Goal: Information Seeking & Learning: Check status

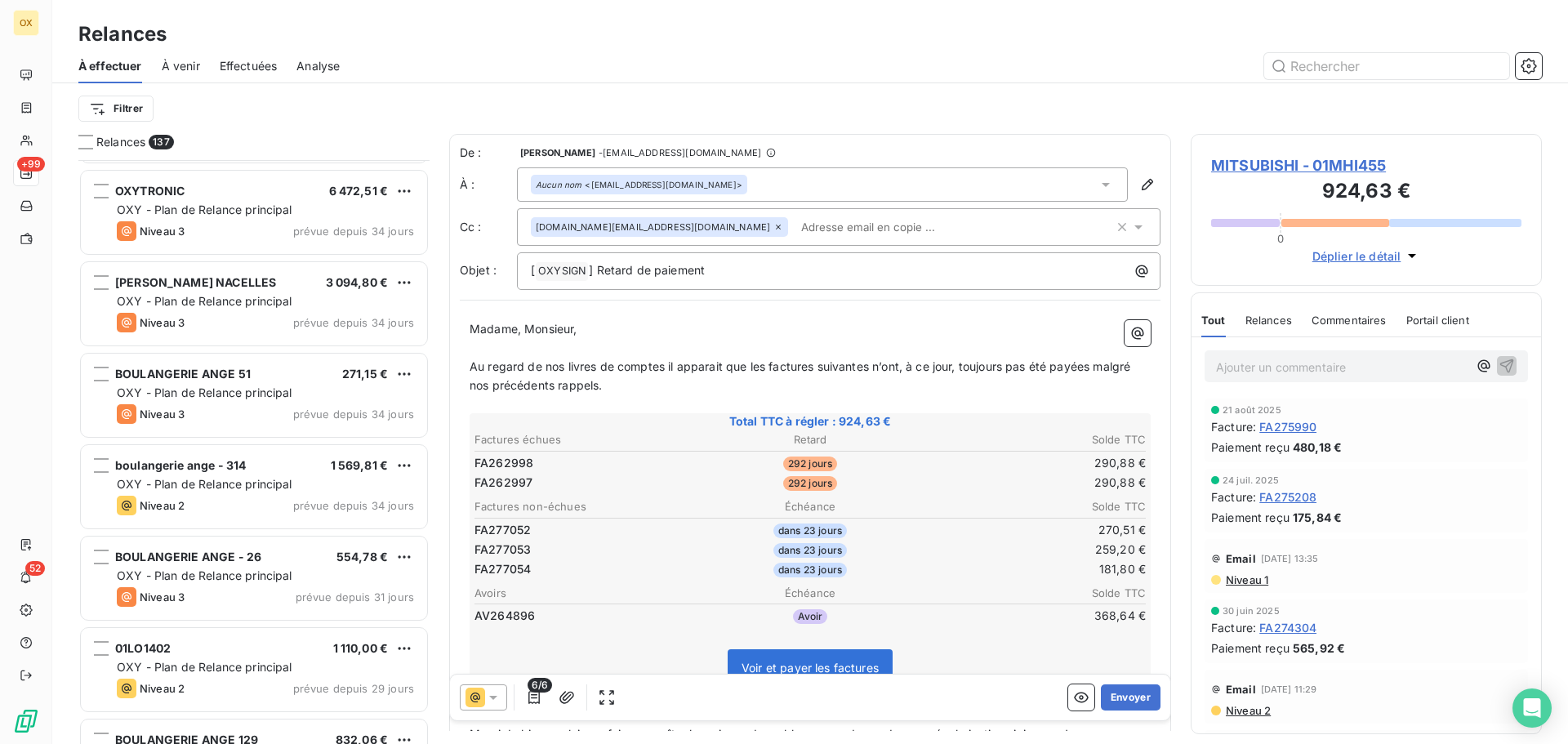
scroll to position [5309, 0]
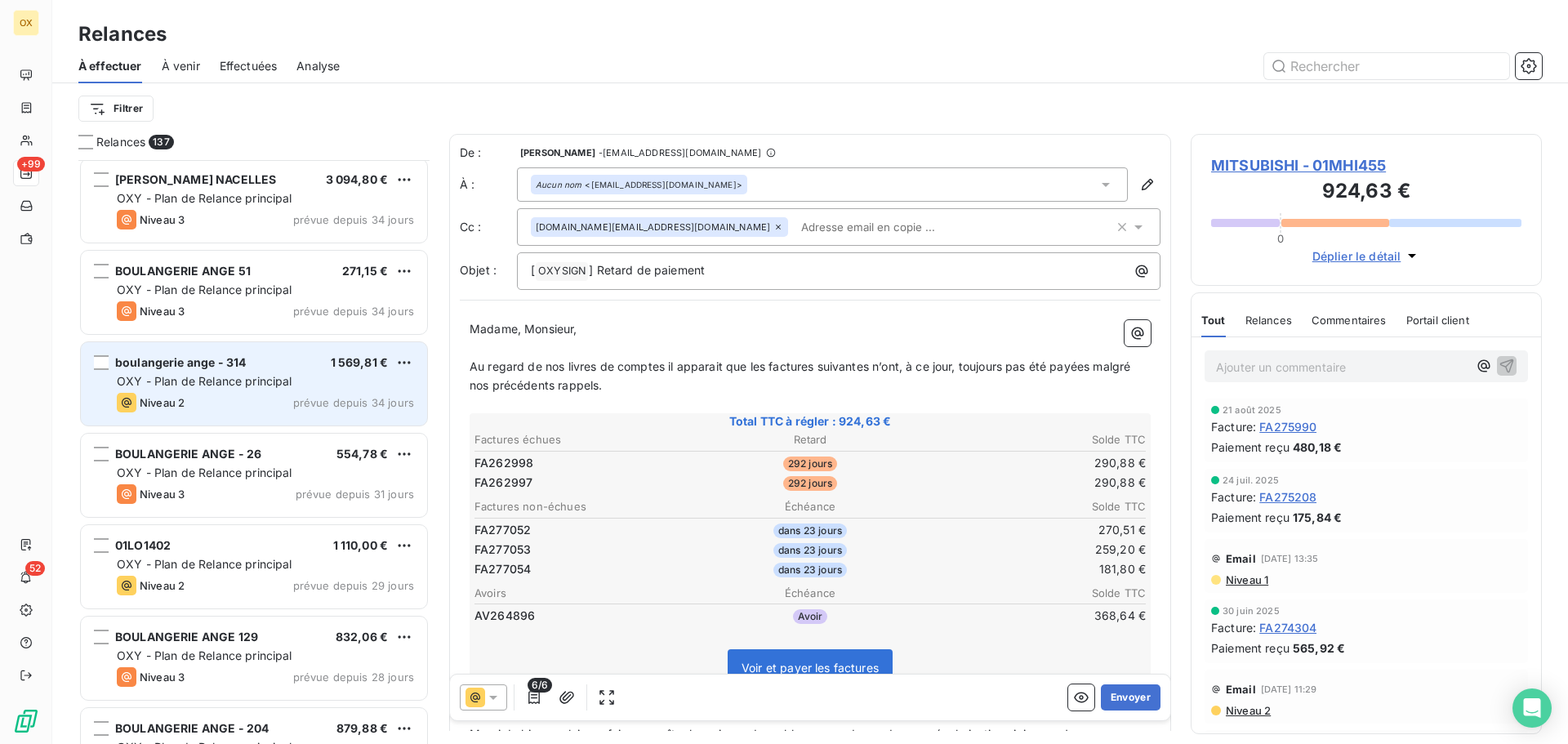
click at [238, 356] on span "boulangerie ange - 314" at bounding box center [181, 362] width 131 height 14
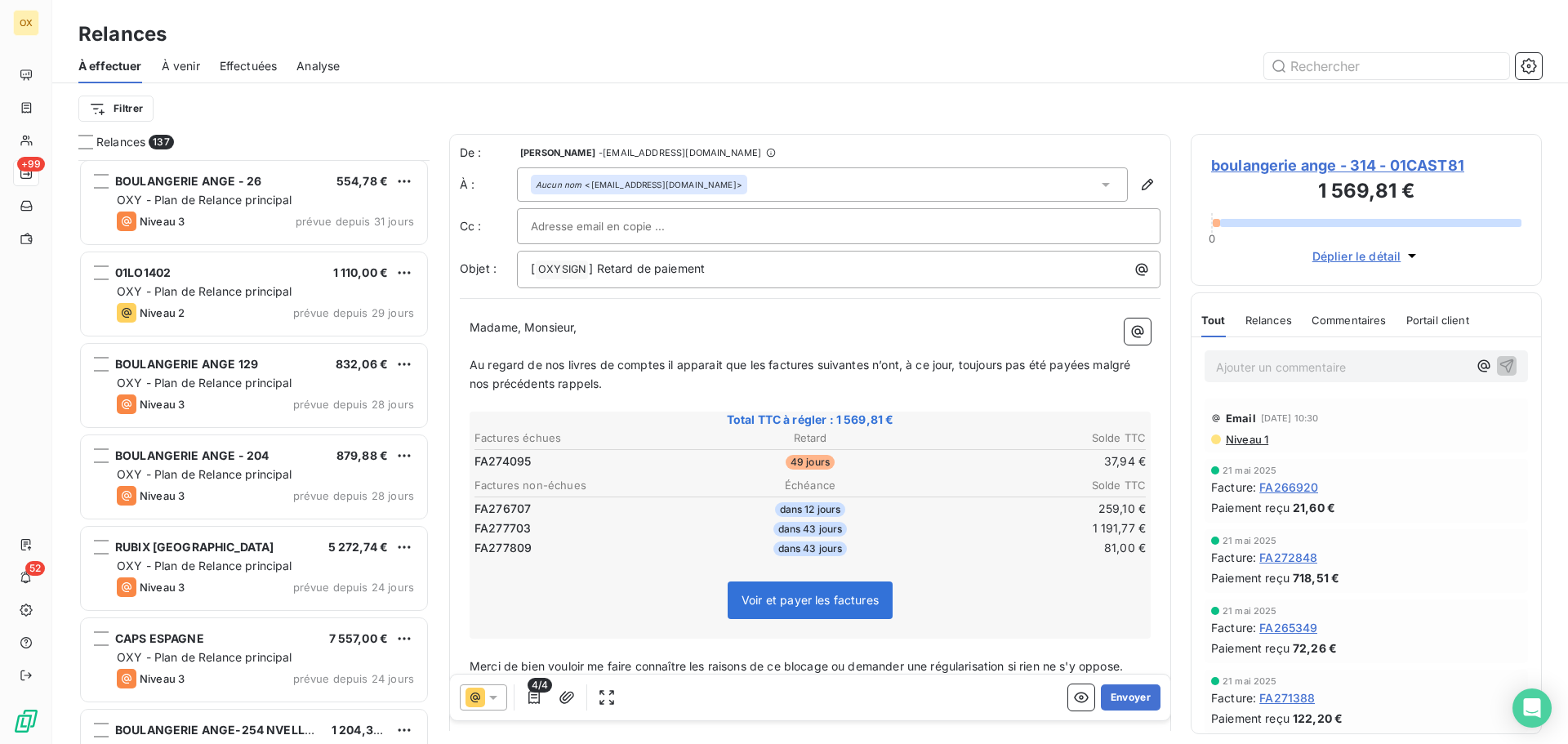
scroll to position [5636, 0]
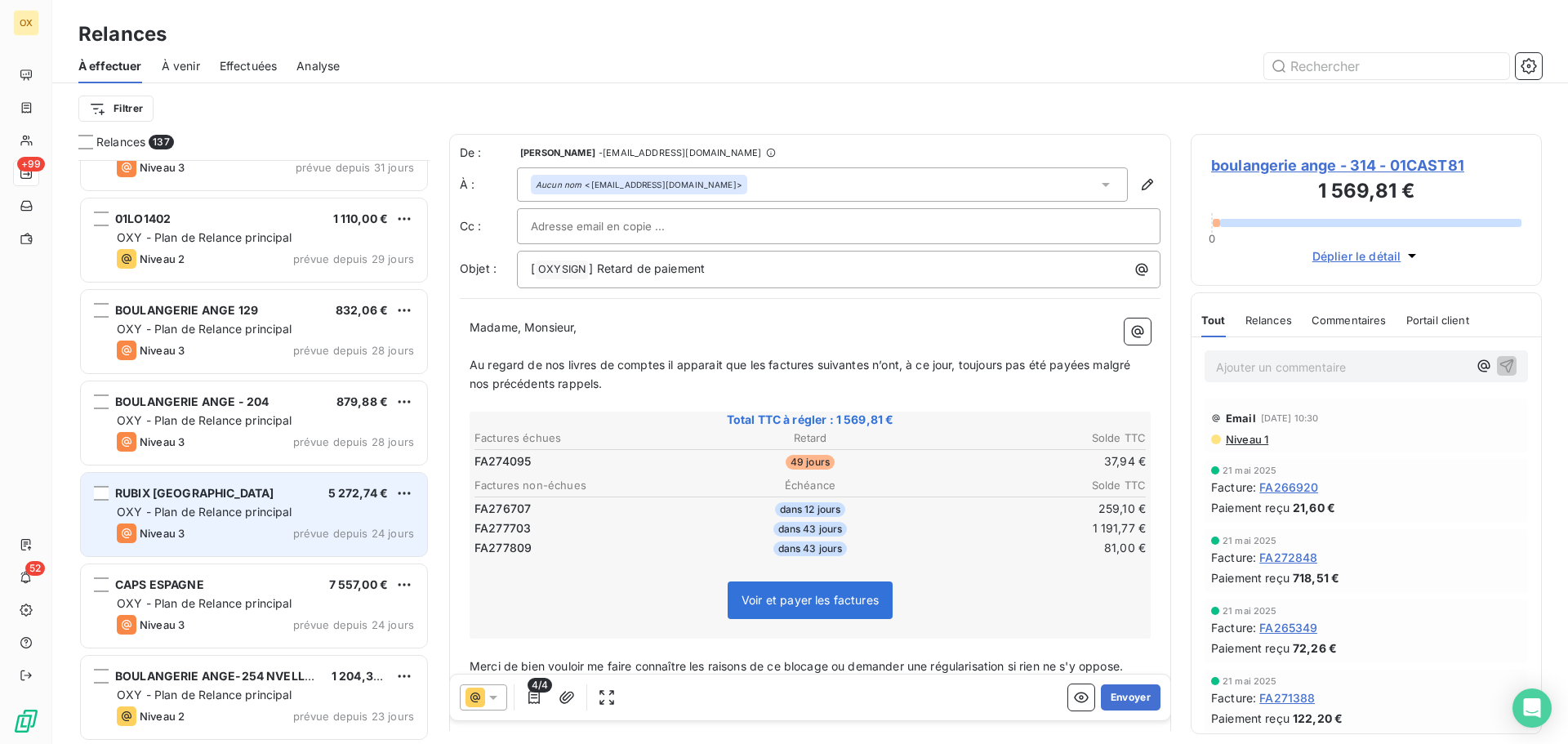
click at [209, 491] on div "RUBIX FRANCE 5 272,74 €" at bounding box center [265, 492] width 297 height 14
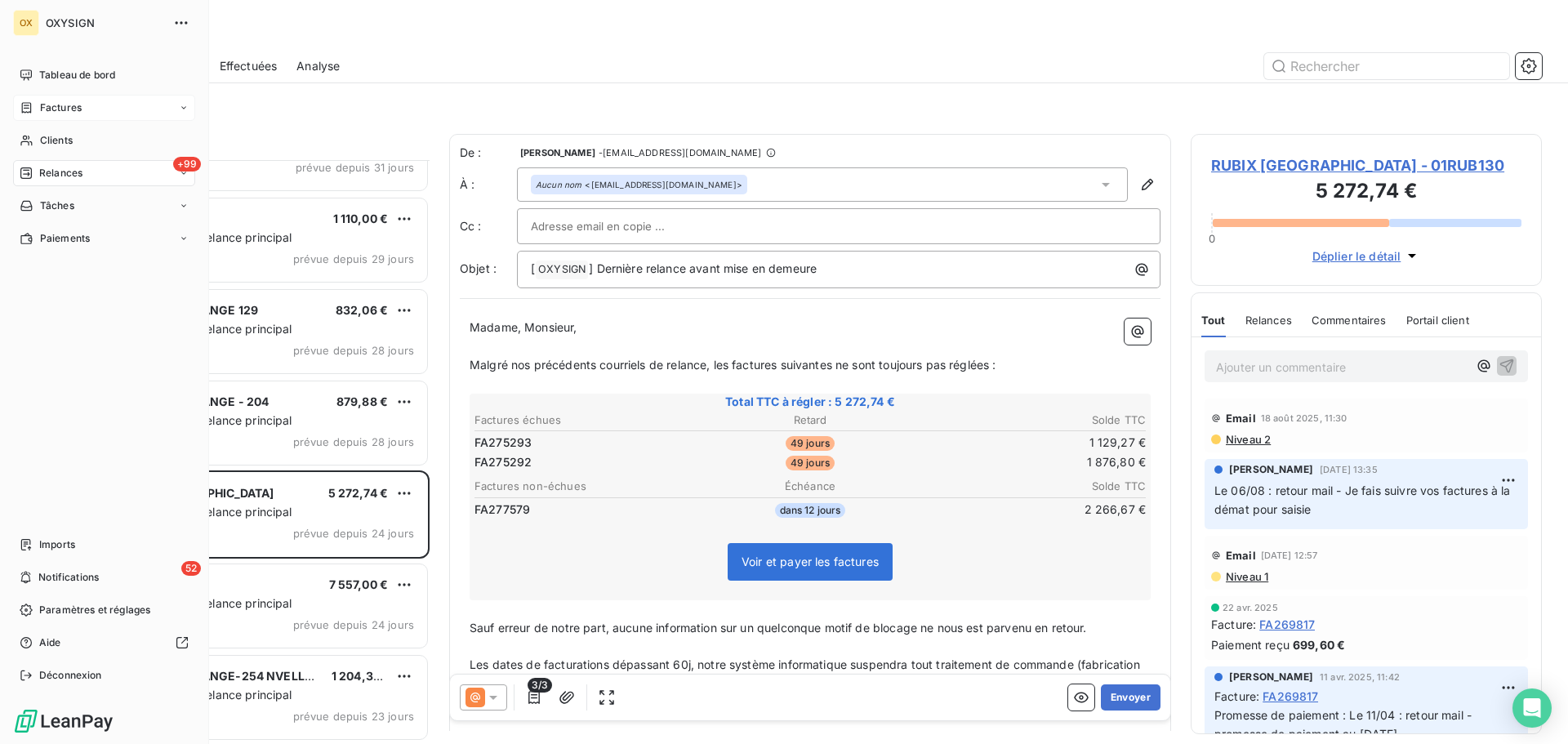
click at [49, 109] on span "Factures" at bounding box center [60, 108] width 42 height 14
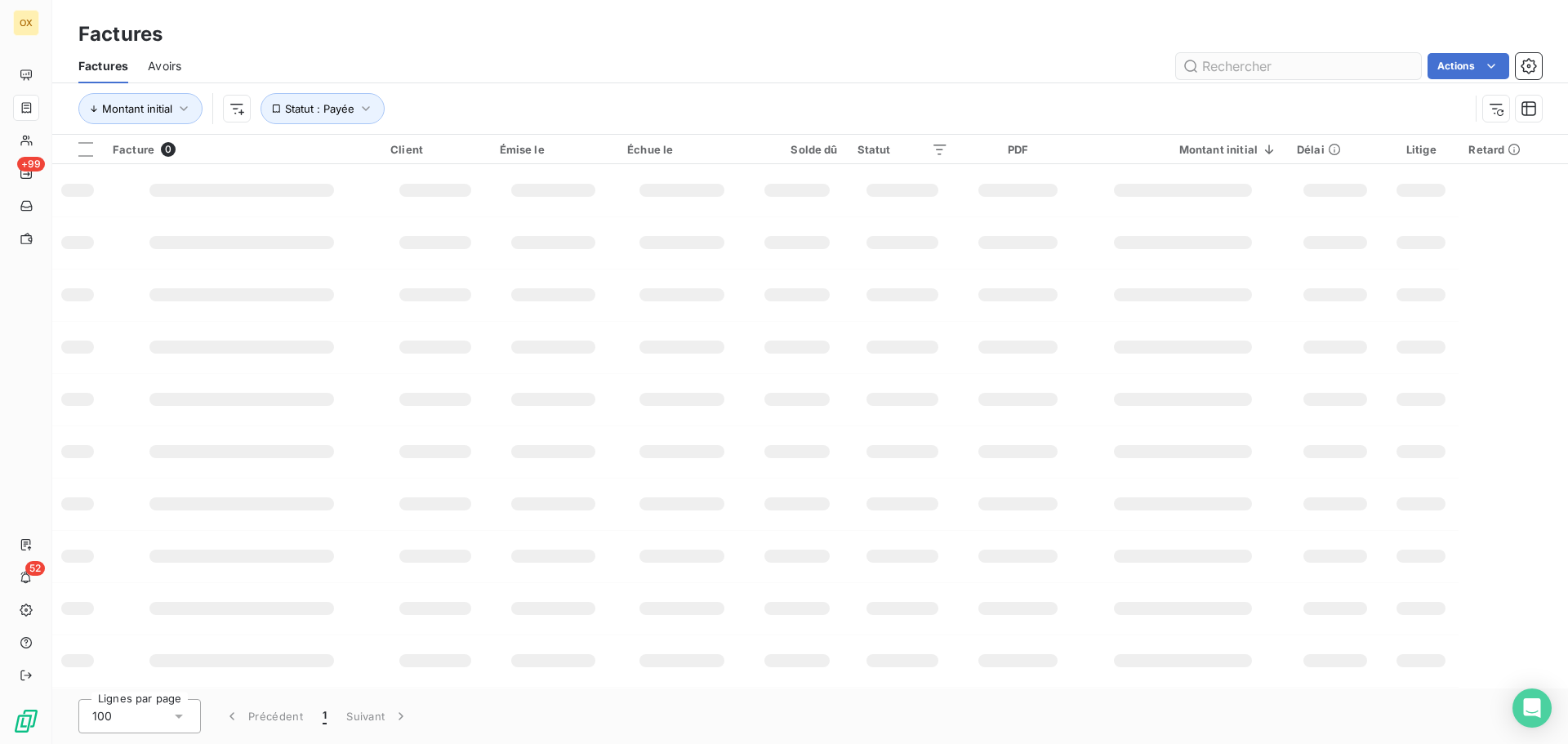
click at [1237, 67] on input "text" at bounding box center [1298, 66] width 245 height 26
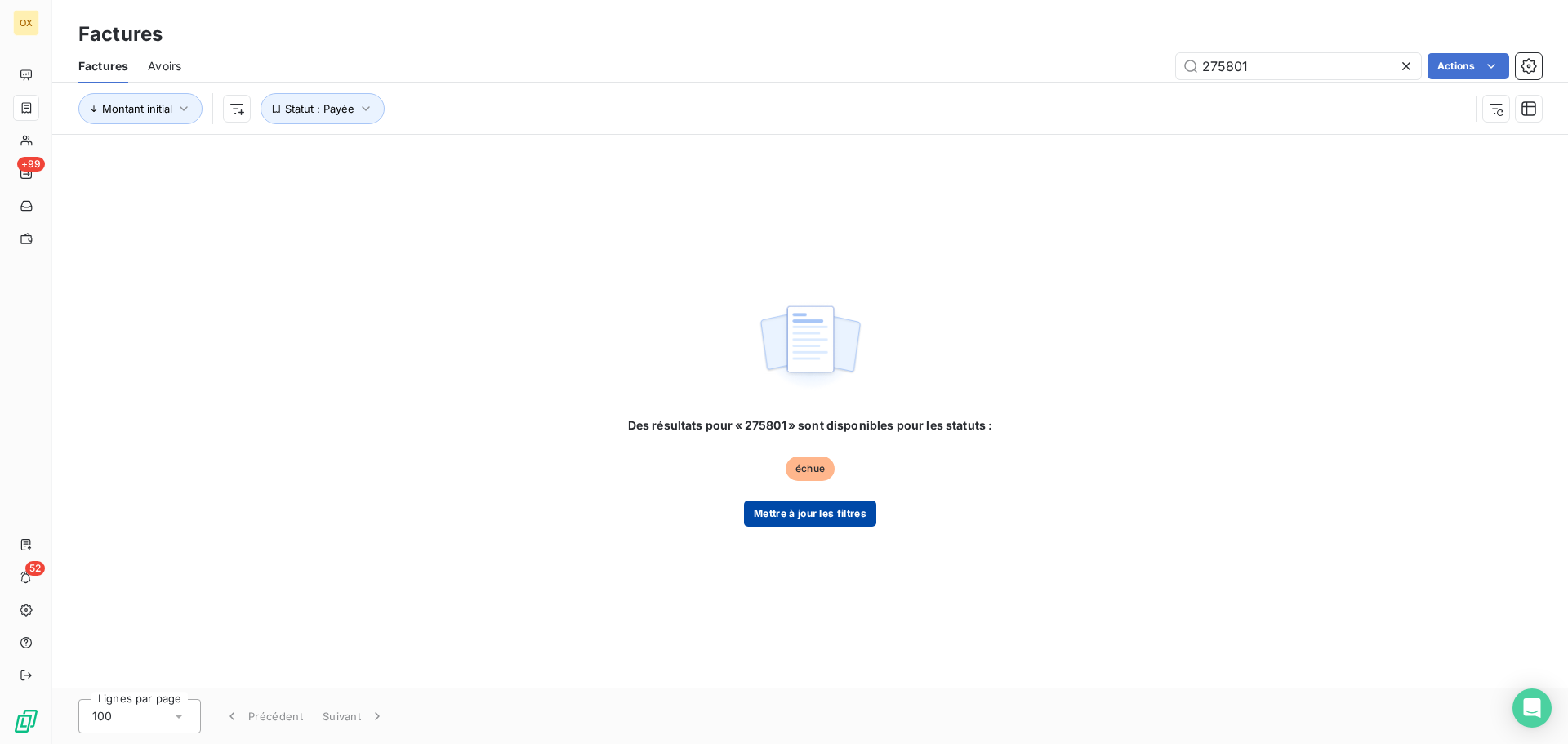
type input "275801"
click at [825, 514] on button "Mettre à jour les filtres" at bounding box center [810, 514] width 132 height 26
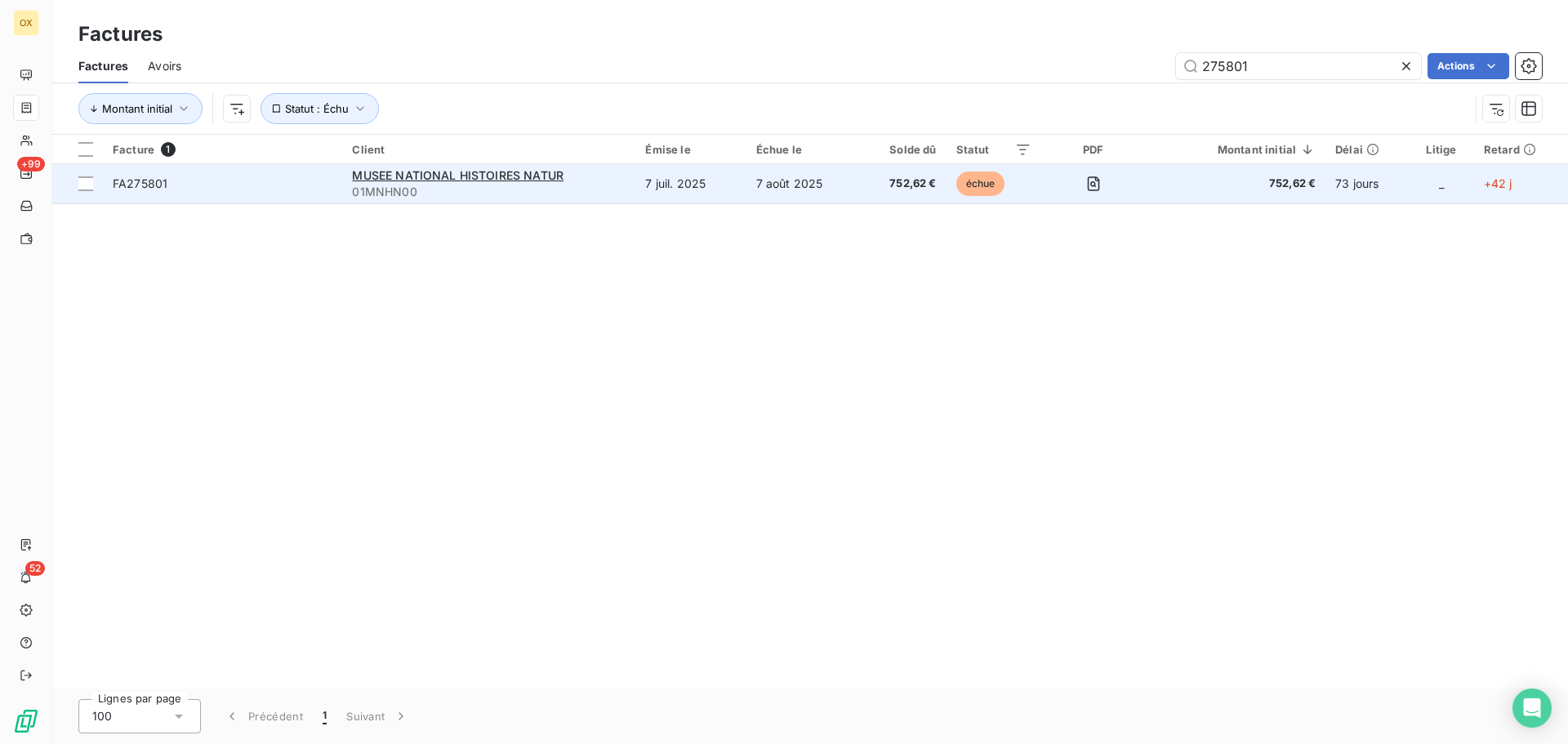
click at [166, 187] on span "FA275801" at bounding box center [140, 183] width 55 height 14
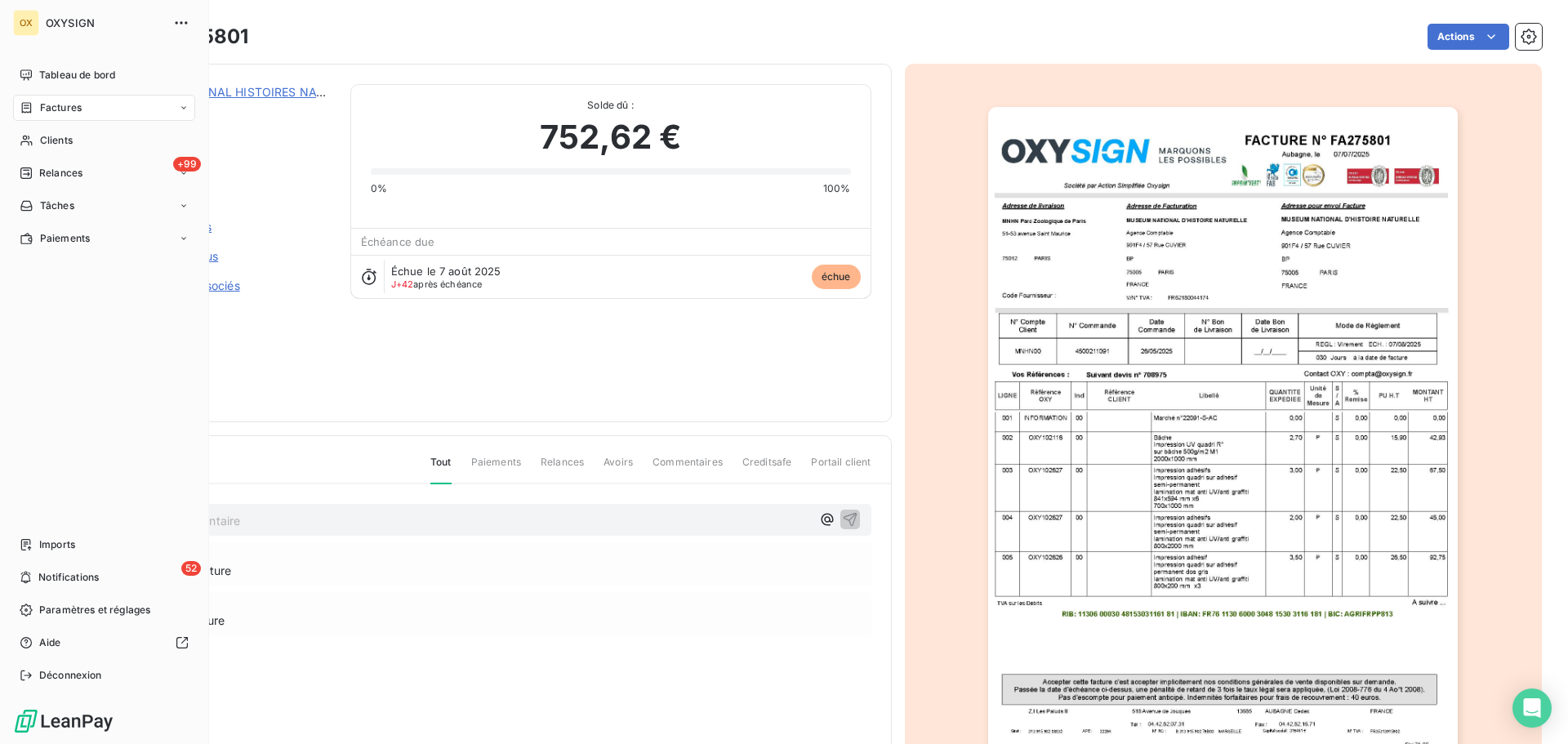
click at [51, 111] on span "Factures" at bounding box center [60, 108] width 42 height 14
click at [56, 108] on span "Factures" at bounding box center [60, 108] width 42 height 14
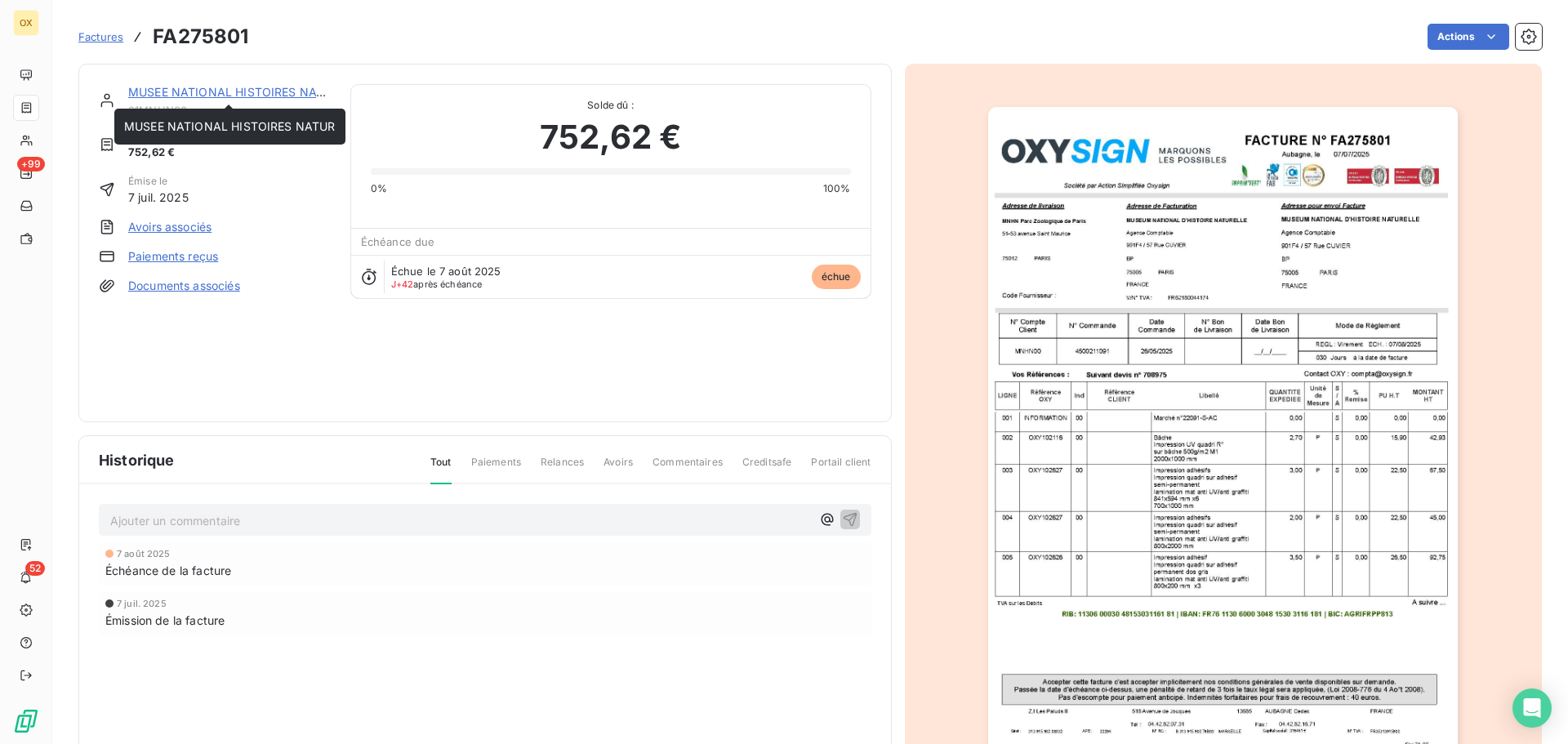
click at [281, 86] on link "MUSEE NATIONAL HISTOIRES NATUR" at bounding box center [234, 92] width 212 height 14
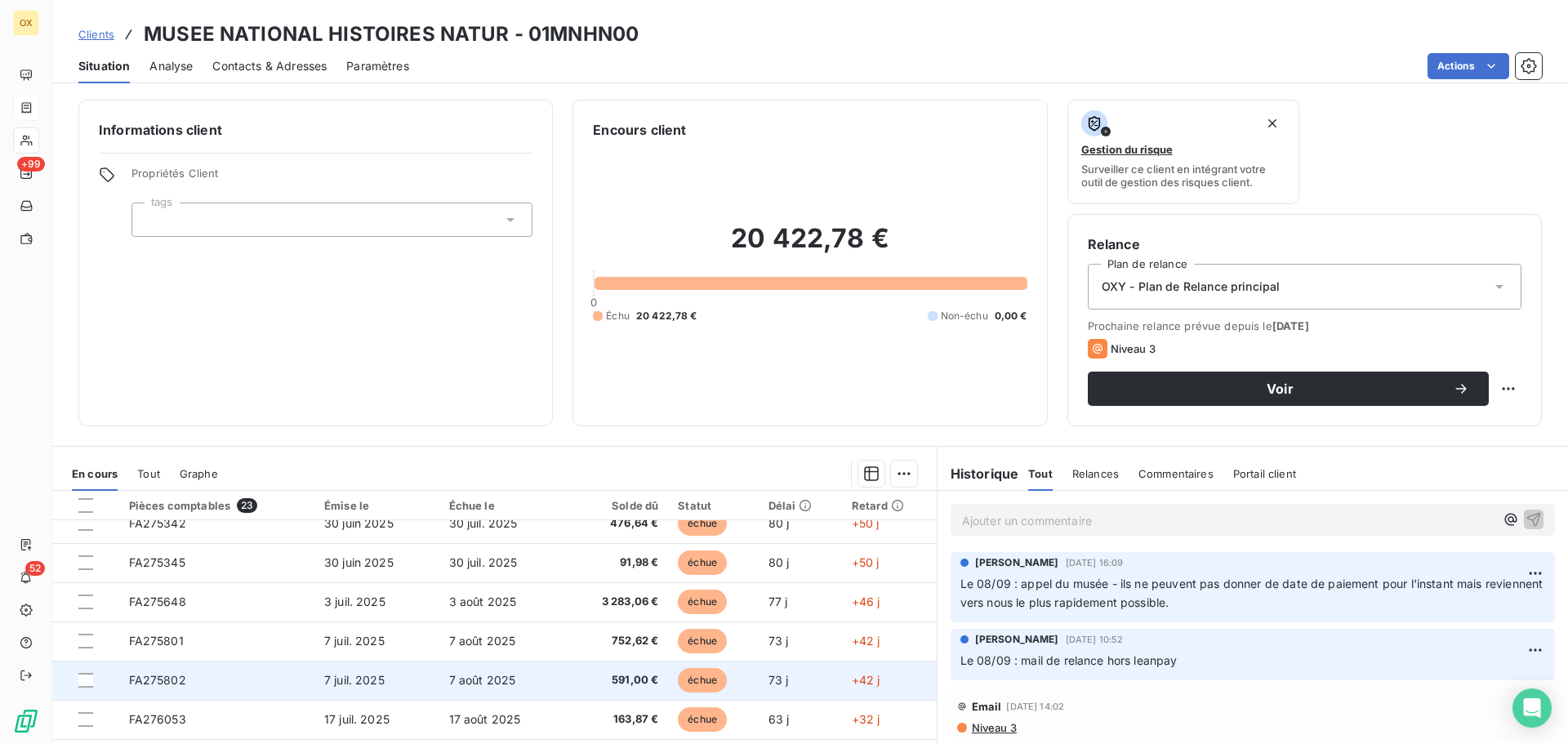
scroll to position [490, 0]
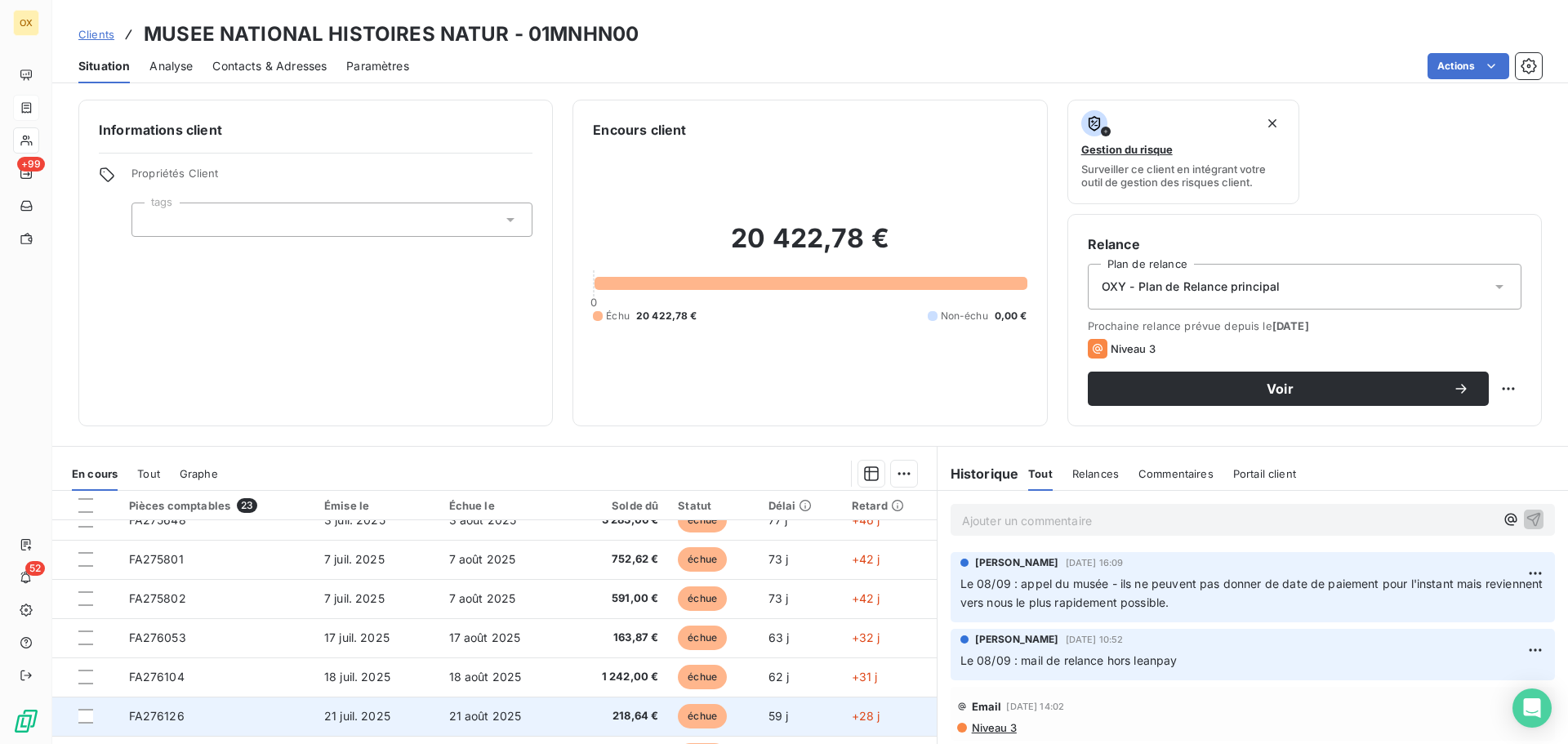
click at [537, 708] on td "21 août 2025" at bounding box center [503, 716] width 127 height 39
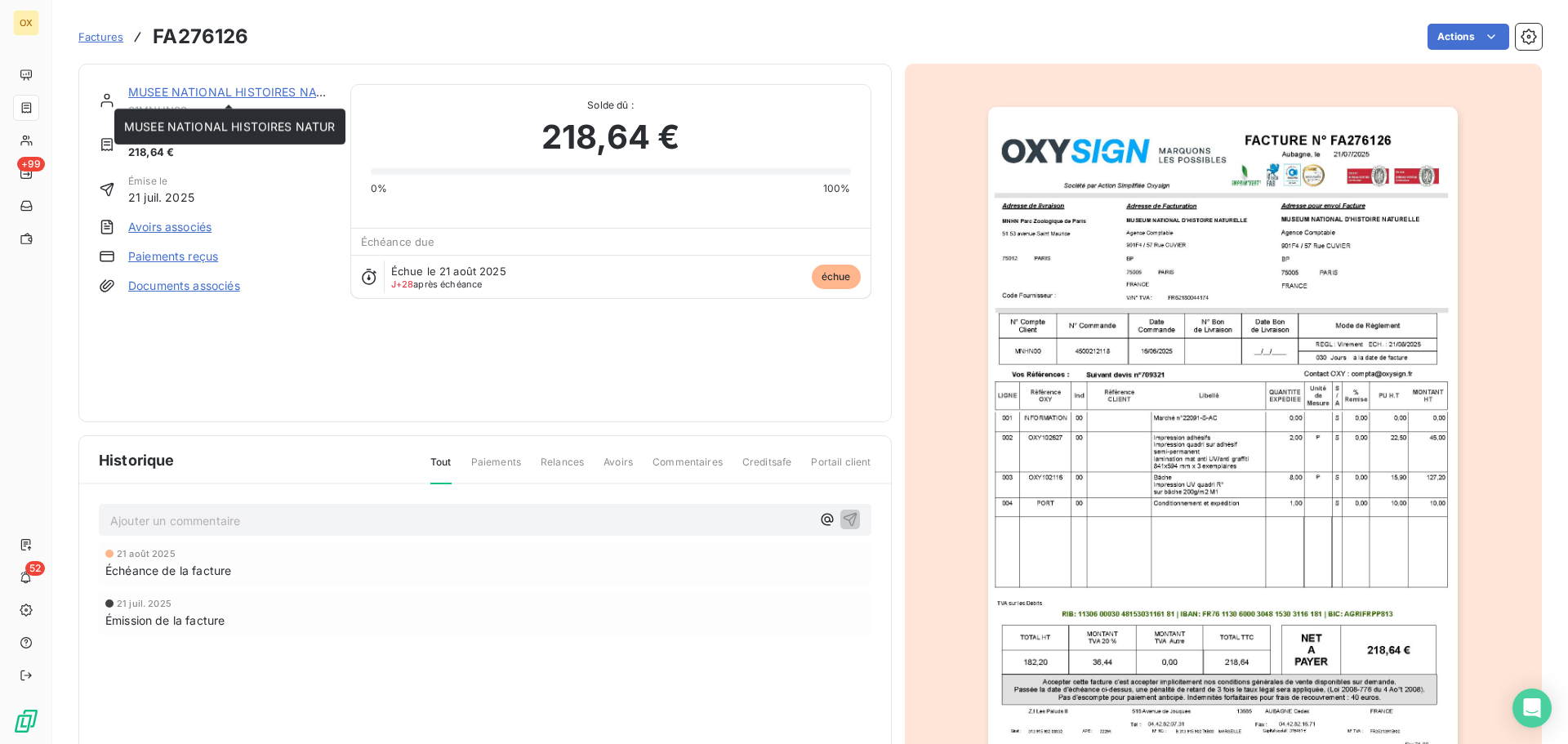
click at [189, 93] on link "MUSEE NATIONAL HISTOIRES NATUR" at bounding box center [234, 92] width 212 height 14
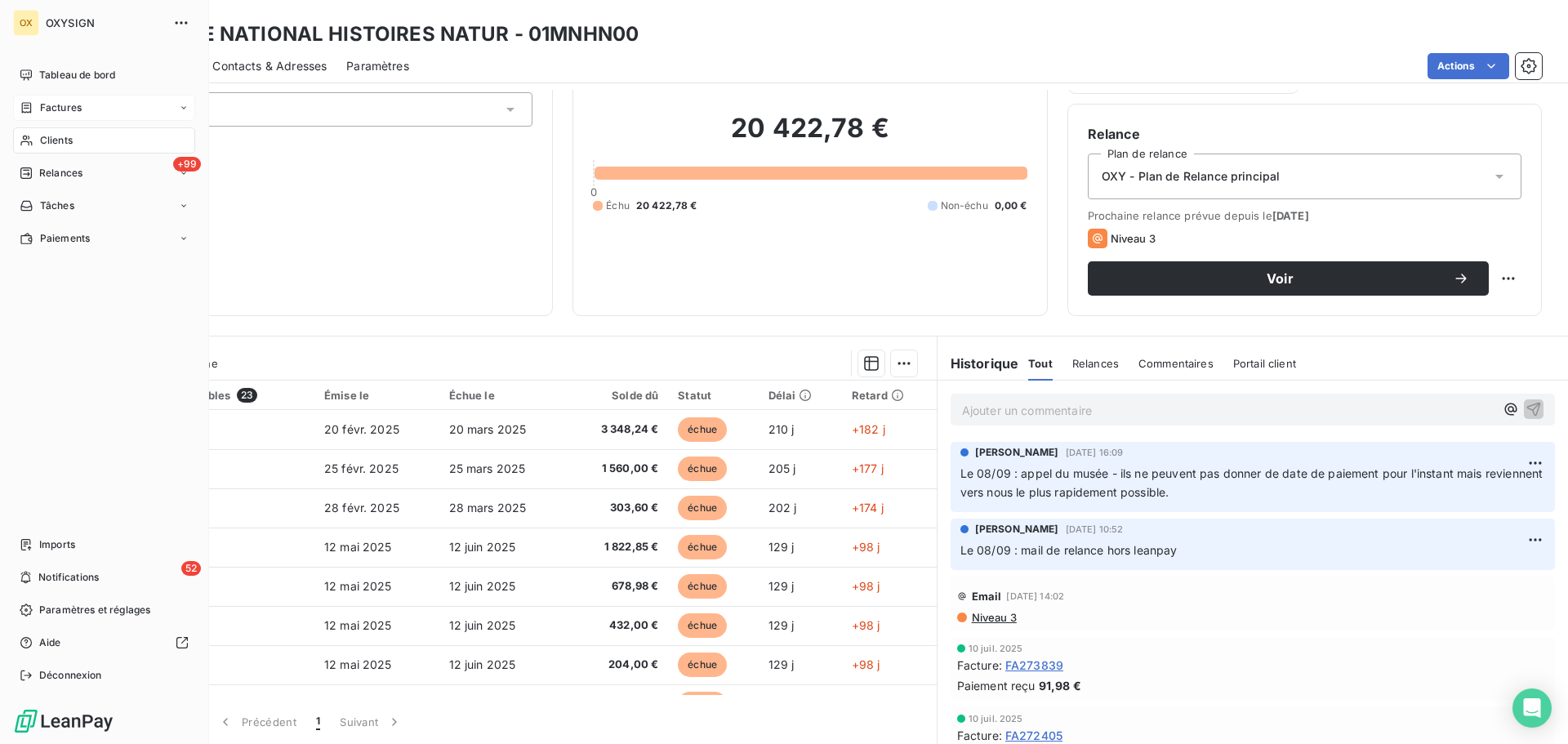
click at [53, 149] on div "Clients" at bounding box center [103, 140] width 182 height 26
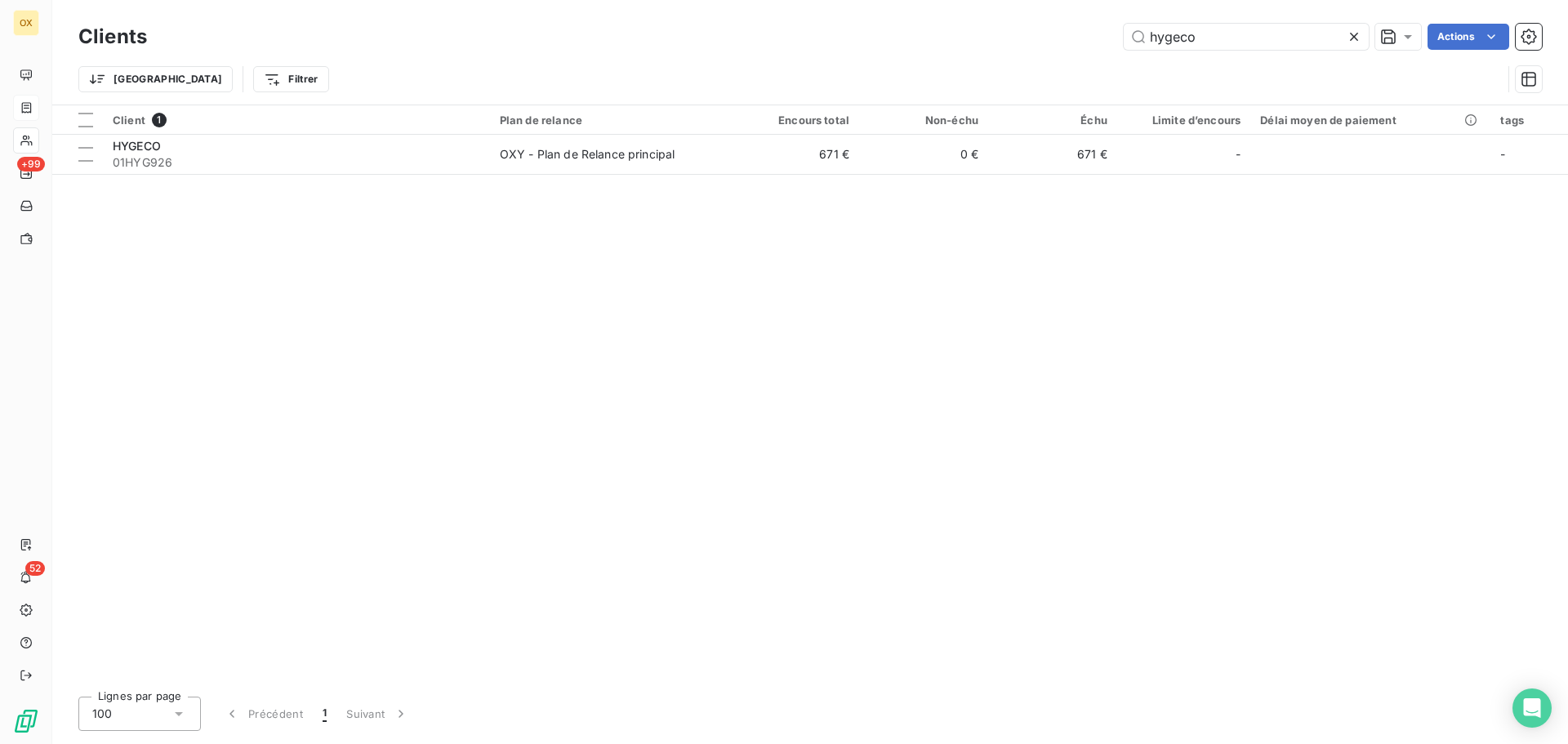
drag, startPoint x: 1176, startPoint y: 68, endPoint x: 1076, endPoint y: 73, distance: 100.1
click at [1076, 73] on div "Trier Filtrer" at bounding box center [810, 80] width 1464 height 51
drag, startPoint x: 1248, startPoint y: 42, endPoint x: 913, endPoint y: 81, distance: 337.3
click at [913, 81] on div "Clients hygeco Actions Trier Filtrer" at bounding box center [810, 62] width 1464 height 85
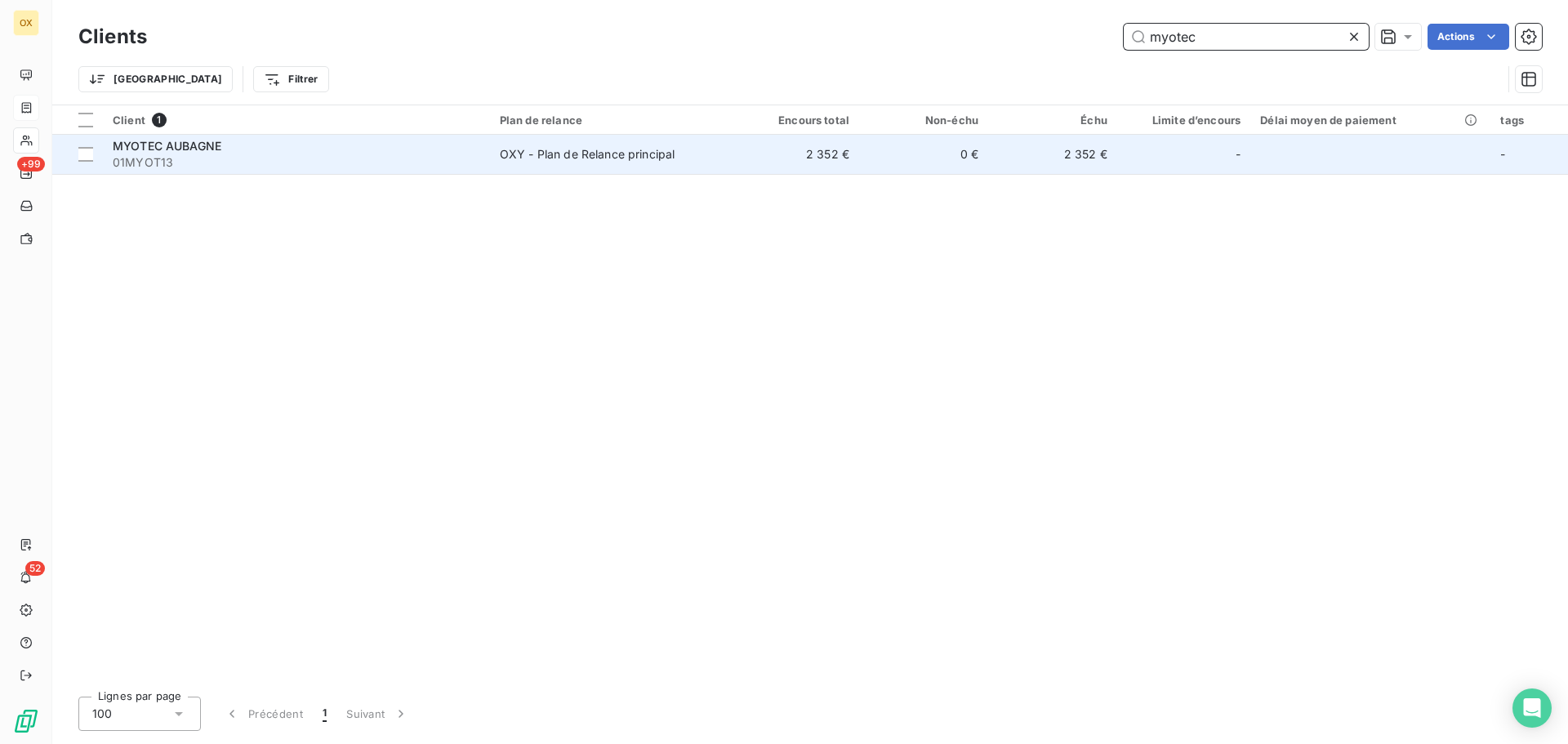
type input "myotec"
click at [163, 152] on span "MYOTEC AUBAGNE" at bounding box center [167, 146] width 108 height 14
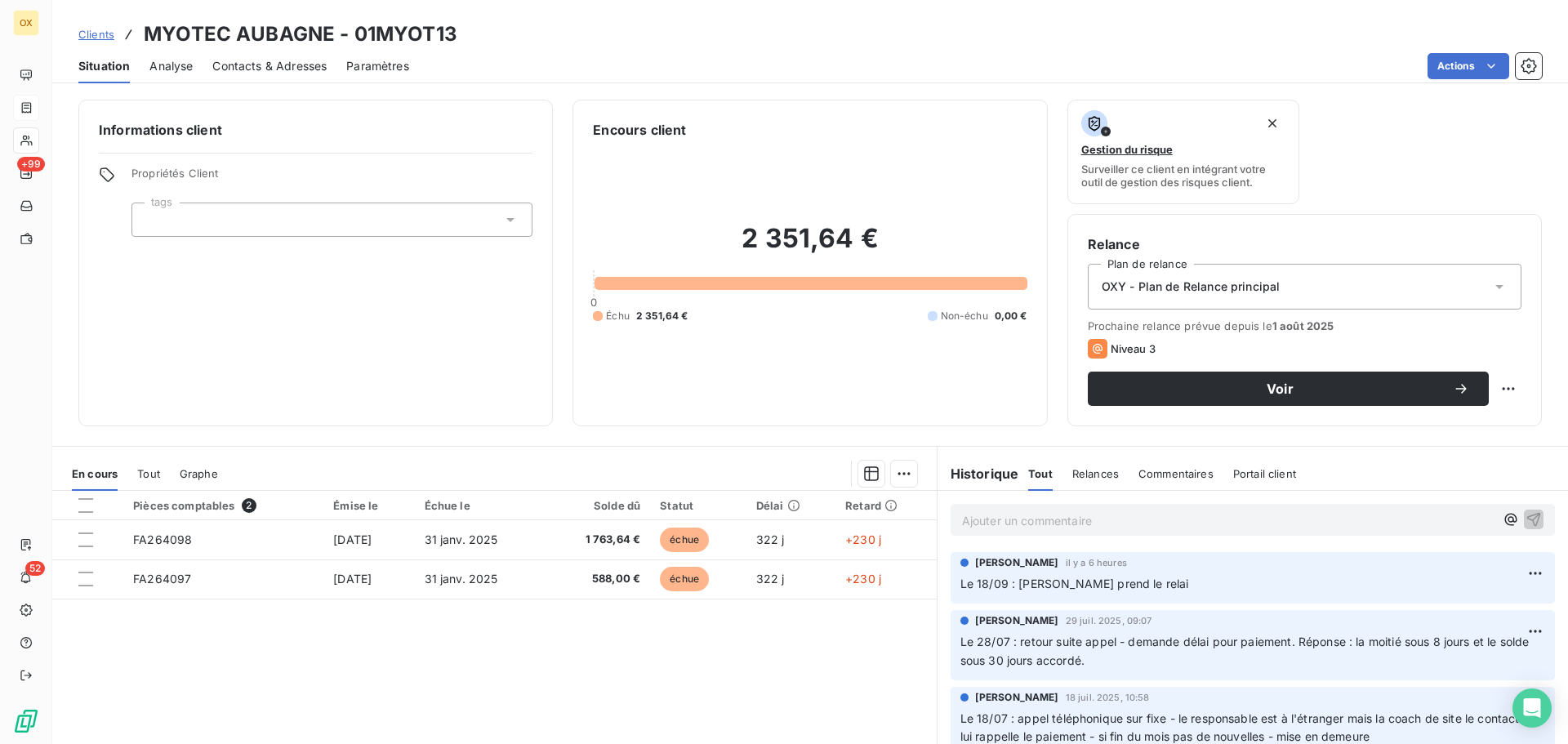
click at [1004, 525] on p "Ajouter un commentaire ﻿" at bounding box center [1228, 520] width 532 height 20
click at [1526, 516] on icon "button" at bounding box center [1533, 518] width 16 height 16
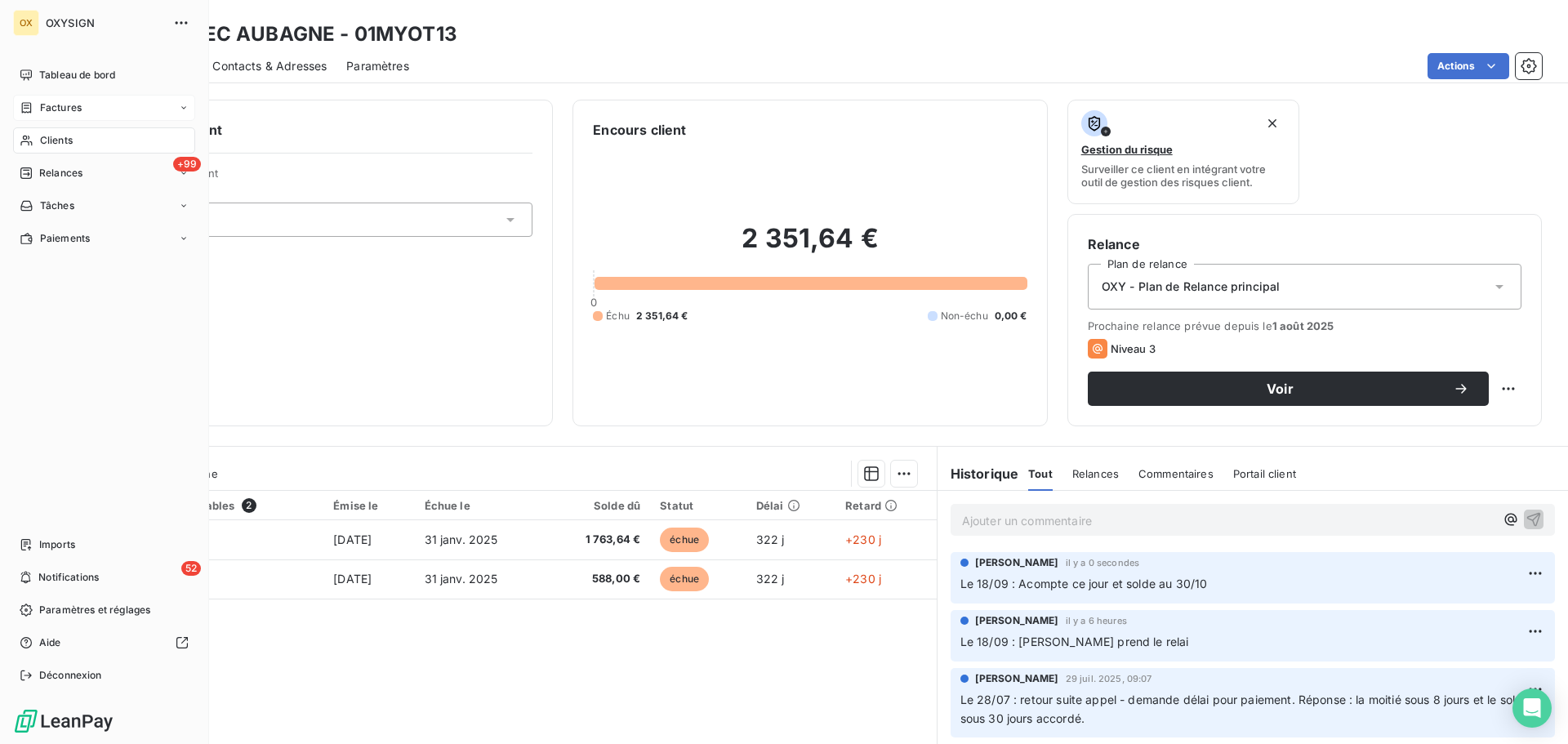
drag, startPoint x: 53, startPoint y: 134, endPoint x: 281, endPoint y: 105, distance: 229.8
click at [56, 133] on span "Clients" at bounding box center [56, 140] width 33 height 14
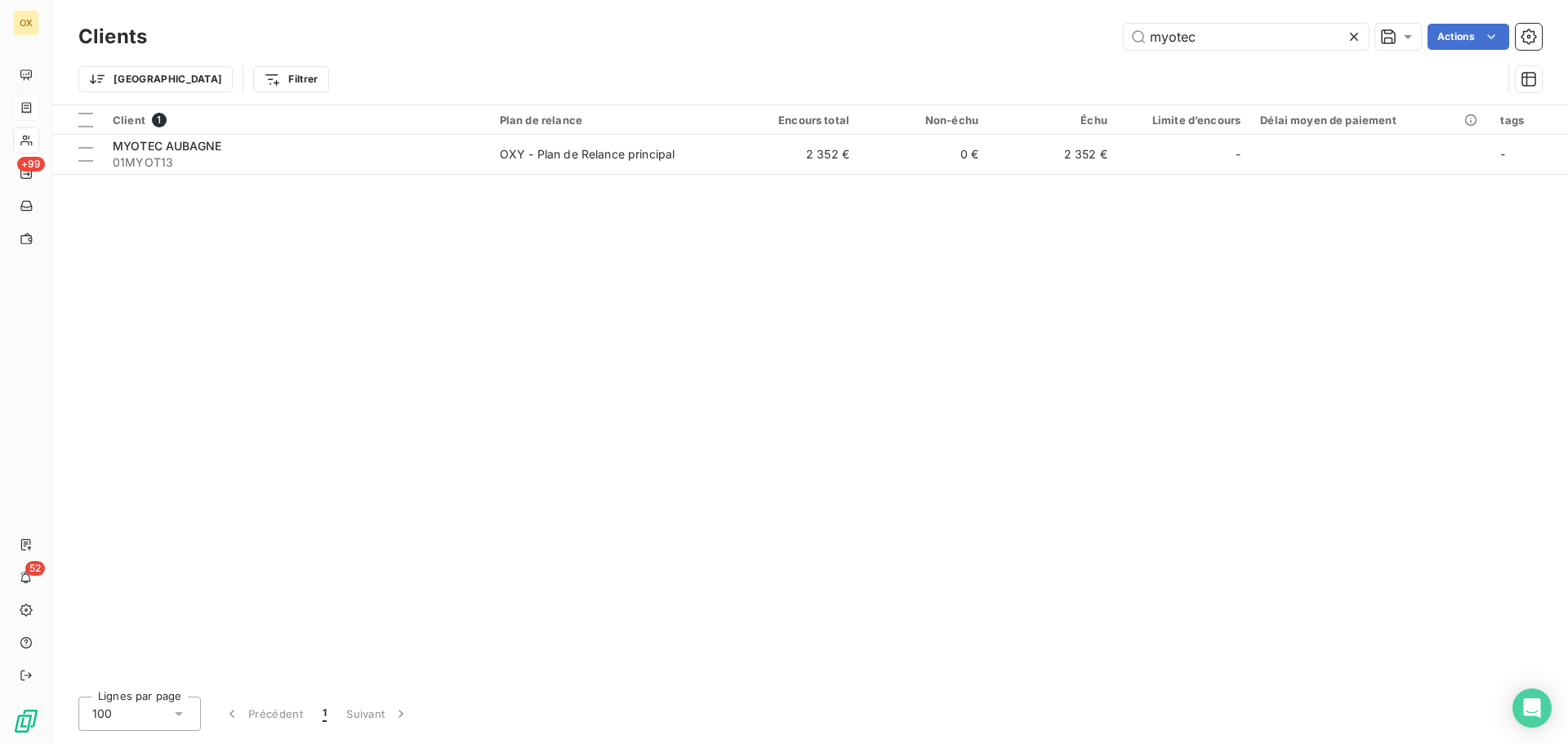
drag, startPoint x: 1225, startPoint y: 39, endPoint x: 1070, endPoint y: 32, distance: 155.2
click at [1070, 32] on div "myotec Actions" at bounding box center [854, 36] width 1376 height 26
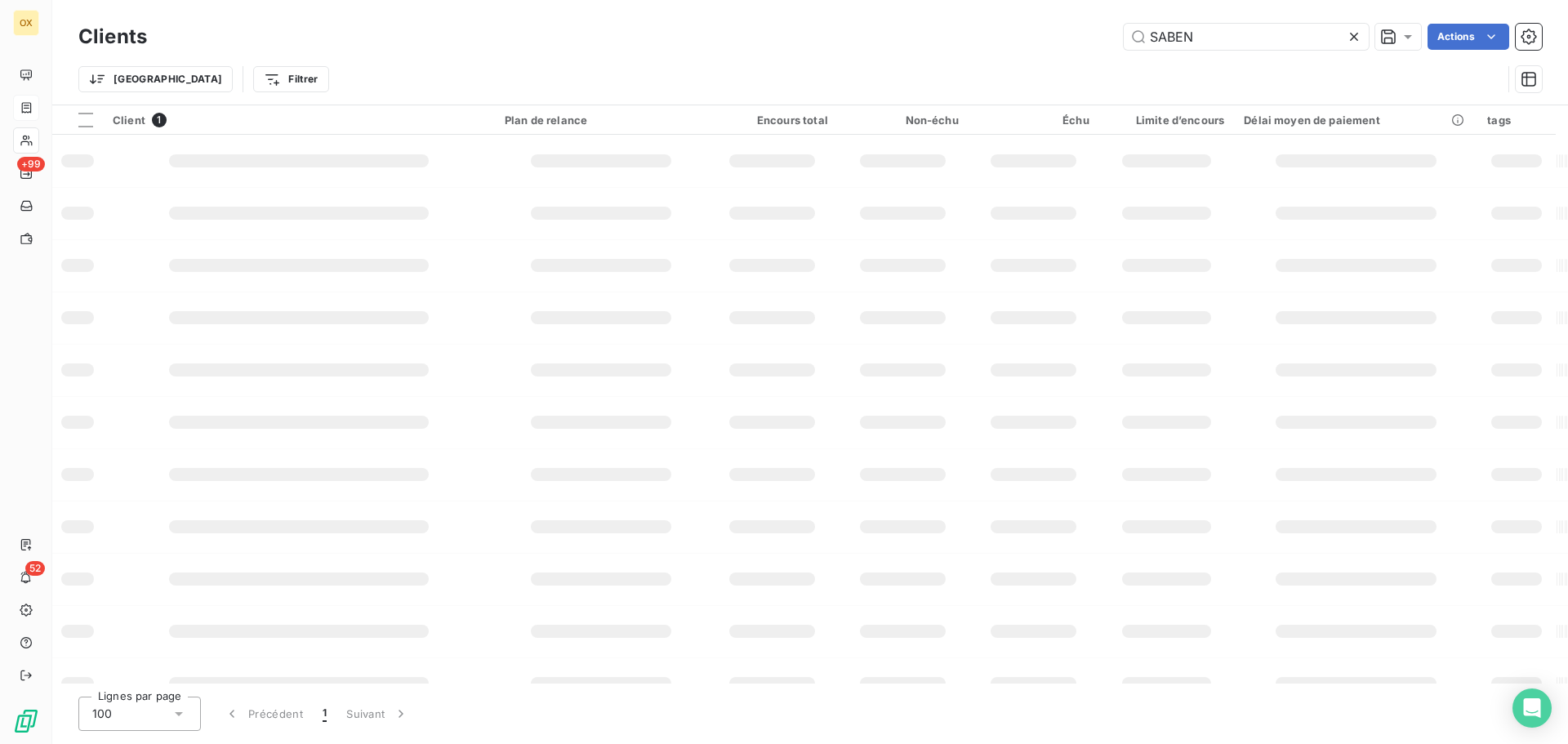
type input "SABEN"
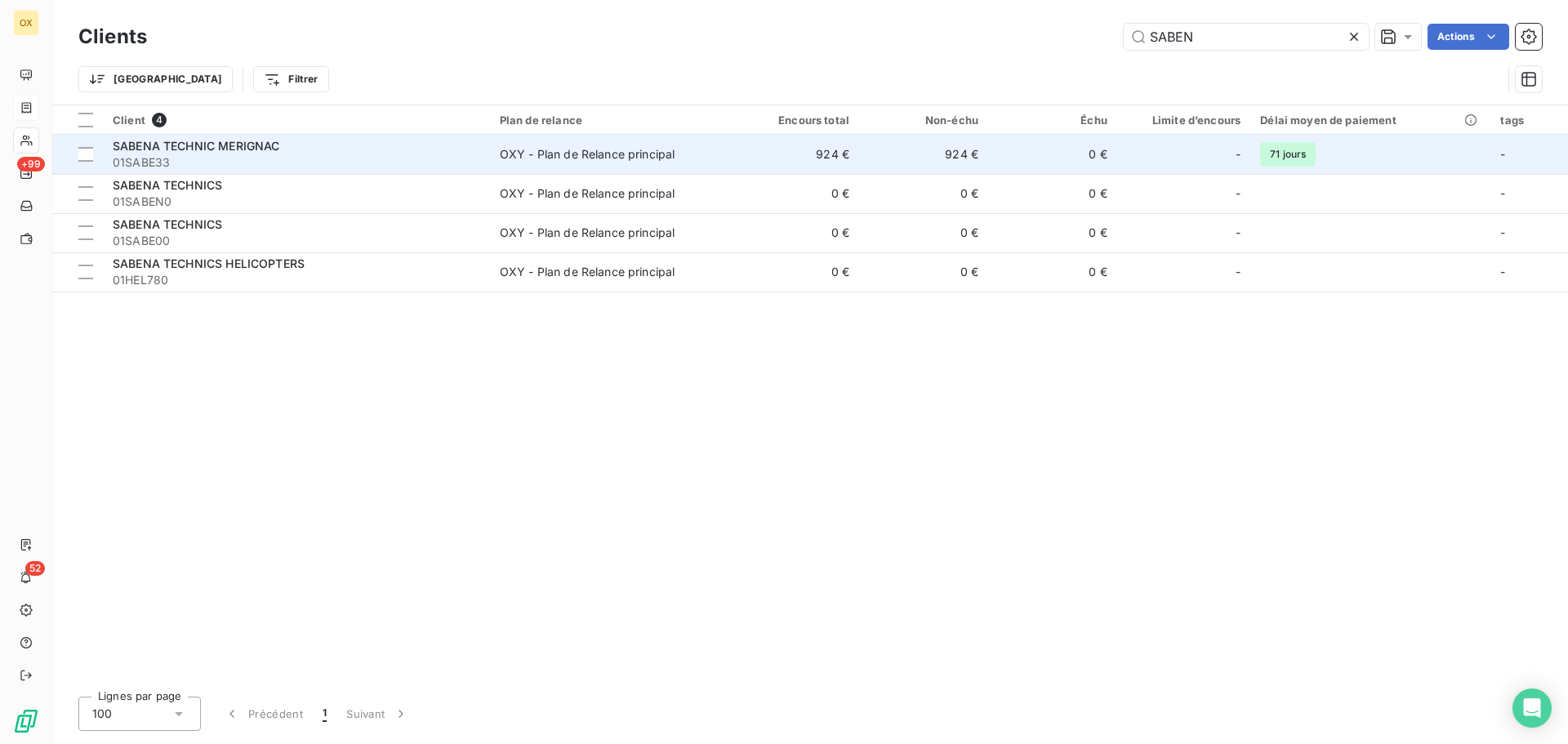
click at [231, 163] on span "01SABE33" at bounding box center [297, 162] width 368 height 16
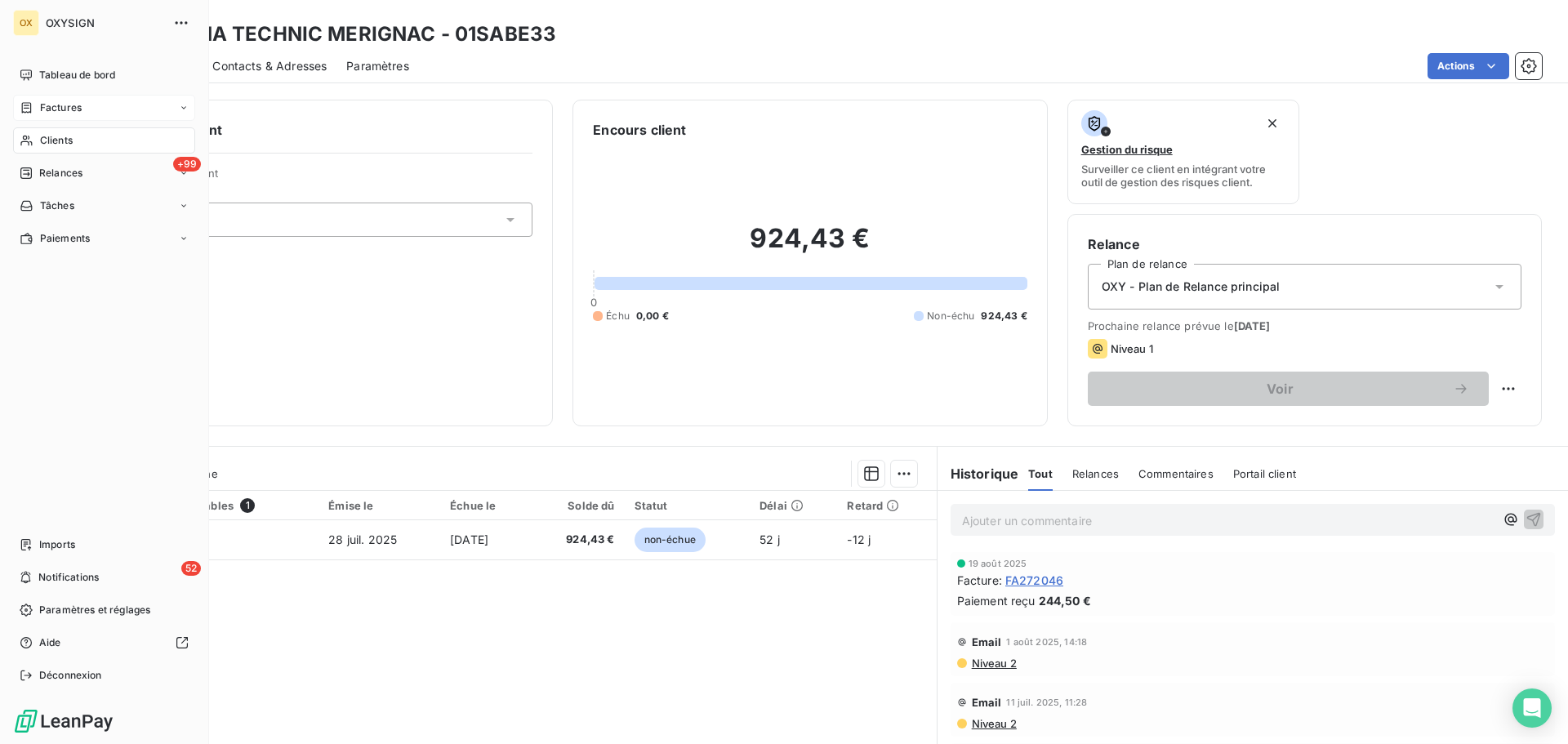
click at [57, 137] on span "Clients" at bounding box center [56, 140] width 33 height 14
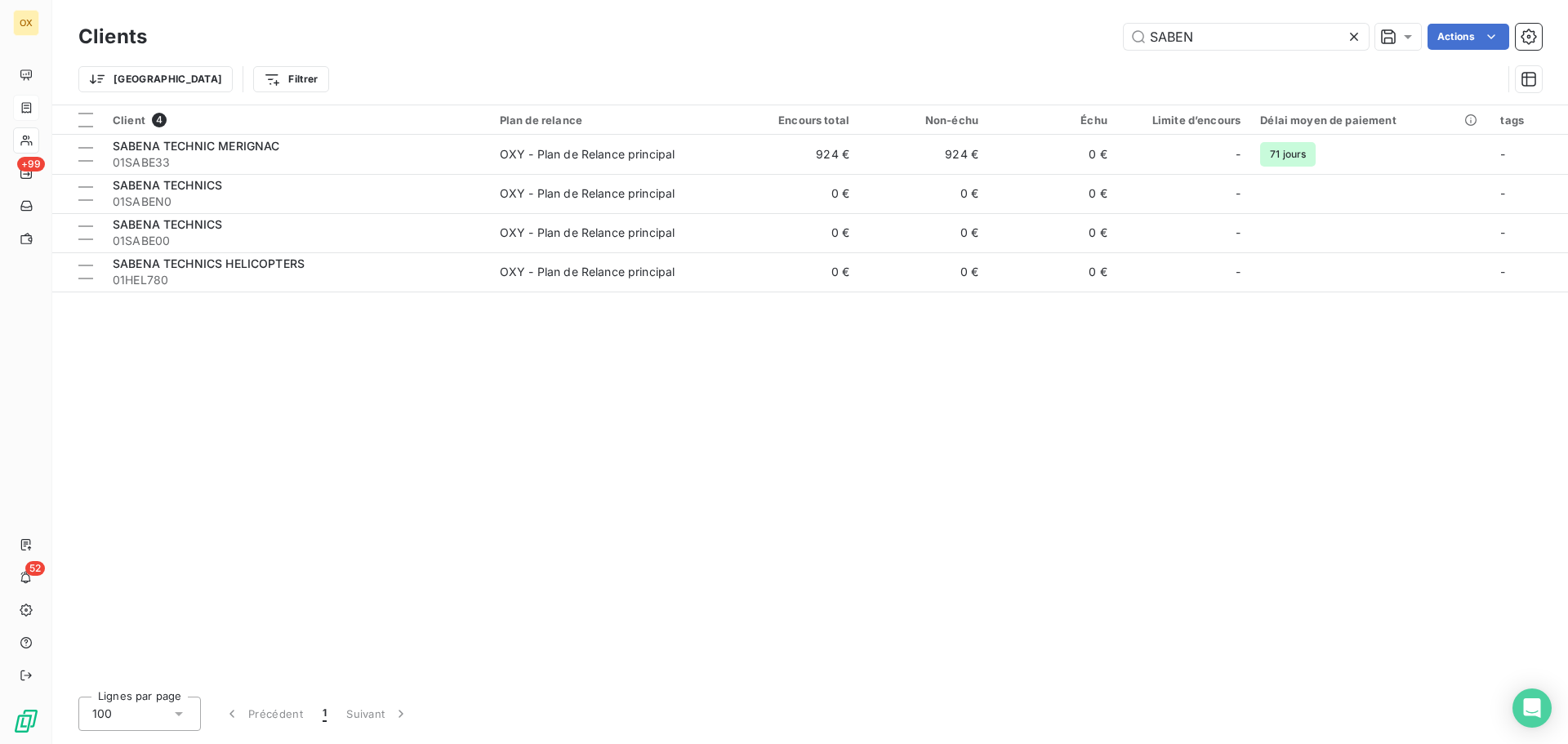
drag, startPoint x: 1240, startPoint y: 43, endPoint x: 1148, endPoint y: 53, distance: 92.5
click at [1148, 53] on div "Clients SABEN Actions" at bounding box center [810, 36] width 1464 height 34
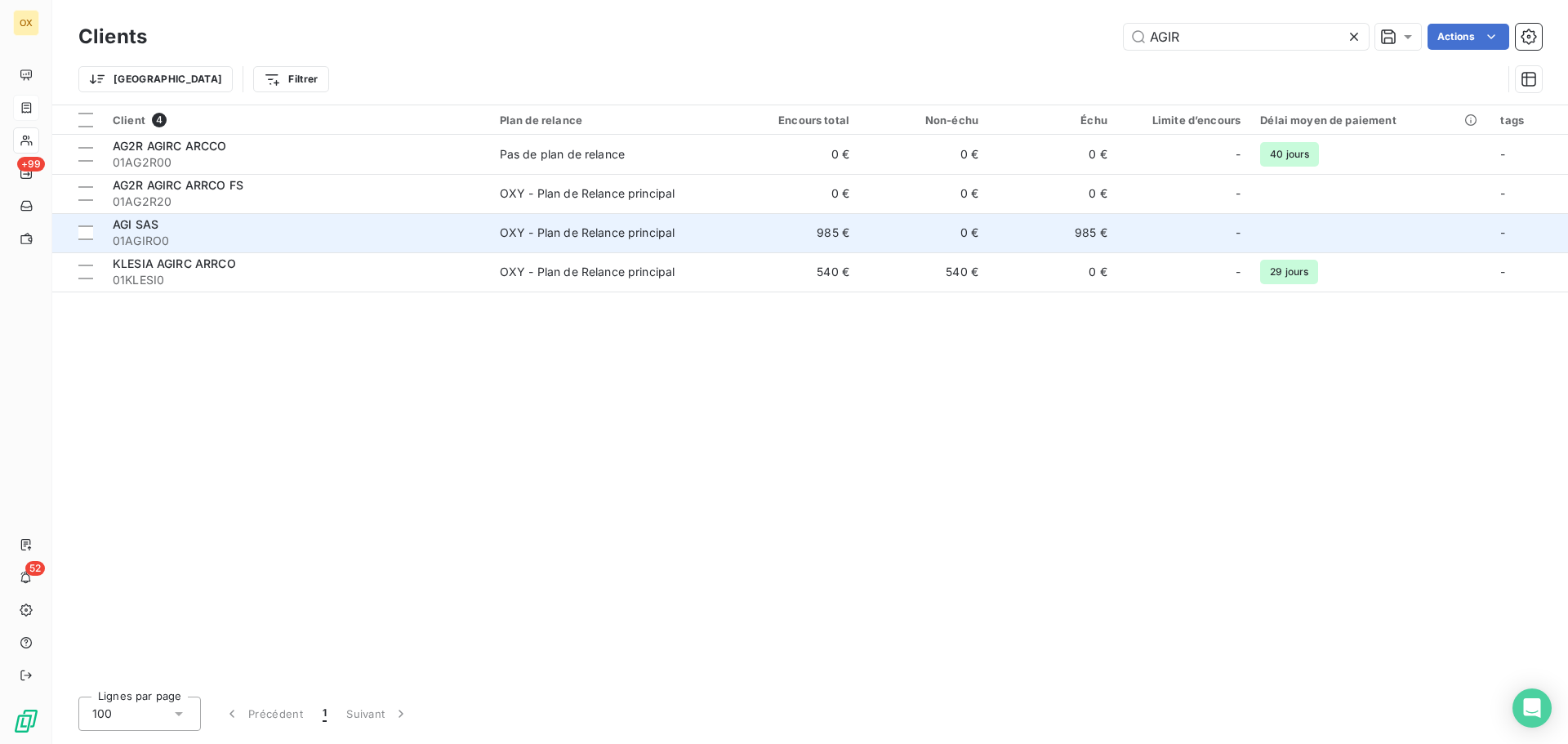
type input "AGIR"
click at [588, 236] on div "OXY - Plan de Relance principal" at bounding box center [587, 232] width 175 height 16
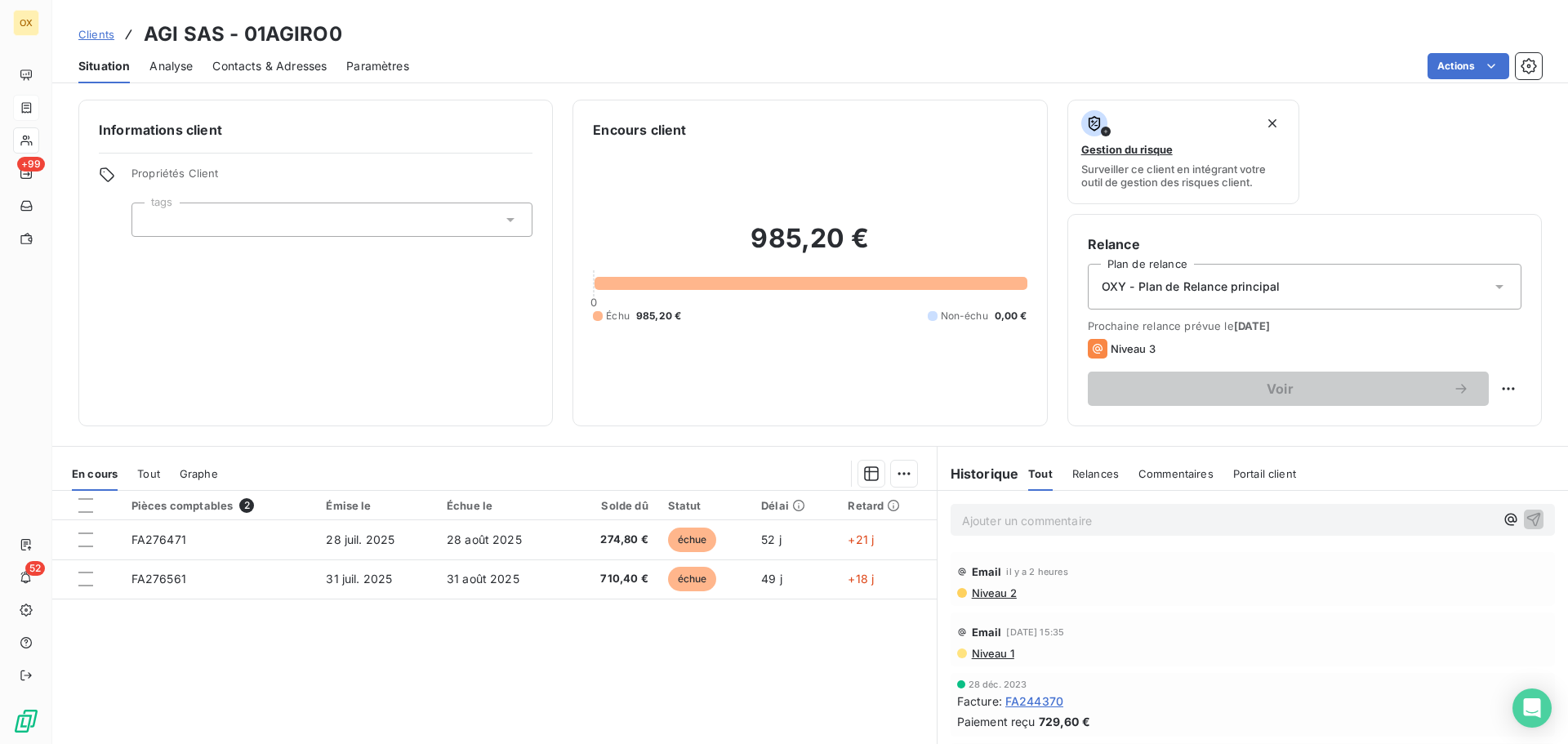
drag, startPoint x: 399, startPoint y: 546, endPoint x: 996, endPoint y: 169, distance: 706.1
click at [399, 546] on td "28 juil. 2025" at bounding box center [376, 540] width 121 height 39
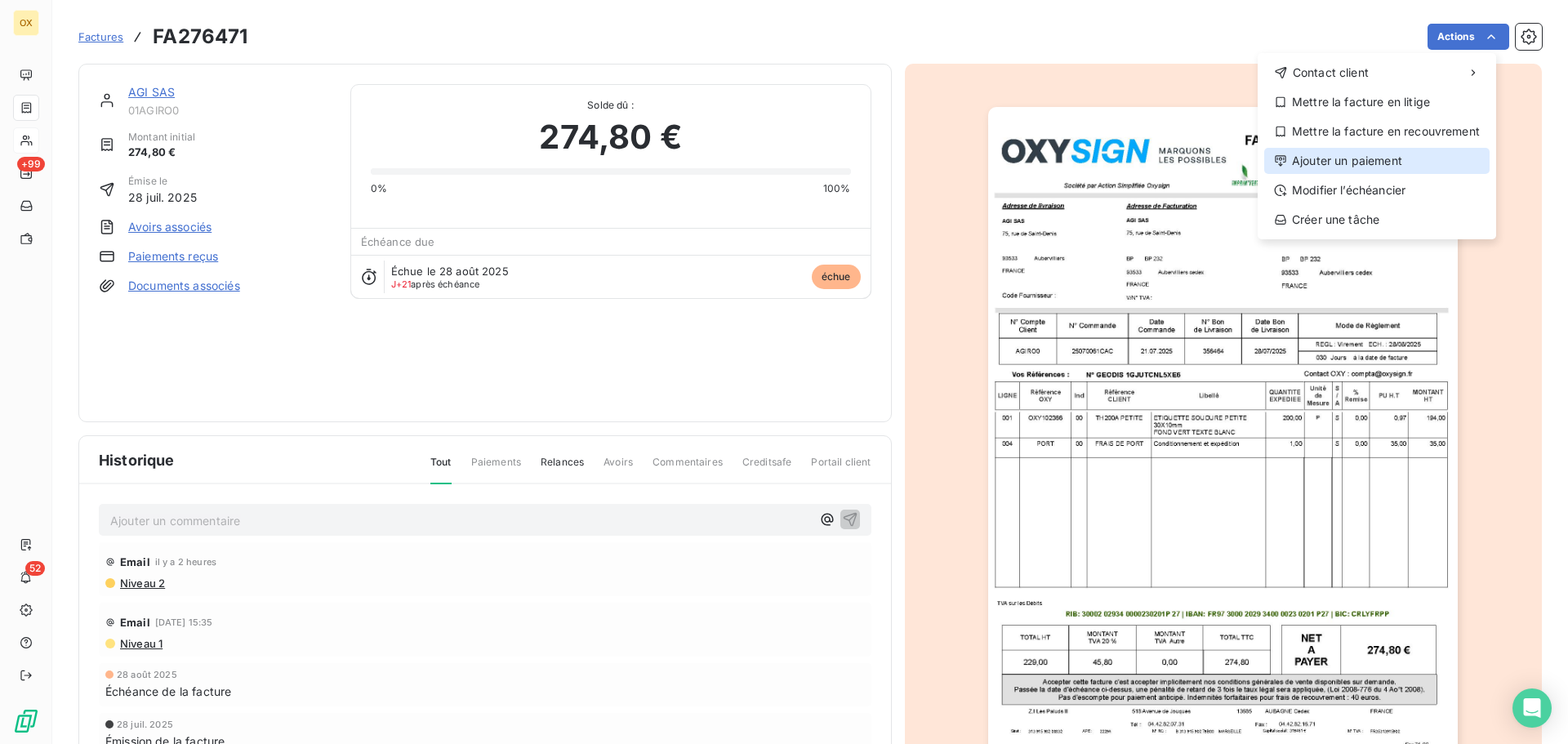
click at [1380, 164] on div "Ajouter un paiement" at bounding box center [1377, 160] width 225 height 26
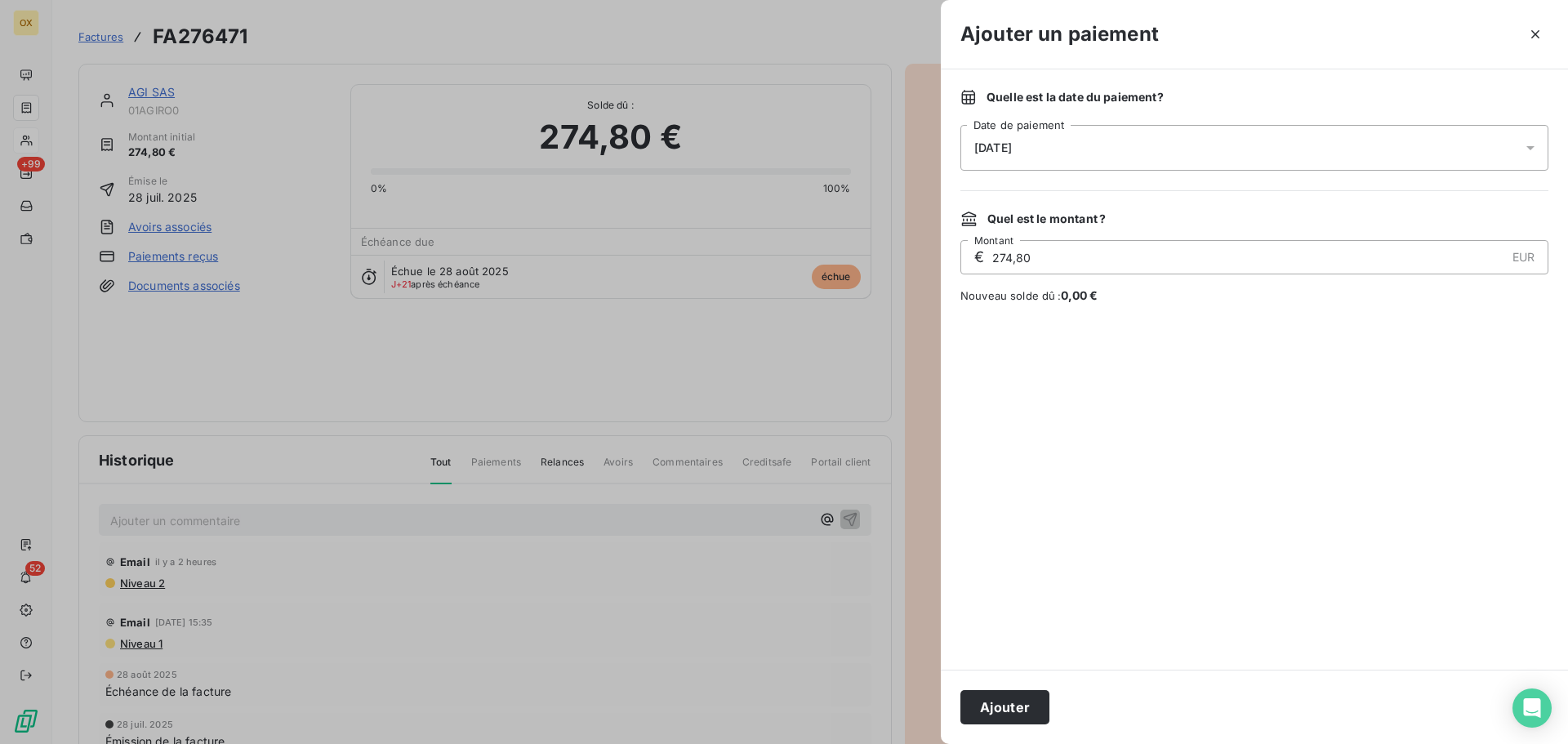
click at [1054, 147] on div "[DATE]" at bounding box center [1254, 147] width 588 height 46
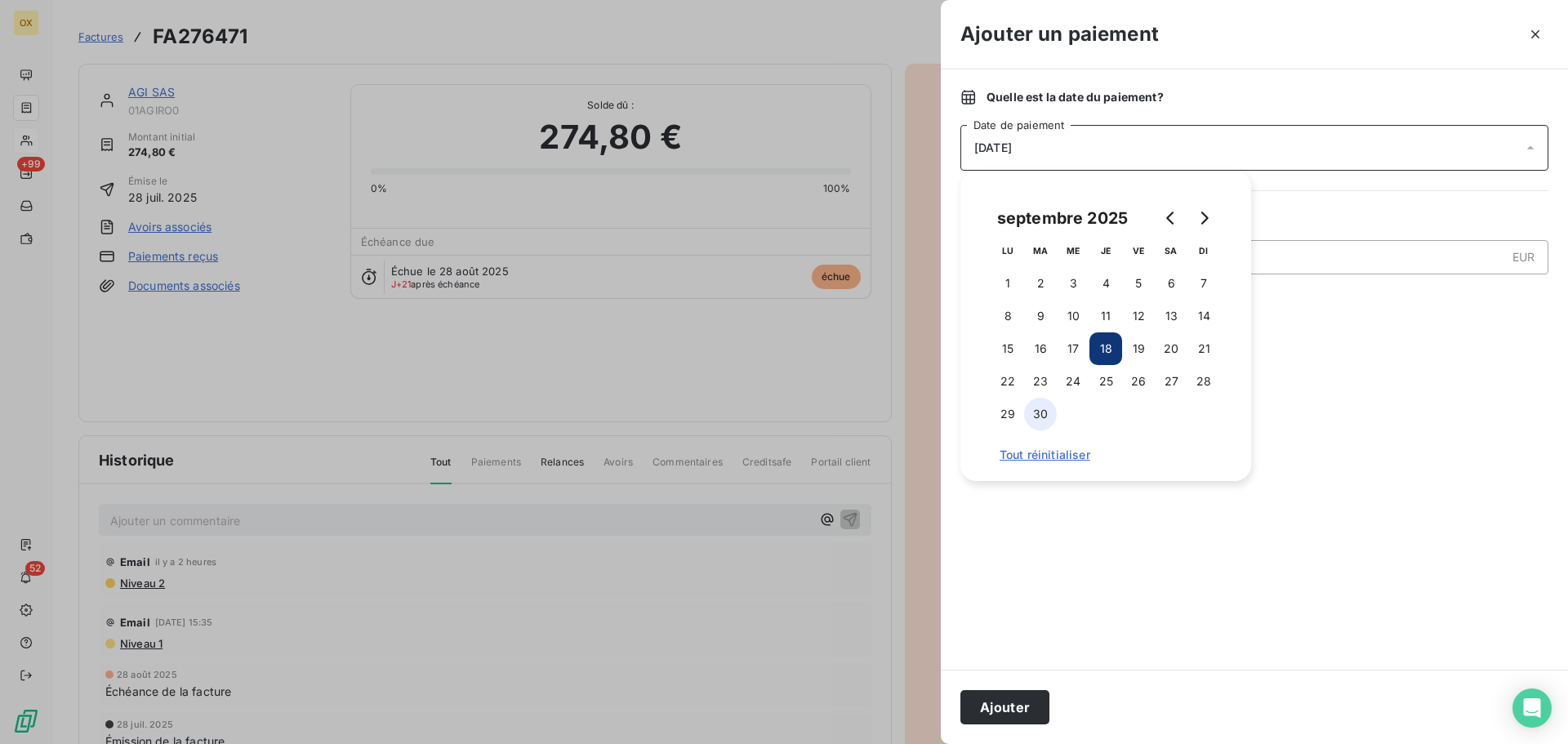
click at [1042, 417] on button "30" at bounding box center [1041, 414] width 33 height 33
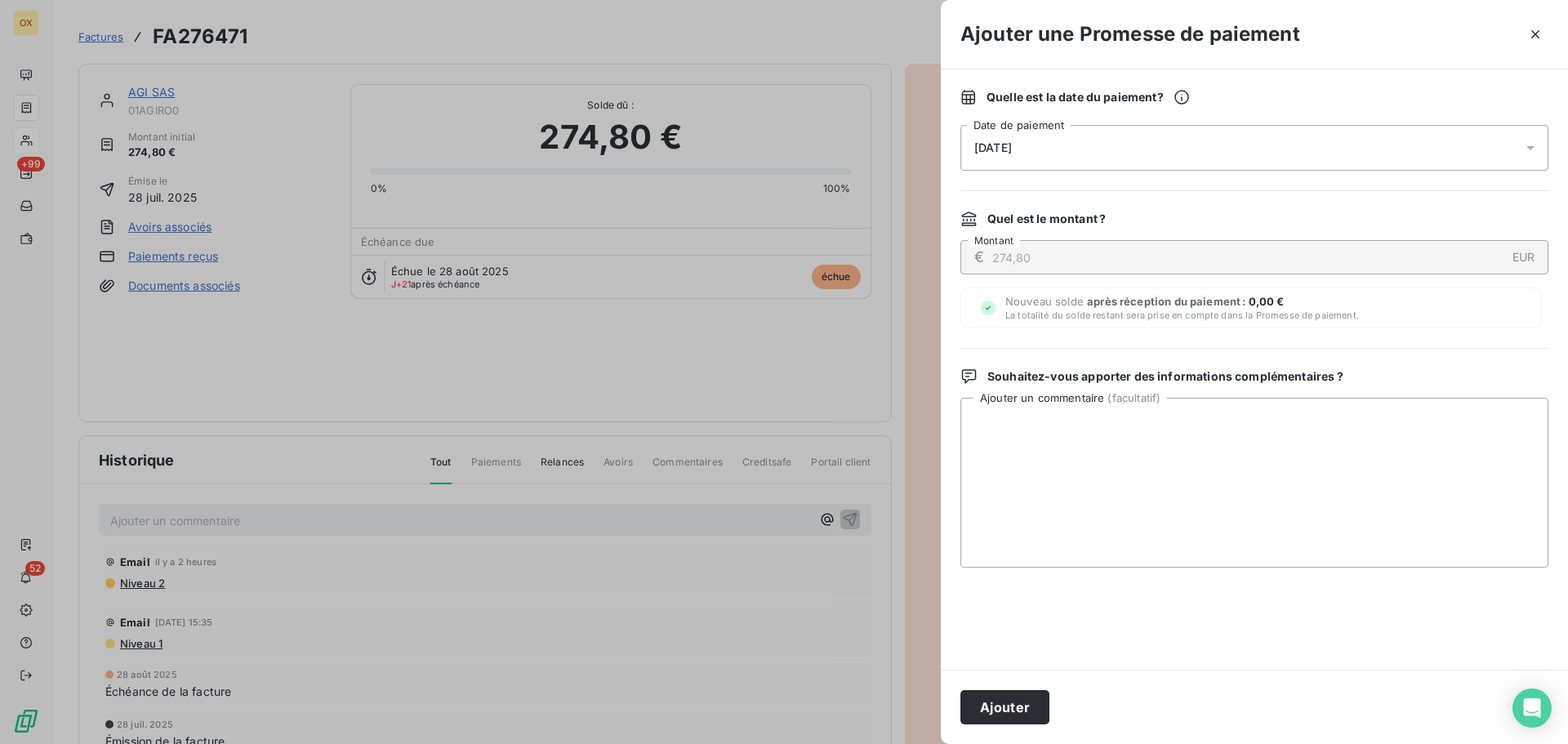
drag, startPoint x: 1031, startPoint y: 719, endPoint x: 1016, endPoint y: 704, distance: 21.2
click at [1026, 713] on button "Ajouter" at bounding box center [1004, 707] width 89 height 34
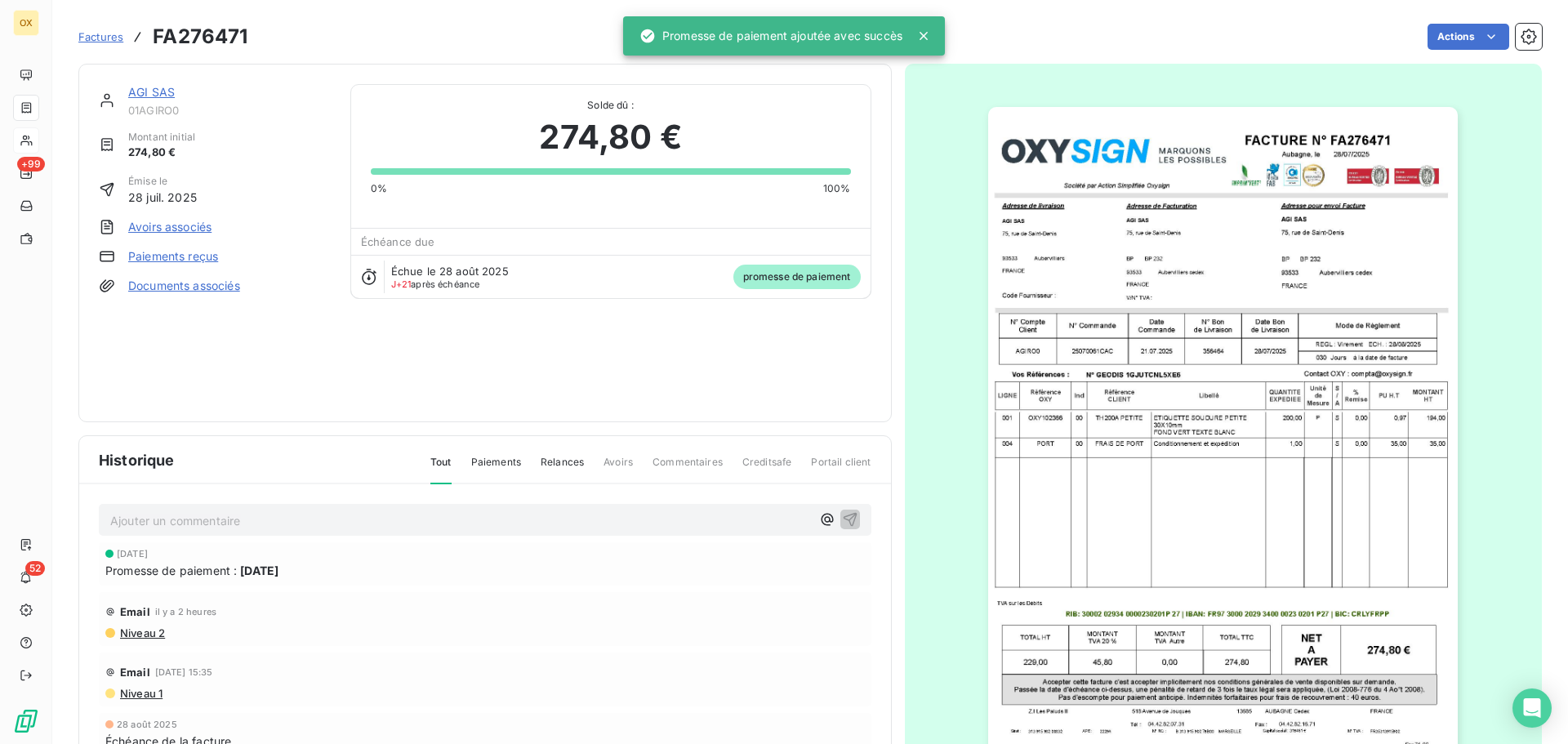
click at [145, 92] on link "AGI SAS" at bounding box center [151, 92] width 47 height 14
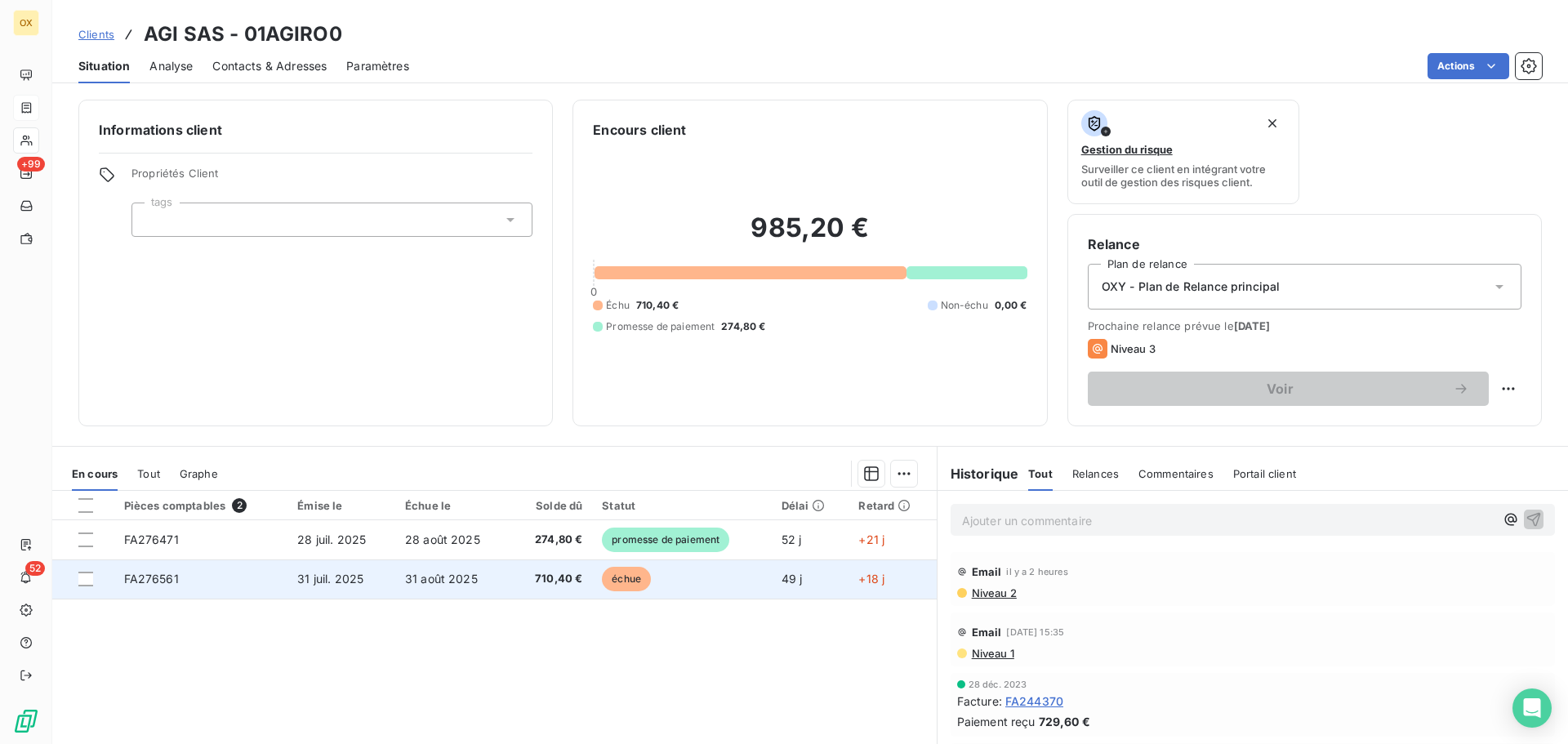
click at [548, 585] on span "710,40 €" at bounding box center [551, 579] width 62 height 16
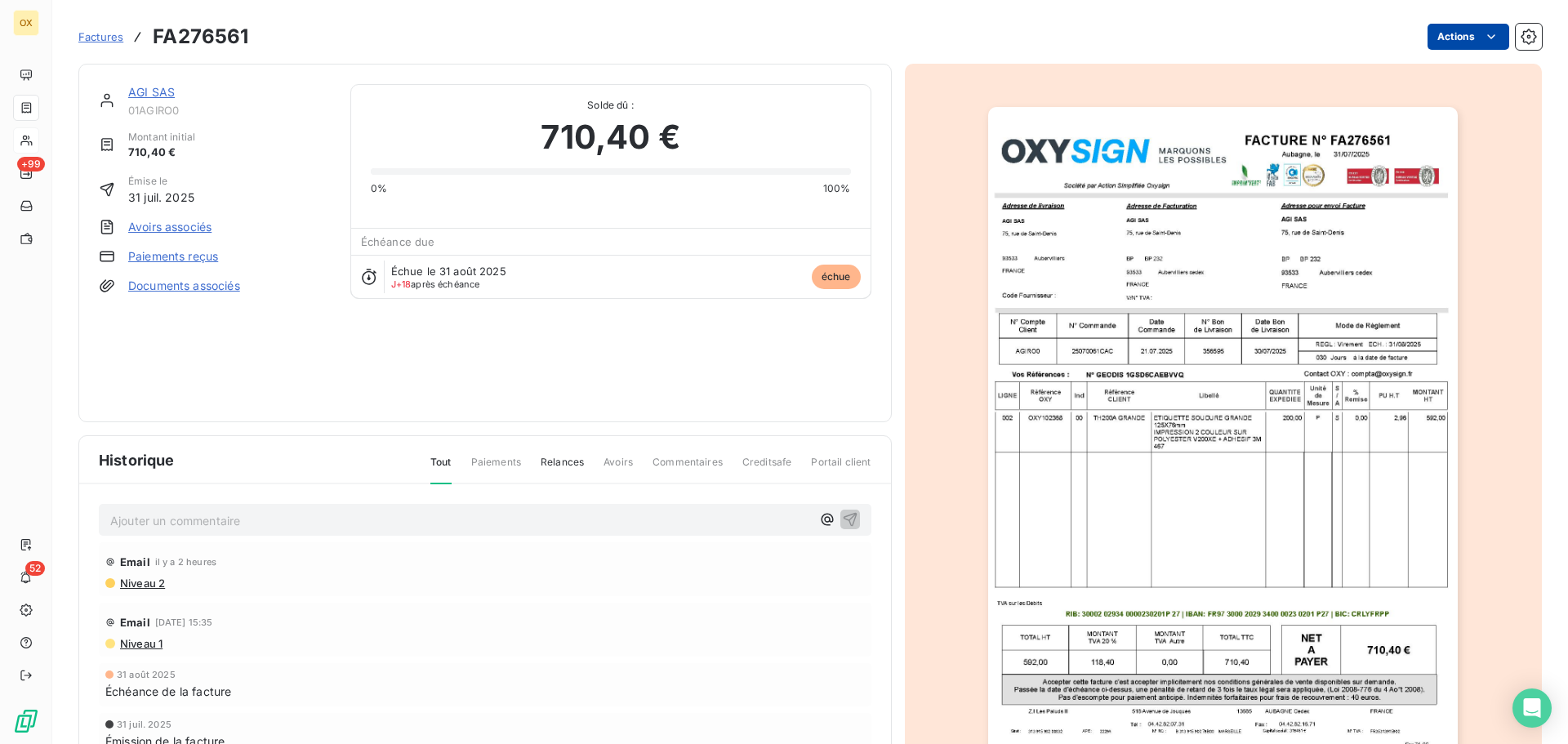
click at [1454, 32] on html "OX +99 52 Factures FA276561 Actions AGI SAS 01AGIRO0 Montant initial 710,40 € É…" at bounding box center [784, 372] width 1568 height 744
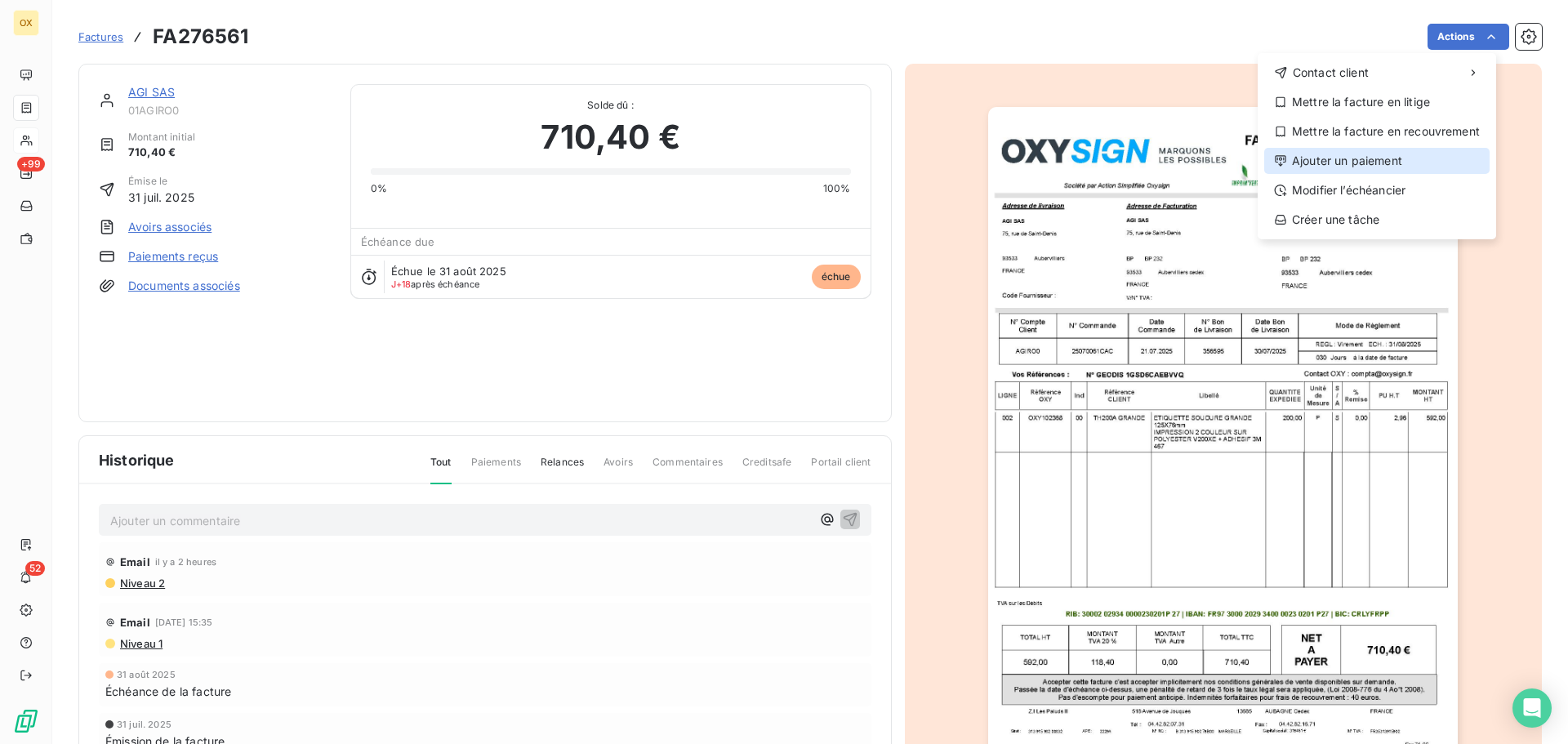
click at [1385, 164] on div "Ajouter un paiement" at bounding box center [1377, 160] width 225 height 26
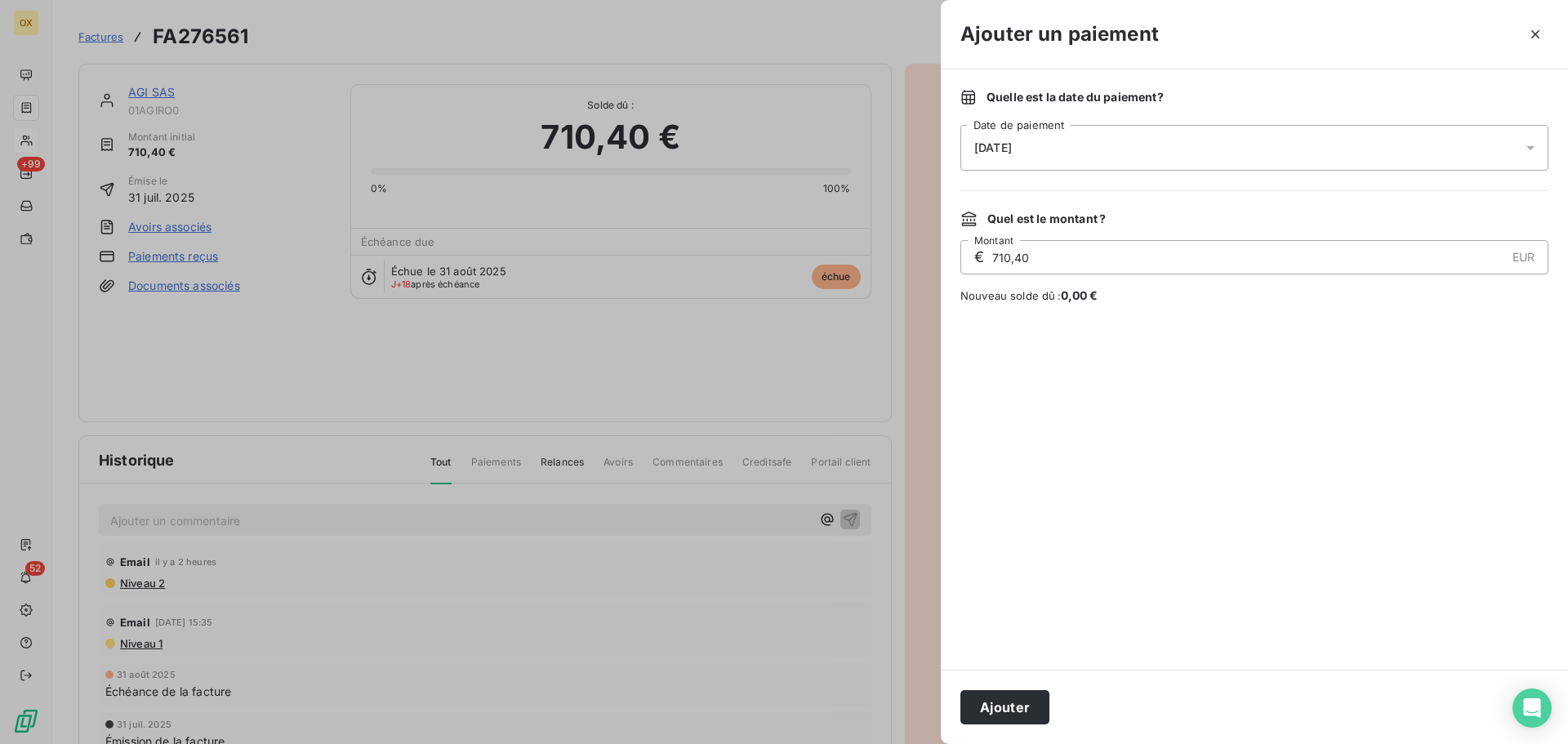
click at [1060, 152] on div "[DATE]" at bounding box center [1254, 147] width 588 height 46
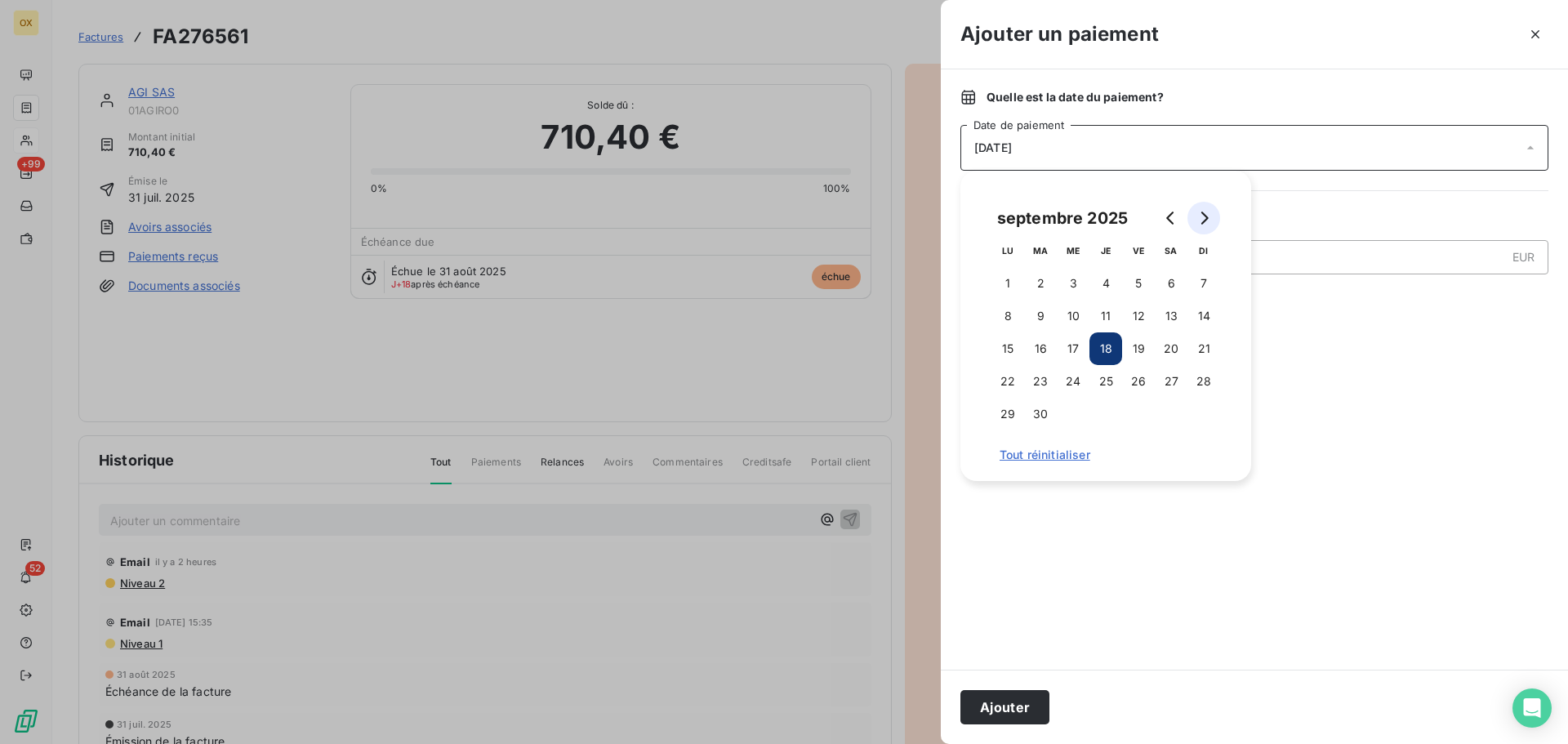
click at [1211, 212] on button "Go to next month" at bounding box center [1204, 218] width 33 height 33
click at [1143, 411] on button "31" at bounding box center [1138, 414] width 33 height 33
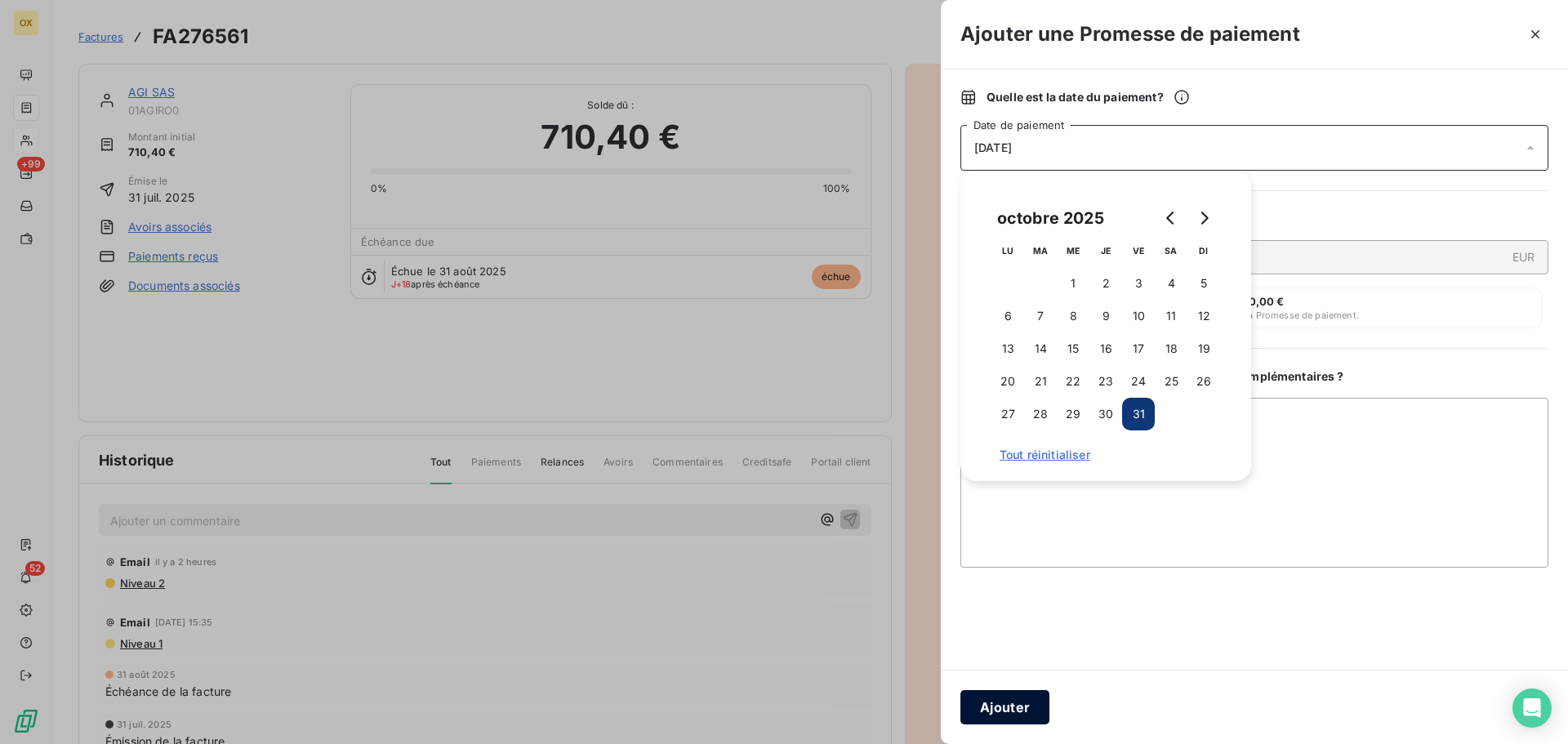
click at [1018, 707] on button "Ajouter" at bounding box center [1004, 707] width 89 height 34
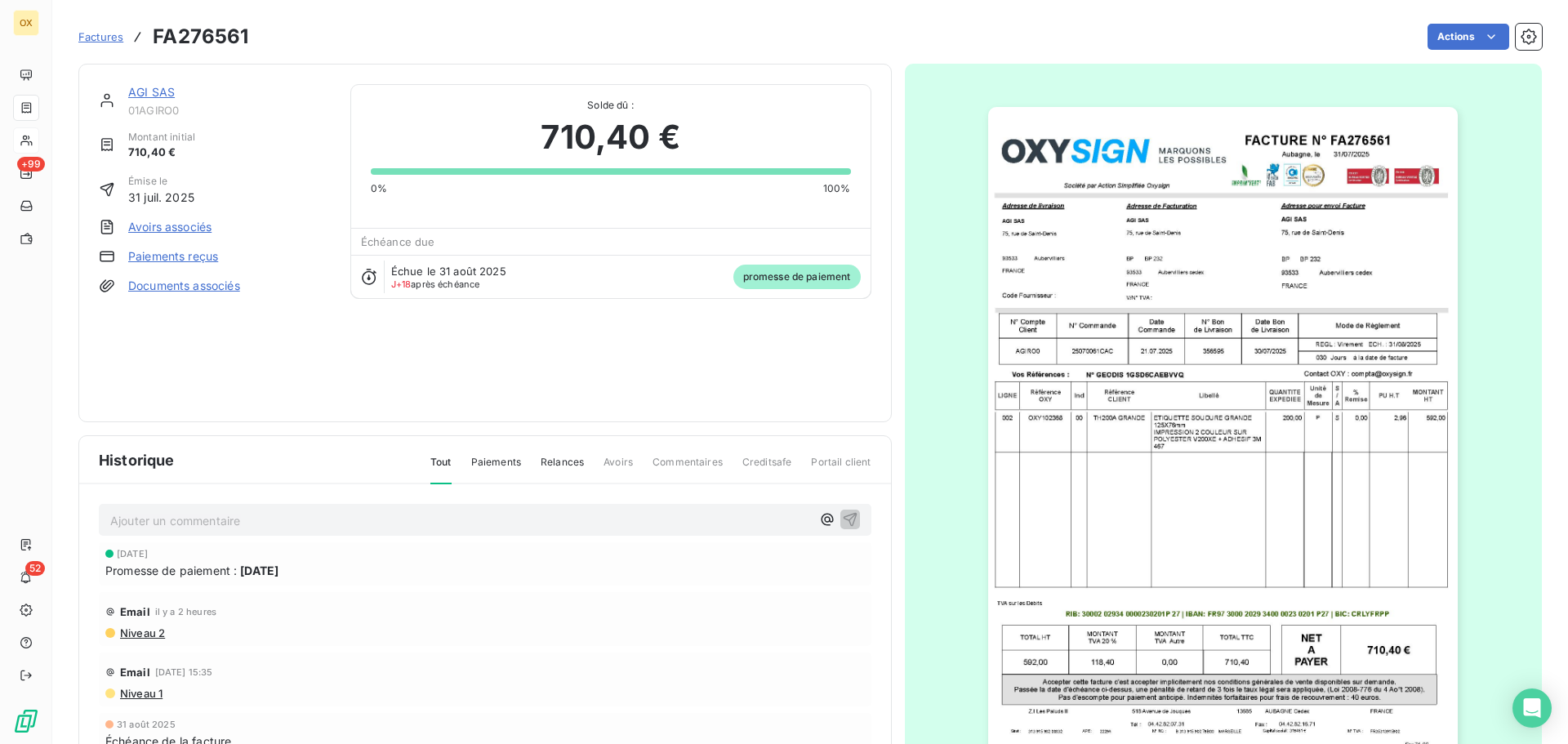
click at [157, 95] on link "AGI SAS" at bounding box center [151, 92] width 47 height 14
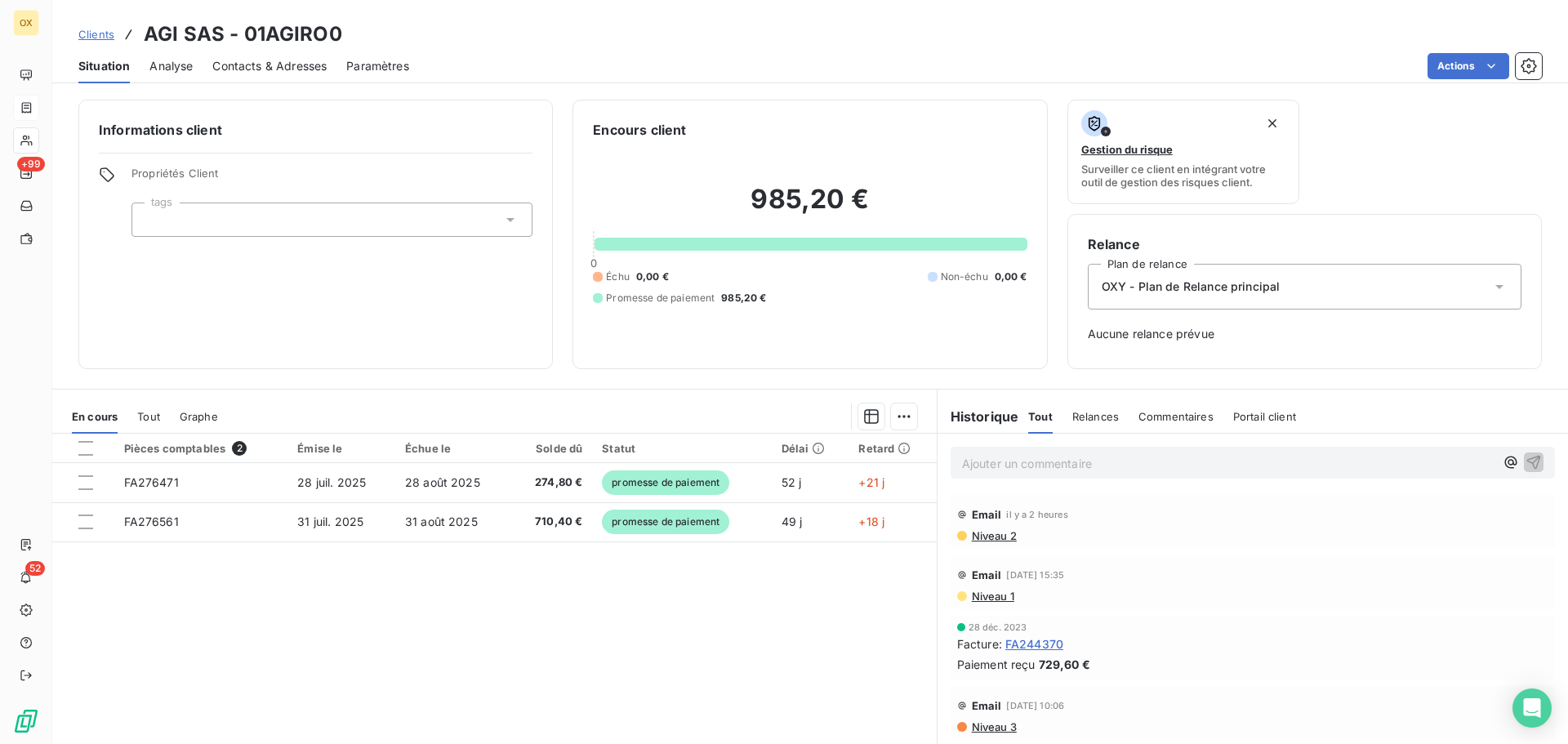
click at [991, 459] on p "Ajouter un commentaire ﻿" at bounding box center [1228, 464] width 532 height 20
click at [1526, 464] on icon "button" at bounding box center [1533, 461] width 16 height 16
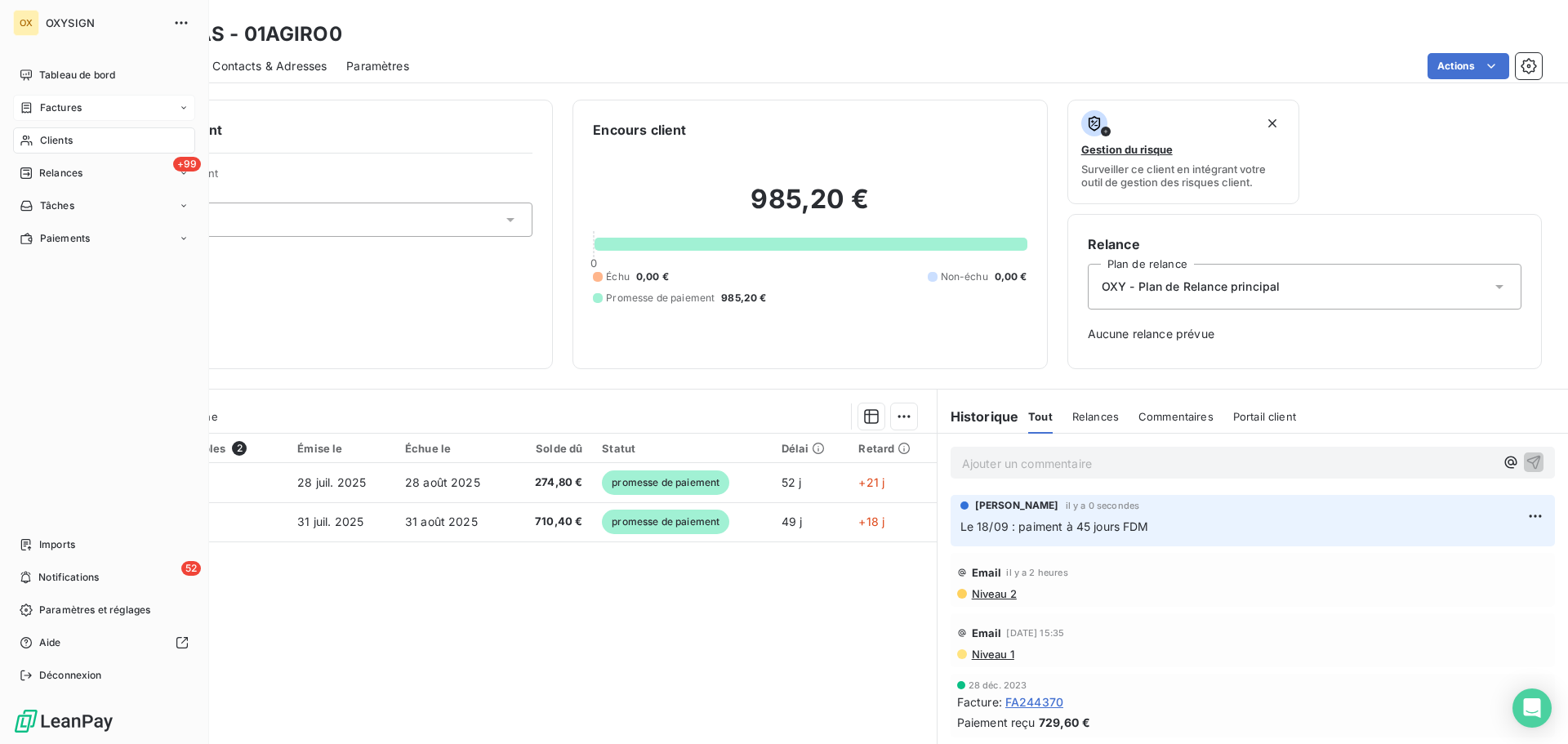
click at [72, 139] on span "Clients" at bounding box center [56, 140] width 33 height 14
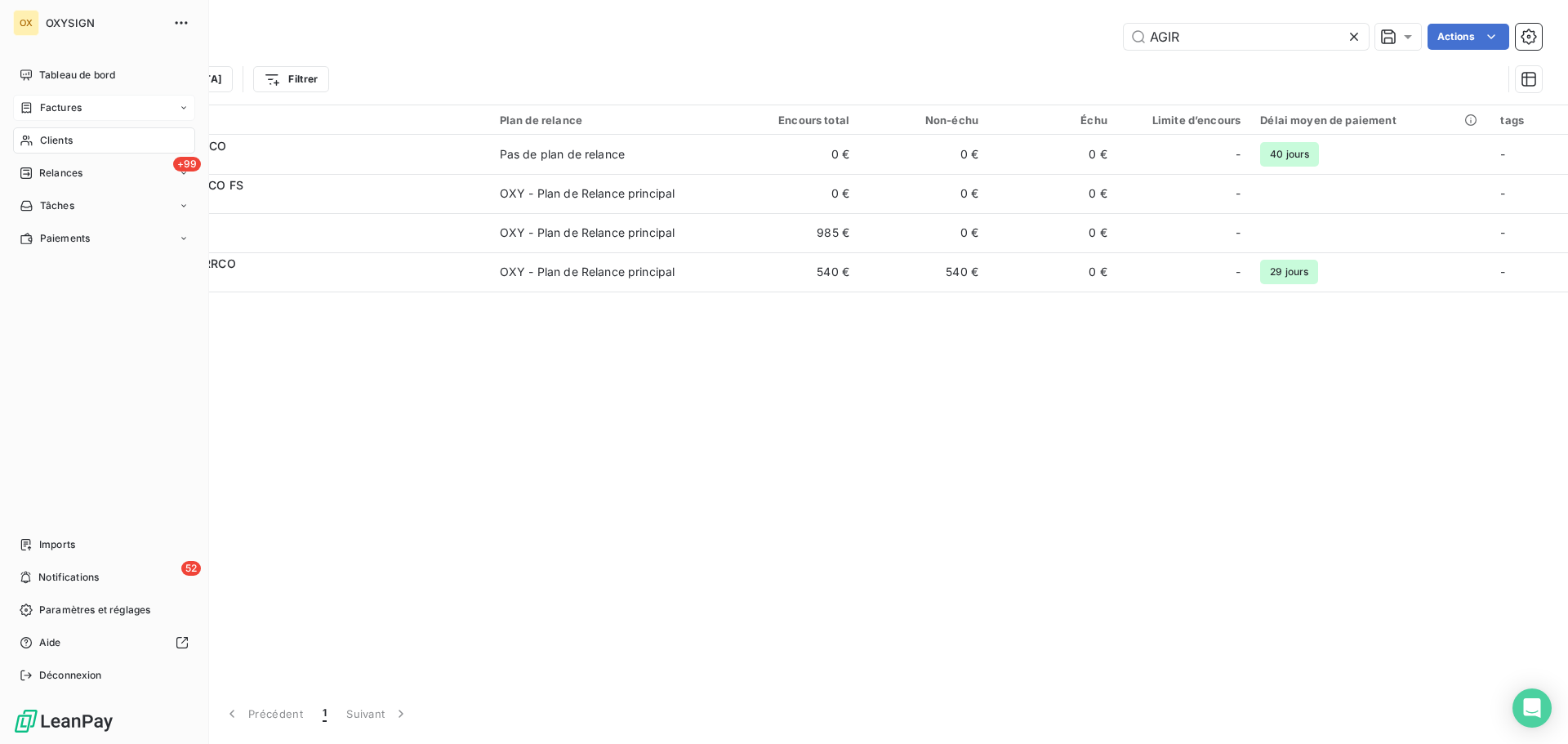
drag, startPoint x: 57, startPoint y: 142, endPoint x: 805, endPoint y: 14, distance: 758.9
click at [57, 142] on span "Clients" at bounding box center [56, 140] width 33 height 14
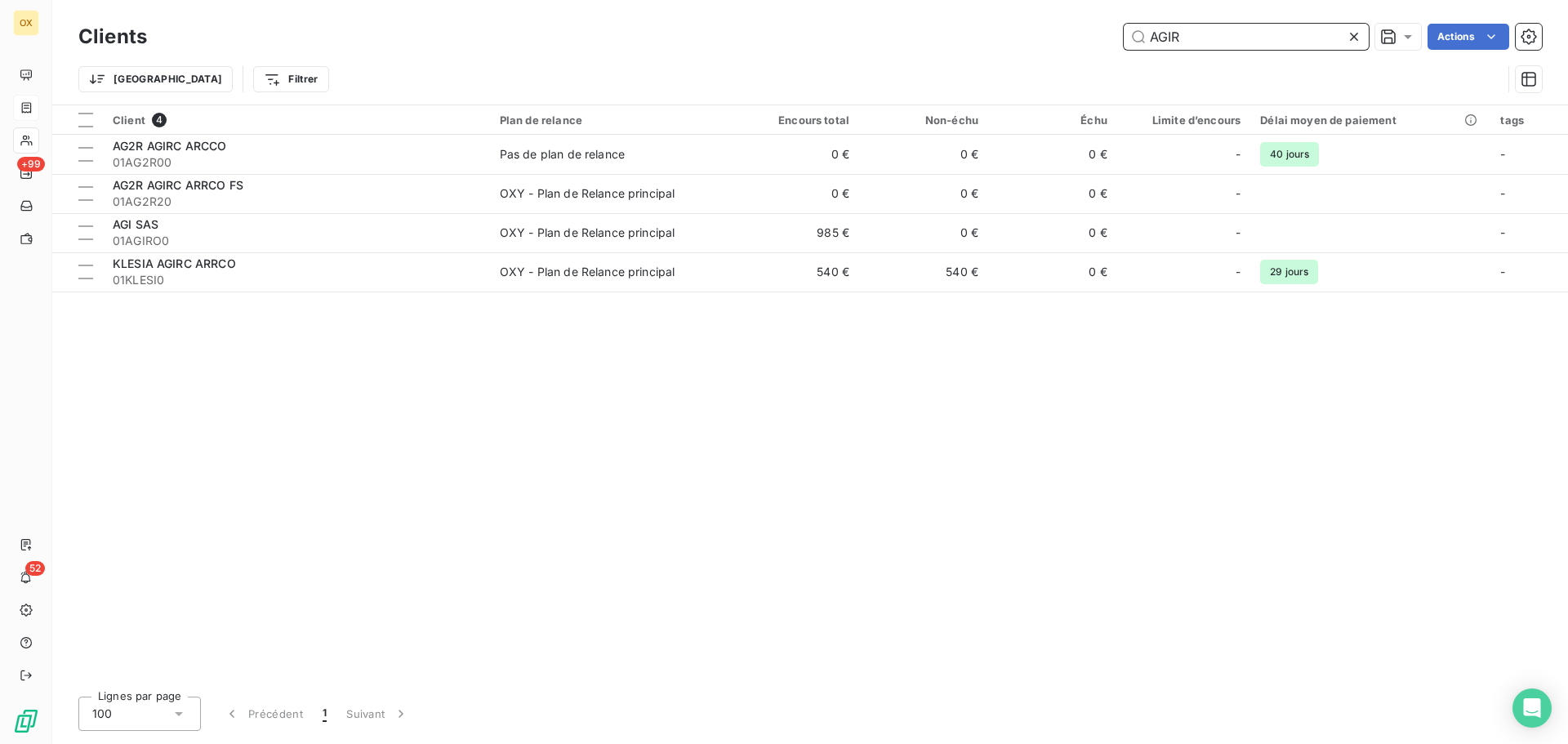
drag, startPoint x: 1148, startPoint y: 36, endPoint x: 1085, endPoint y: 42, distance: 63.3
click at [1085, 42] on div "AGIR Actions" at bounding box center [854, 36] width 1376 height 26
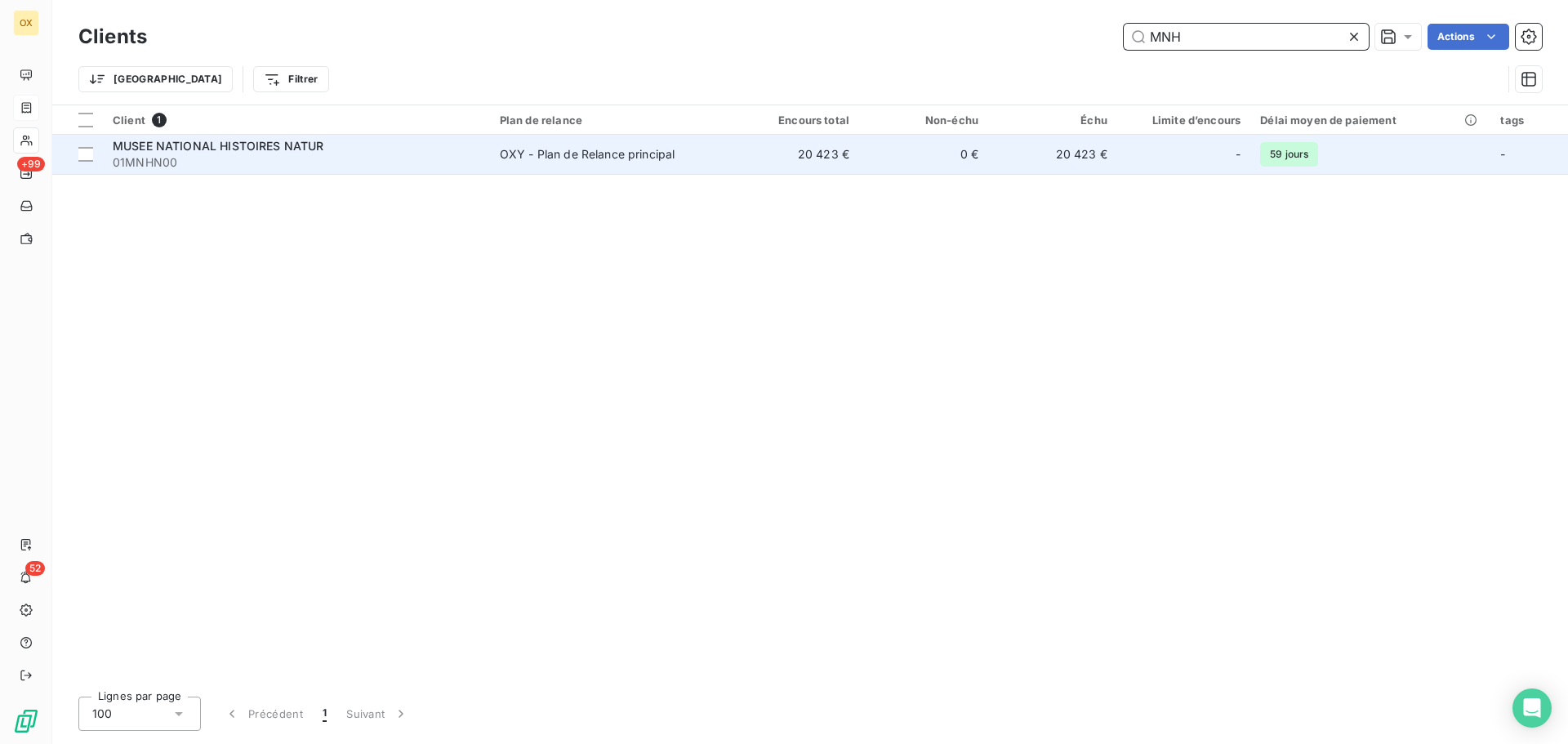
type input "MNH"
click at [292, 165] on span "01MNHN00" at bounding box center [297, 162] width 368 height 16
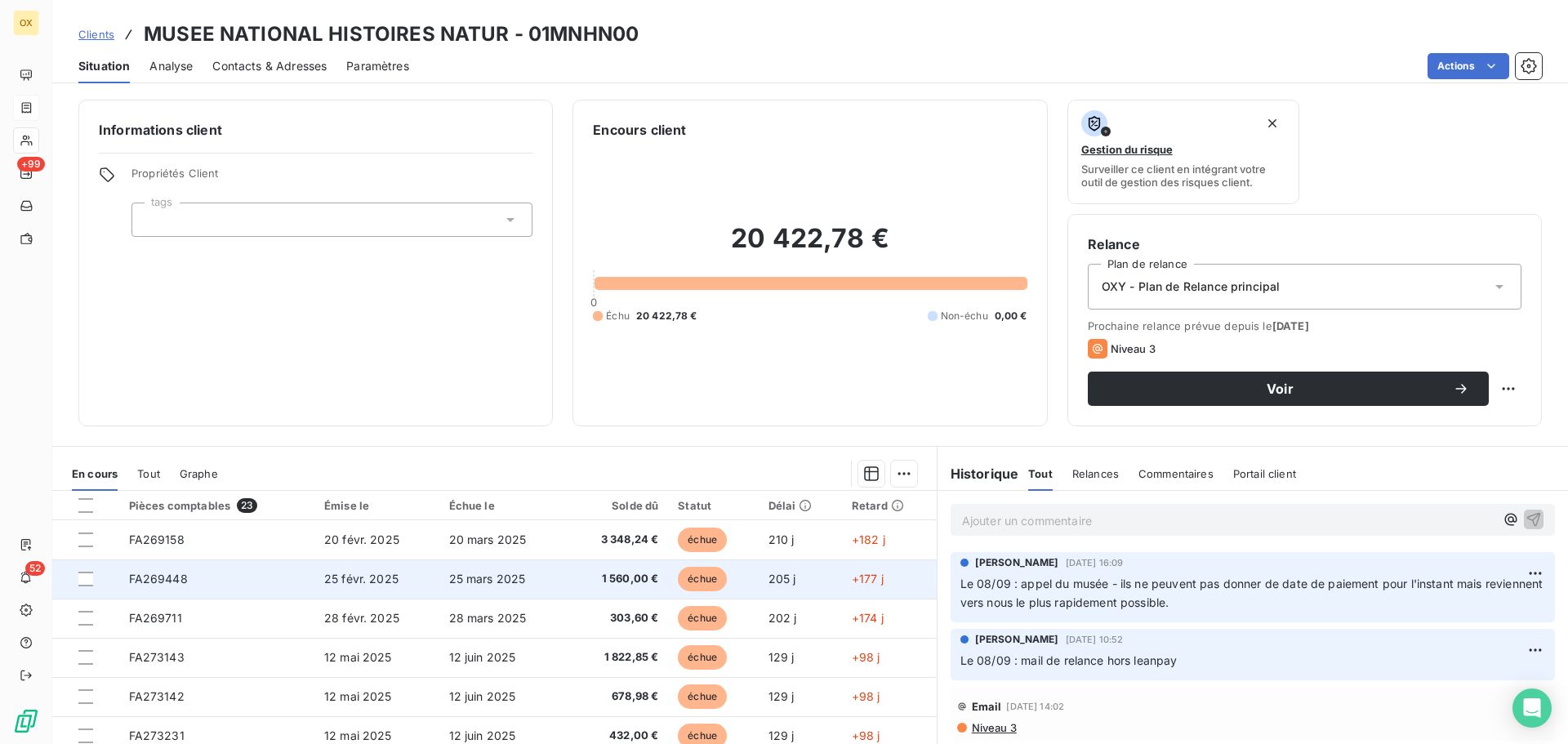
click at [475, 580] on span "25 mars 2025" at bounding box center [487, 579] width 77 height 14
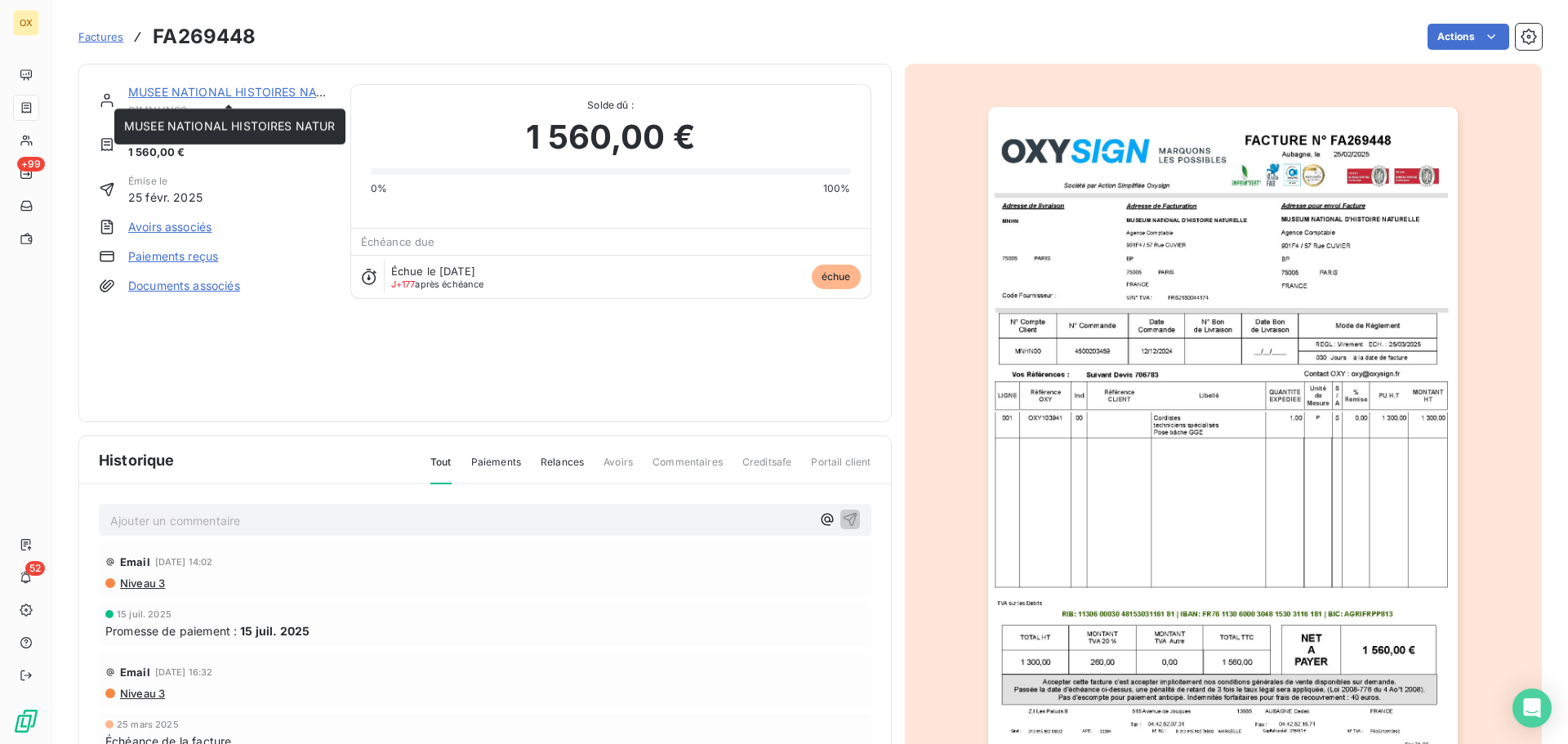
click at [259, 89] on link "MUSEE NATIONAL HISTOIRES NATUR" at bounding box center [234, 92] width 212 height 14
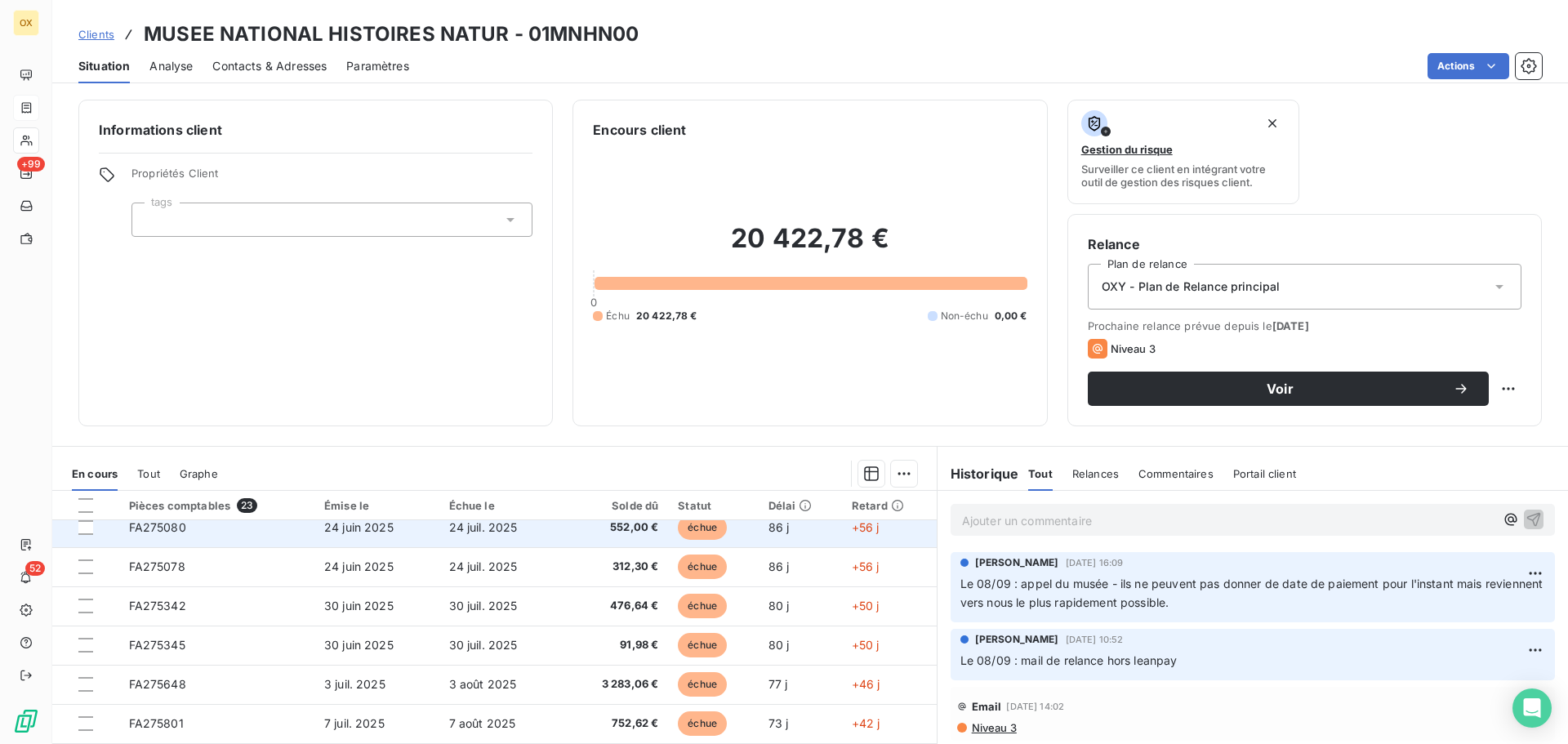
scroll to position [408, 0]
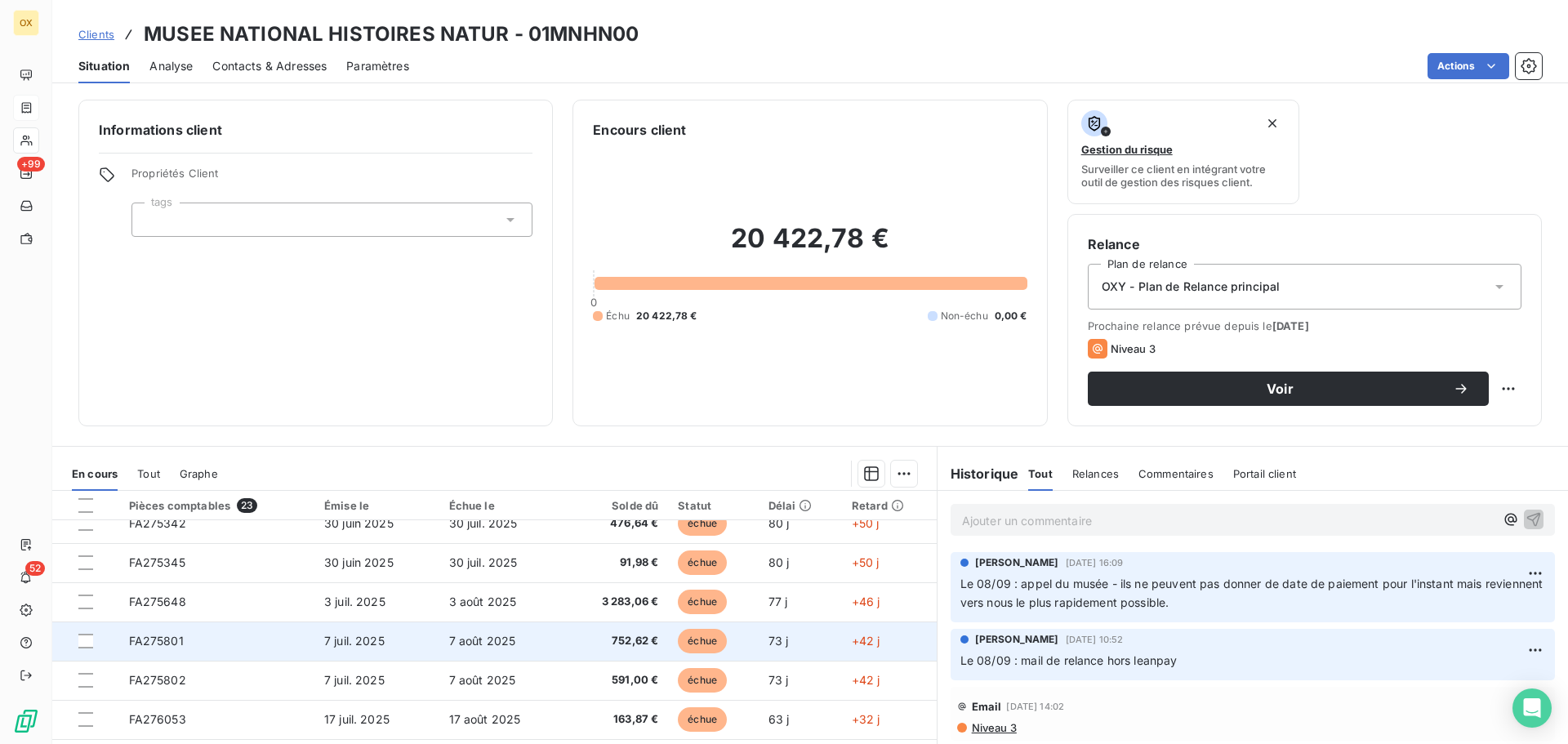
click at [601, 641] on span "752,62 €" at bounding box center [617, 641] width 81 height 16
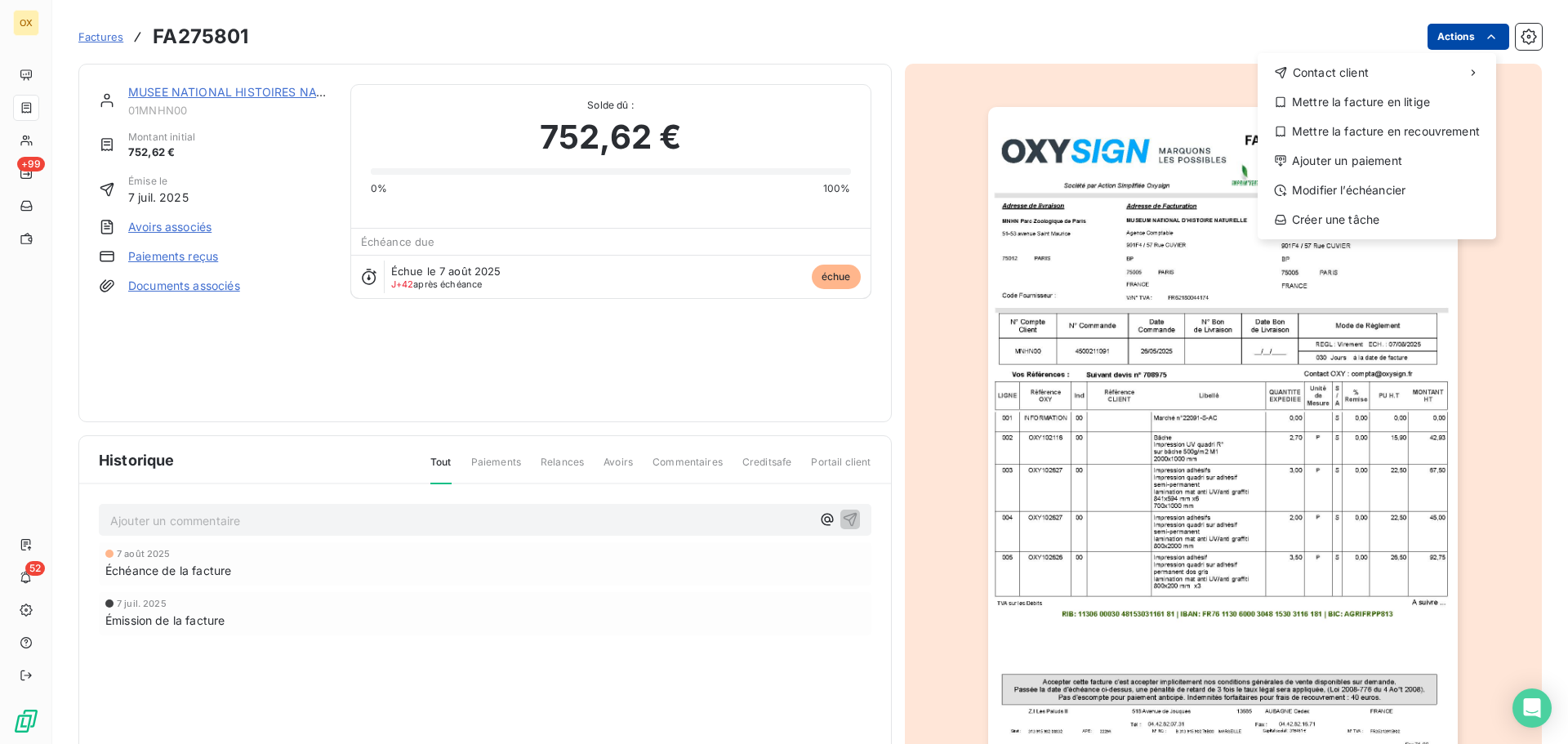
click at [1437, 26] on html "OX +99 52 Factures FA275801 Actions Contact client Mettre la facture en litige …" at bounding box center [784, 372] width 1568 height 744
click at [1338, 149] on div "Ajouter un paiement" at bounding box center [1377, 160] width 225 height 26
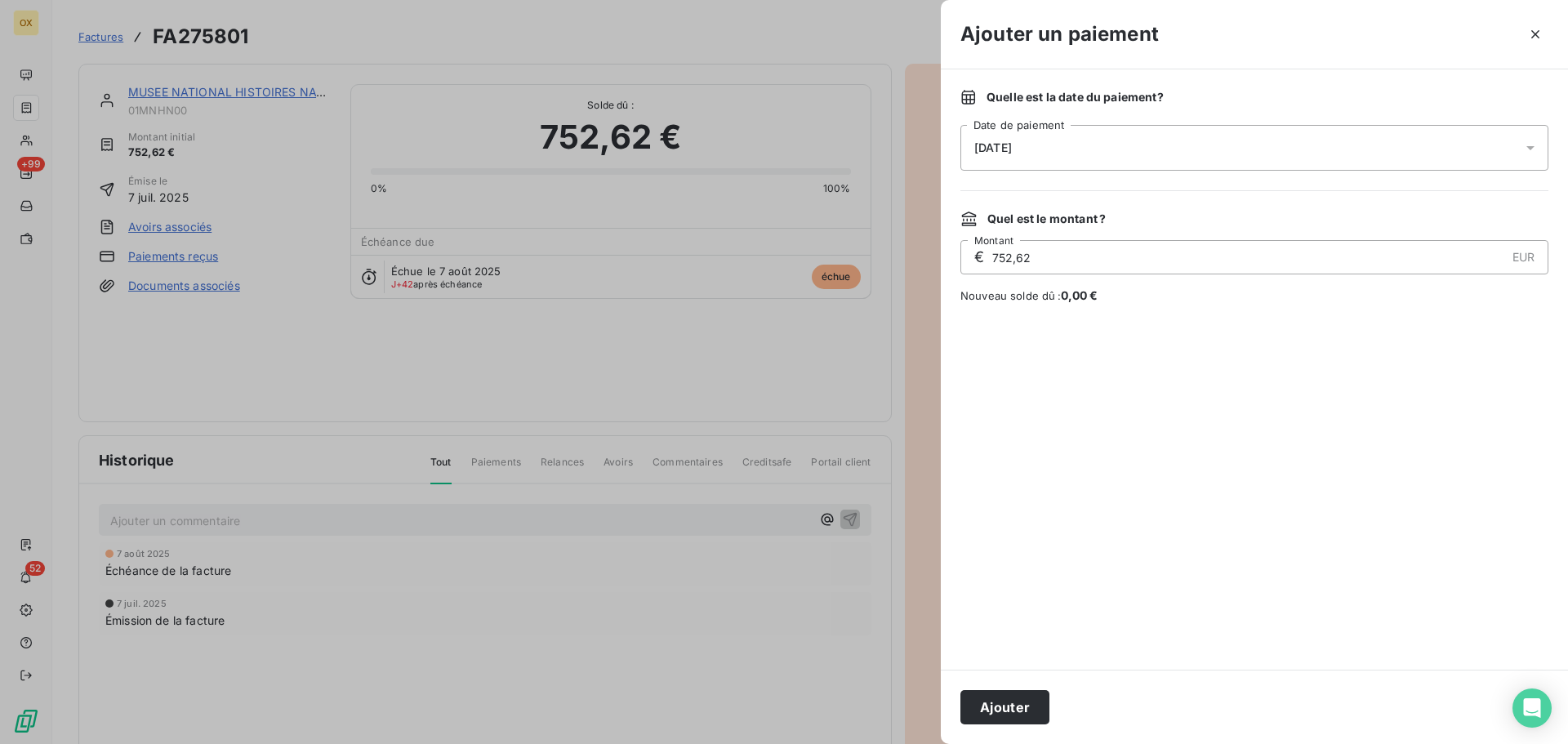
click at [1036, 156] on div "[DATE]" at bounding box center [1254, 147] width 588 height 46
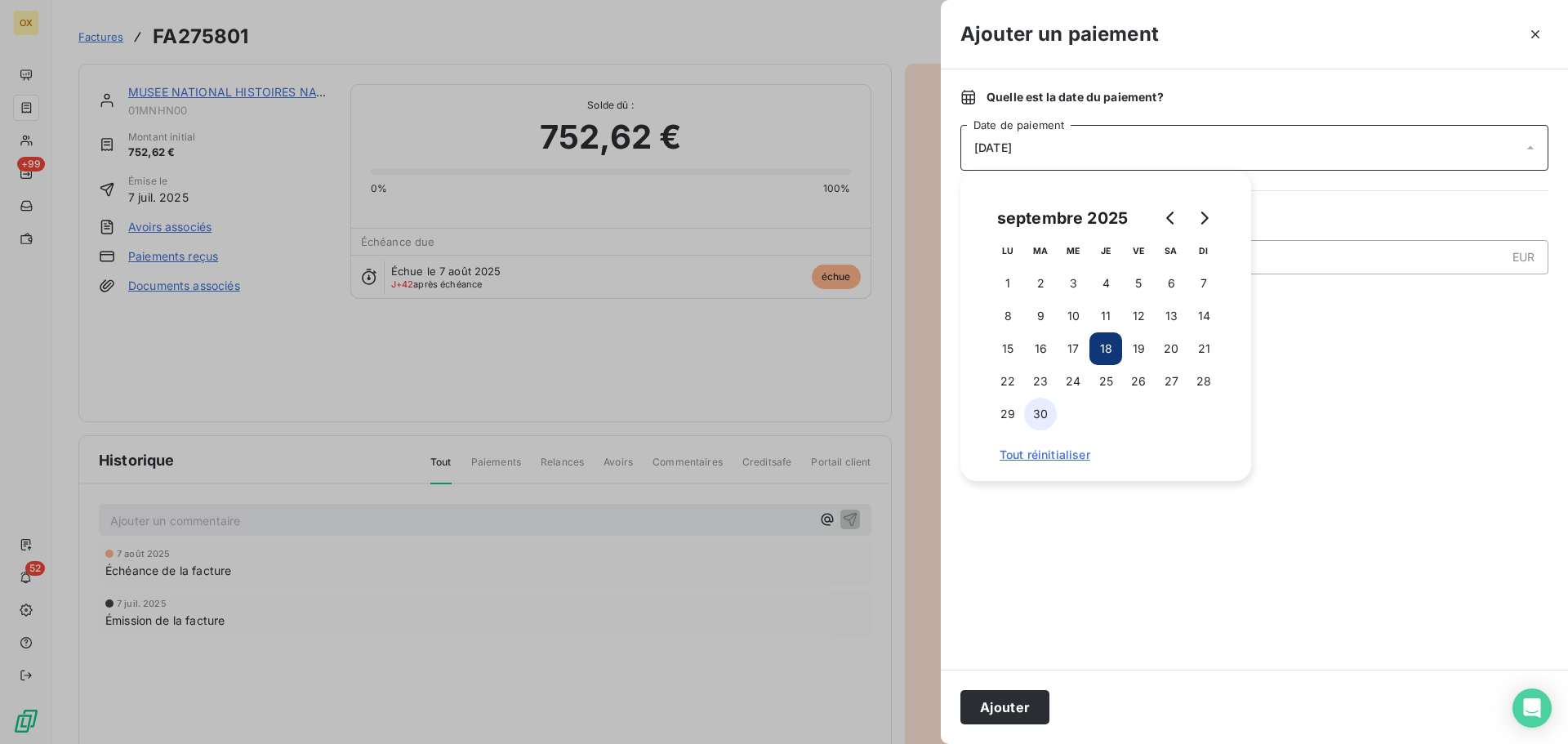
click at [1038, 414] on button "30" at bounding box center [1041, 414] width 33 height 33
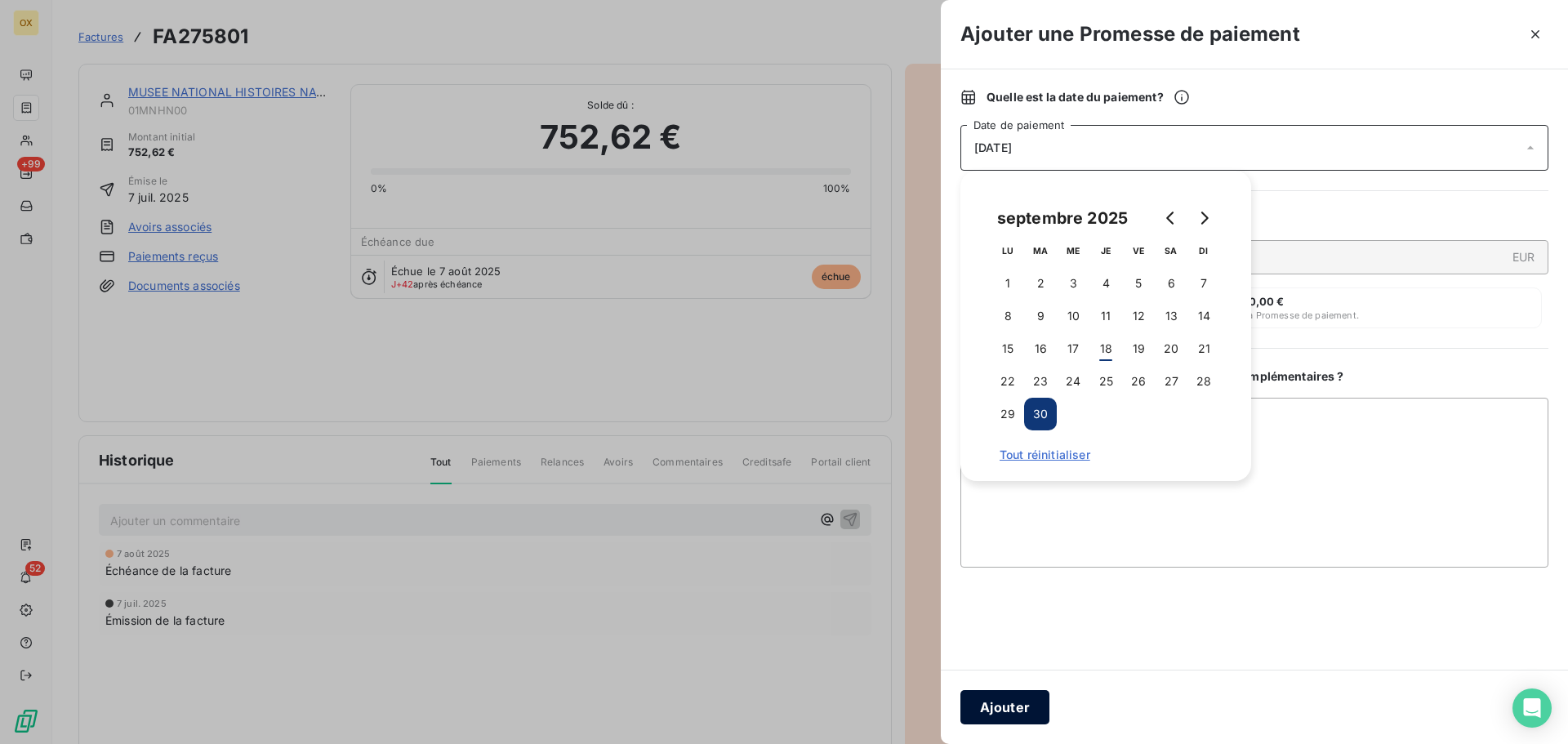
click at [1007, 703] on button "Ajouter" at bounding box center [1004, 707] width 89 height 34
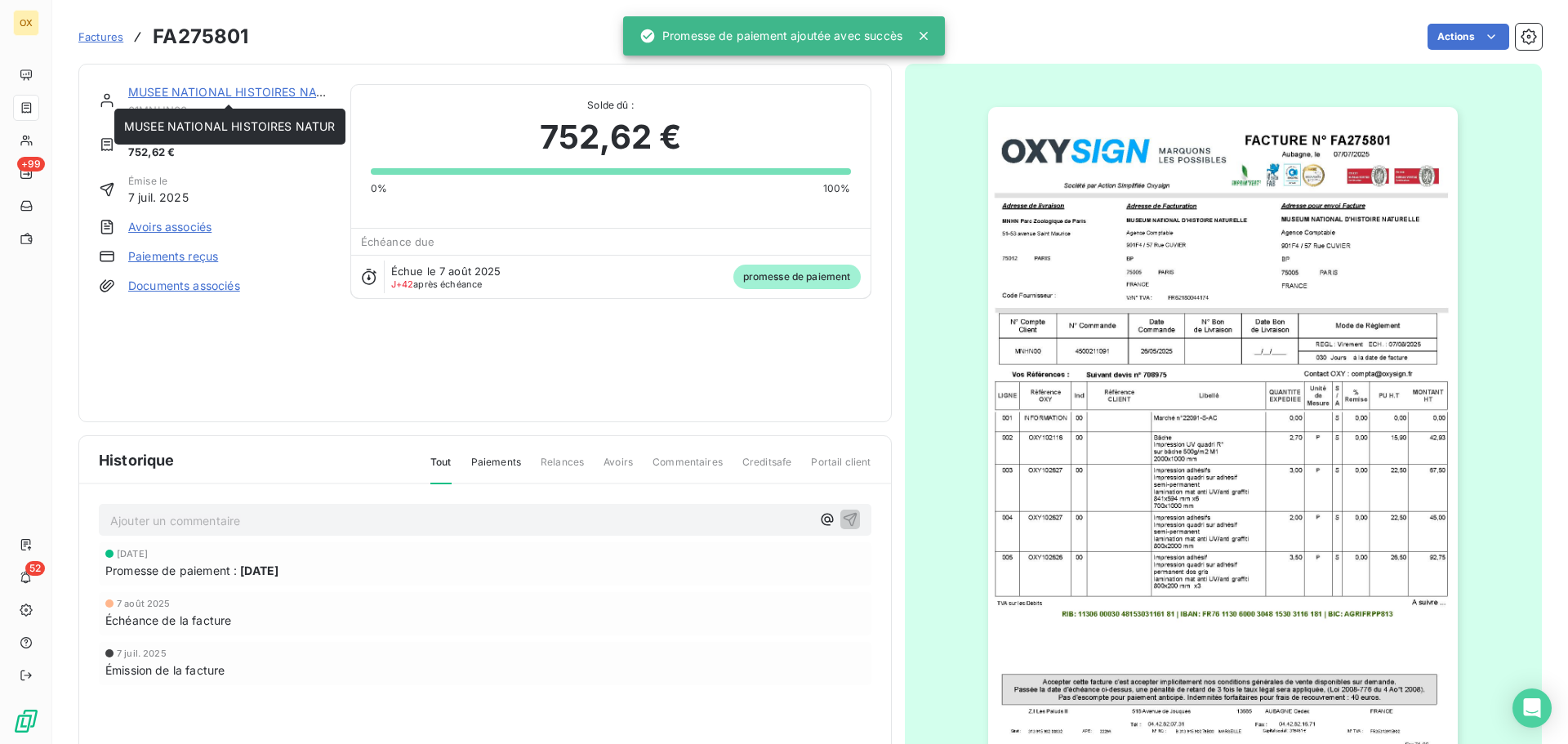
click at [214, 88] on link "MUSEE NATIONAL HISTOIRES NATUR" at bounding box center [234, 92] width 212 height 14
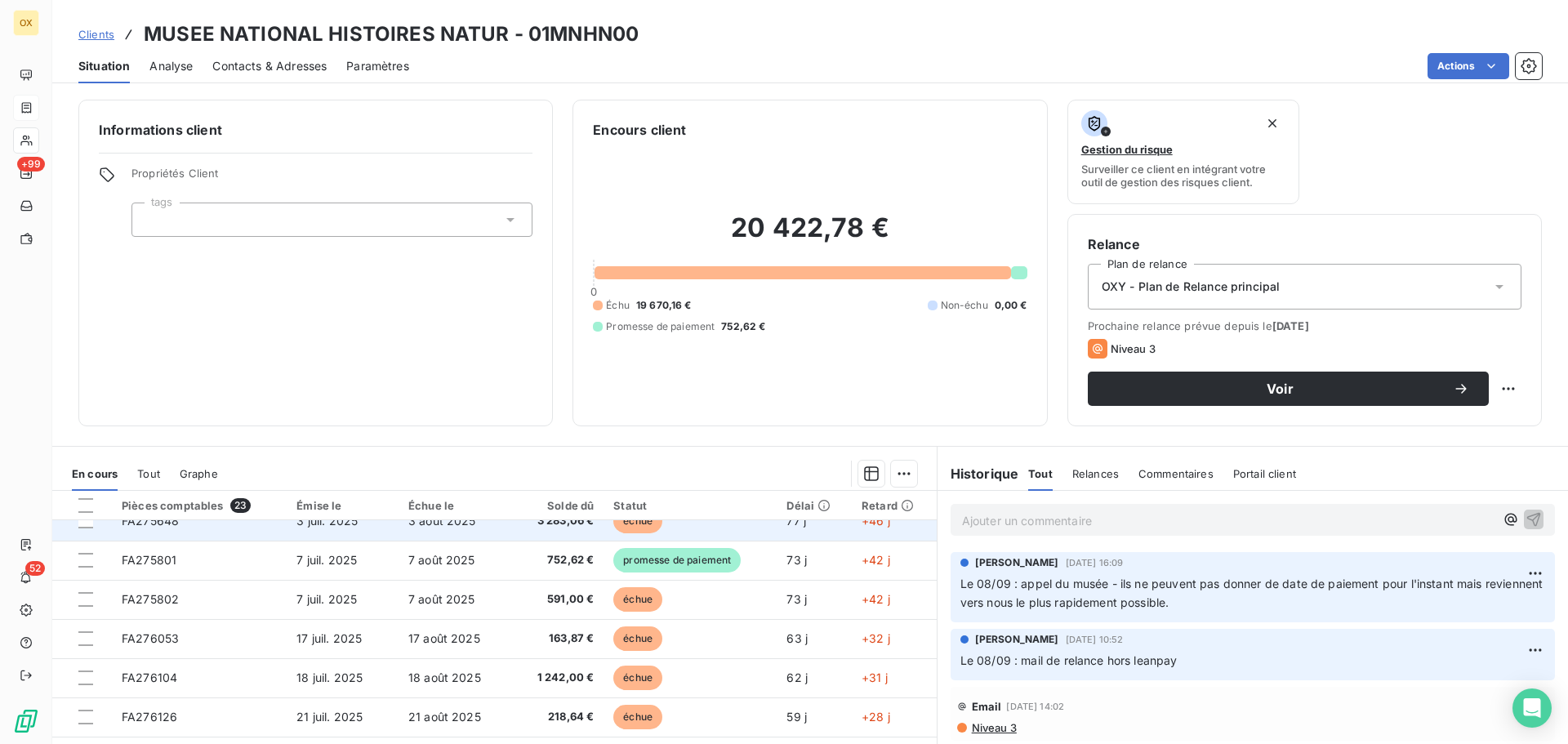
scroll to position [490, 0]
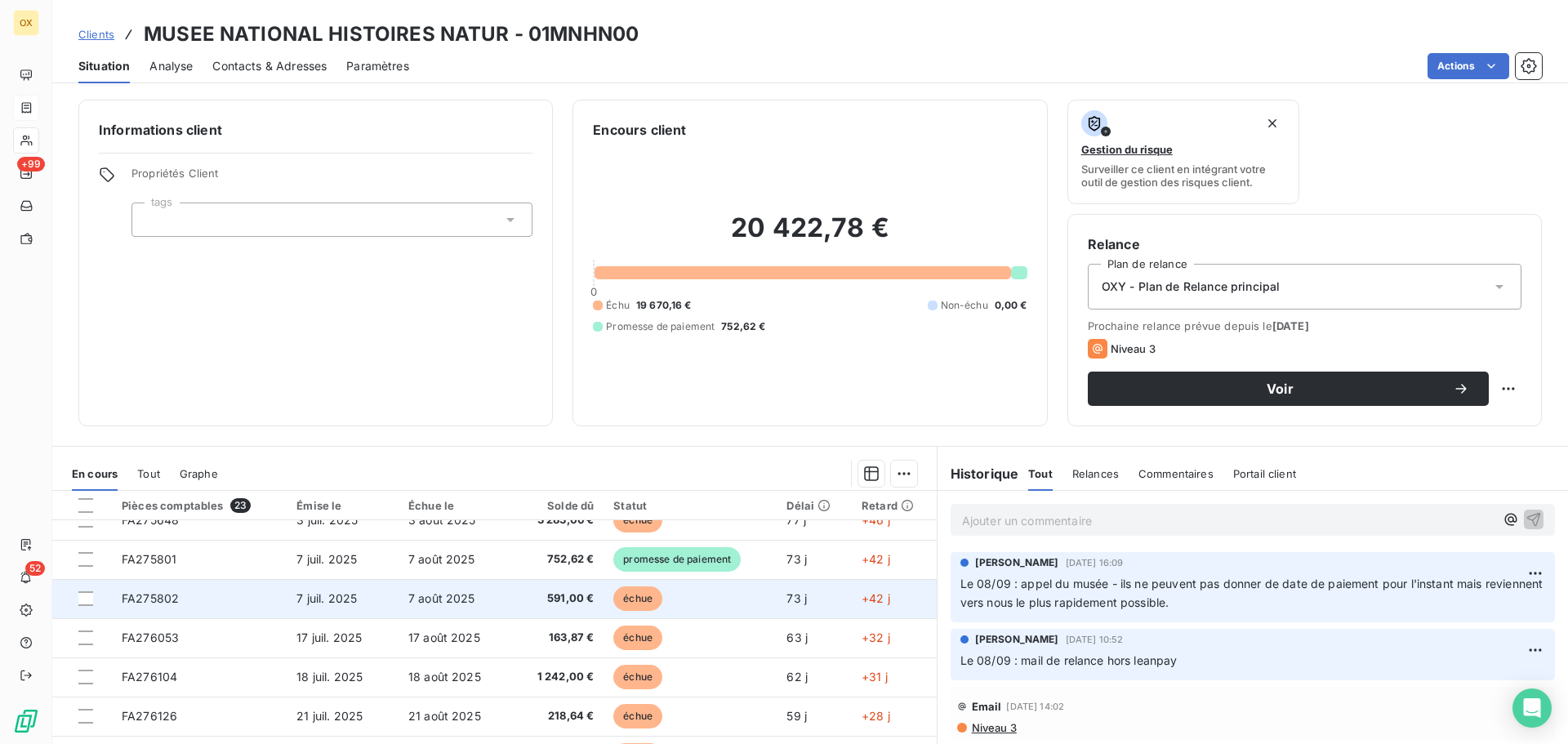
click at [588, 601] on td "591,00 €" at bounding box center [558, 598] width 91 height 39
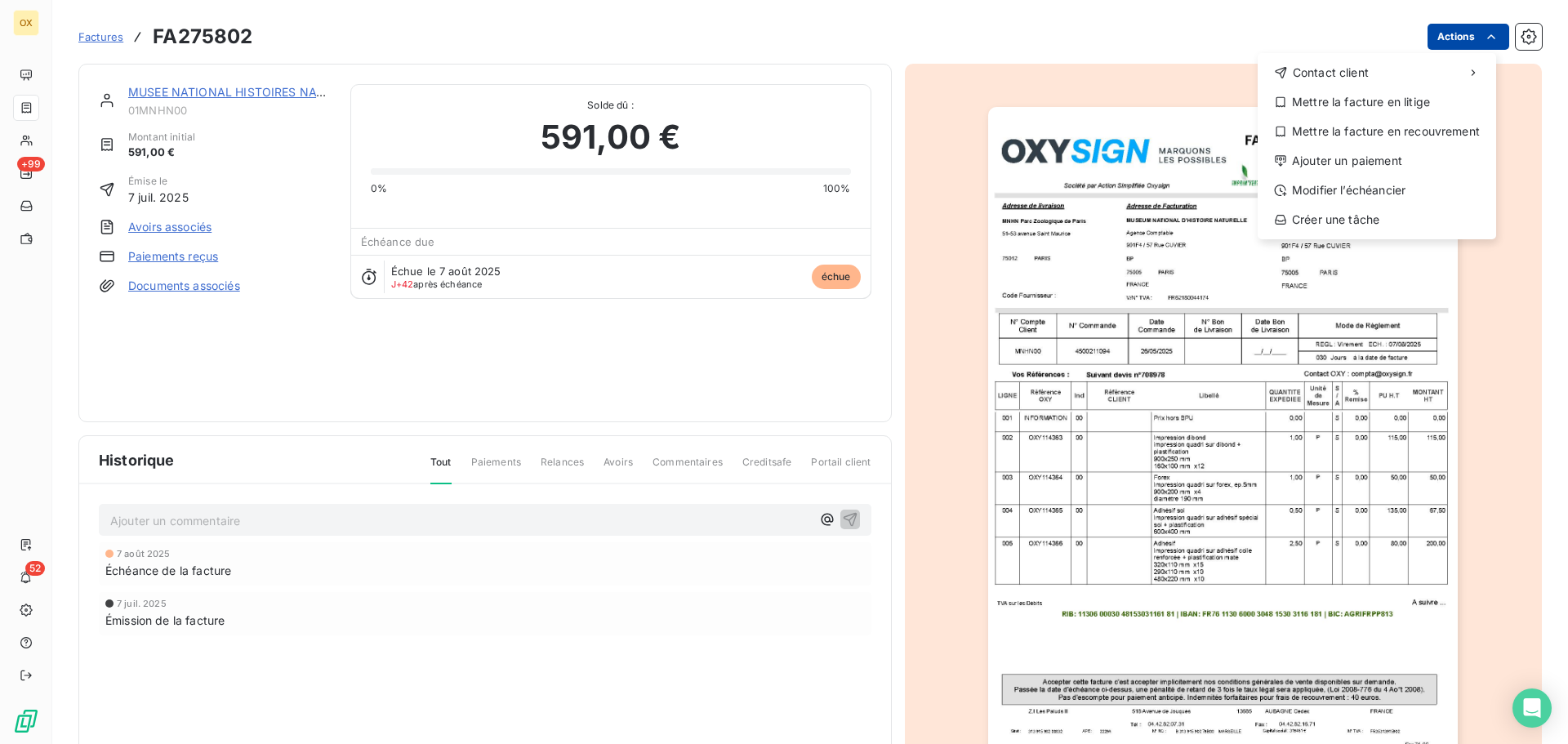
click at [1444, 36] on html "OX +99 52 Factures FA275802 Actions Contact client Mettre la facture en litige …" at bounding box center [784, 372] width 1568 height 744
click at [1371, 161] on div "Ajouter un paiement" at bounding box center [1377, 160] width 225 height 26
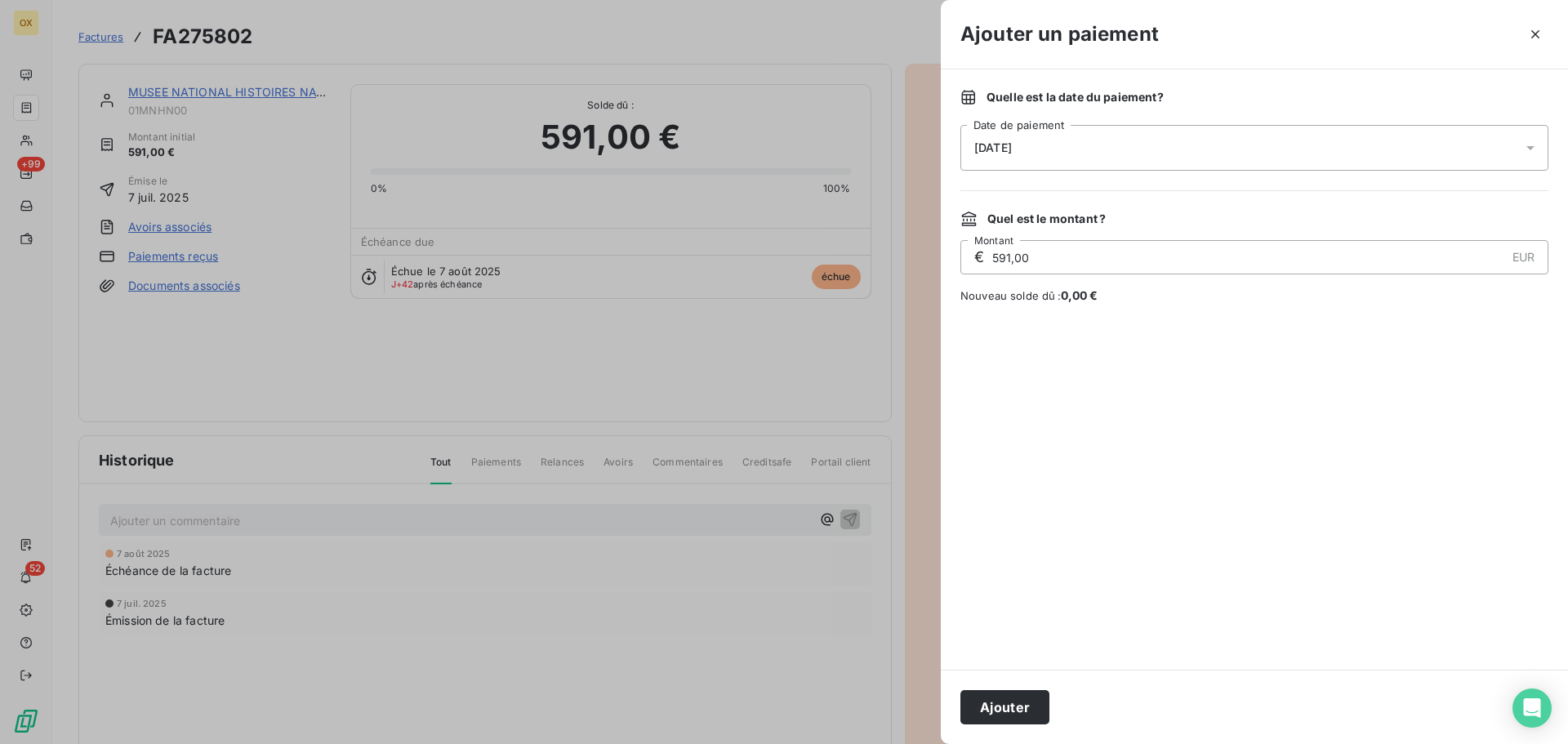
click at [1029, 137] on div "[DATE]" at bounding box center [1254, 147] width 588 height 46
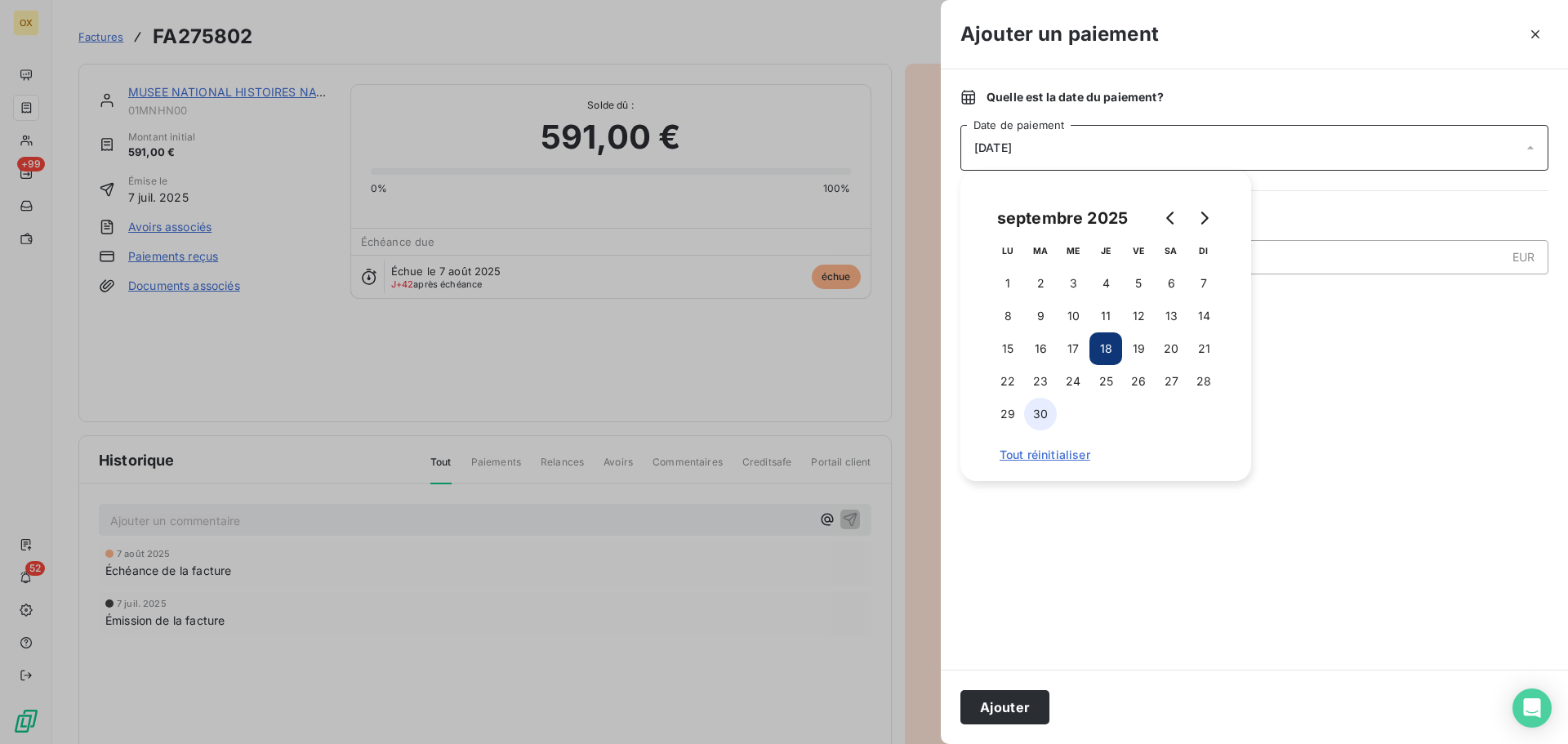
click at [1041, 416] on button "30" at bounding box center [1041, 414] width 33 height 33
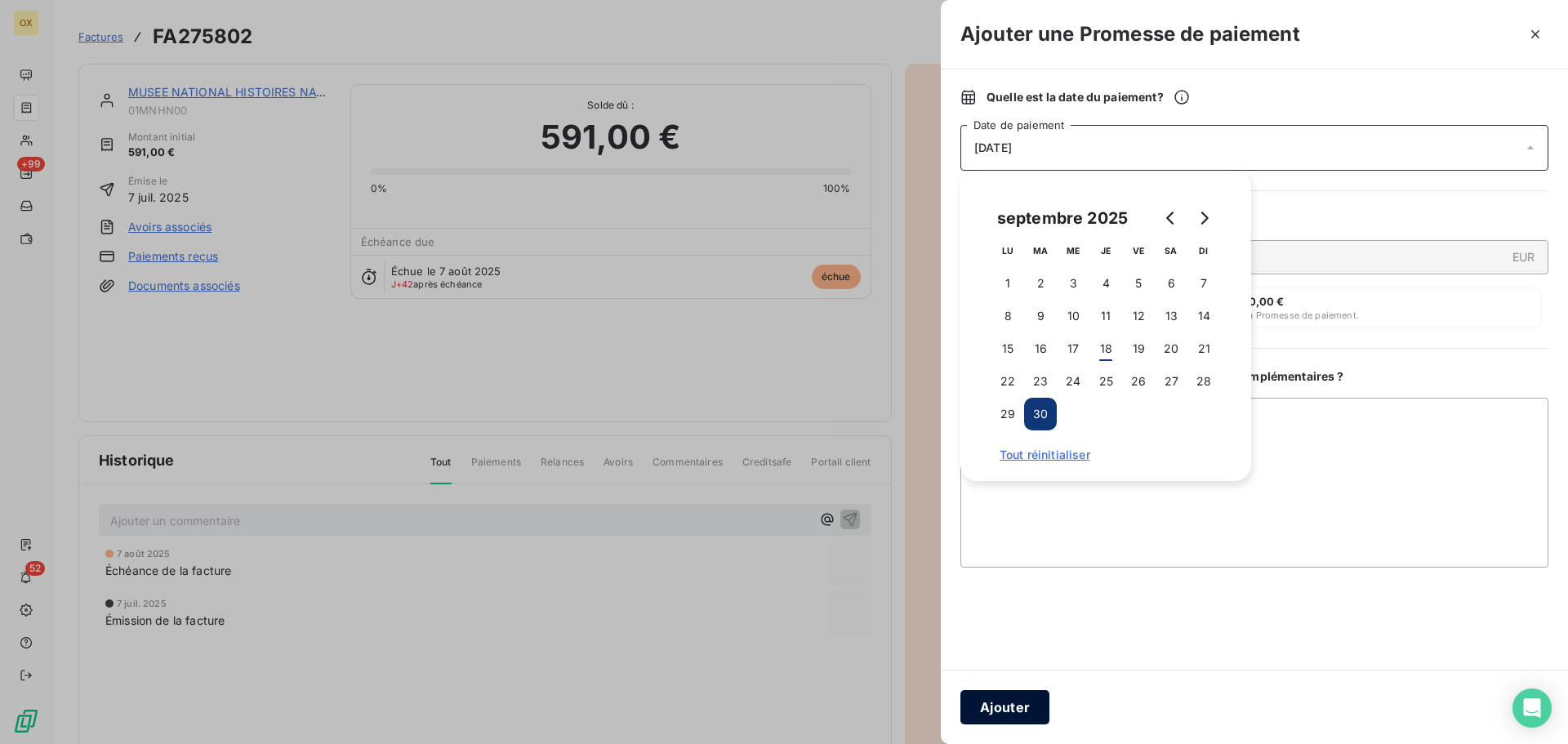
click at [981, 706] on button "Ajouter" at bounding box center [1004, 707] width 89 height 34
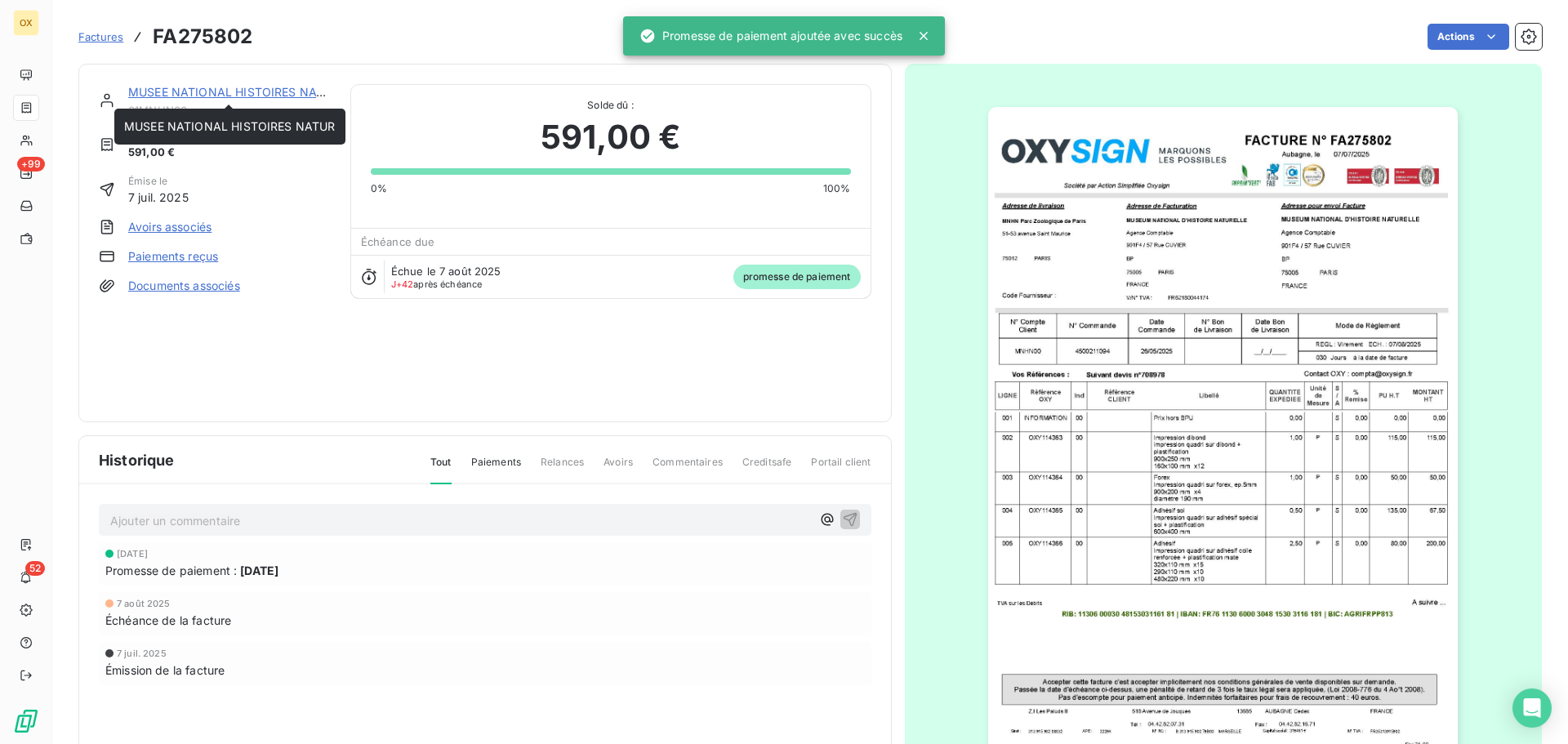
click at [203, 94] on link "MUSEE NATIONAL HISTOIRES NATUR" at bounding box center [234, 92] width 212 height 14
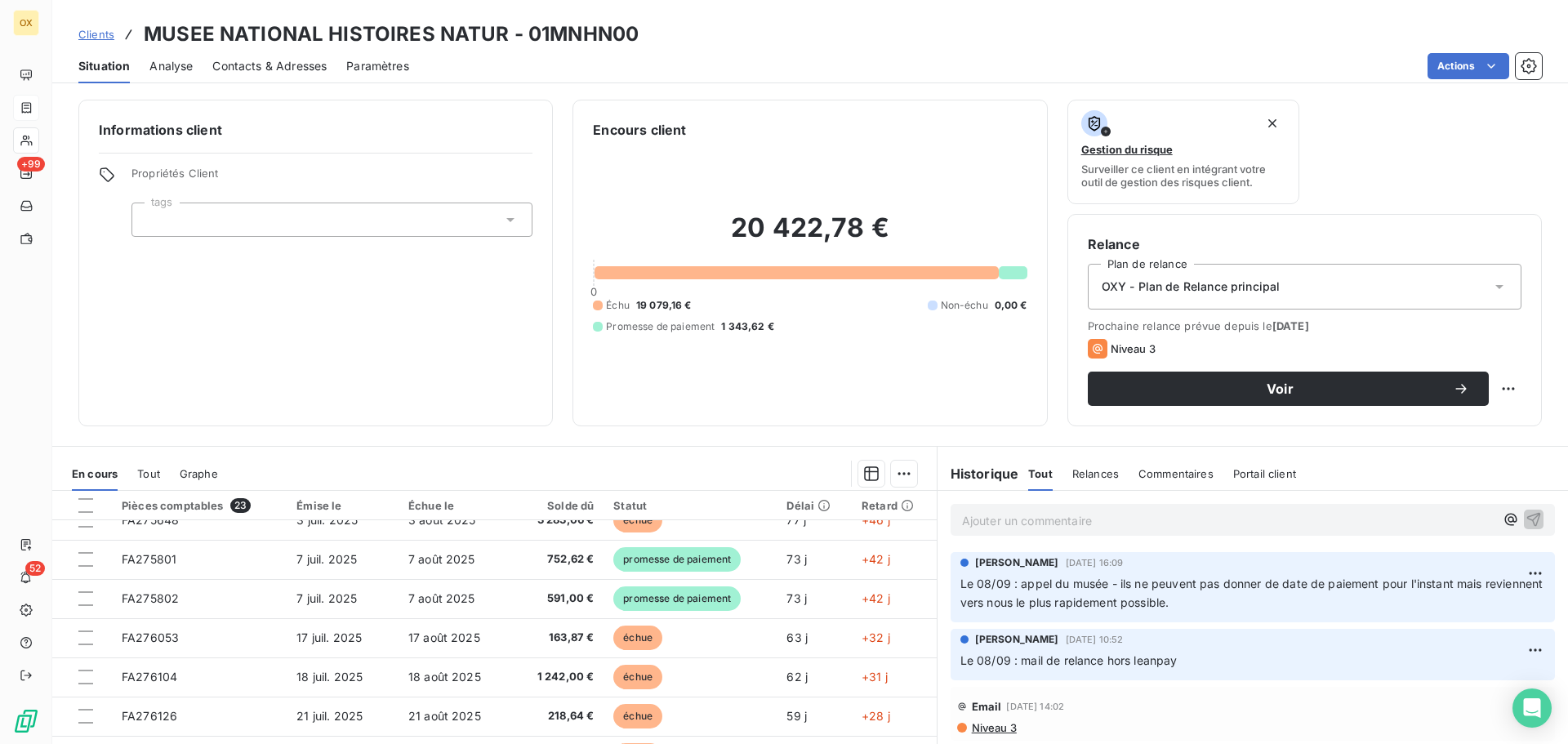
scroll to position [572, 0]
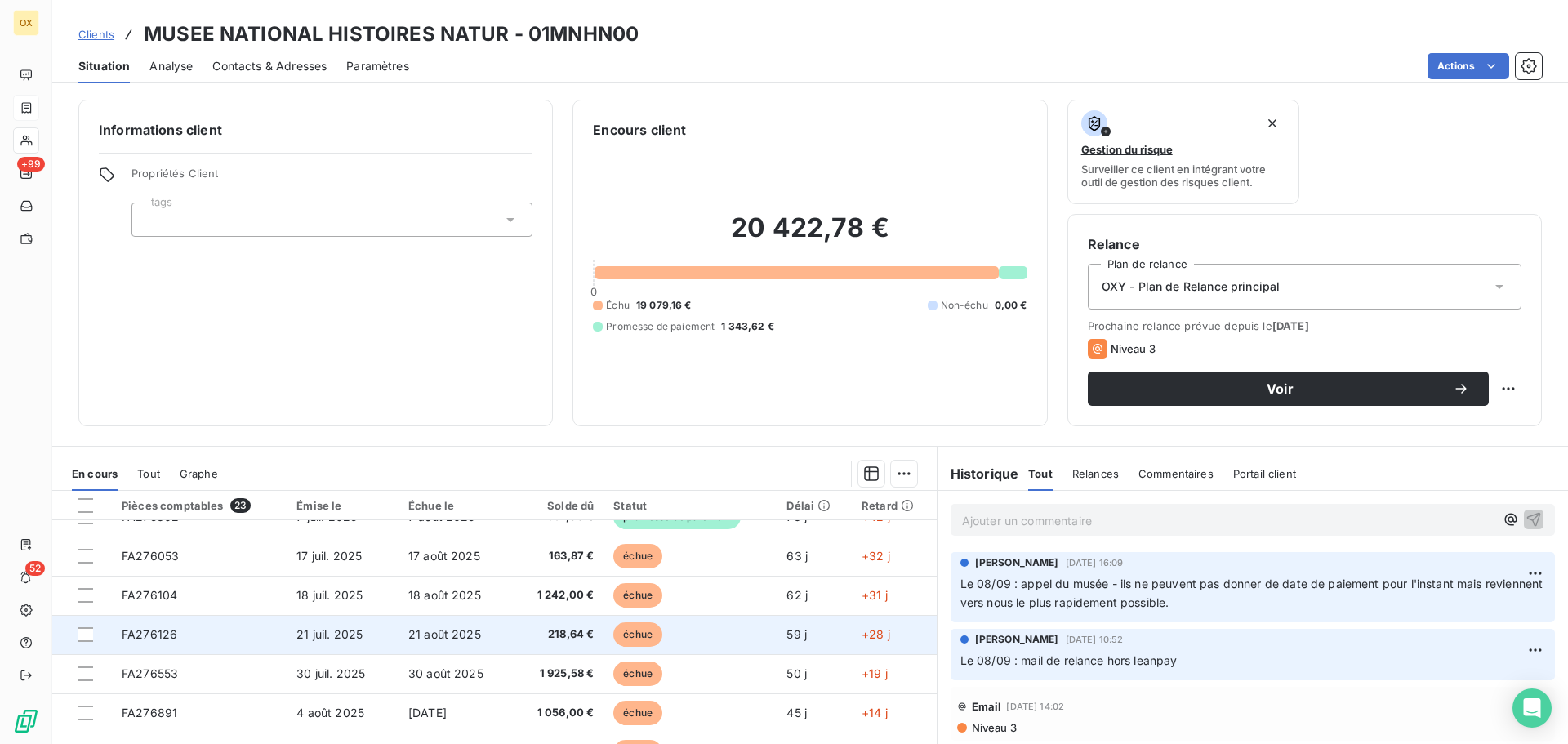
click at [676, 628] on td "échue" at bounding box center [690, 635] width 173 height 39
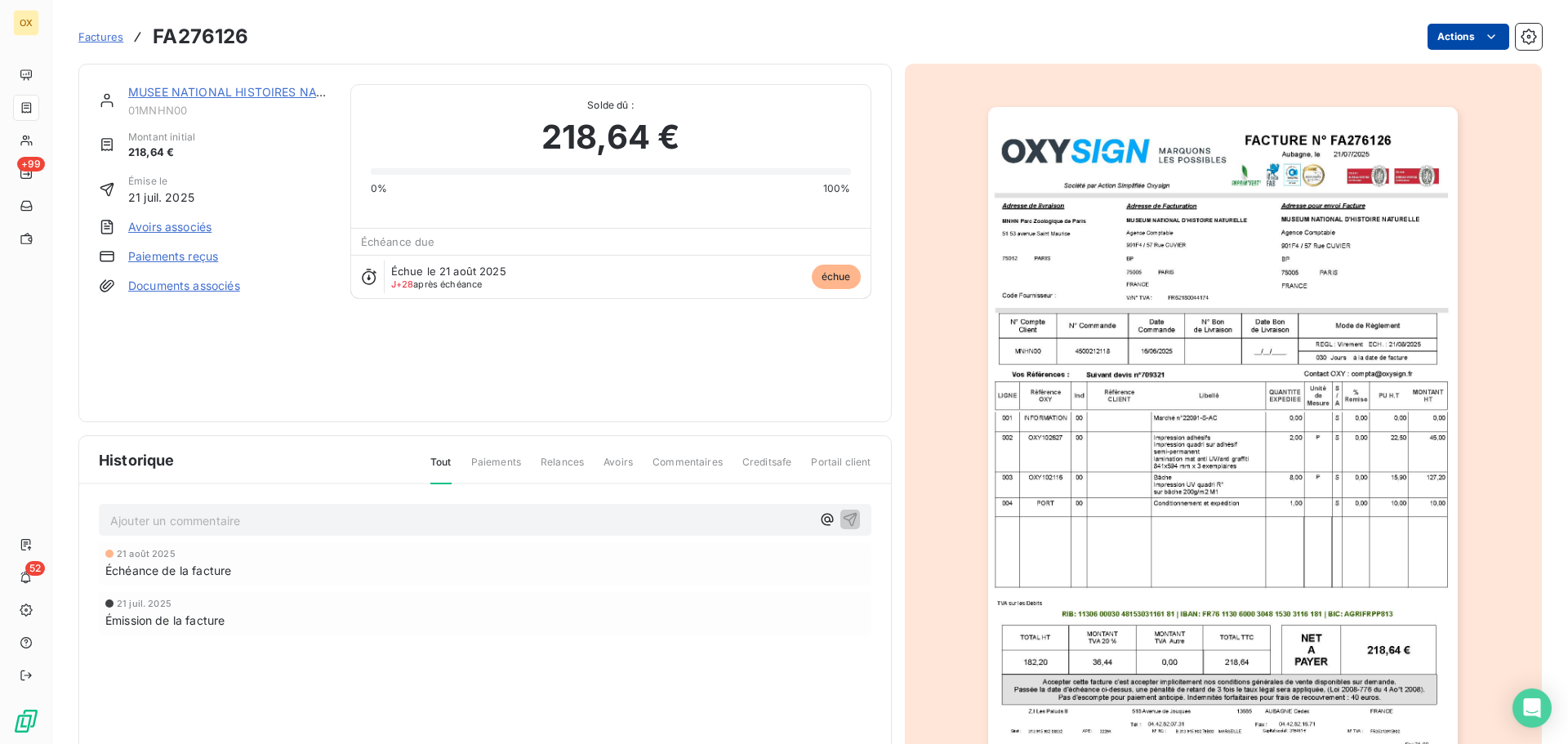
click at [1437, 36] on html "OX +99 52 Factures FA276126 Actions MUSEE NATIONAL HISTOIRES NATUR 01MNHN00 Mon…" at bounding box center [784, 372] width 1568 height 744
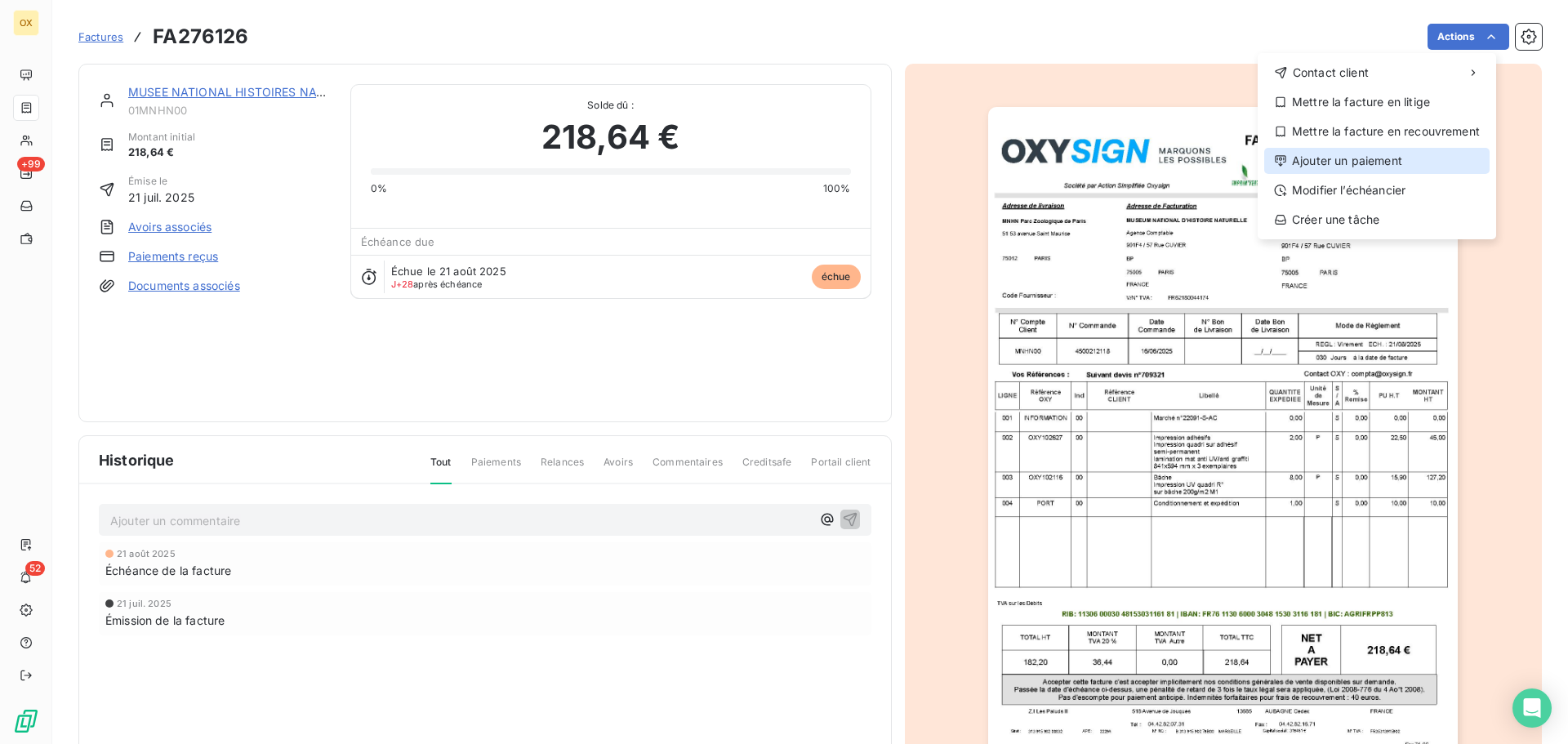
click at [1390, 162] on div "Ajouter un paiement" at bounding box center [1377, 160] width 225 height 26
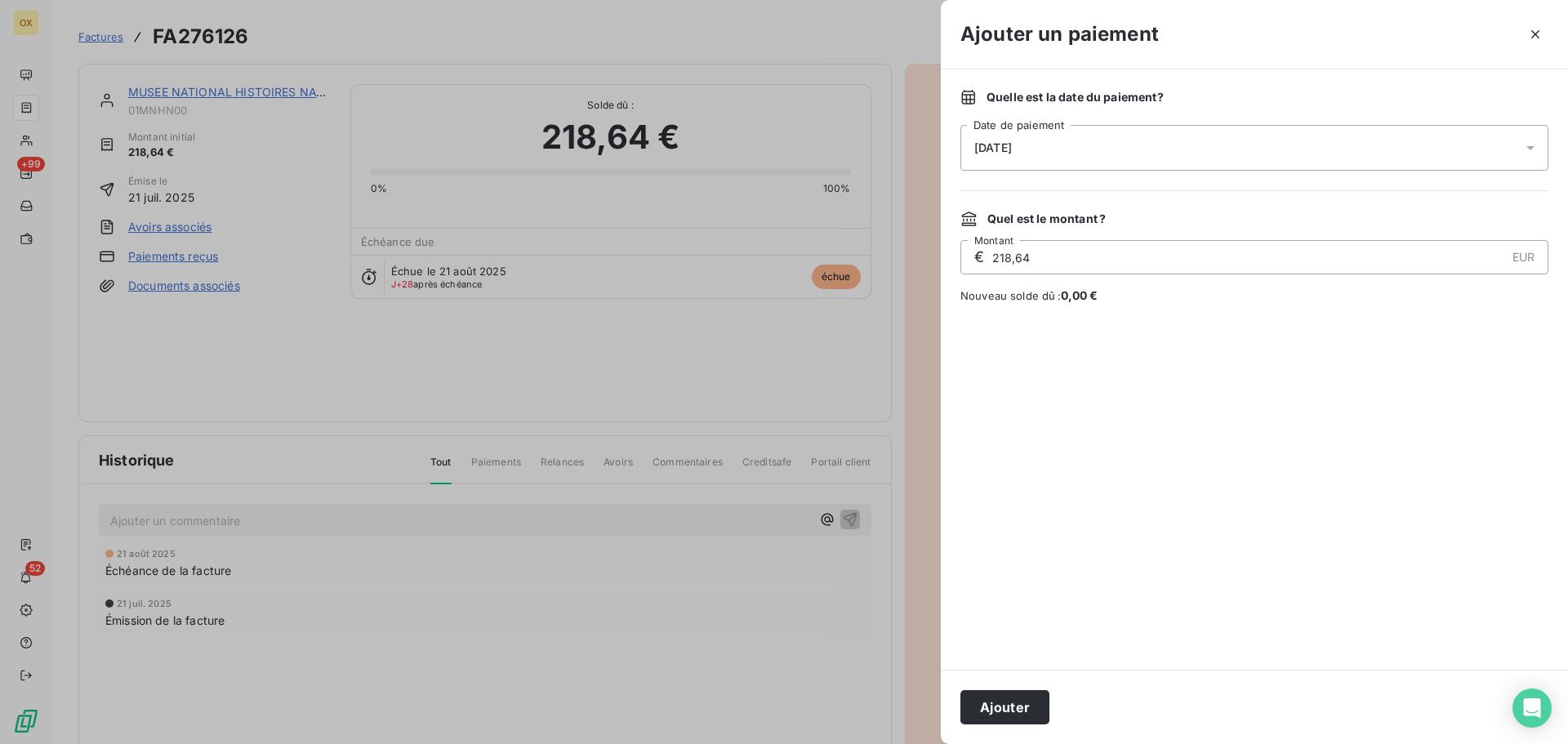
click at [1040, 146] on div "[DATE]" at bounding box center [1254, 147] width 588 height 46
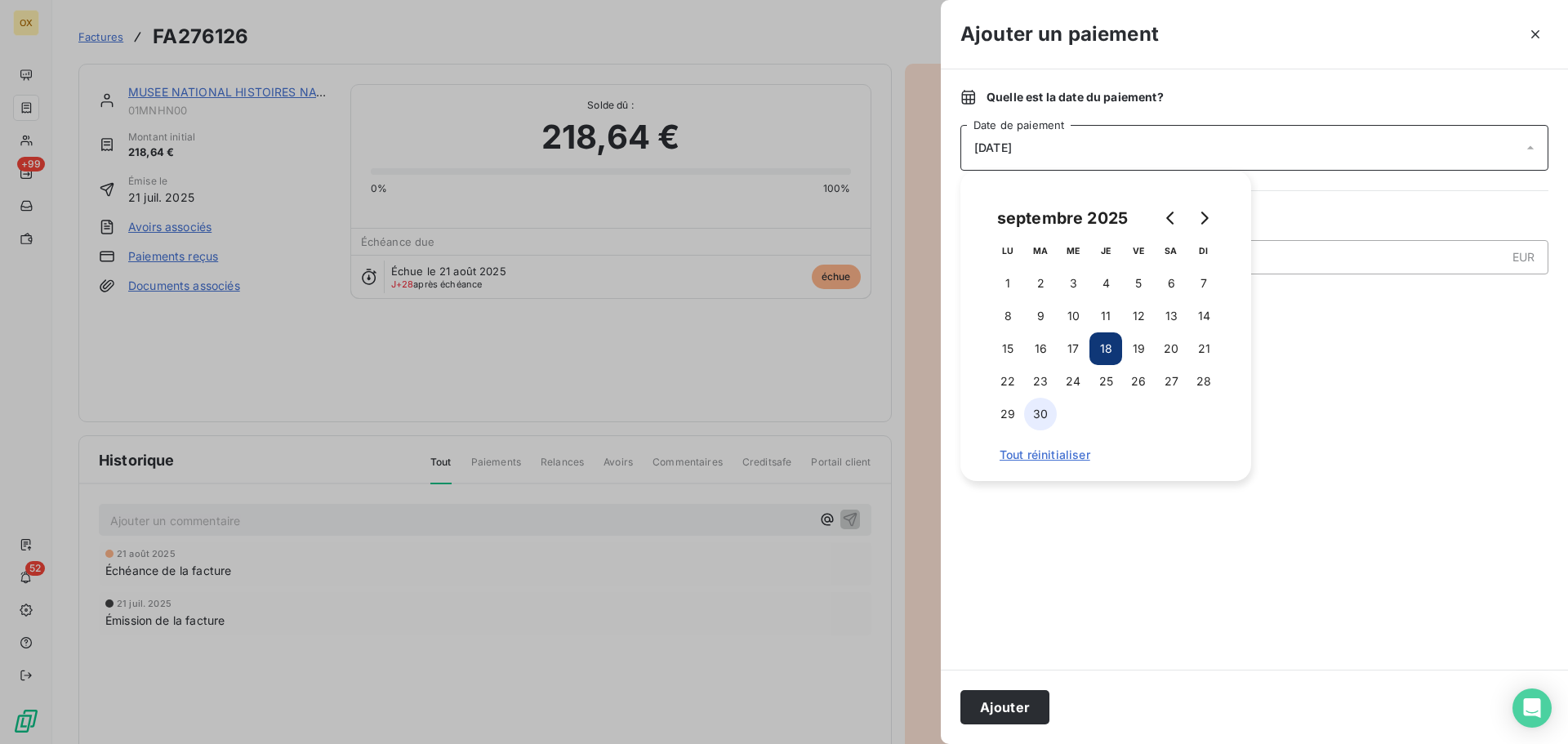
click at [1046, 414] on button "30" at bounding box center [1041, 414] width 33 height 33
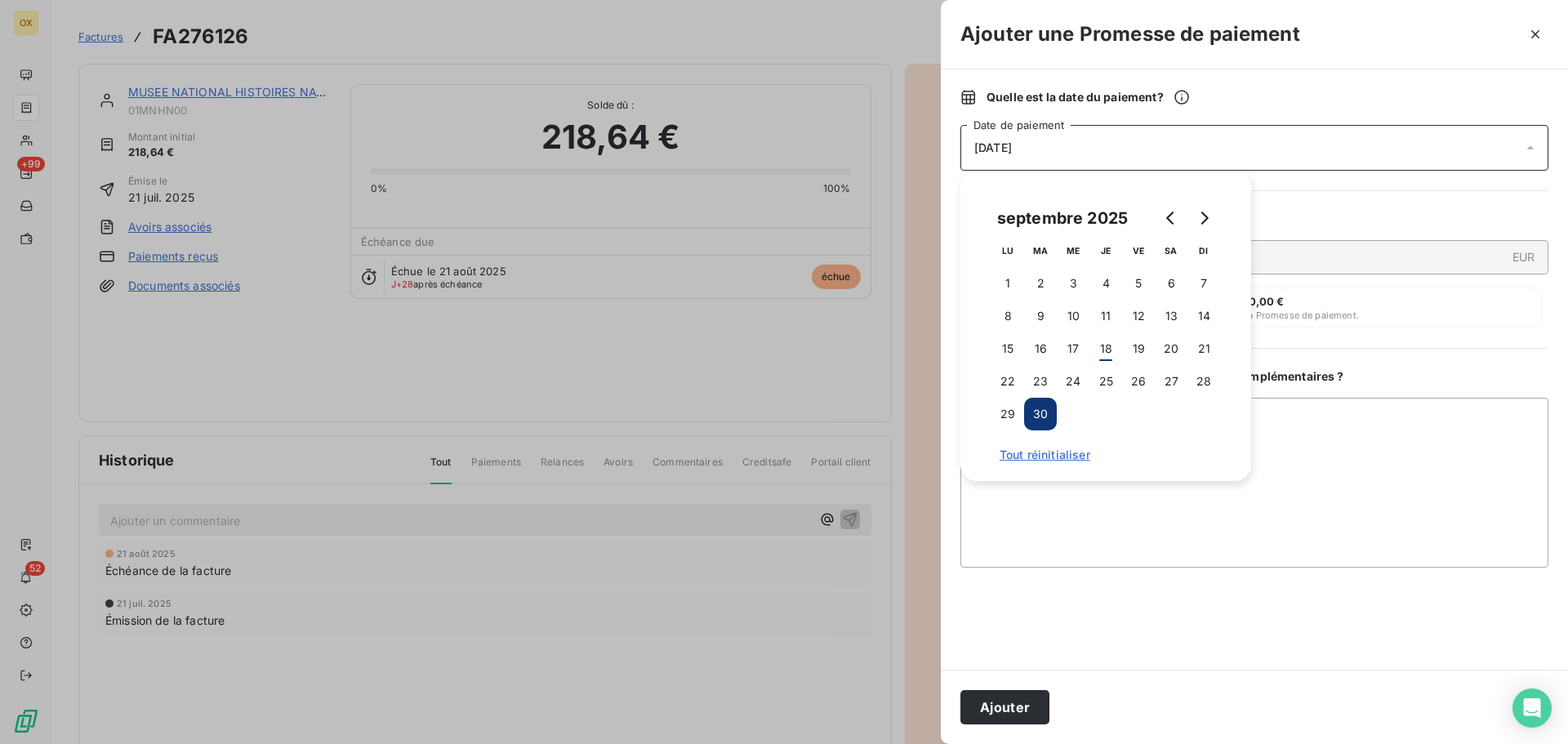
drag, startPoint x: 1009, startPoint y: 703, endPoint x: 1106, endPoint y: 643, distance: 114.1
click at [1008, 701] on button "Ajouter" at bounding box center [1004, 707] width 89 height 34
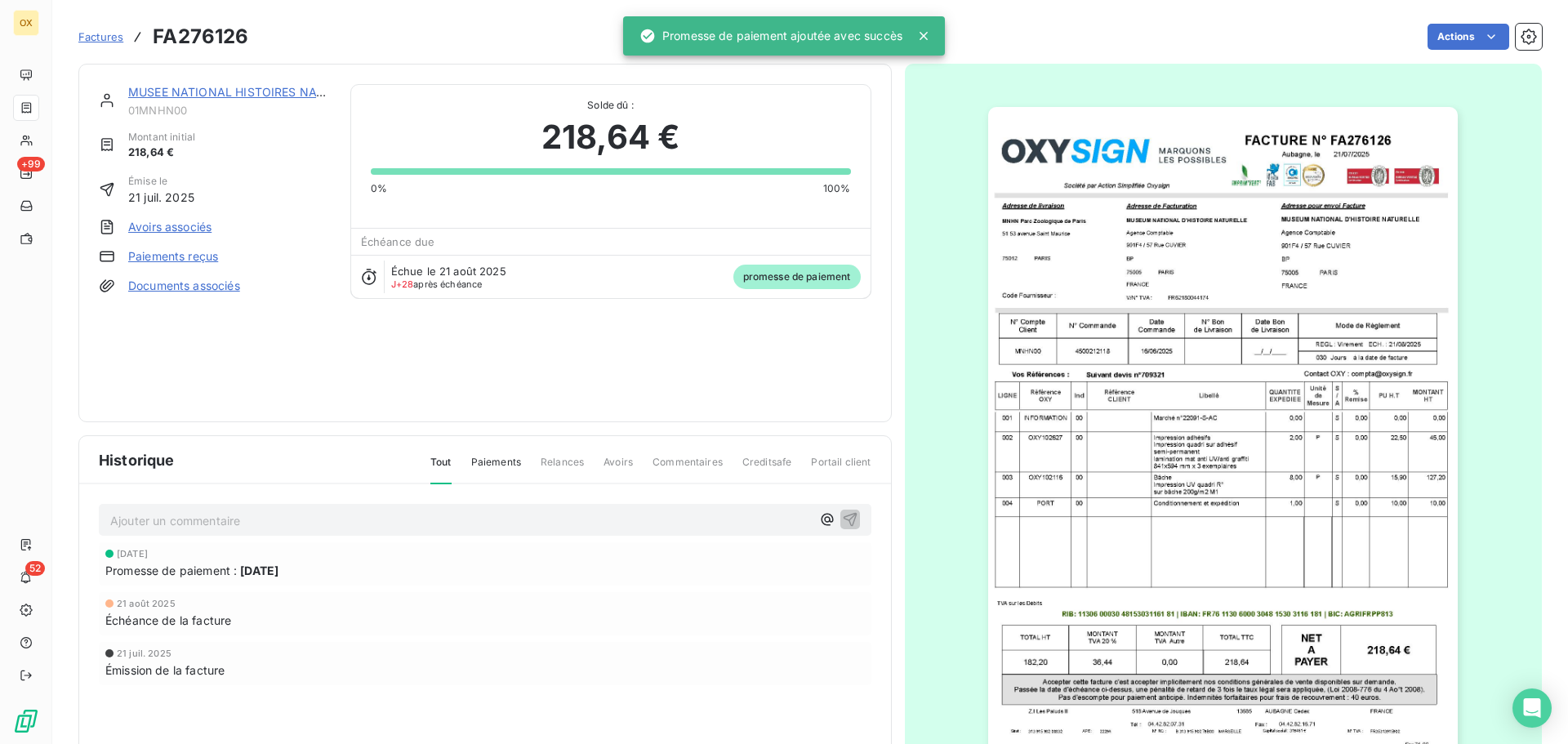
click at [209, 90] on link "MUSEE NATIONAL HISTOIRES NATUR" at bounding box center [234, 92] width 212 height 14
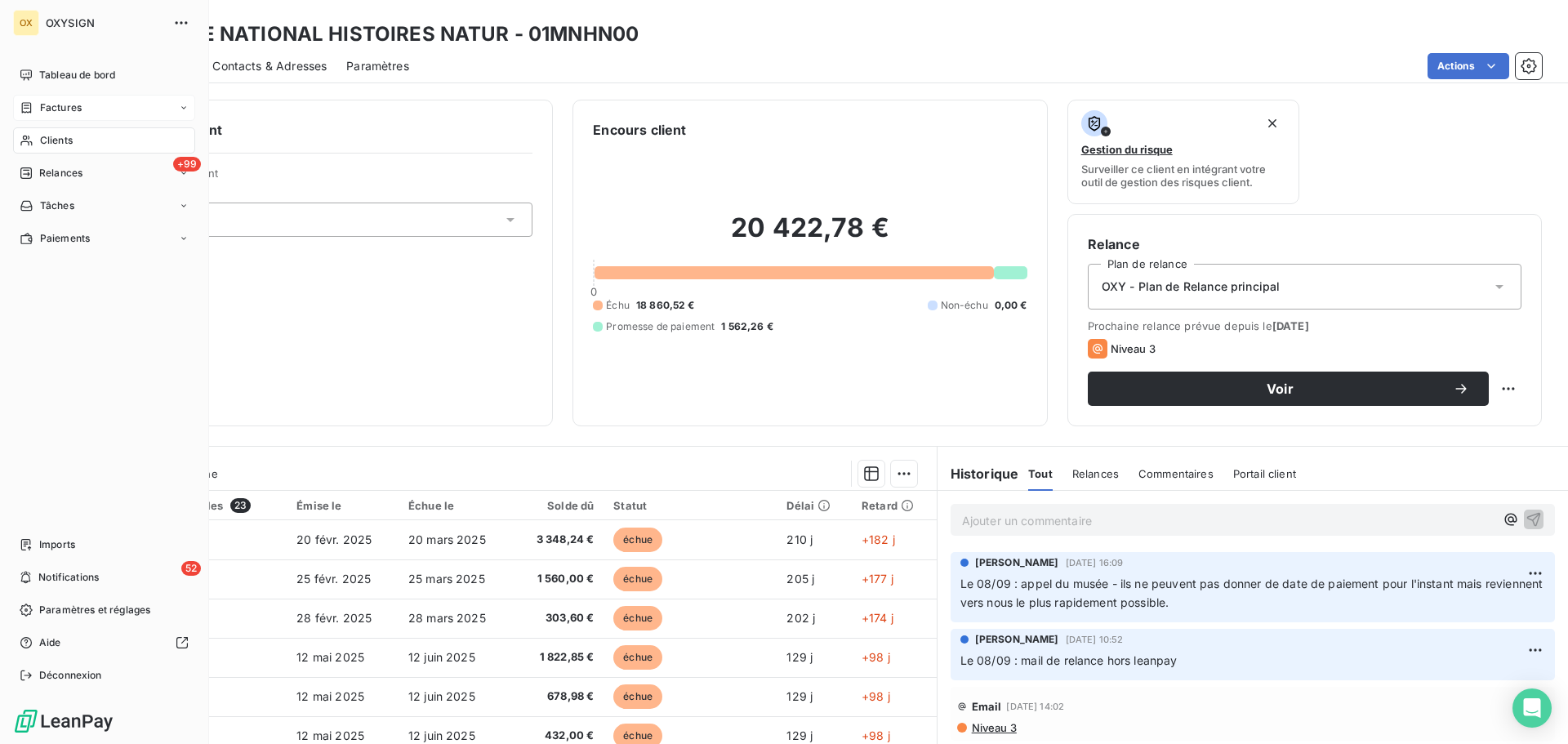
click at [55, 138] on span "Clients" at bounding box center [56, 140] width 33 height 14
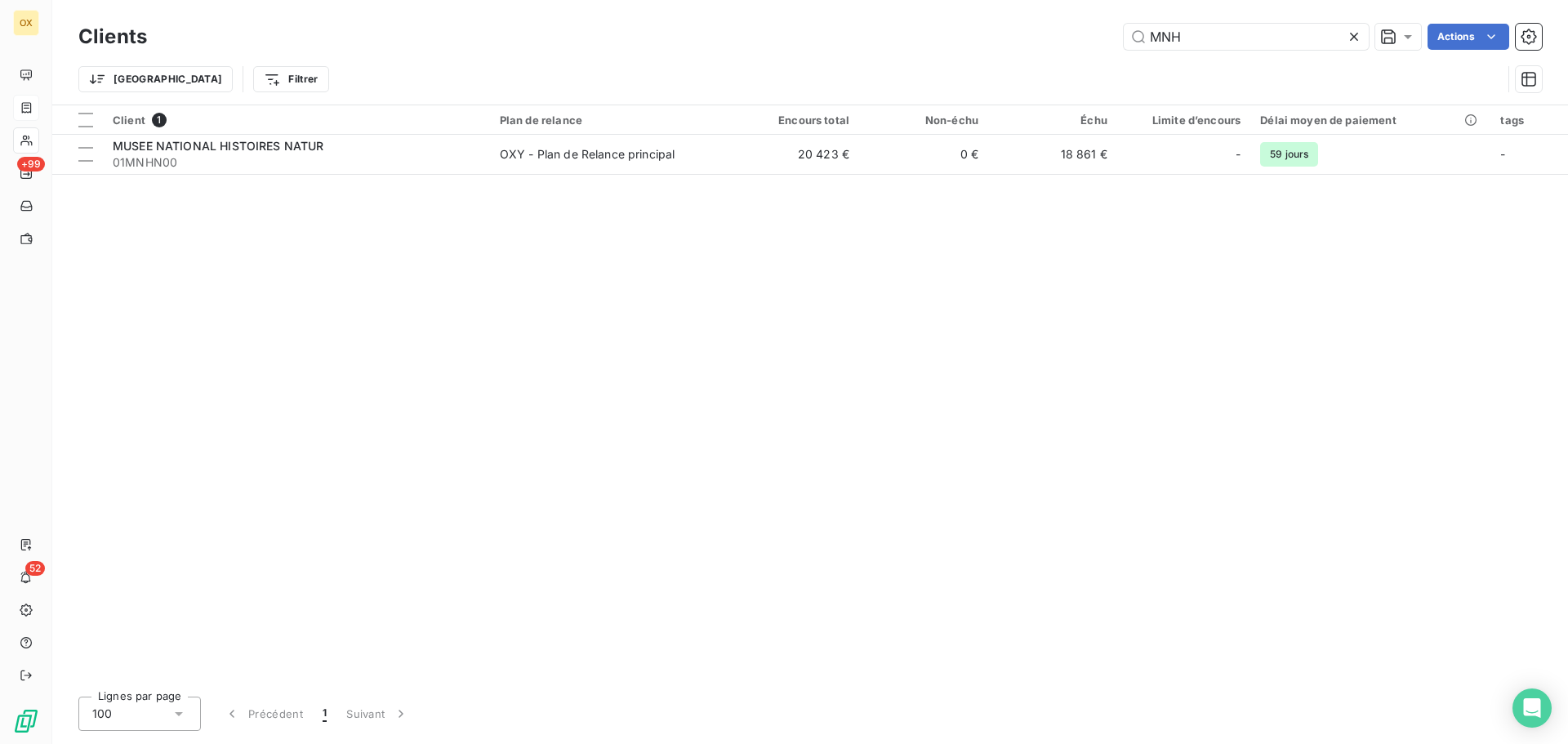
drag, startPoint x: 1267, startPoint y: 27, endPoint x: 1110, endPoint y: 27, distance: 157.0
click at [1110, 27] on div "MNH Actions" at bounding box center [854, 36] width 1376 height 26
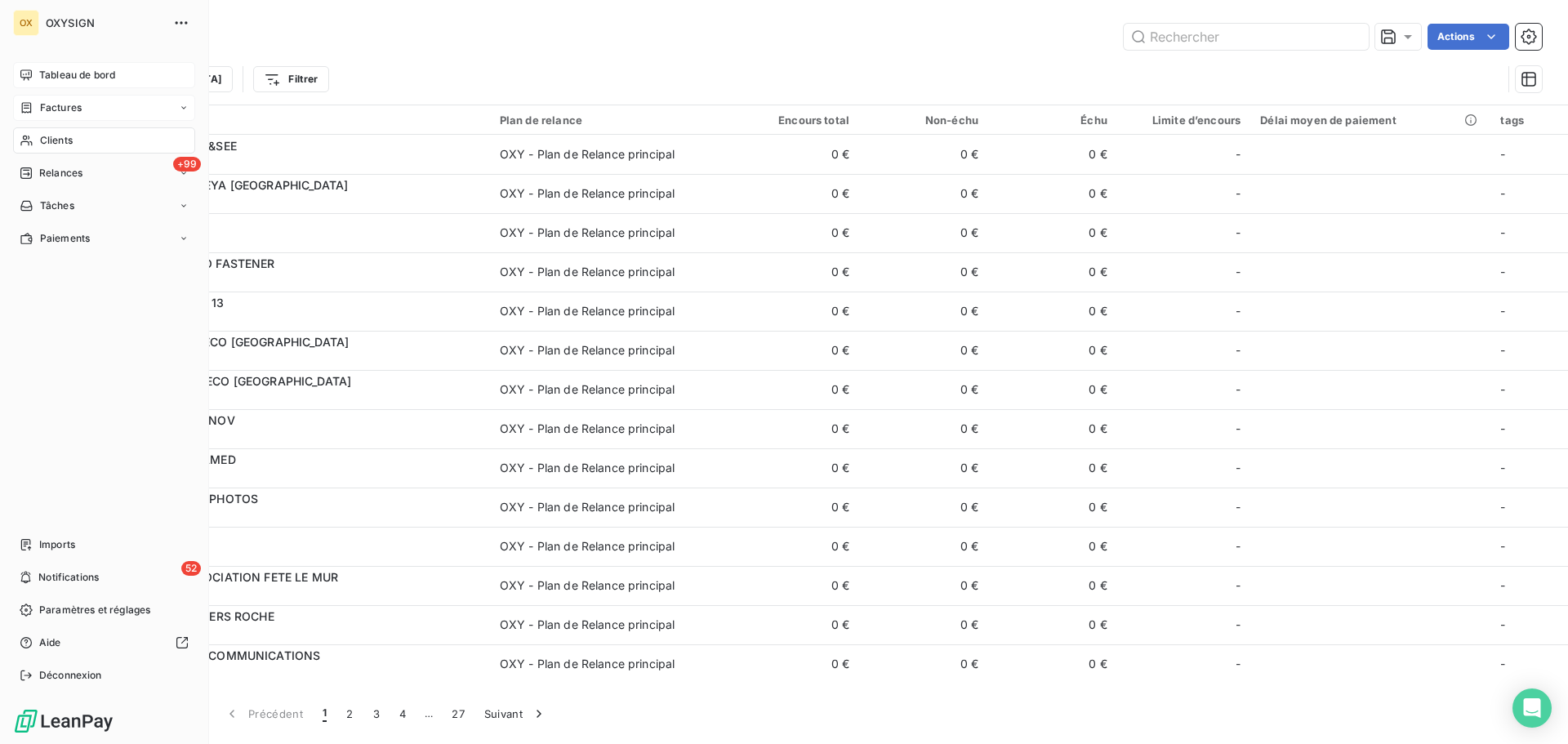
click at [46, 69] on span "Tableau de bord" at bounding box center [77, 75] width 76 height 14
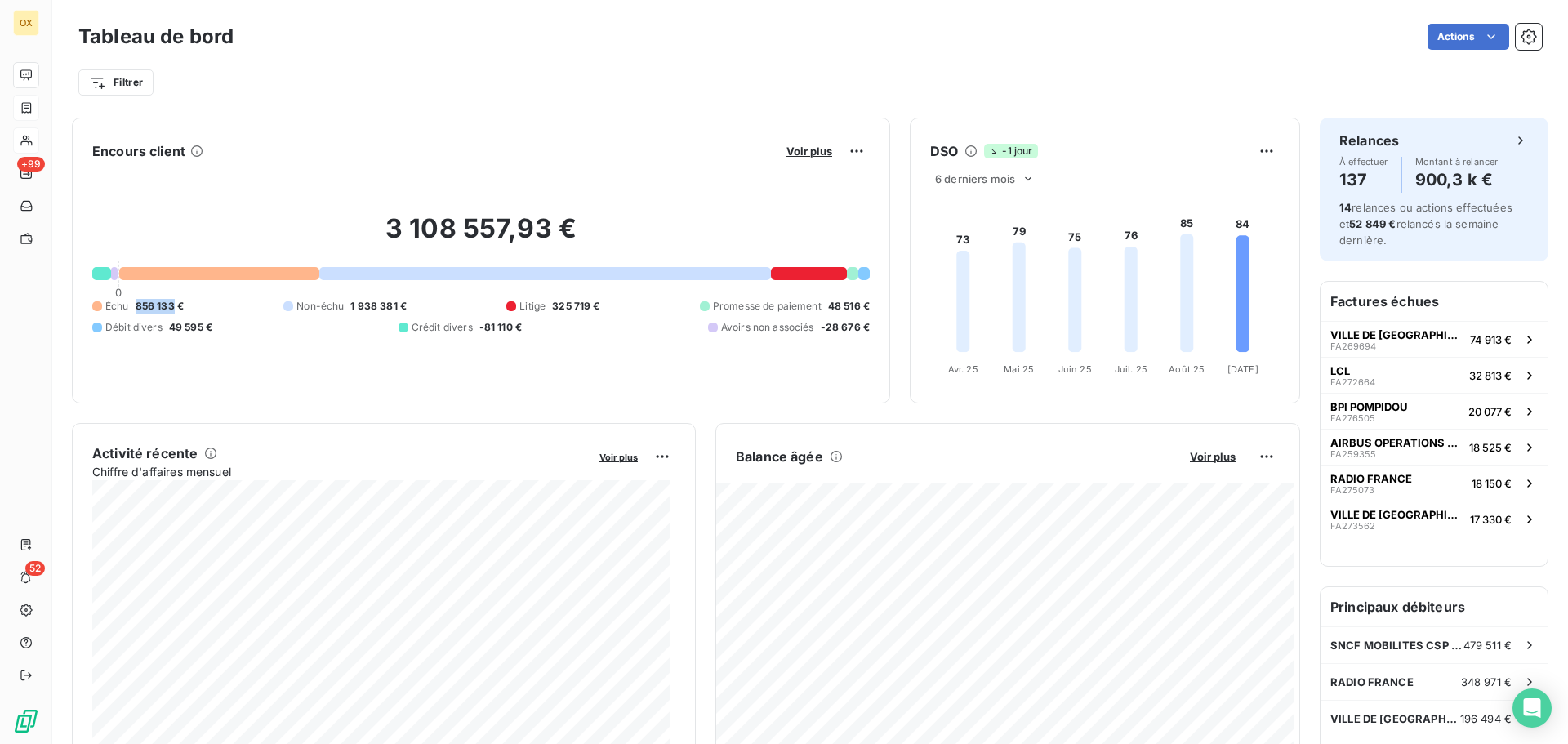
drag, startPoint x: 172, startPoint y: 304, endPoint x: 136, endPoint y: 303, distance: 36.0
click at [136, 303] on span "856 133 €" at bounding box center [159, 306] width 48 height 14
copy span "856 133"
click at [870, 53] on div "Tableau de bord Actions Filtrer" at bounding box center [810, 58] width 1464 height 79
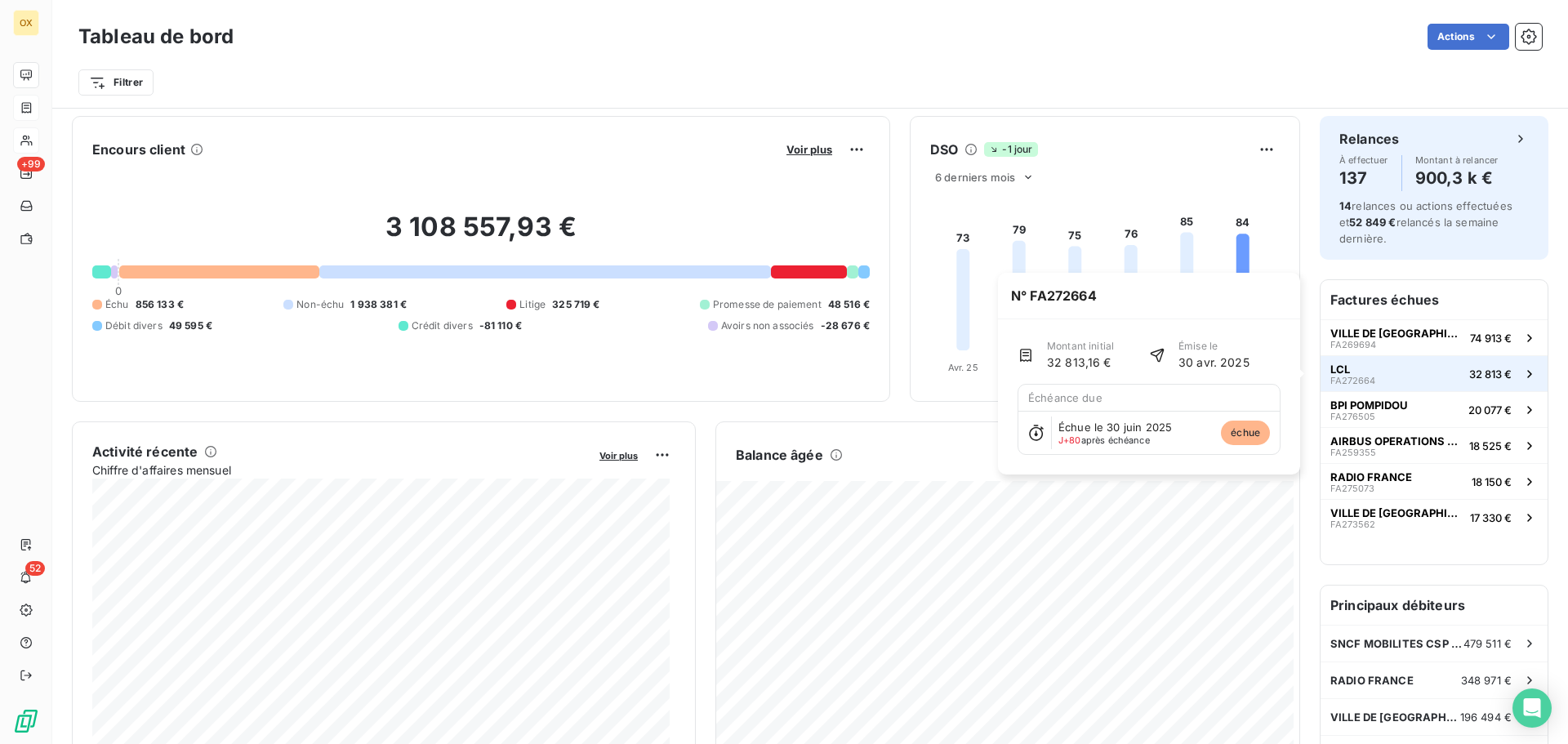
click at [1352, 378] on span "FA272664" at bounding box center [1353, 380] width 45 height 10
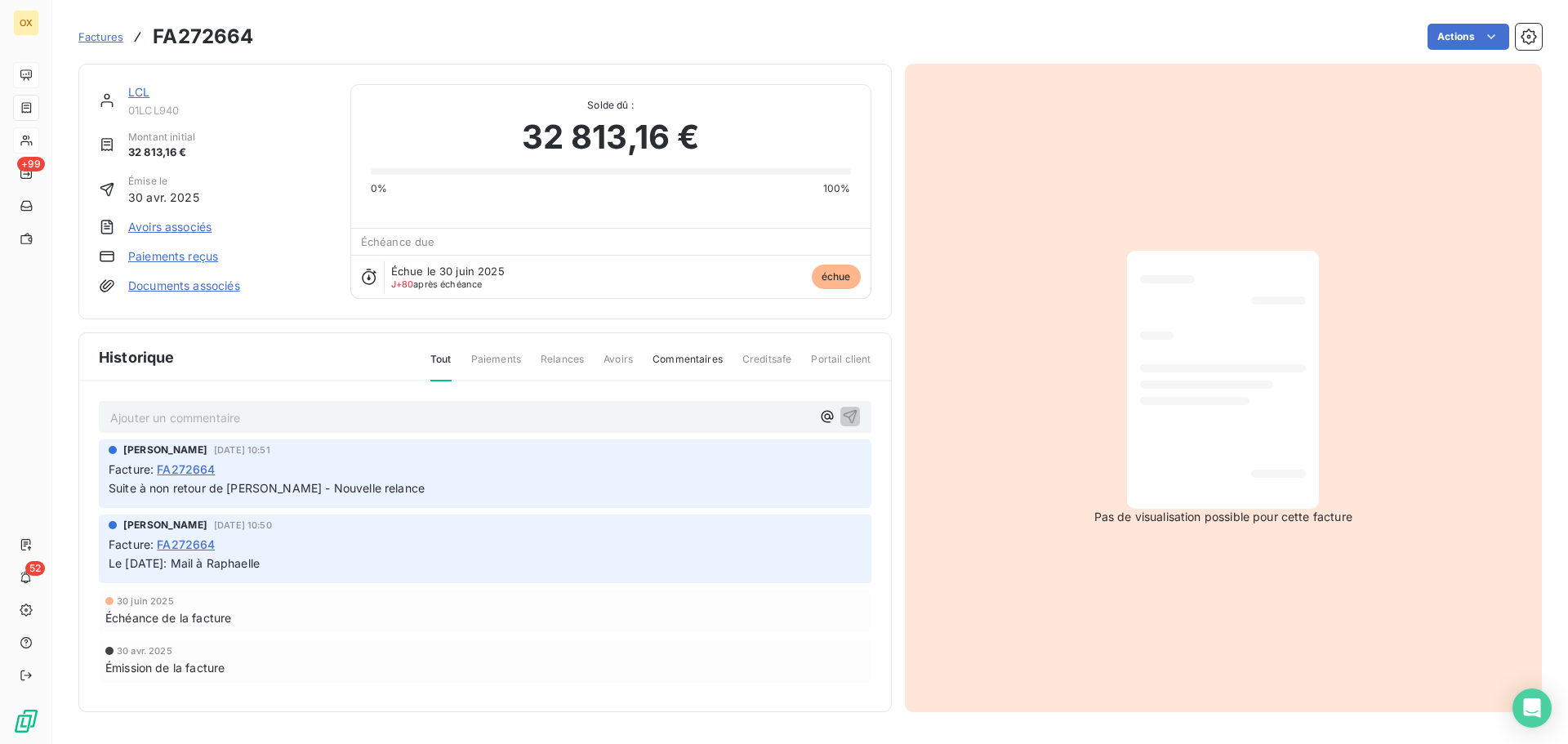
click at [134, 90] on link "LCL" at bounding box center [138, 92] width 21 height 14
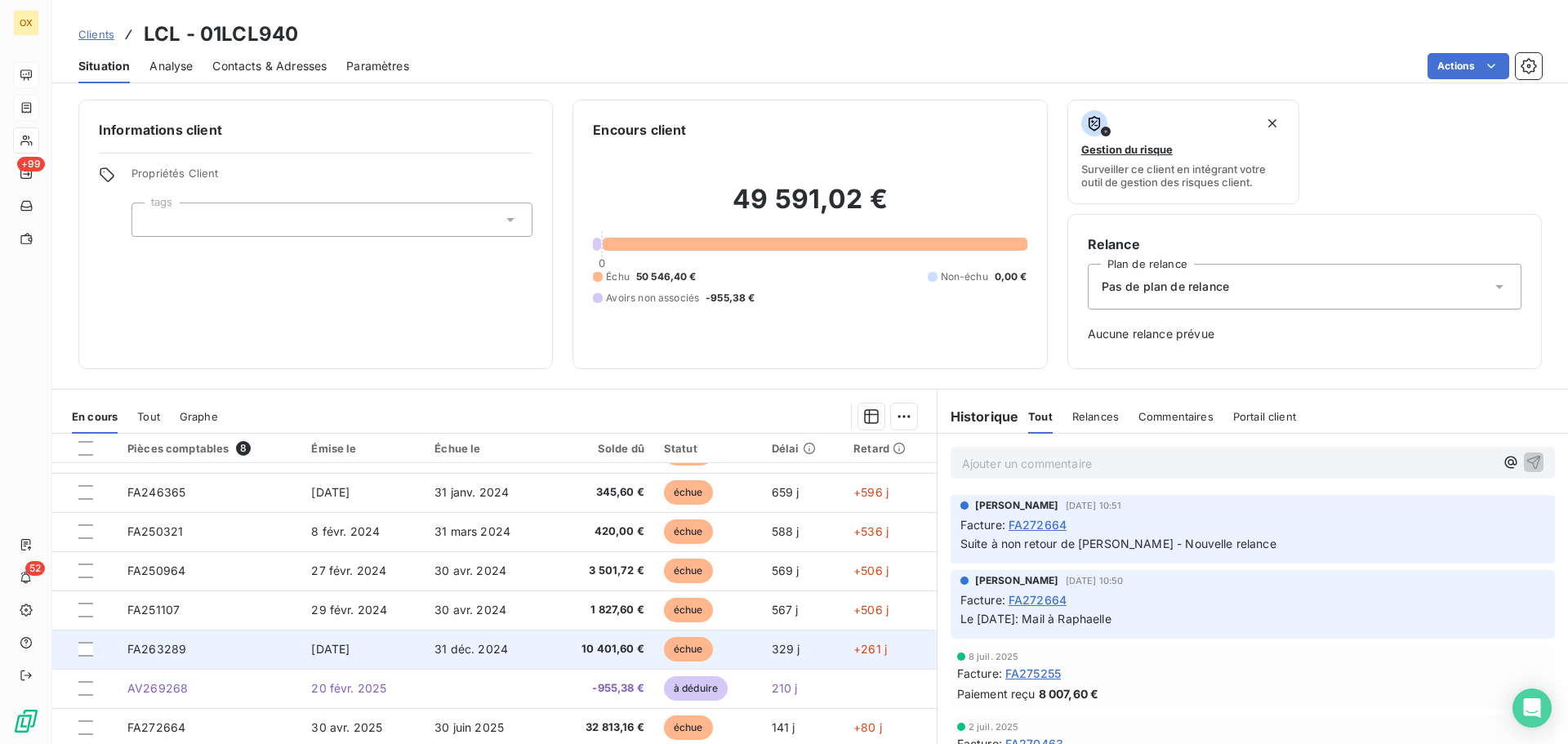
scroll to position [53, 0]
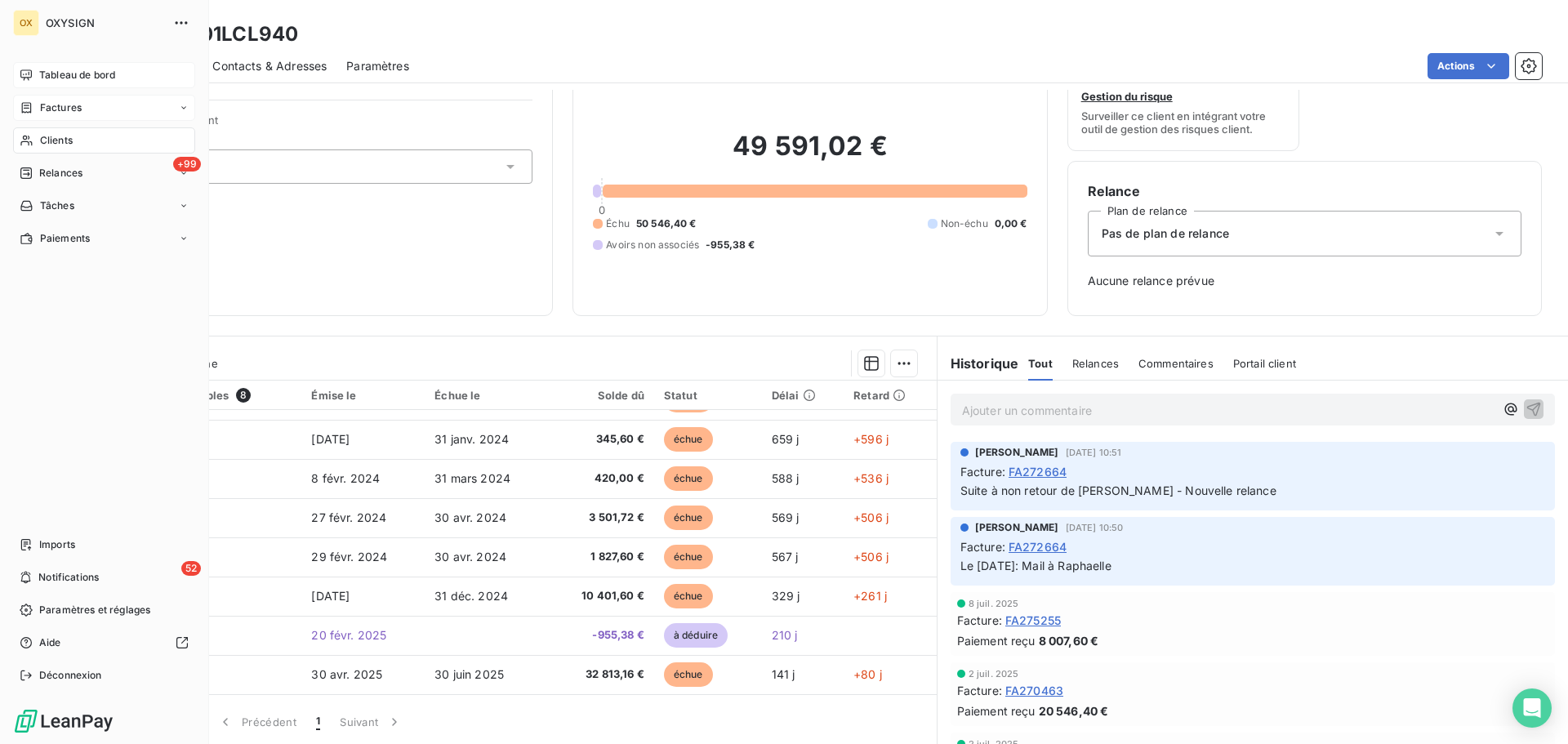
click at [41, 66] on div "Tableau de bord" at bounding box center [103, 75] width 182 height 26
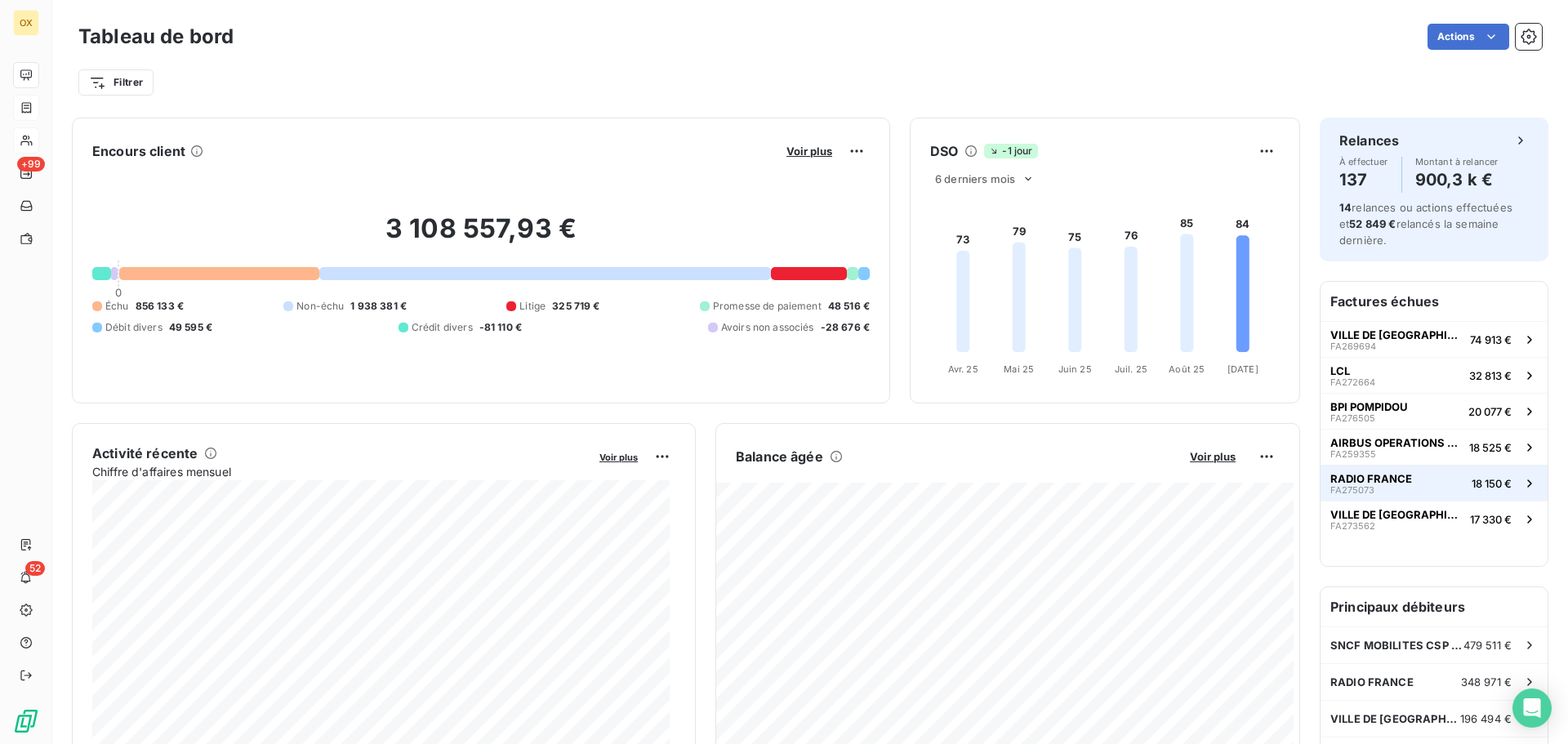
click at [1431, 475] on button "RADIO FRANCE FA275073 18 150 €" at bounding box center [1434, 482] width 227 height 36
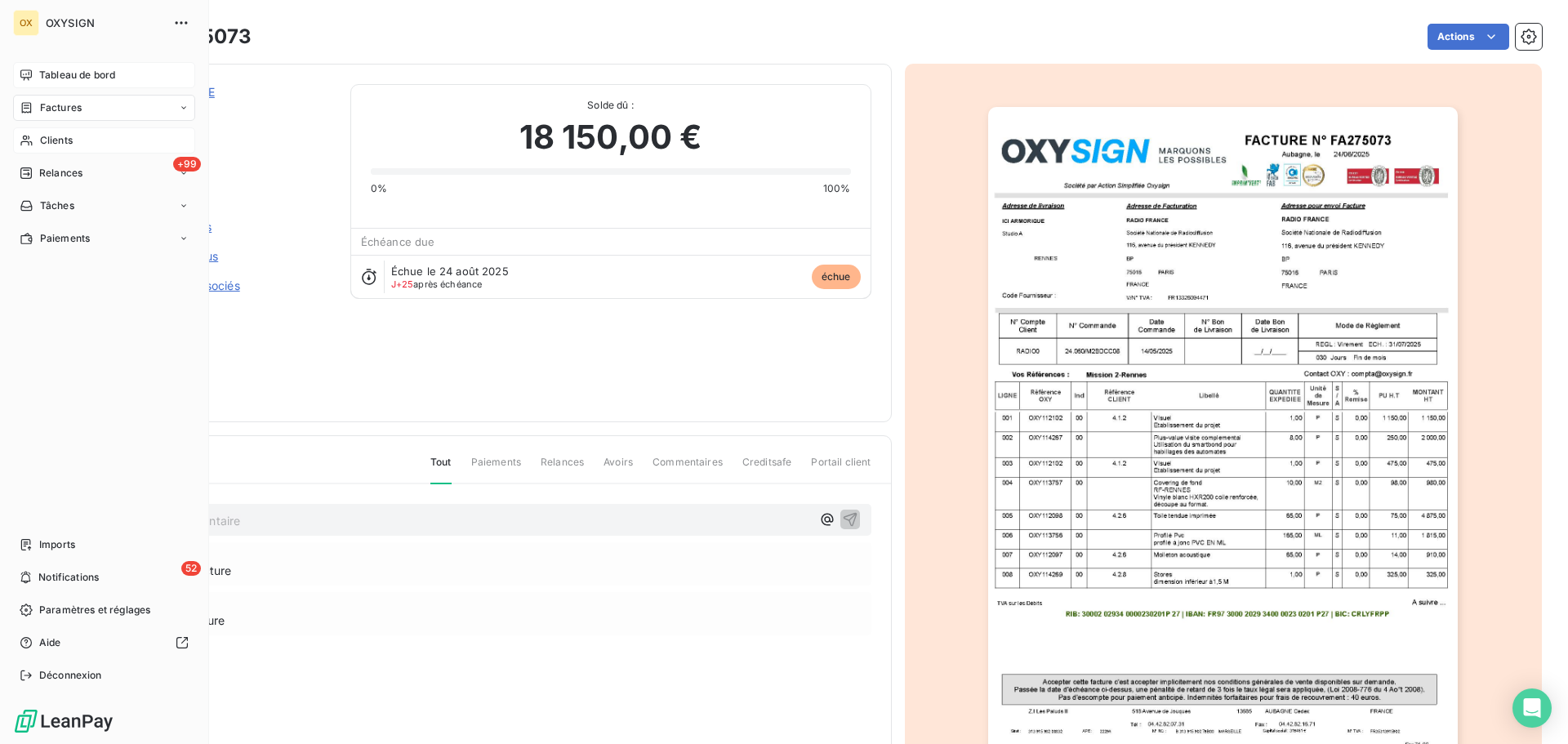
click at [44, 70] on span "Tableau de bord" at bounding box center [77, 75] width 76 height 14
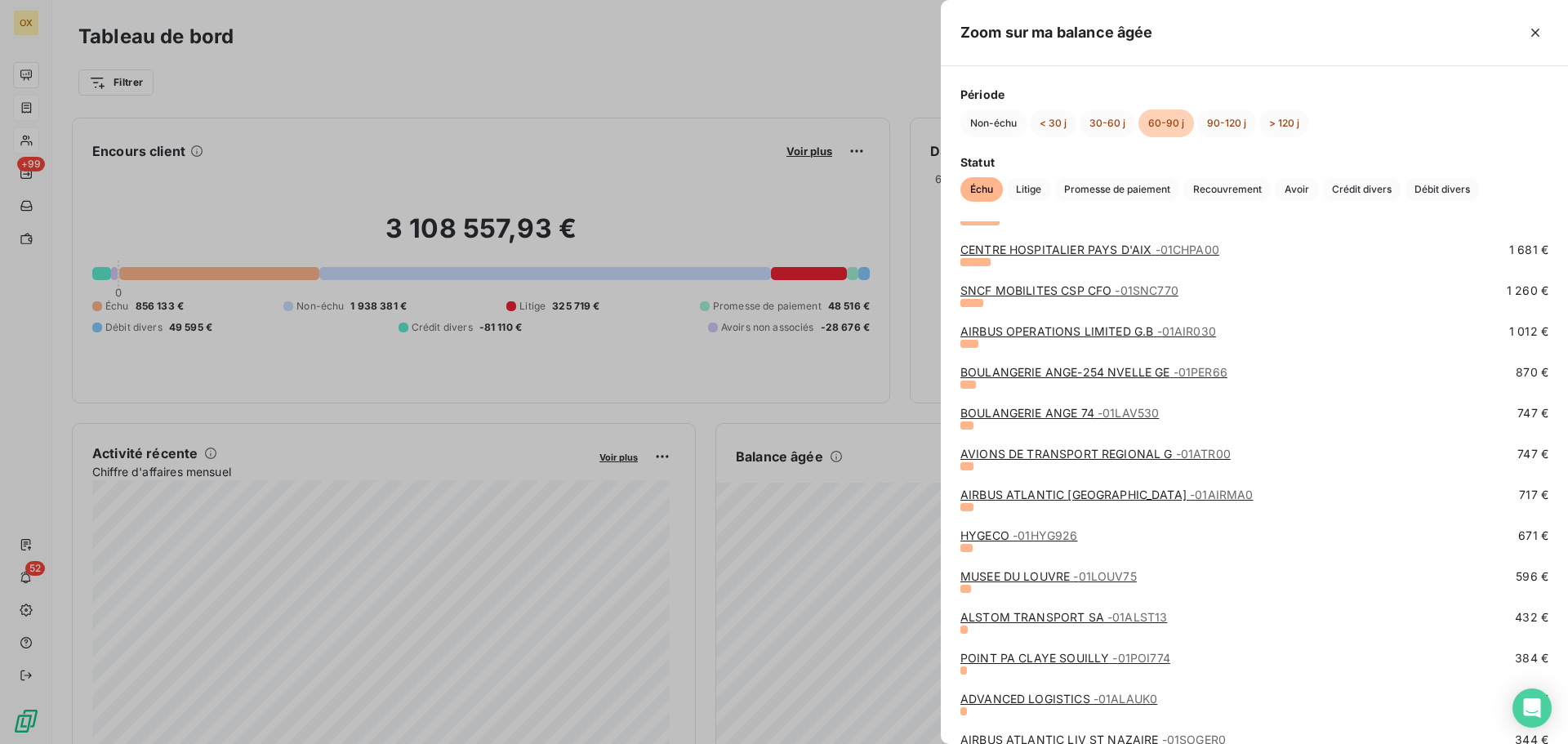
scroll to position [408, 0]
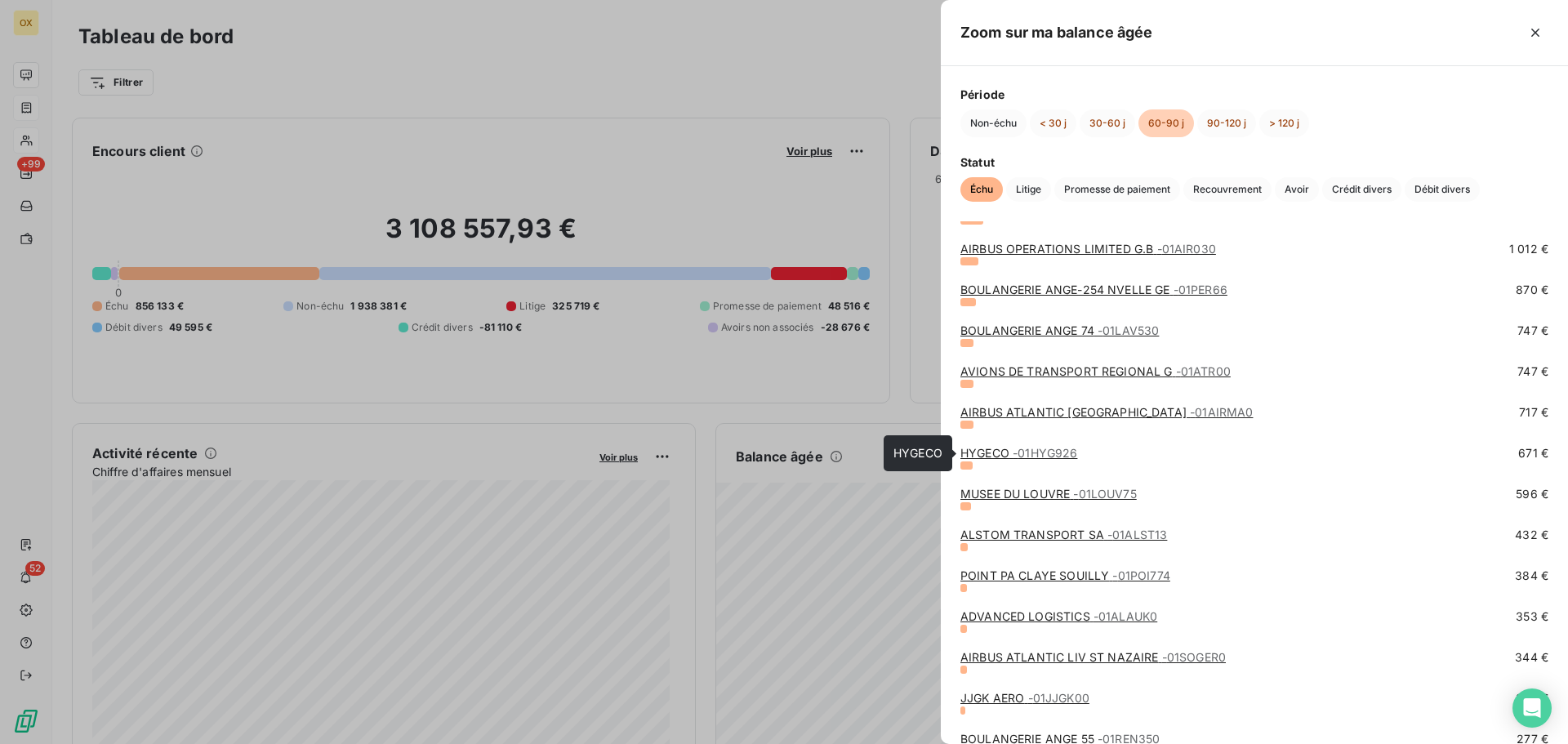
click at [984, 453] on link "HYGECO - 01HYG926" at bounding box center [1019, 453] width 117 height 14
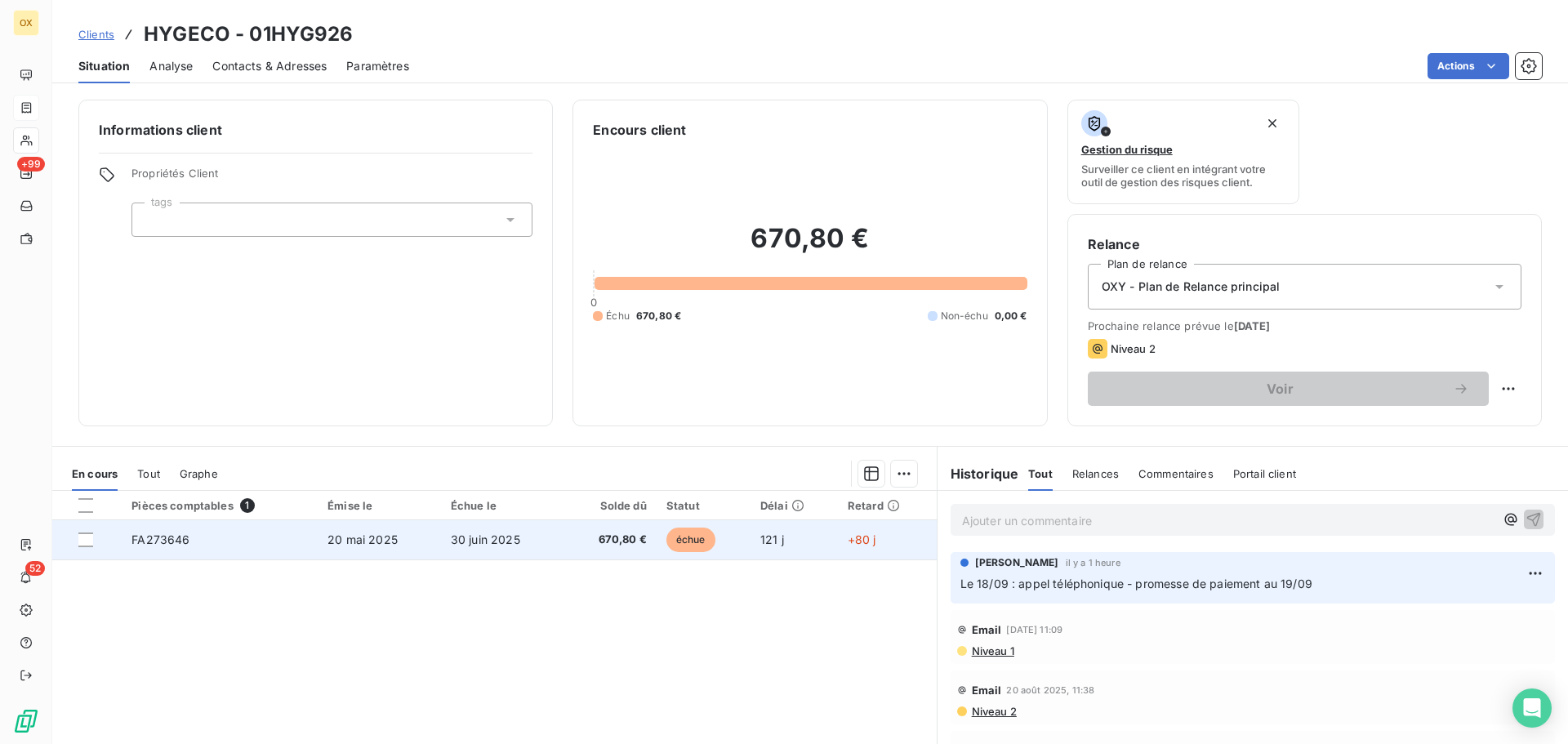
click at [525, 530] on td "30 juin 2025" at bounding box center [502, 540] width 123 height 39
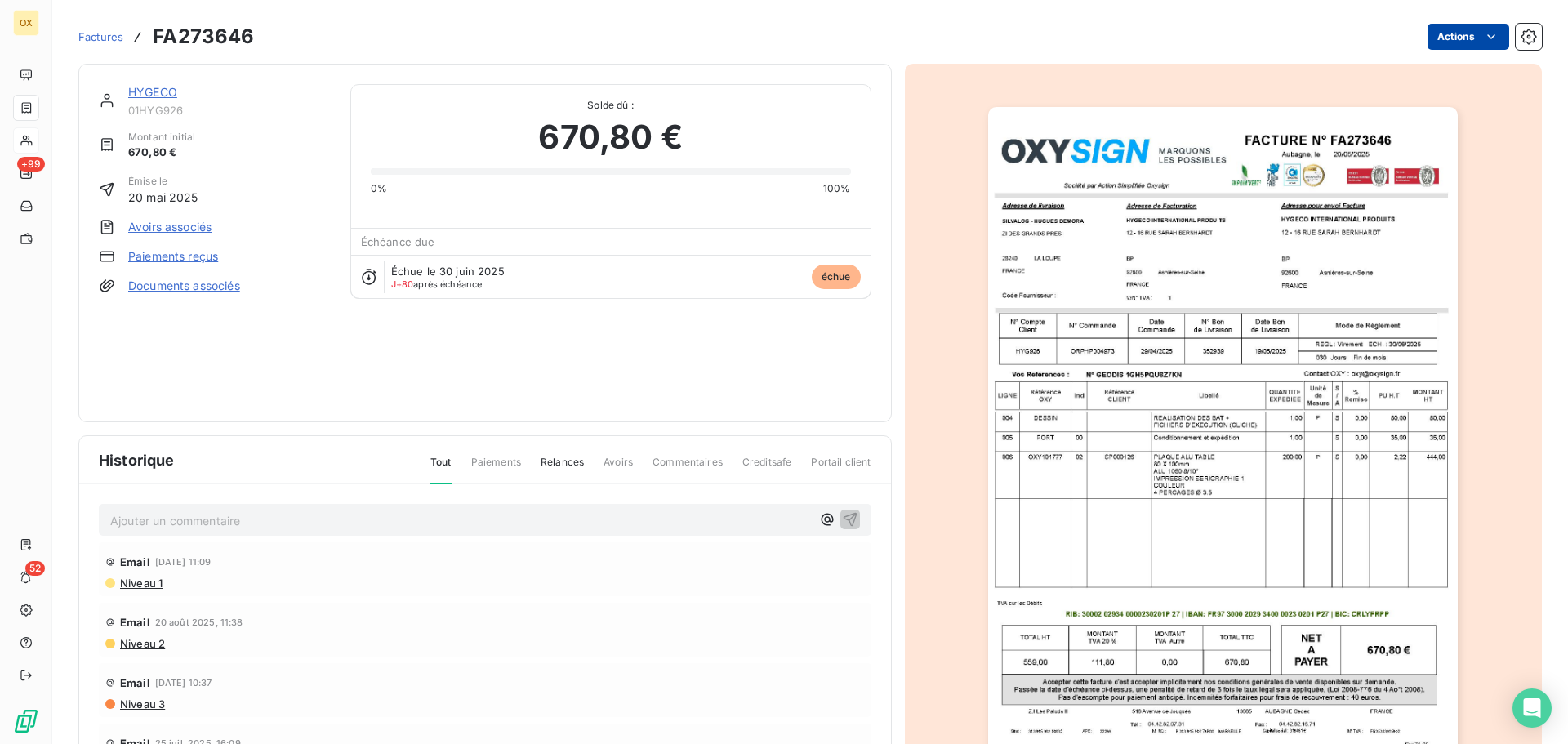
click at [1433, 36] on html "OX +99 52 Factures FA273646 Actions HYGECO 01HYG926 Montant initial 670,80 € Ém…" at bounding box center [784, 372] width 1568 height 744
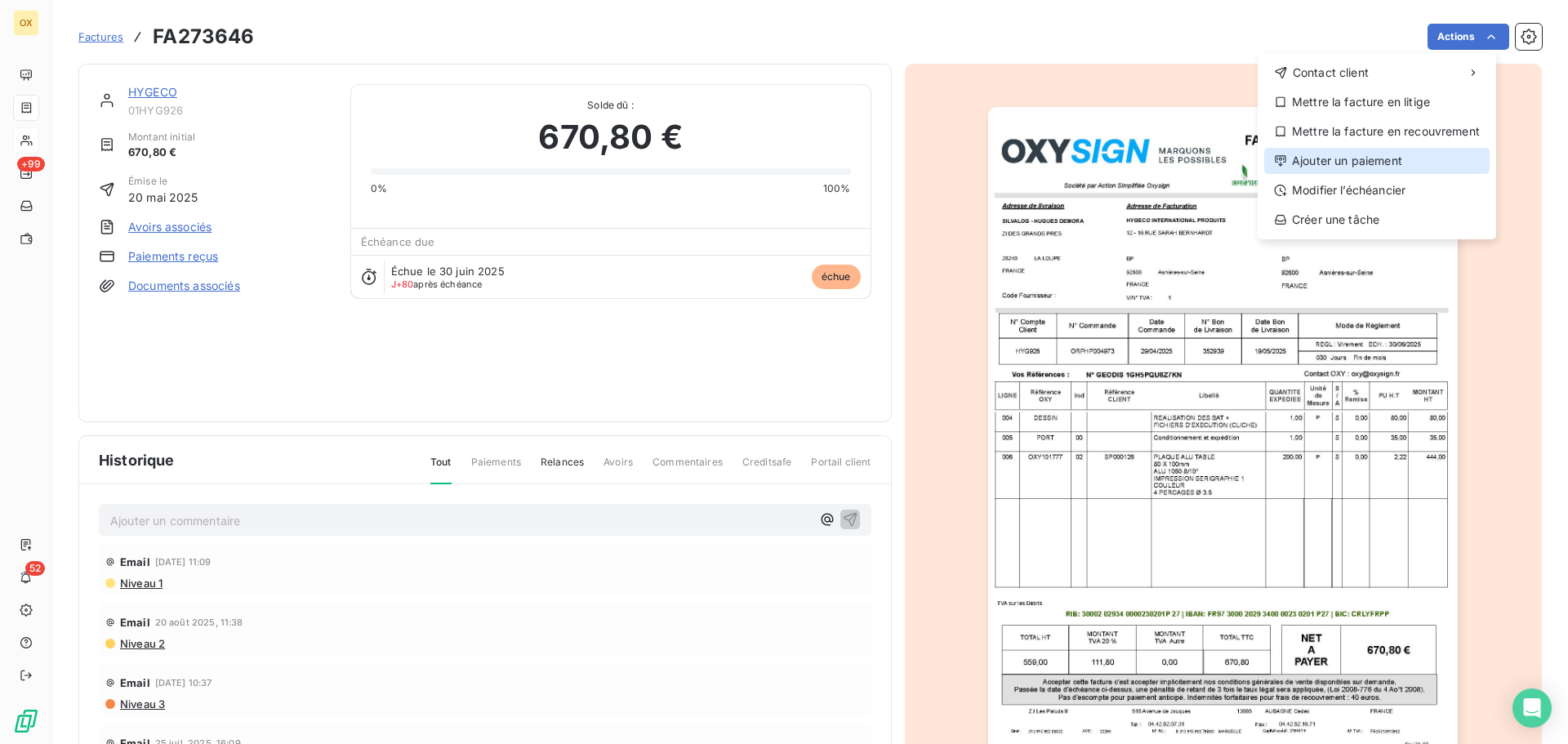
click at [1374, 160] on div "Ajouter un paiement" at bounding box center [1377, 160] width 225 height 26
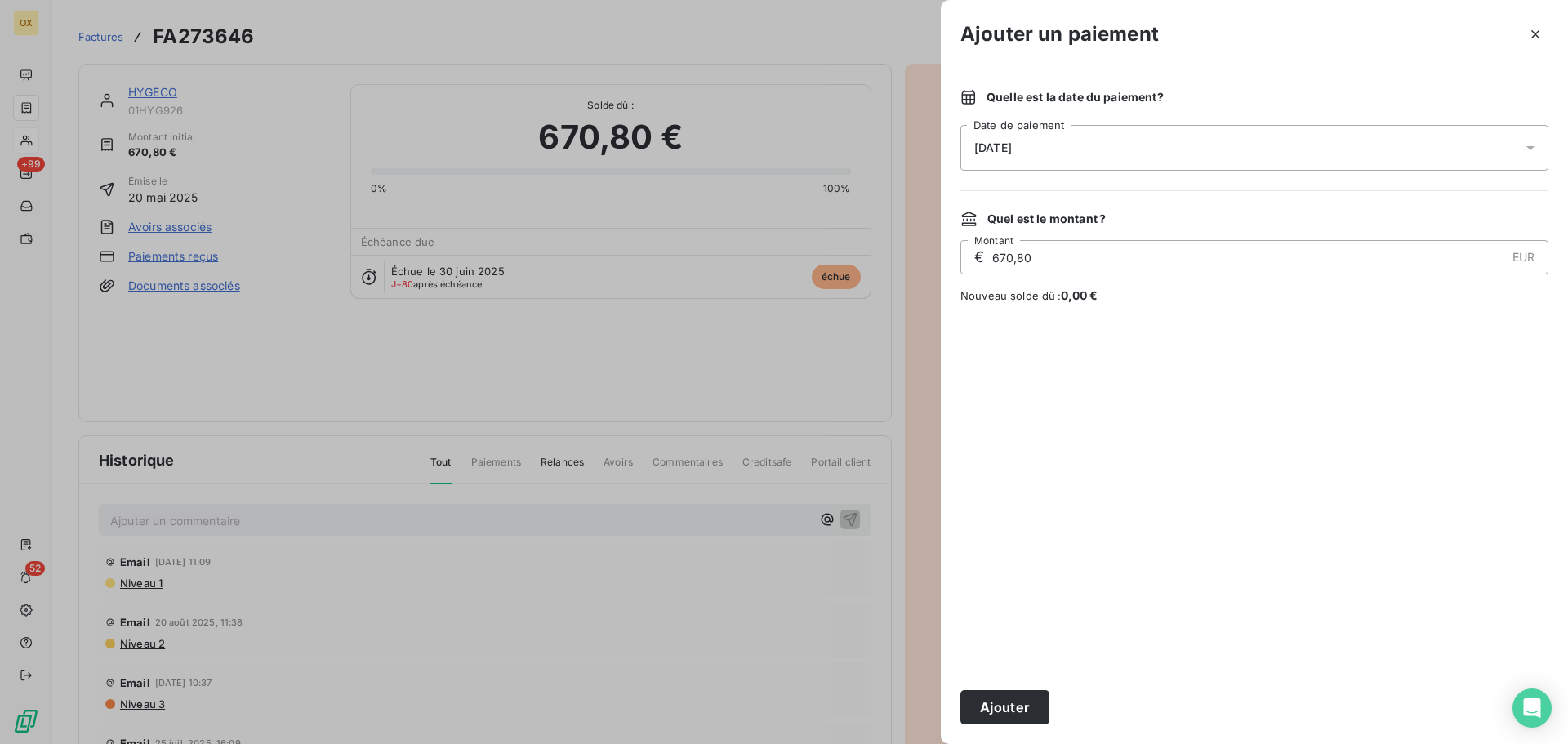
click at [1012, 147] on span "[DATE]" at bounding box center [993, 147] width 37 height 13
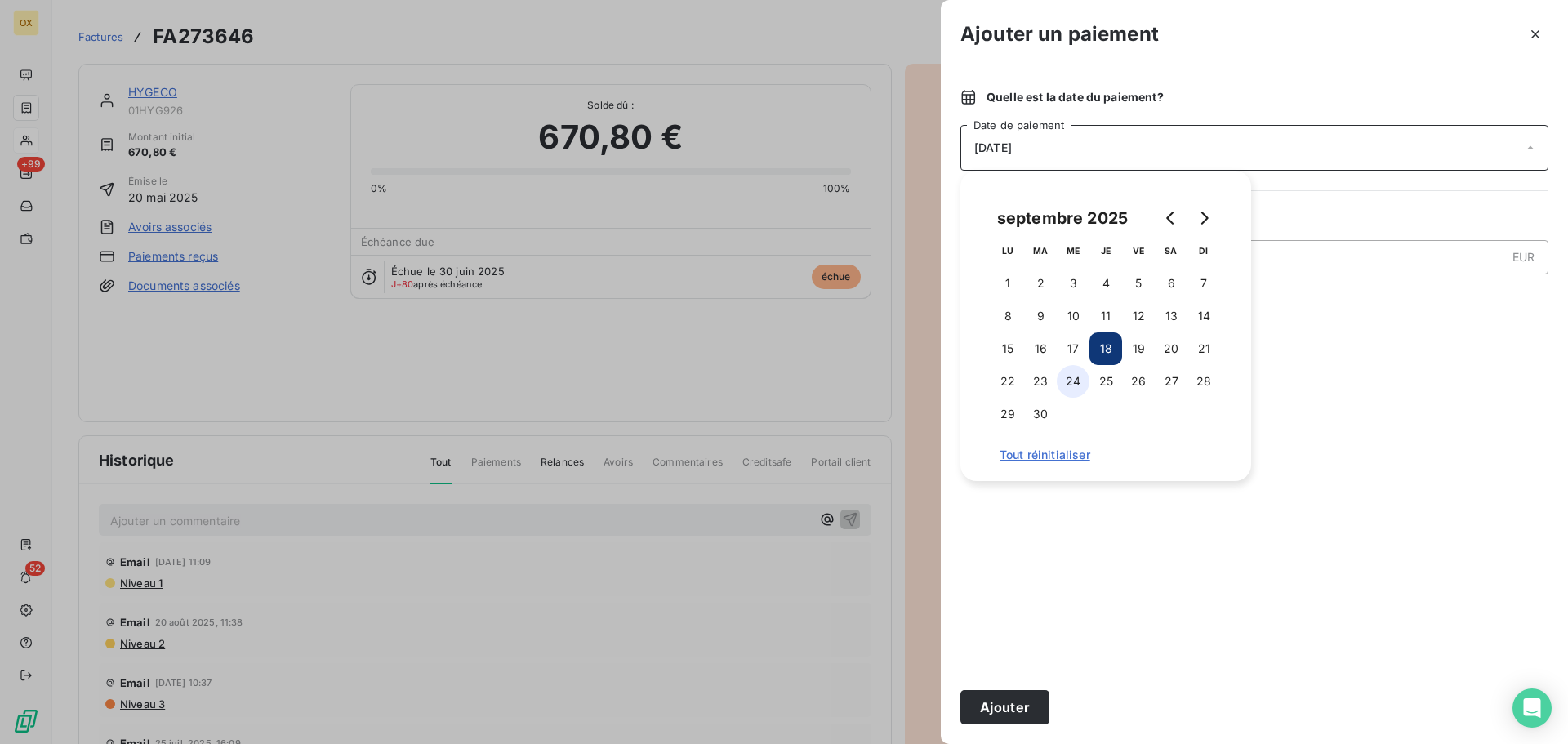
click at [1076, 376] on button "24" at bounding box center [1073, 381] width 33 height 33
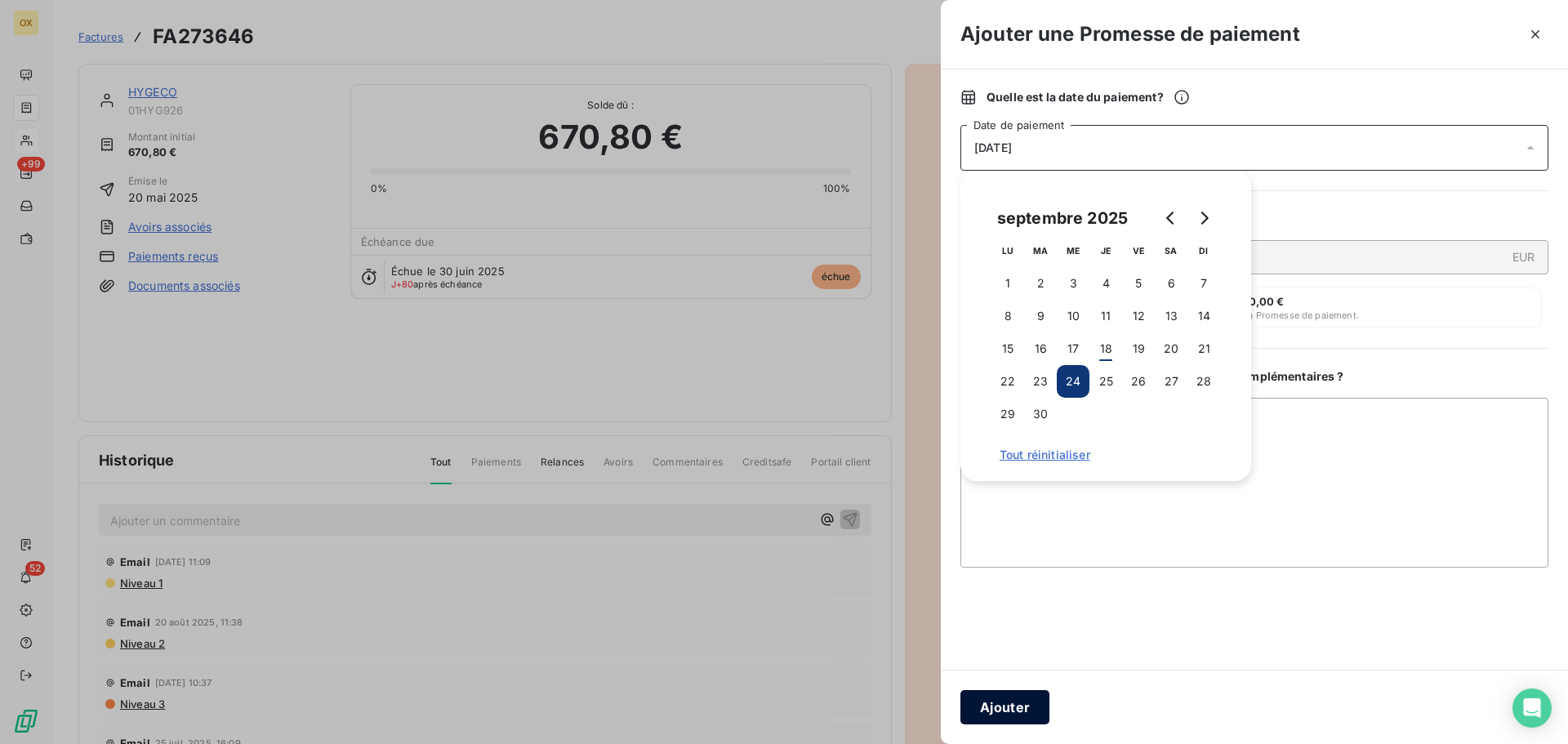
click at [1020, 705] on button "Ajouter" at bounding box center [1004, 707] width 89 height 34
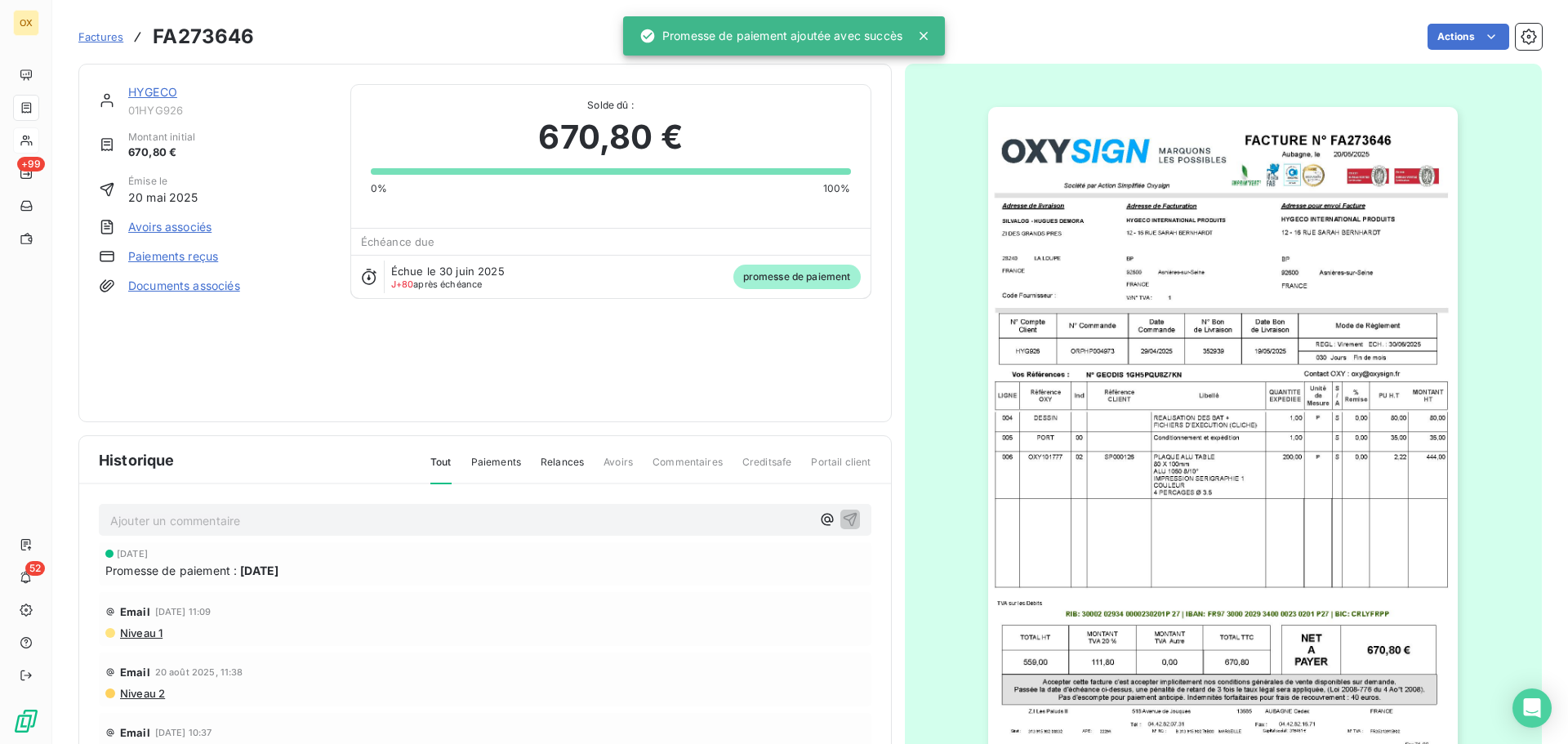
click at [157, 92] on link "HYGECO" at bounding box center [153, 92] width 49 height 14
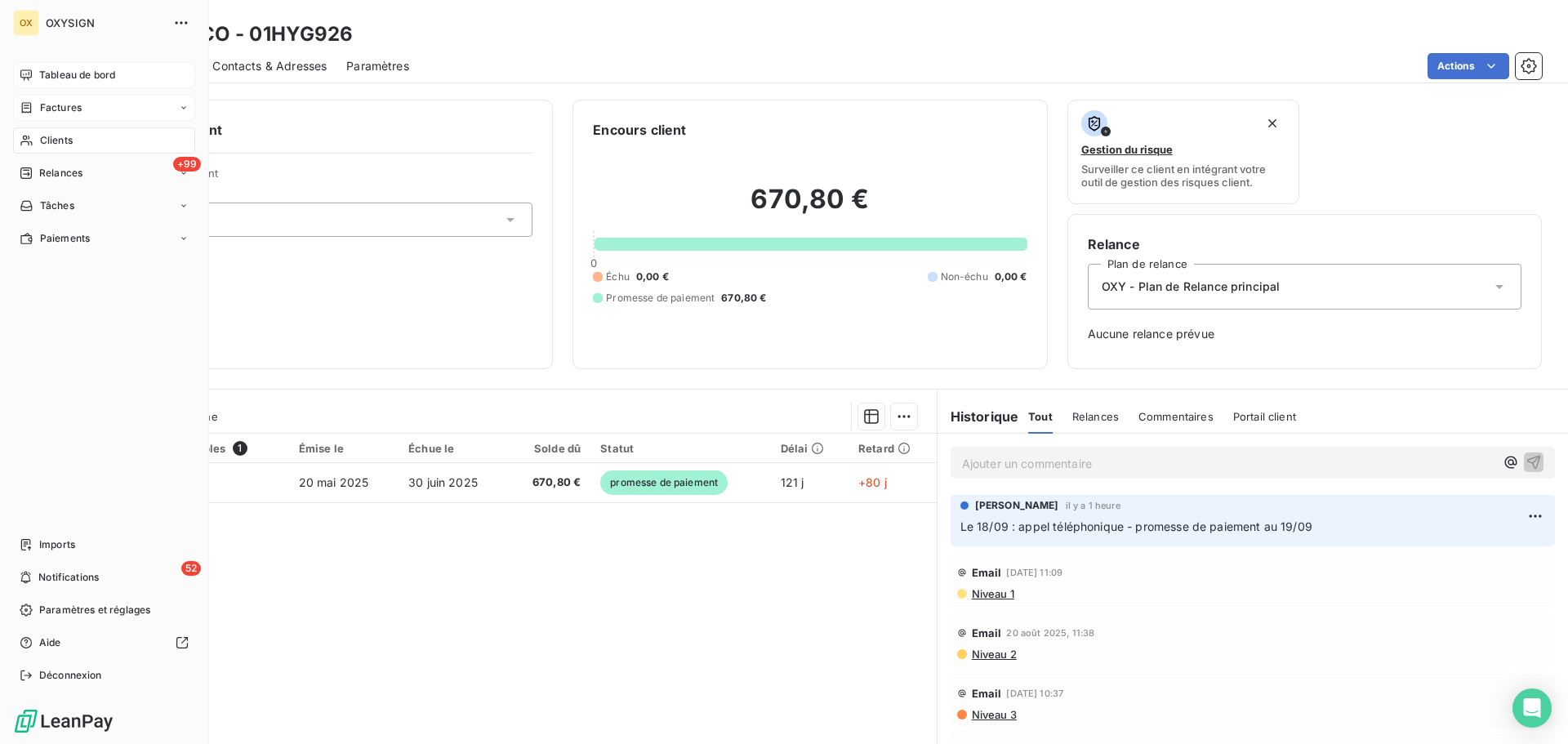
click at [42, 67] on div "Tableau de bord" at bounding box center [103, 75] width 182 height 26
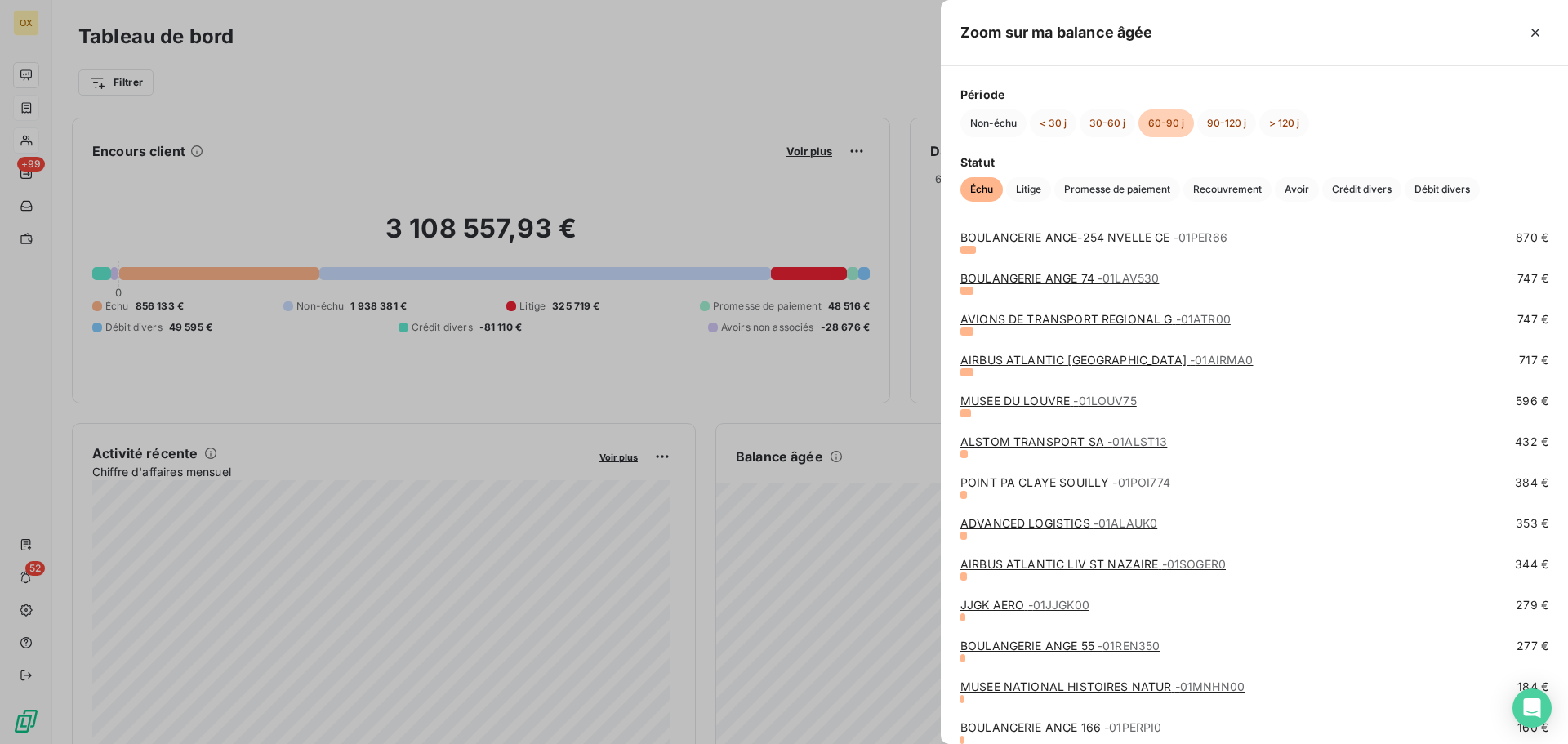
scroll to position [490, 0]
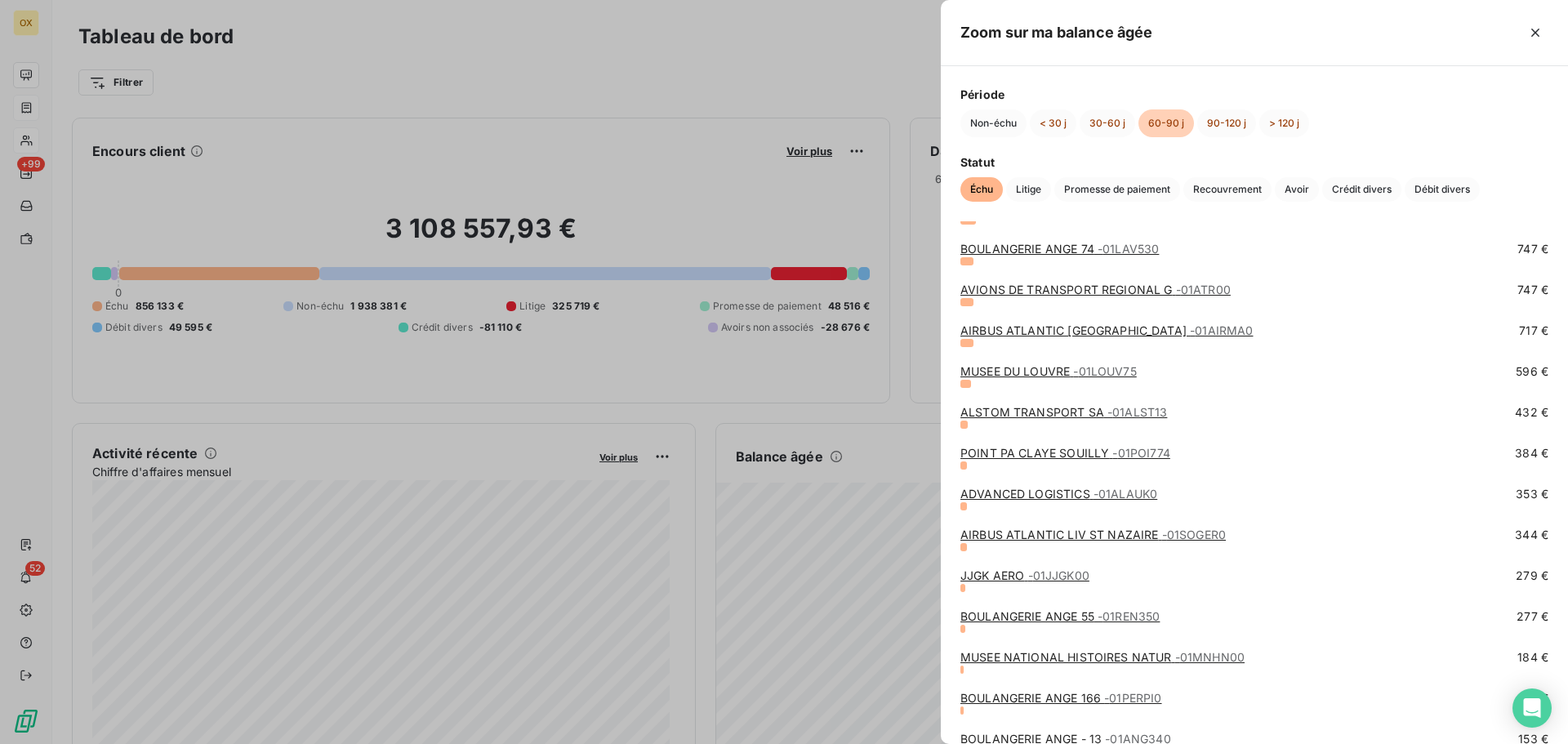
click at [987, 574] on link "JJGK AERO - 01JJGK00" at bounding box center [1025, 575] width 129 height 14
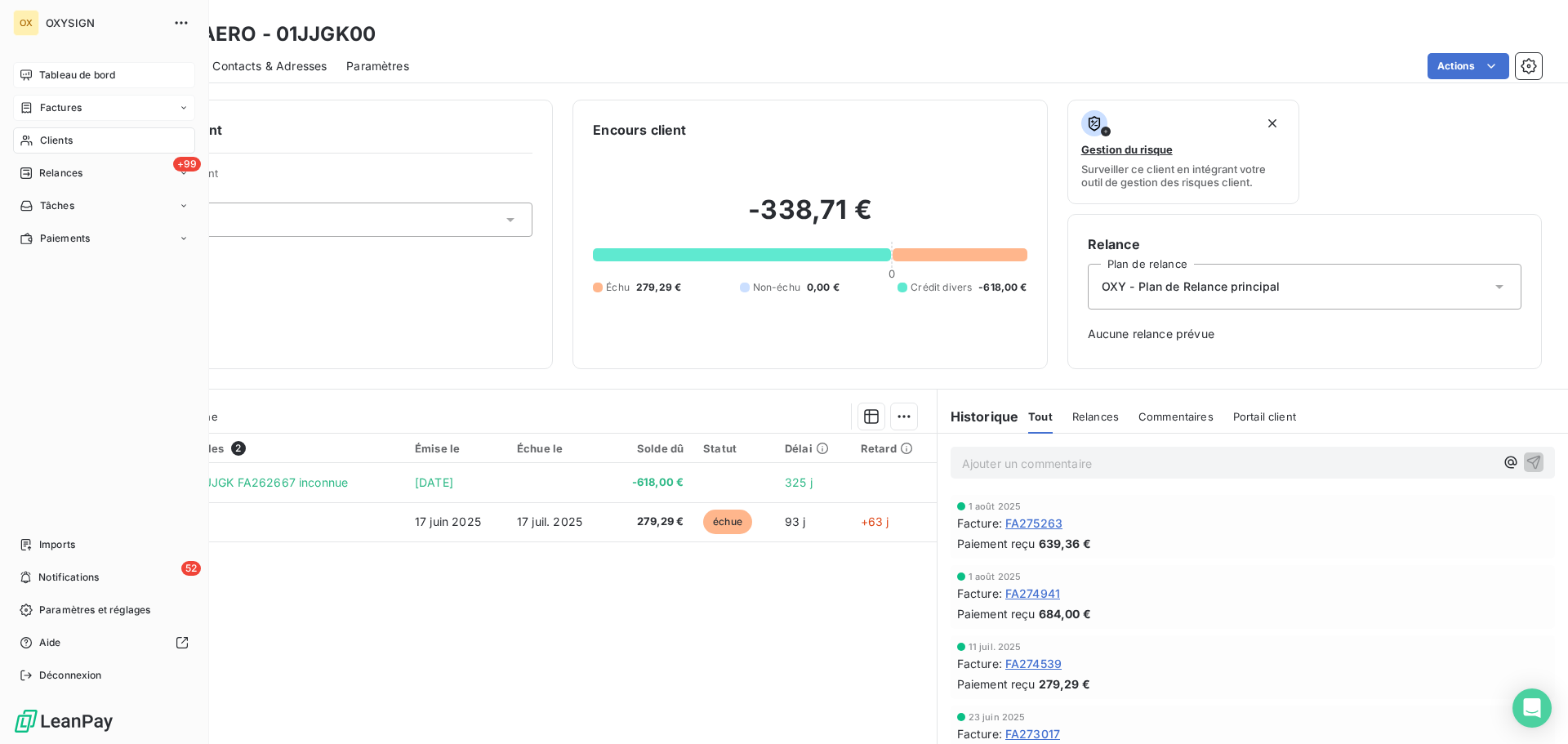
click at [66, 72] on span "Tableau de bord" at bounding box center [77, 75] width 76 height 14
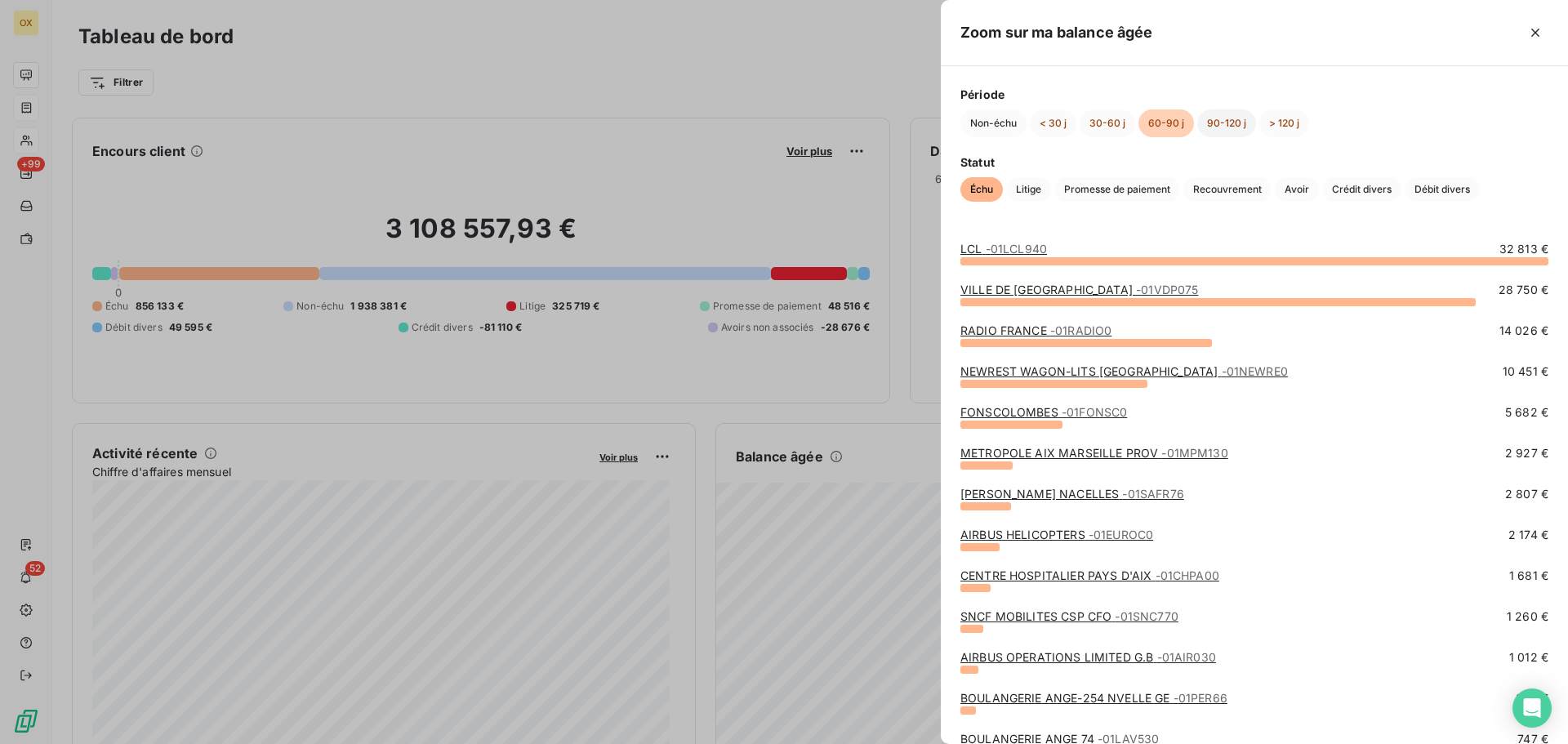
click at [1222, 121] on button "90-120 j" at bounding box center [1226, 123] width 58 height 28
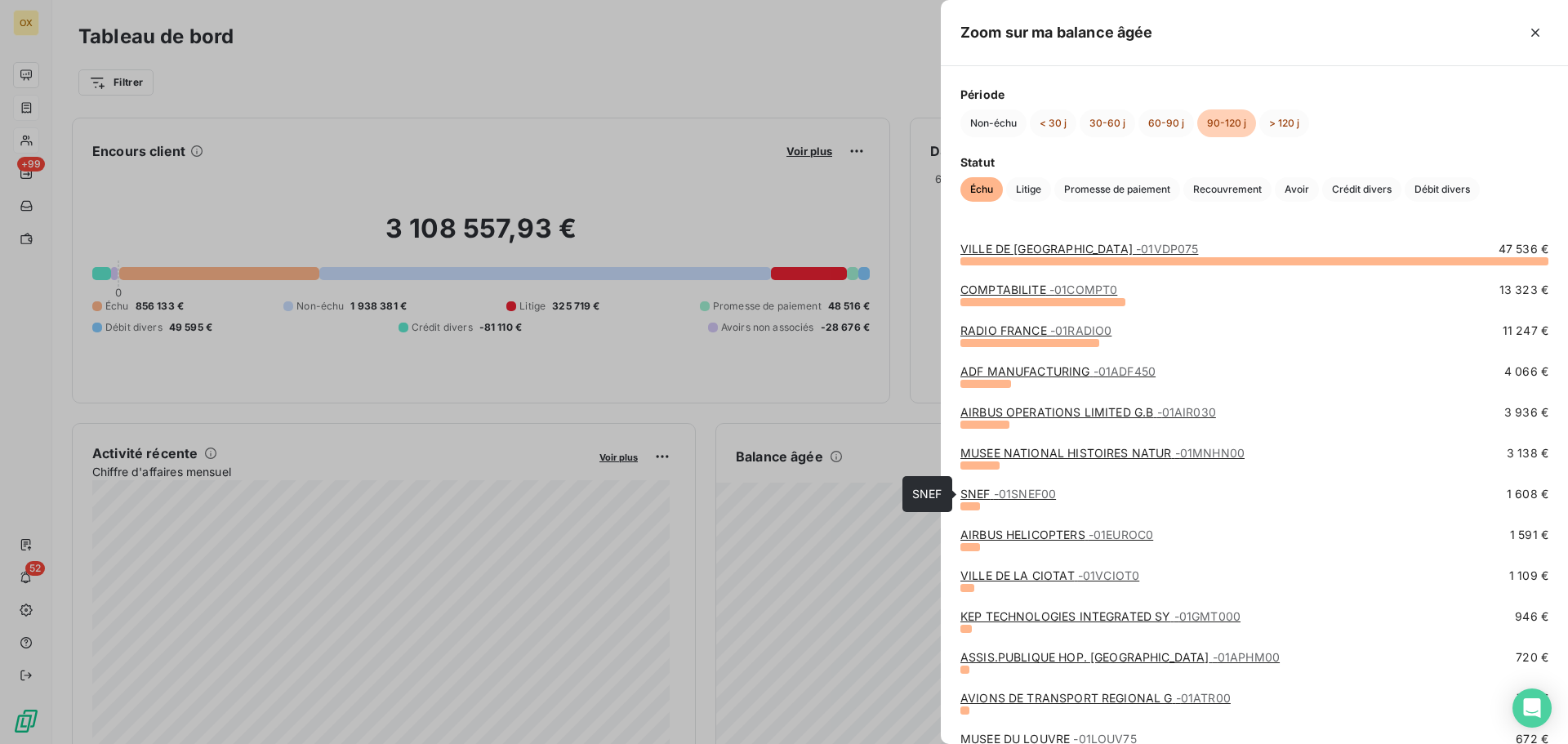
click at [981, 494] on link "SNEF - 01SNEF00" at bounding box center [1008, 493] width 96 height 14
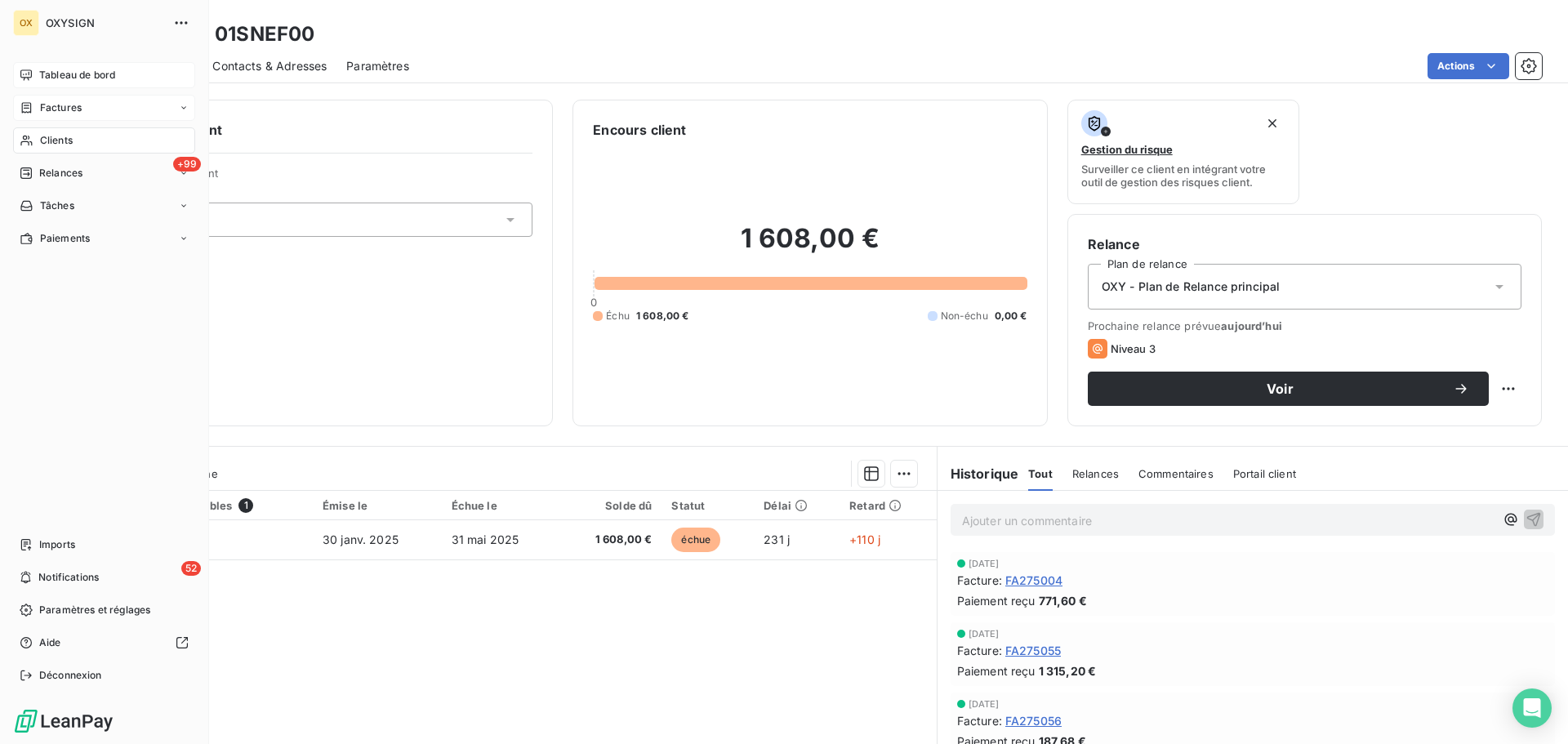
drag, startPoint x: 50, startPoint y: 147, endPoint x: 102, endPoint y: 142, distance: 52.2
click at [50, 147] on span "Clients" at bounding box center [56, 140] width 33 height 14
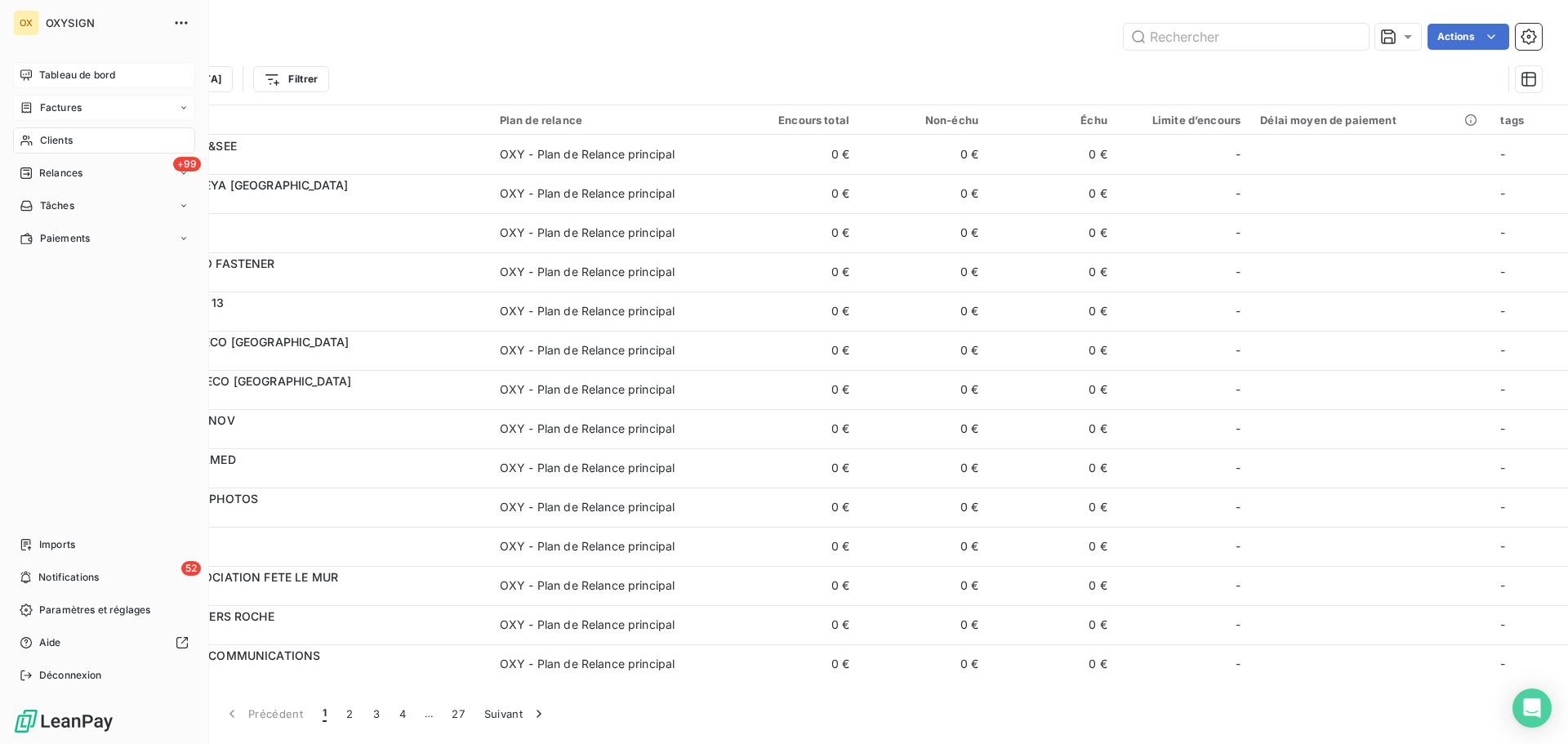
click at [58, 137] on span "Clients" at bounding box center [56, 140] width 33 height 14
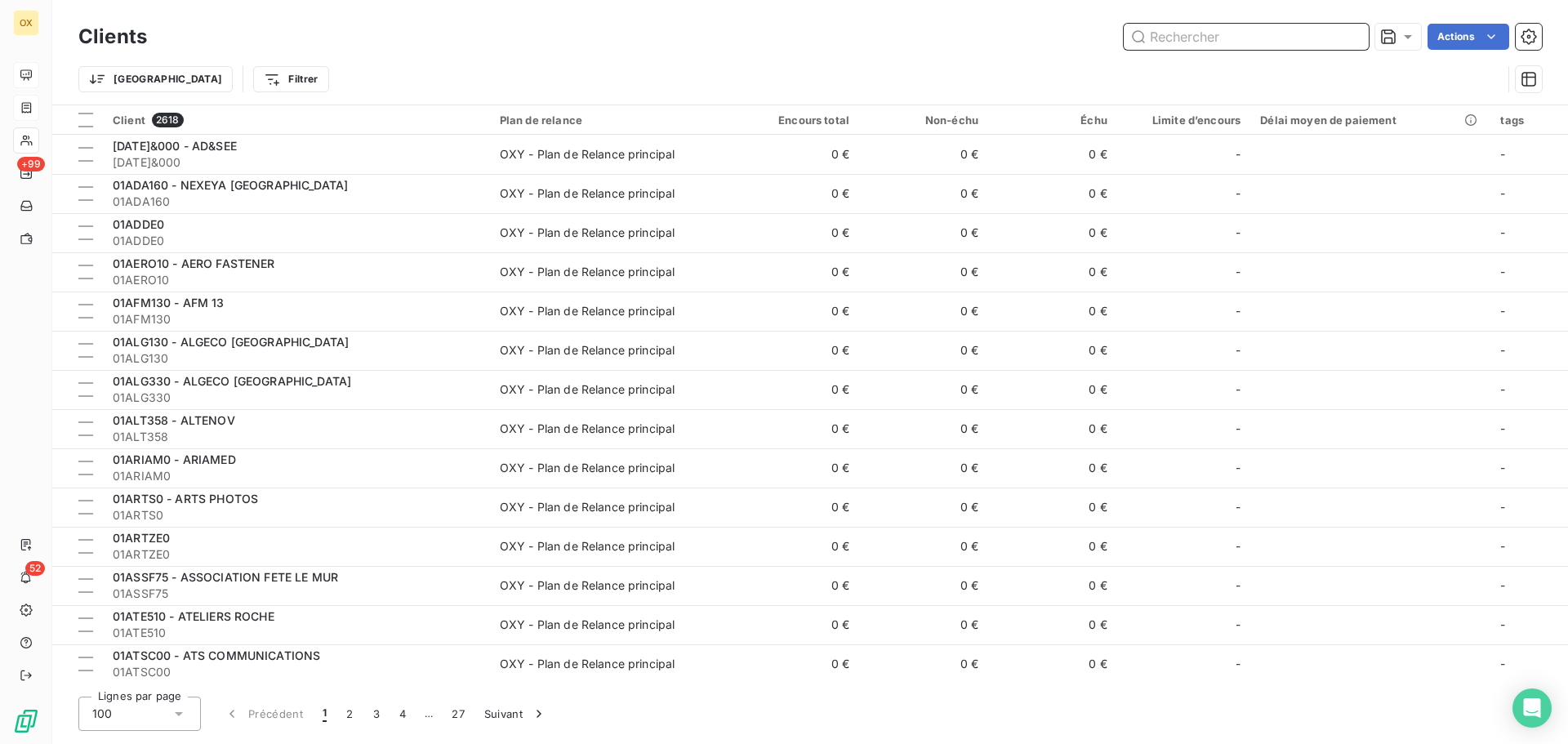
click at [1195, 42] on input "text" at bounding box center [1246, 36] width 245 height 26
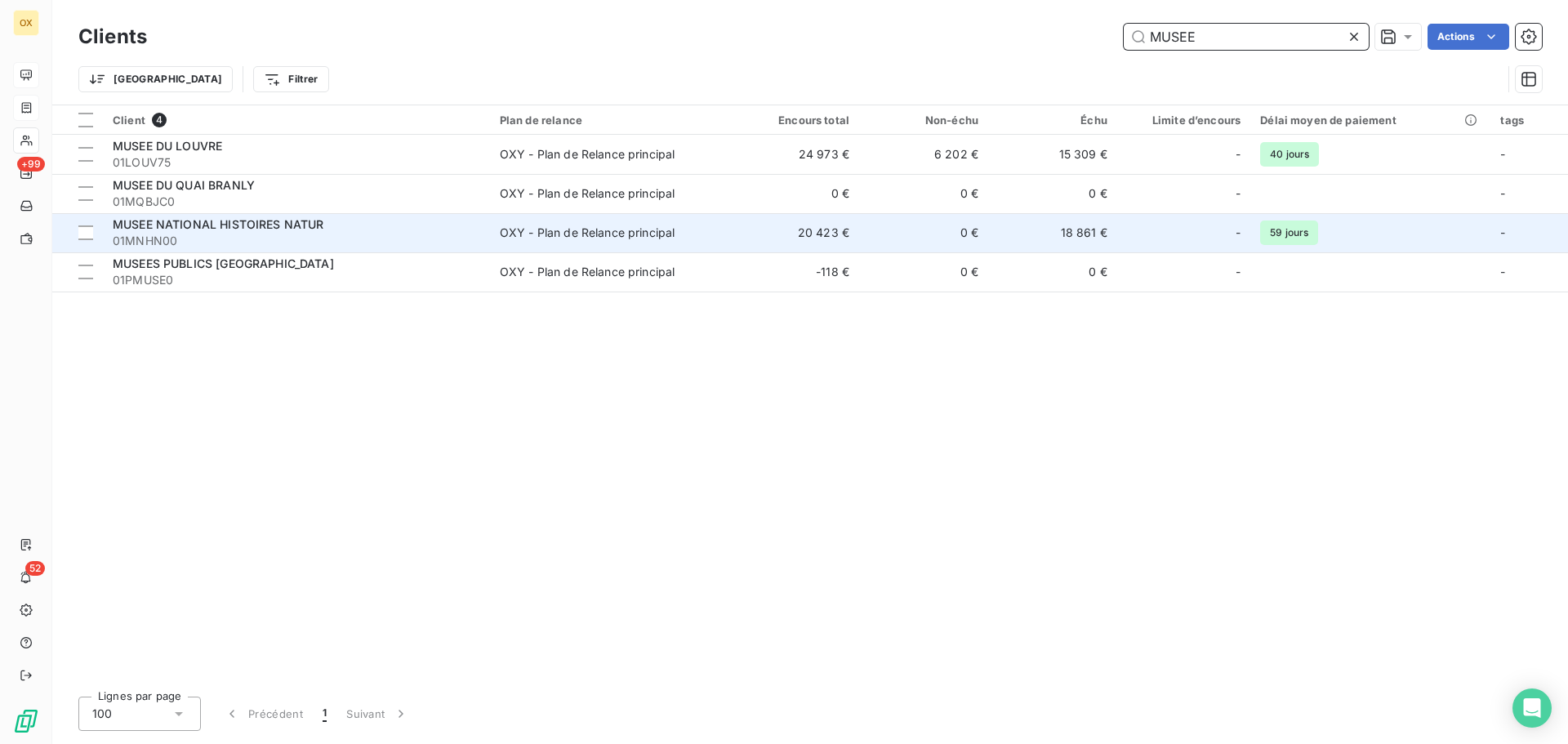
type input "MUSEE"
click at [333, 237] on span "01MNHN00" at bounding box center [297, 241] width 368 height 16
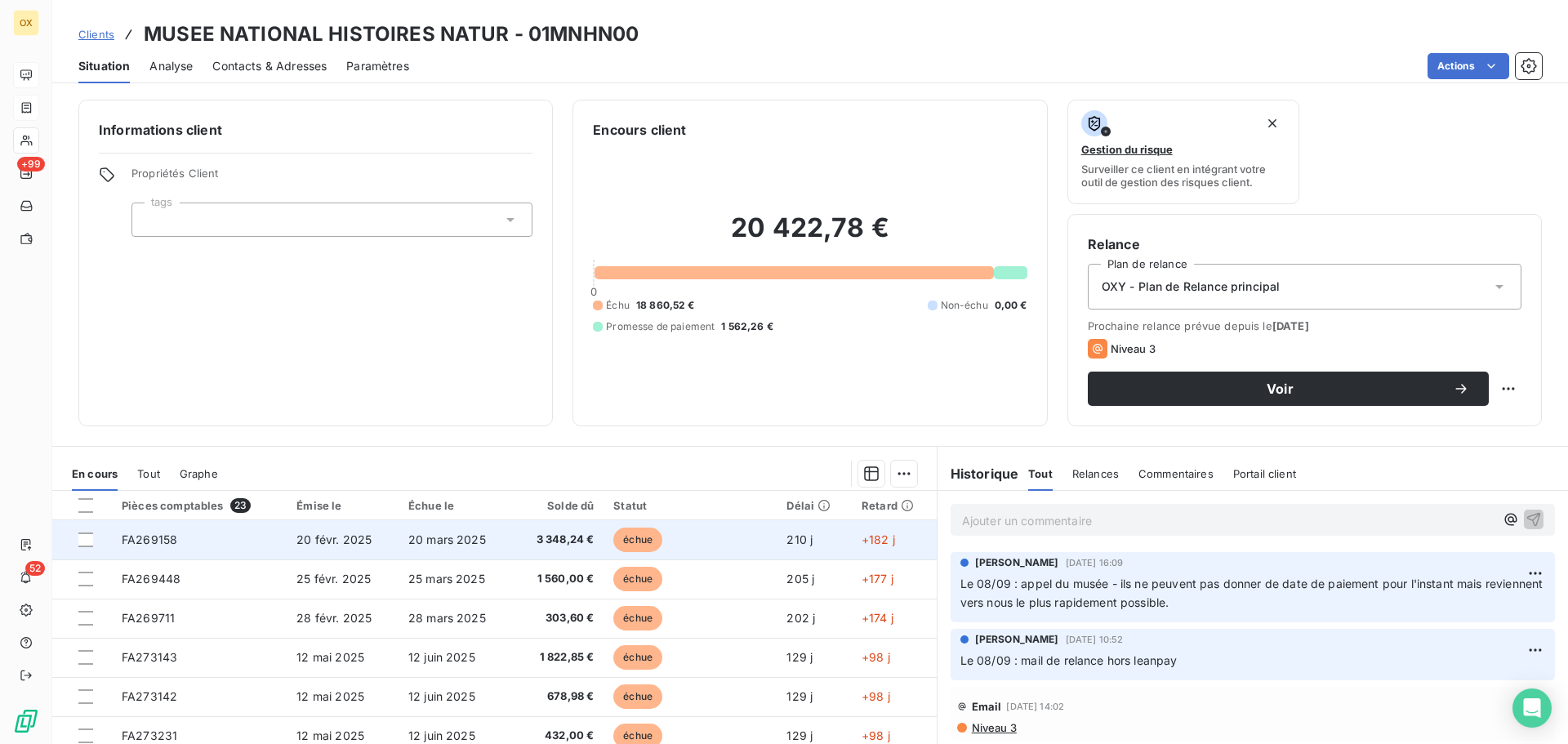
click at [621, 550] on span "échue" at bounding box center [638, 540] width 49 height 25
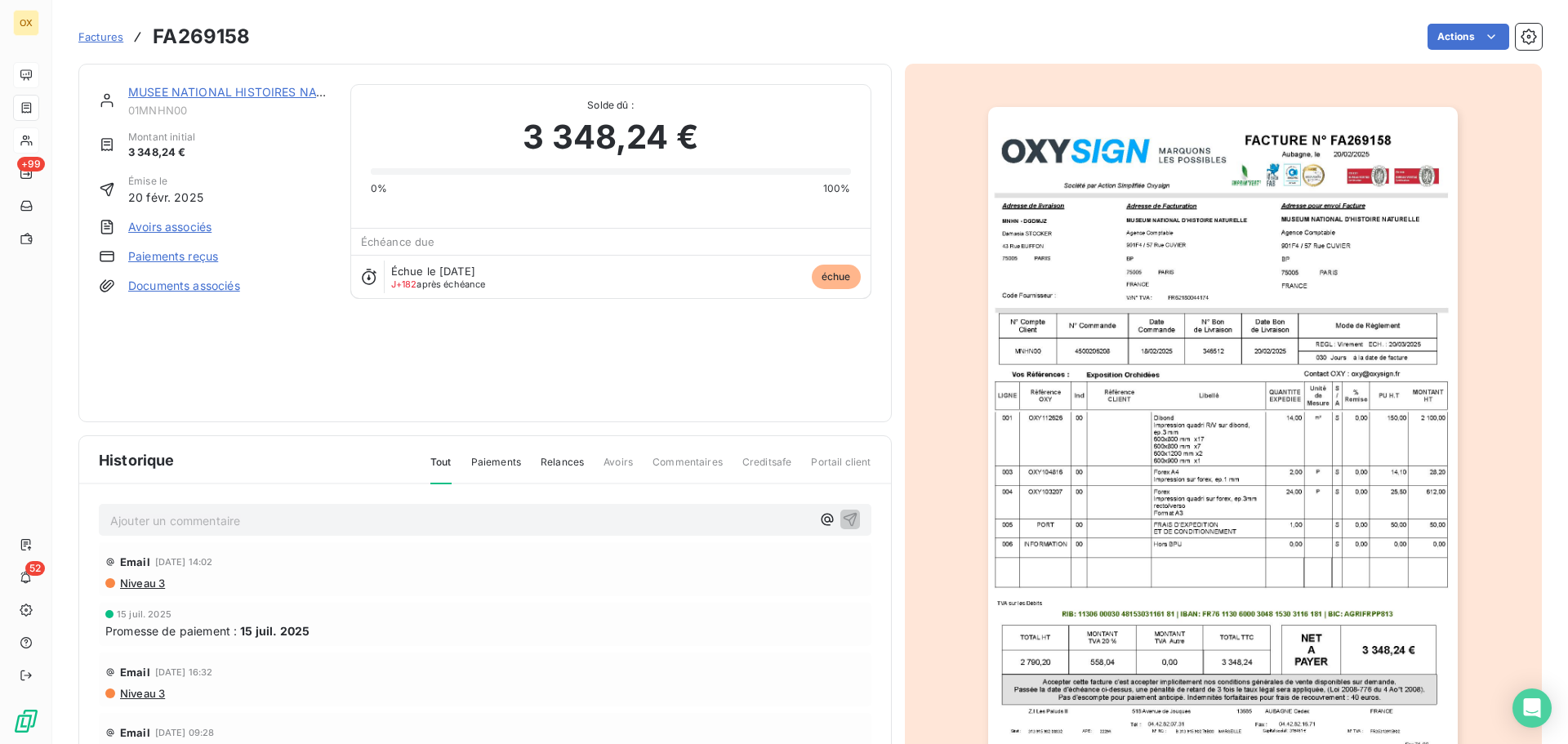
click at [1199, 336] on img "button" at bounding box center [1223, 439] width 470 height 664
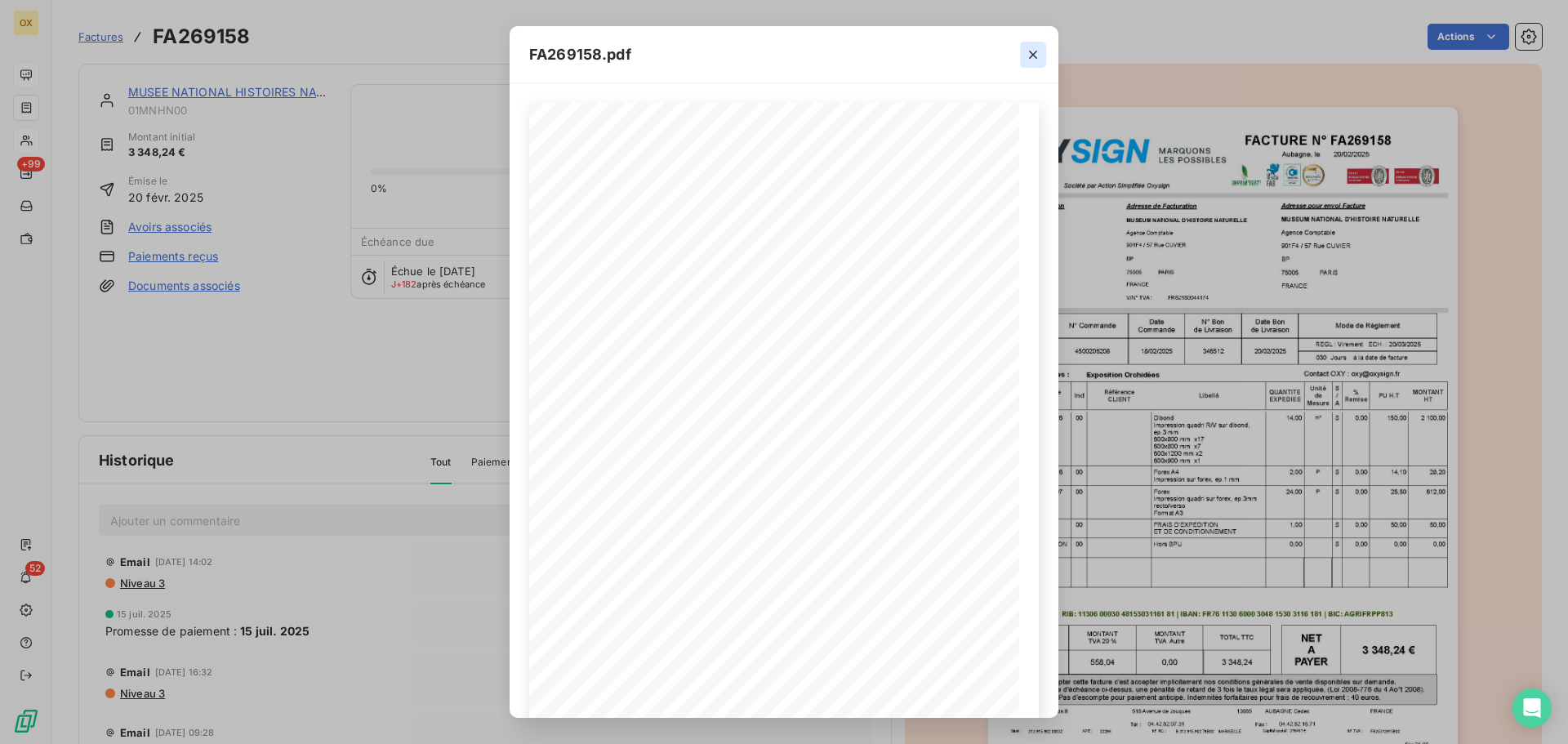
click at [1031, 59] on icon "button" at bounding box center [1033, 54] width 16 height 16
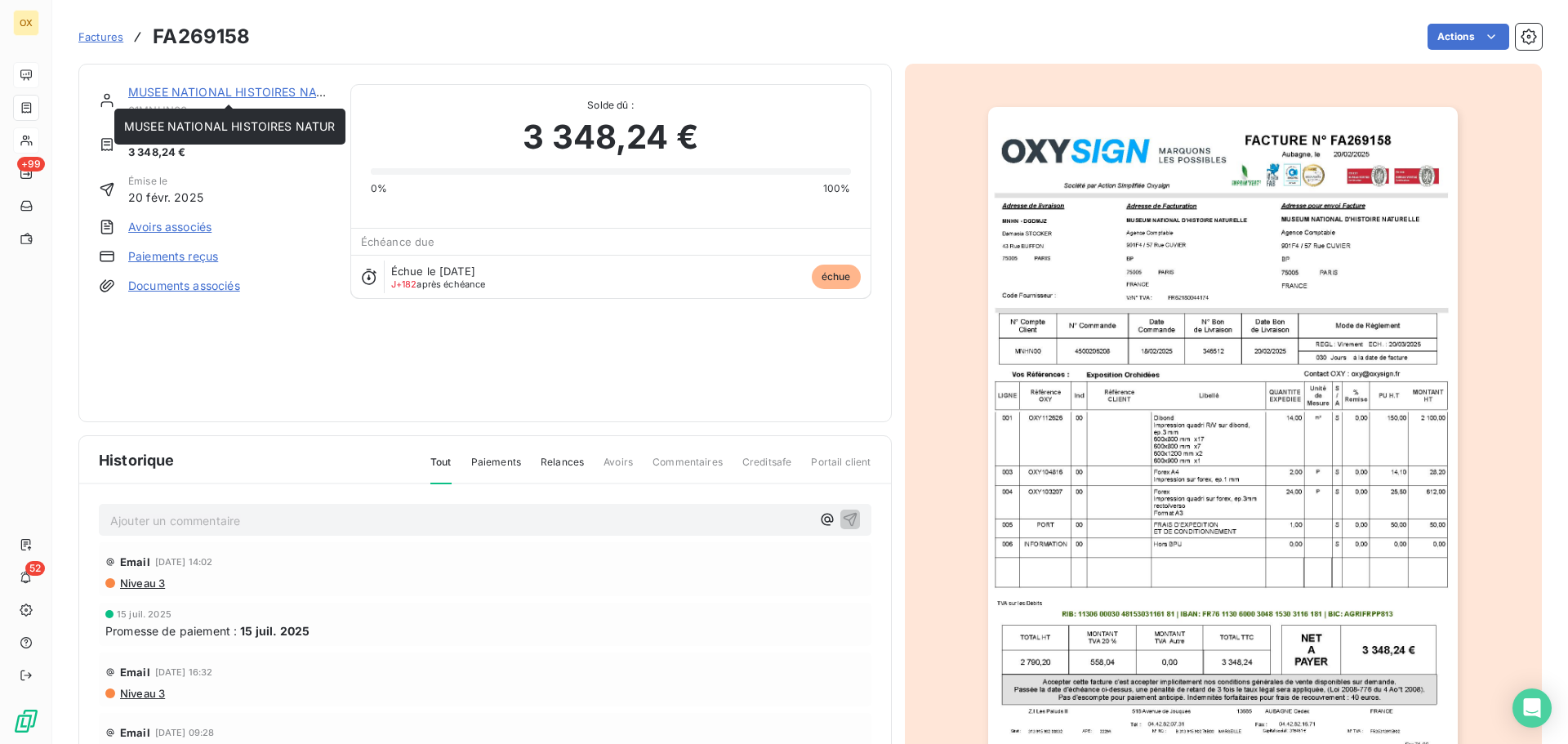
click at [195, 93] on link "MUSEE NATIONAL HISTOIRES NATUR" at bounding box center [234, 92] width 212 height 14
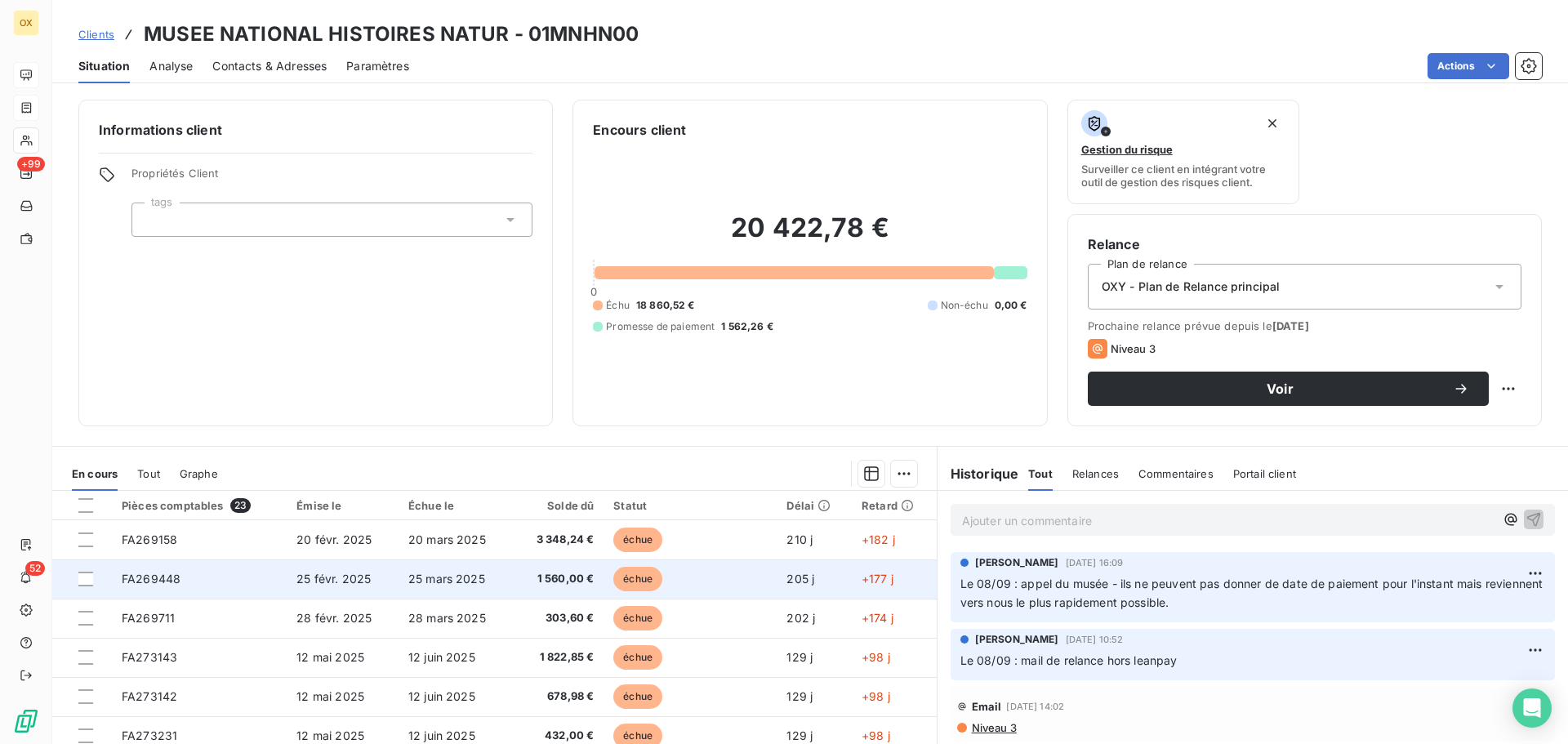
click at [551, 587] on td "1 560,00 €" at bounding box center [558, 579] width 91 height 39
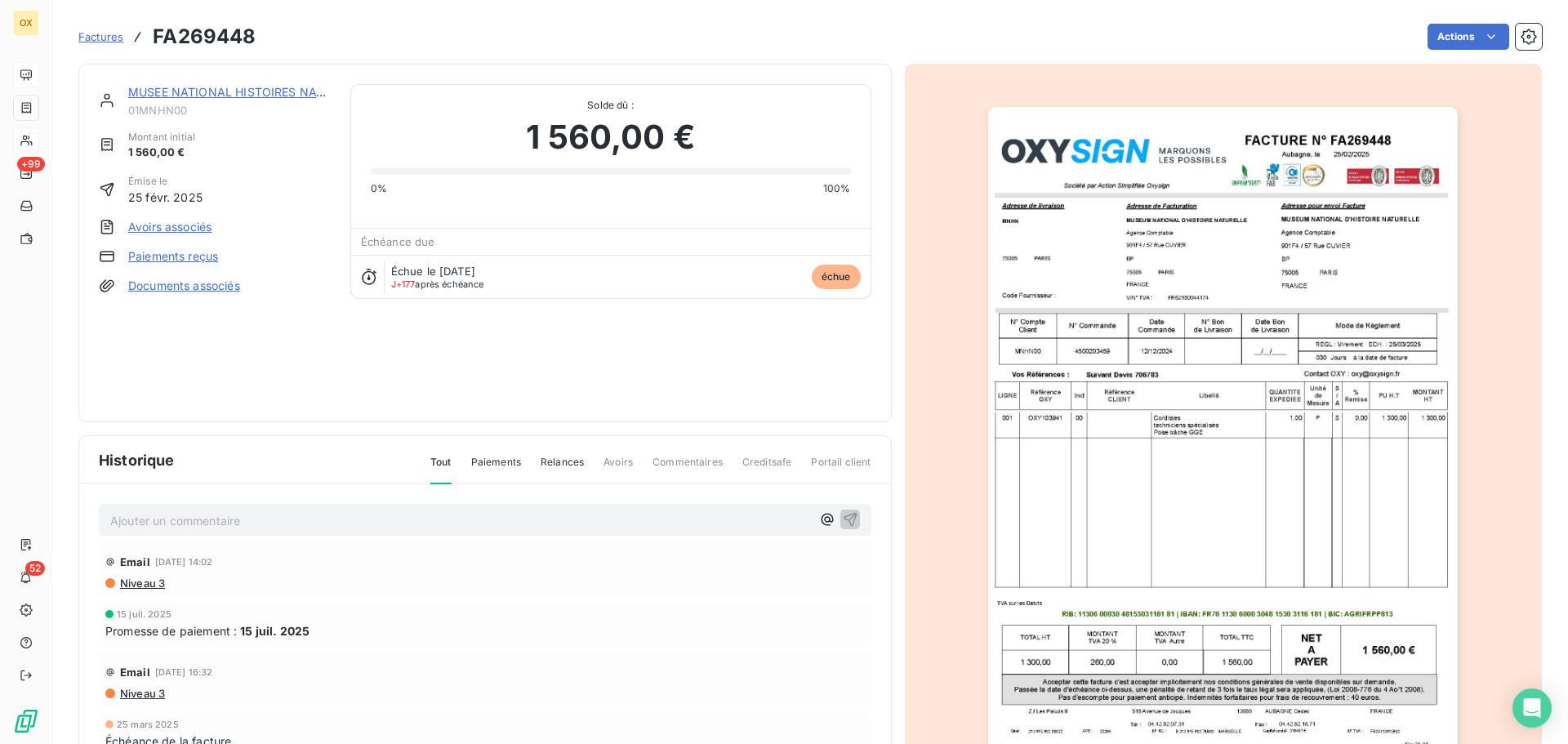
click at [1204, 299] on img "button" at bounding box center [1223, 439] width 470 height 664
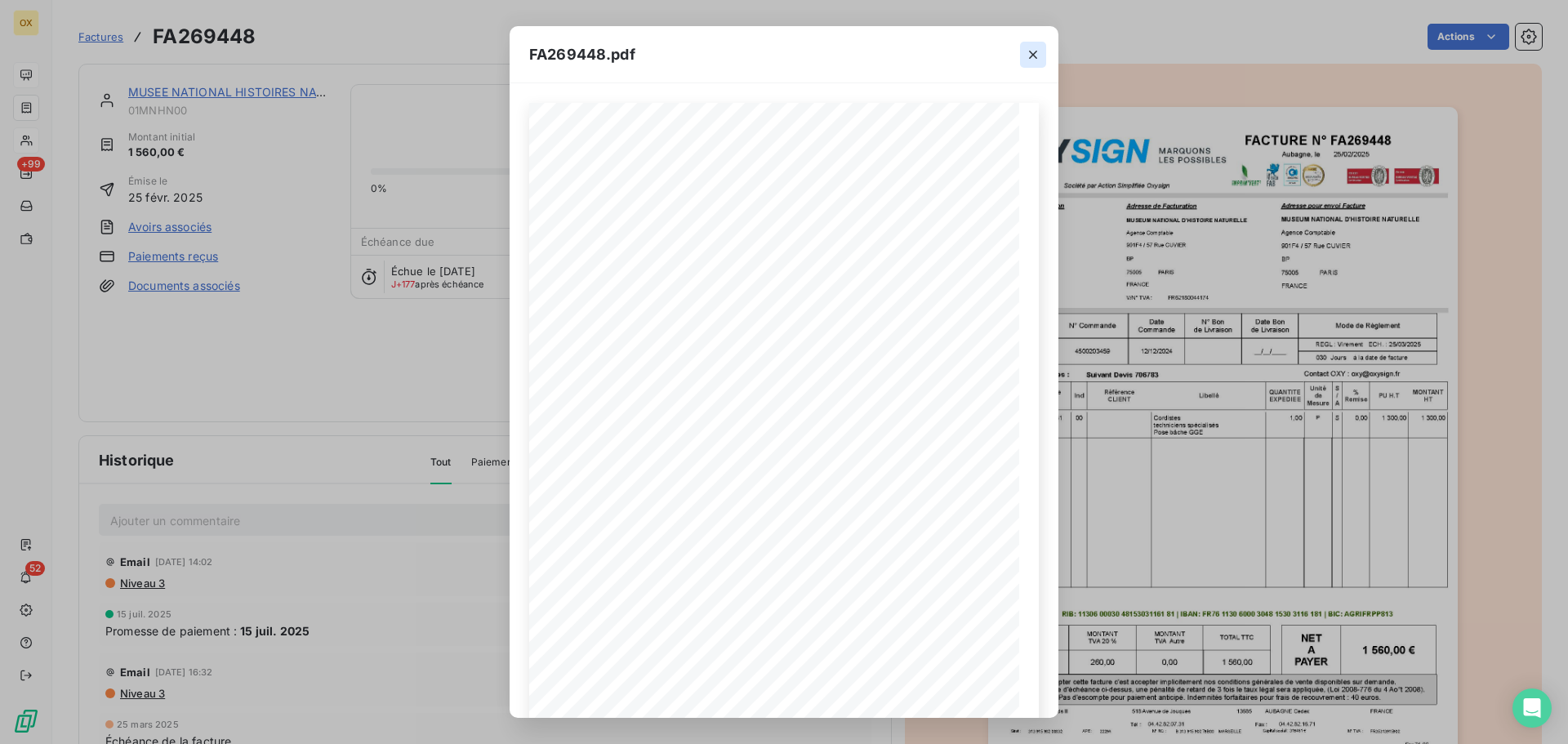
click at [1033, 59] on icon "button" at bounding box center [1033, 54] width 16 height 16
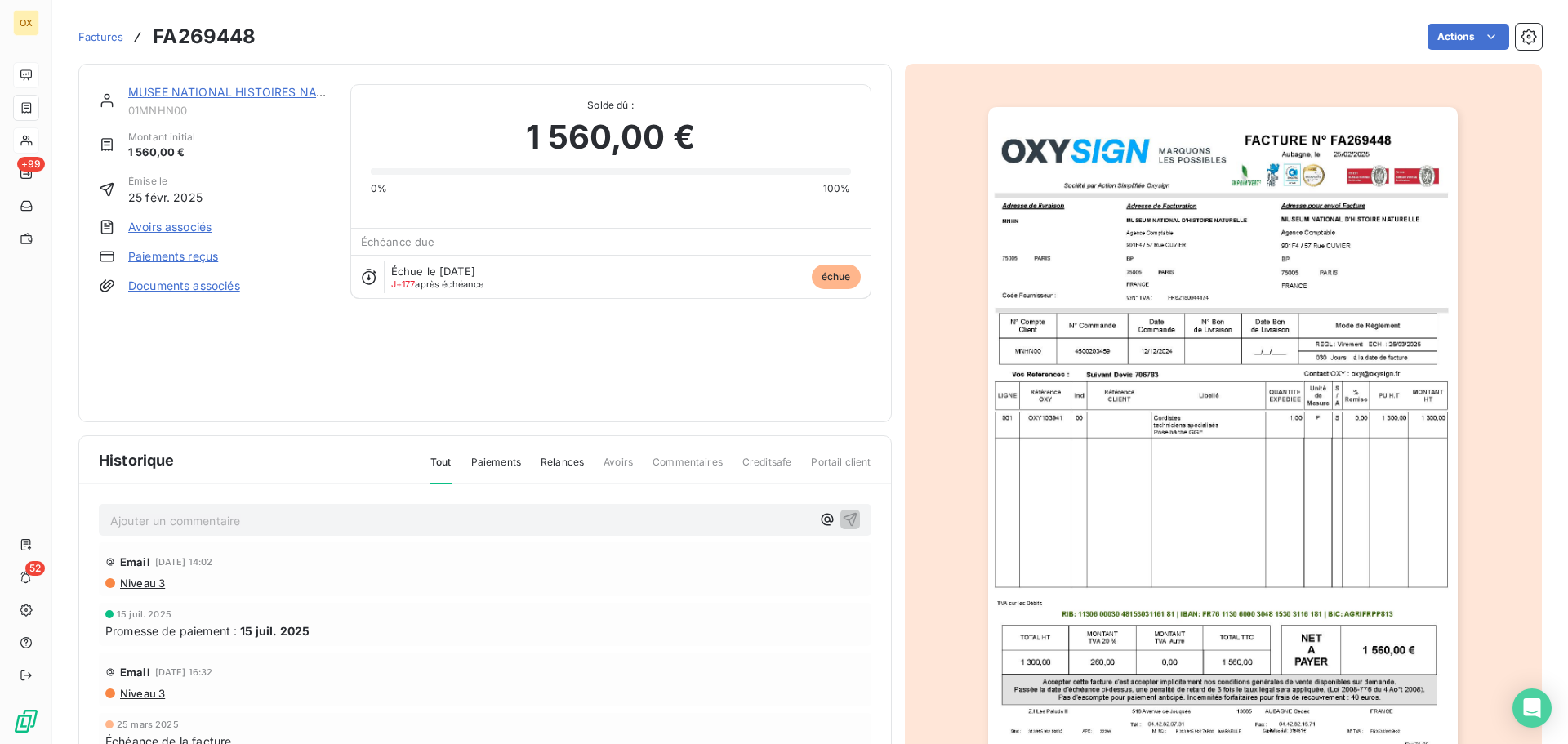
click at [221, 96] on link "MUSEE NATIONAL HISTOIRES NATUR" at bounding box center [234, 92] width 212 height 14
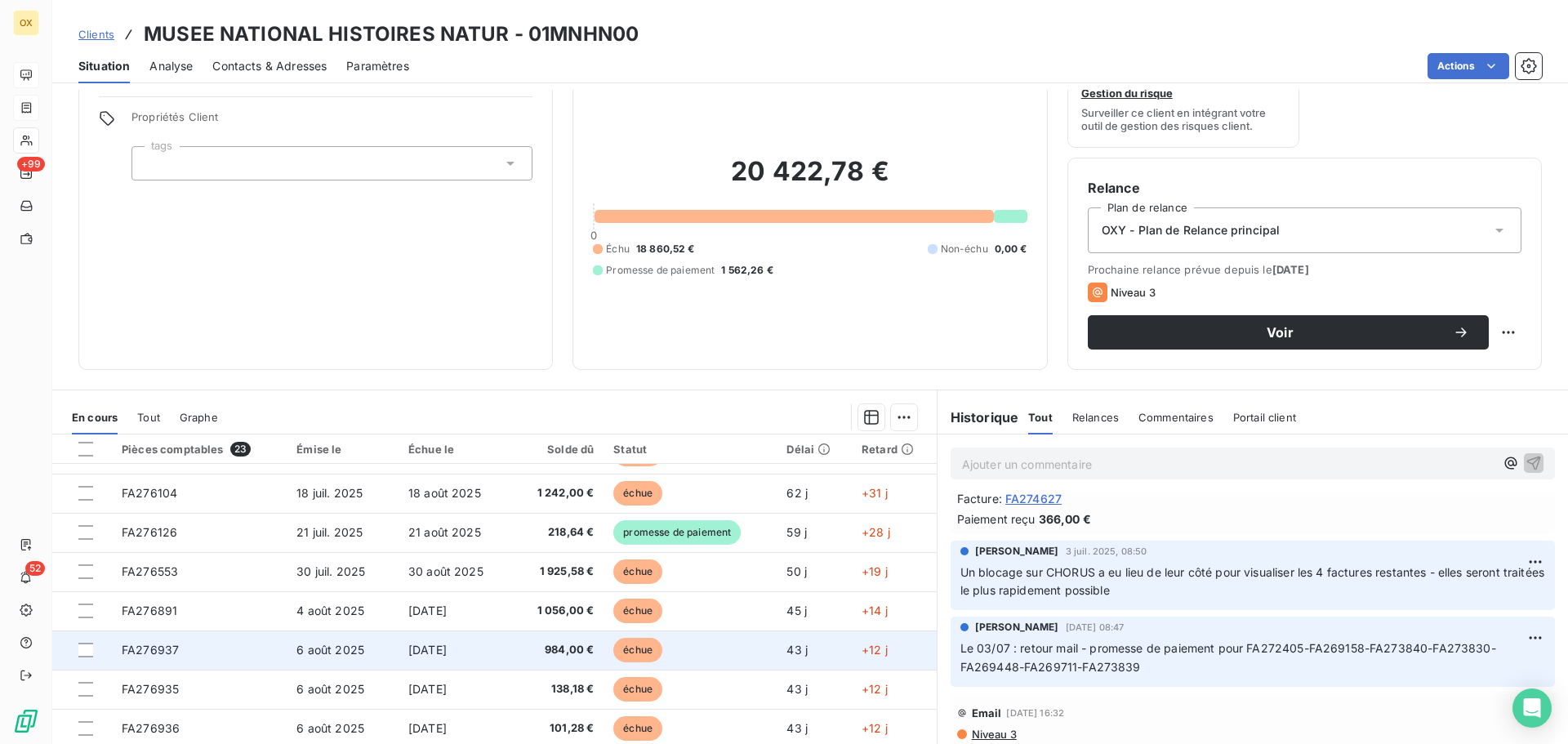
scroll to position [110, 0]
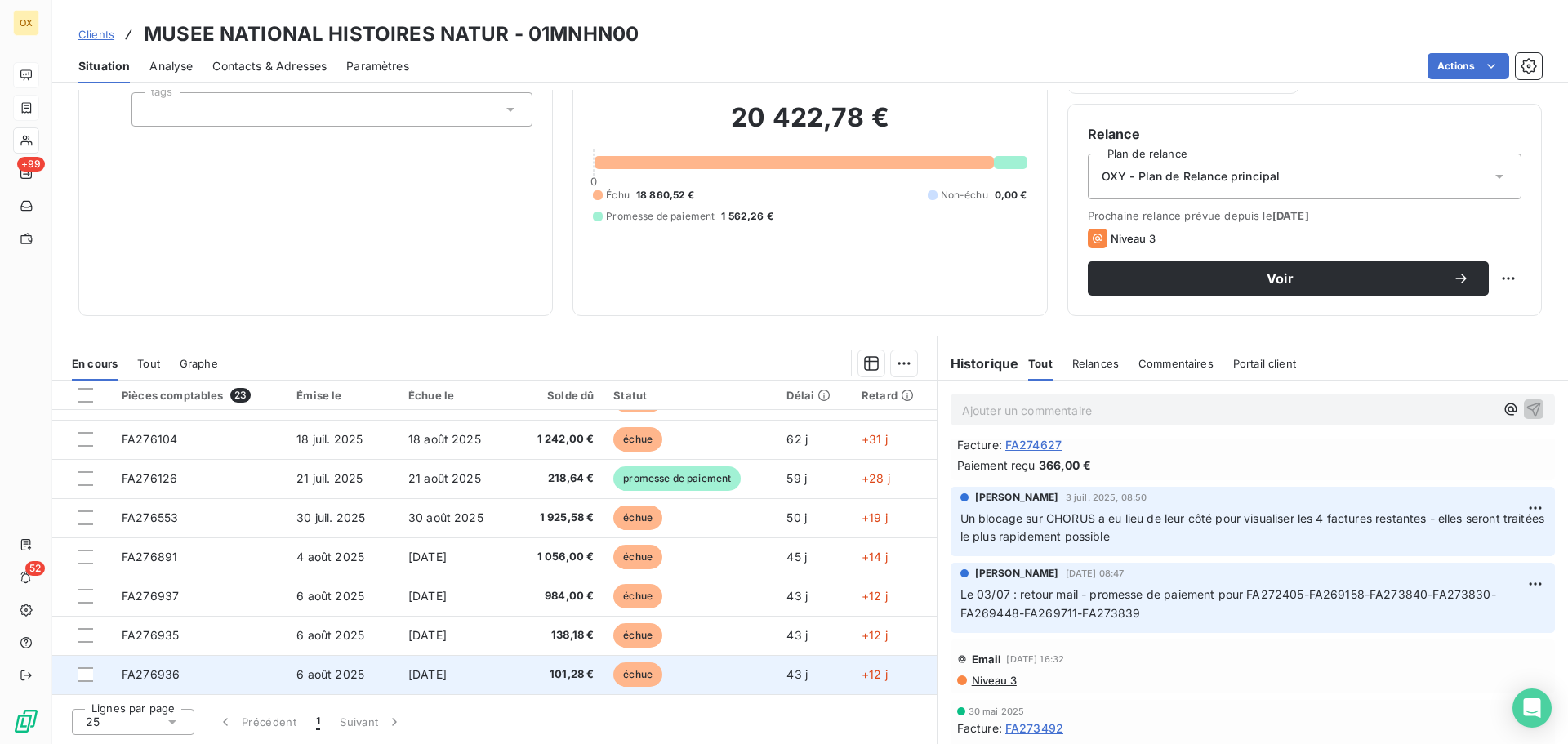
click at [556, 680] on span "101,28 €" at bounding box center [559, 674] width 71 height 16
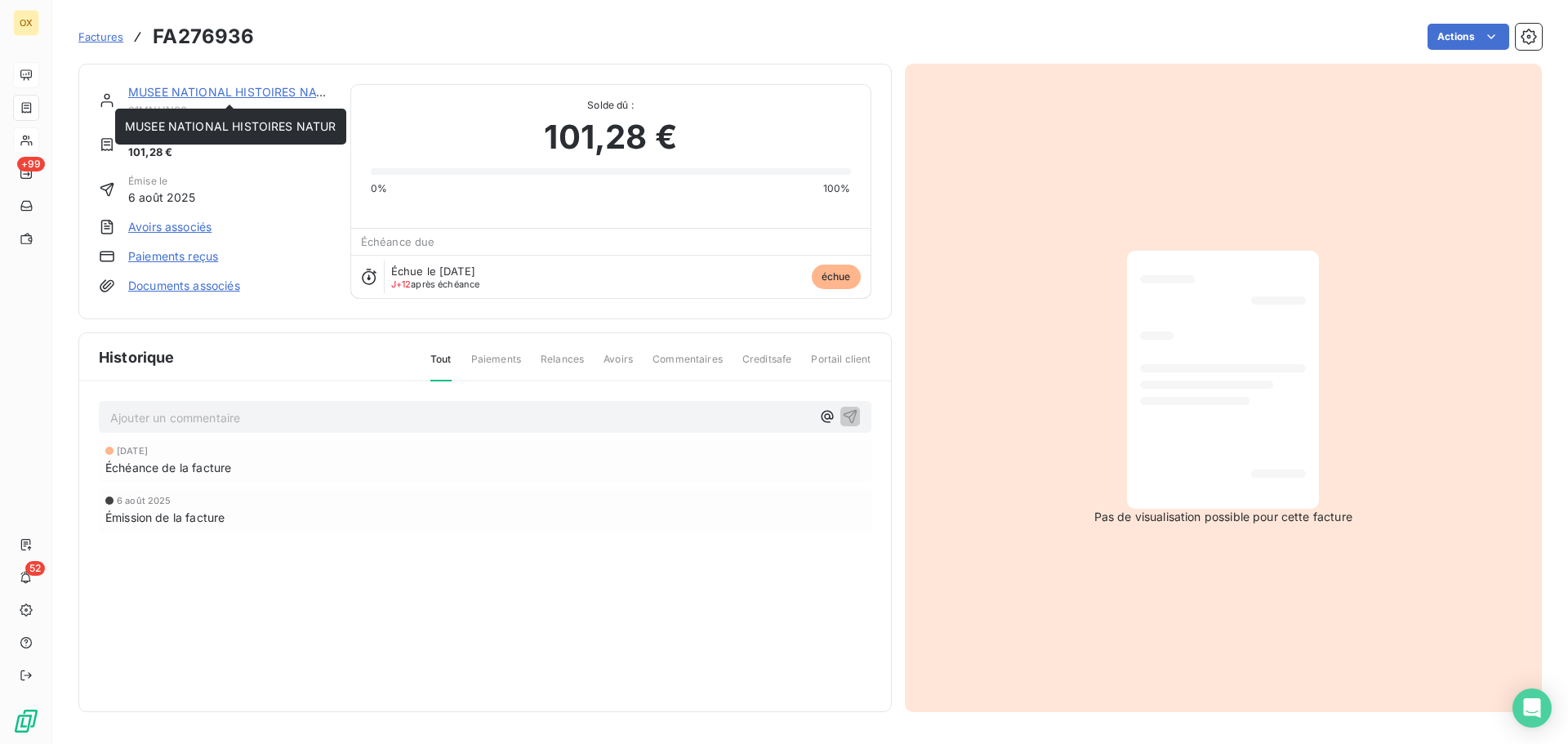
click at [218, 93] on link "MUSEE NATIONAL HISTOIRES NATUR" at bounding box center [234, 92] width 212 height 14
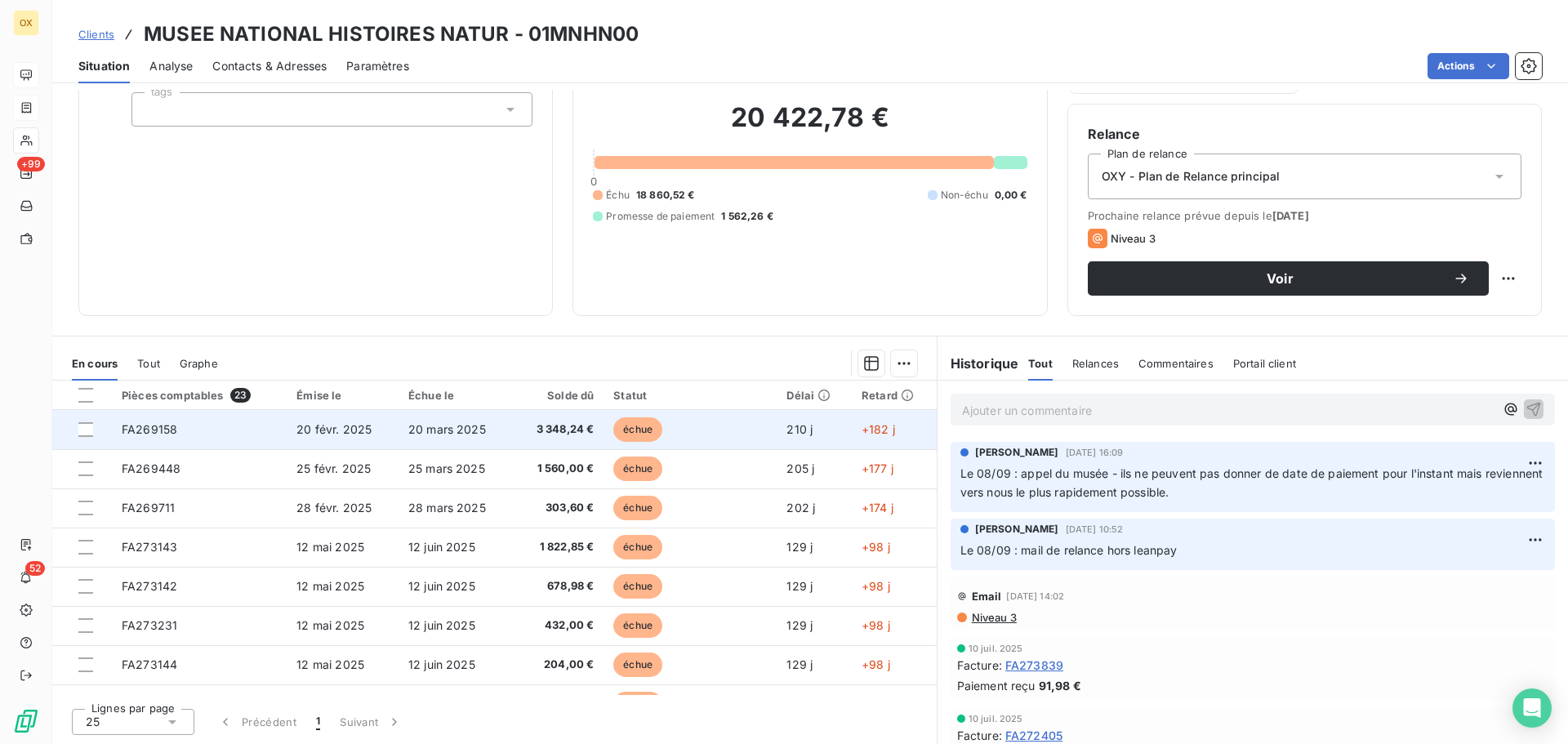
click at [552, 430] on span "3 348,24 €" at bounding box center [559, 429] width 71 height 16
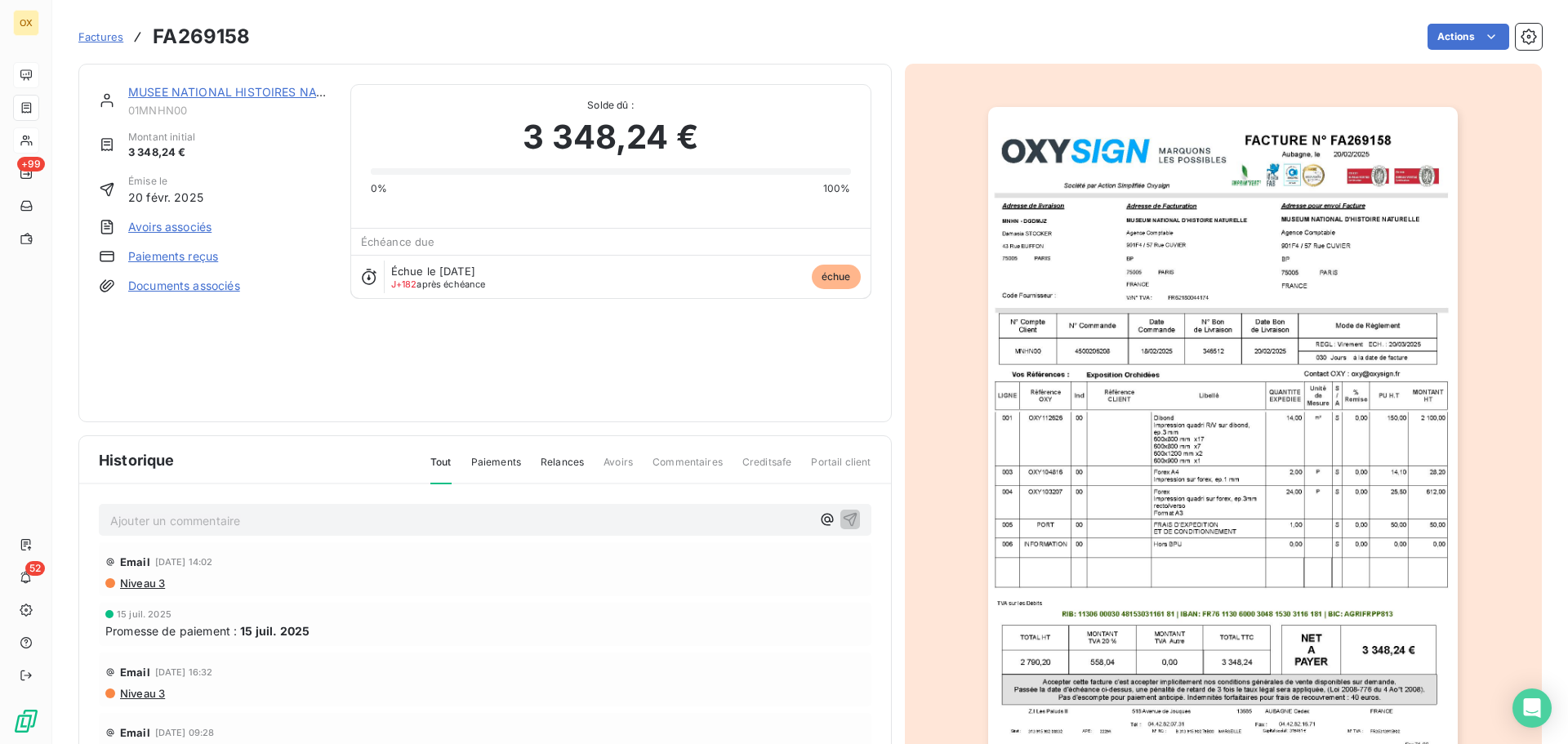
click at [1081, 312] on img "button" at bounding box center [1223, 439] width 470 height 664
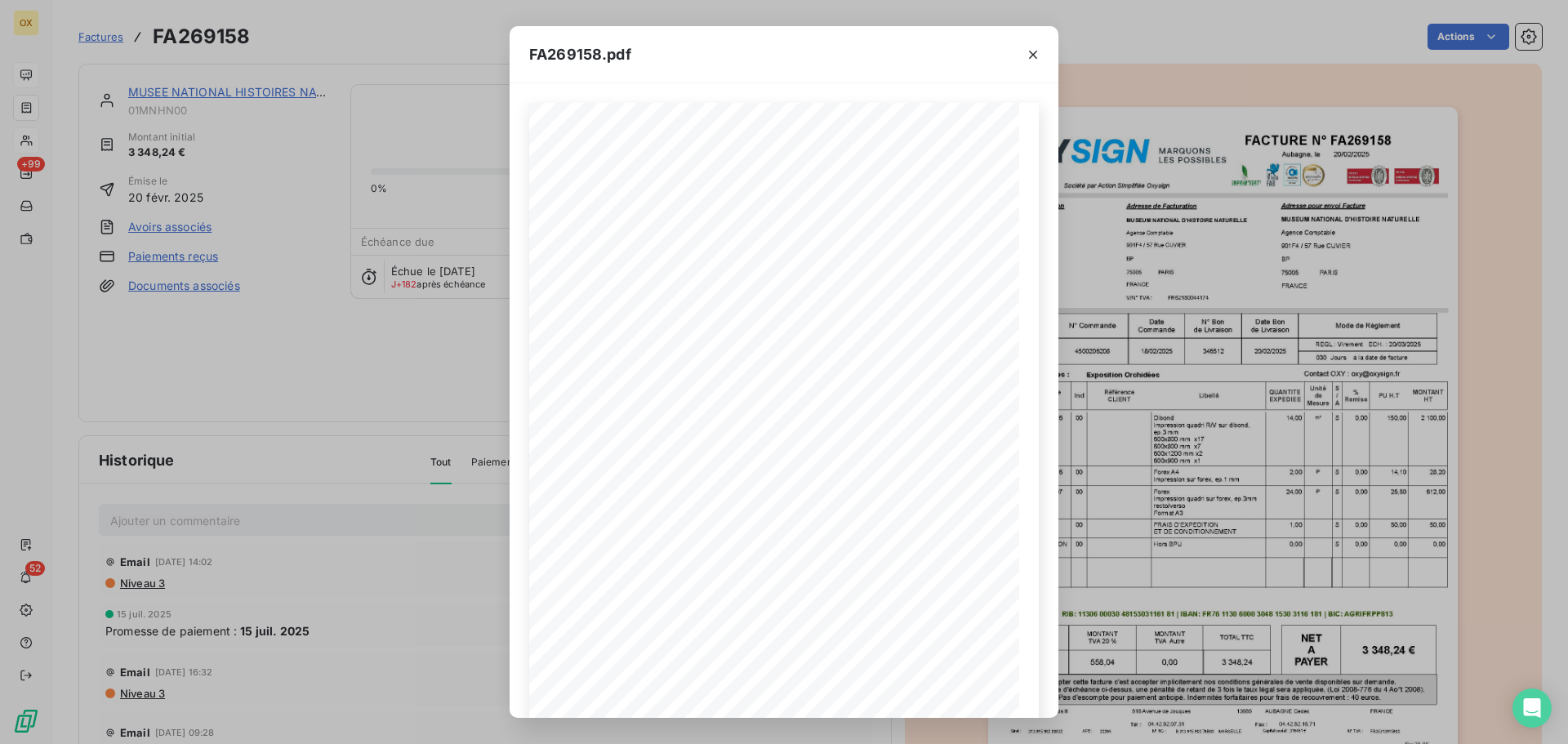
click at [1037, 54] on icon "button" at bounding box center [1033, 54] width 16 height 16
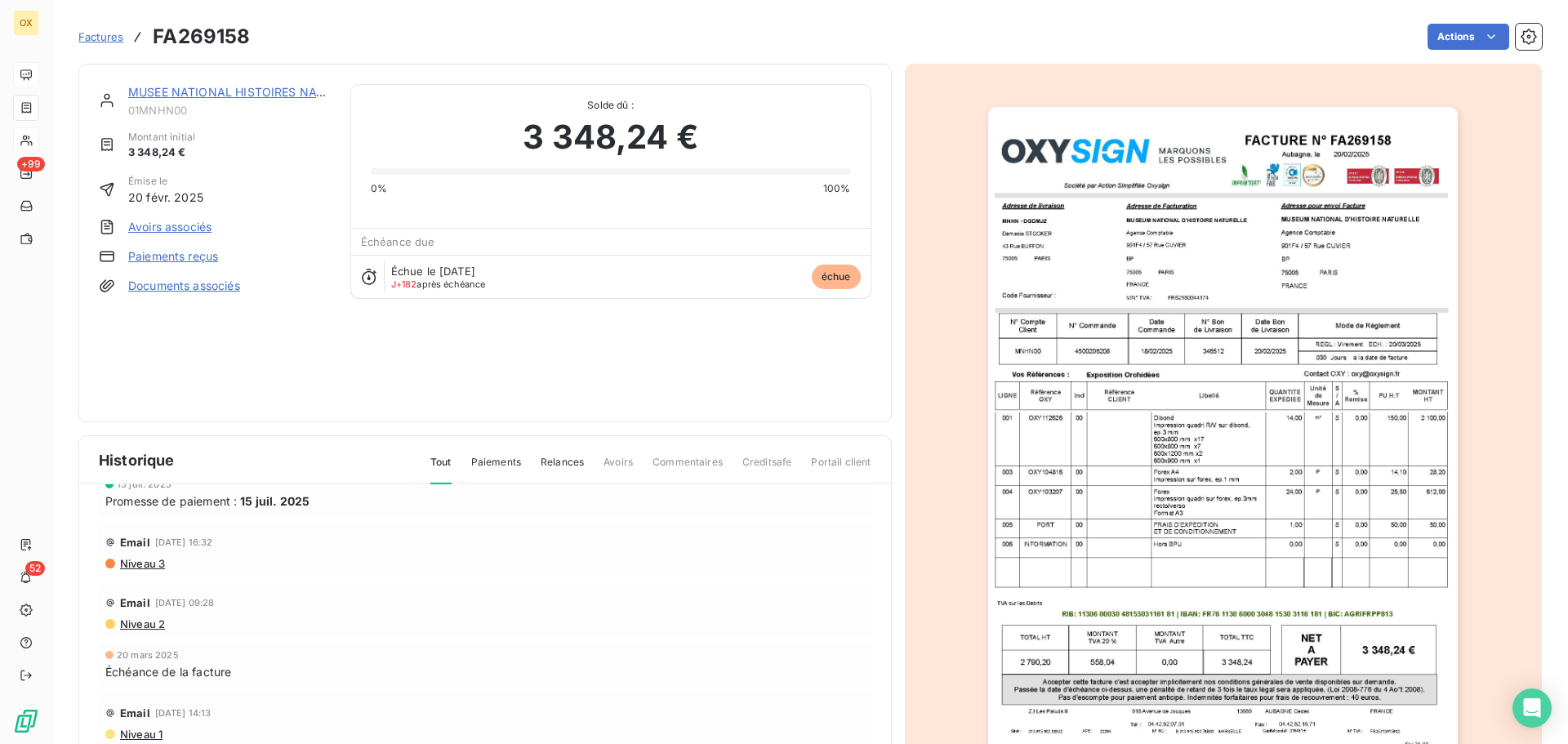
click at [200, 95] on link "MUSEE NATIONAL HISTOIRES NATUR" at bounding box center [234, 92] width 212 height 14
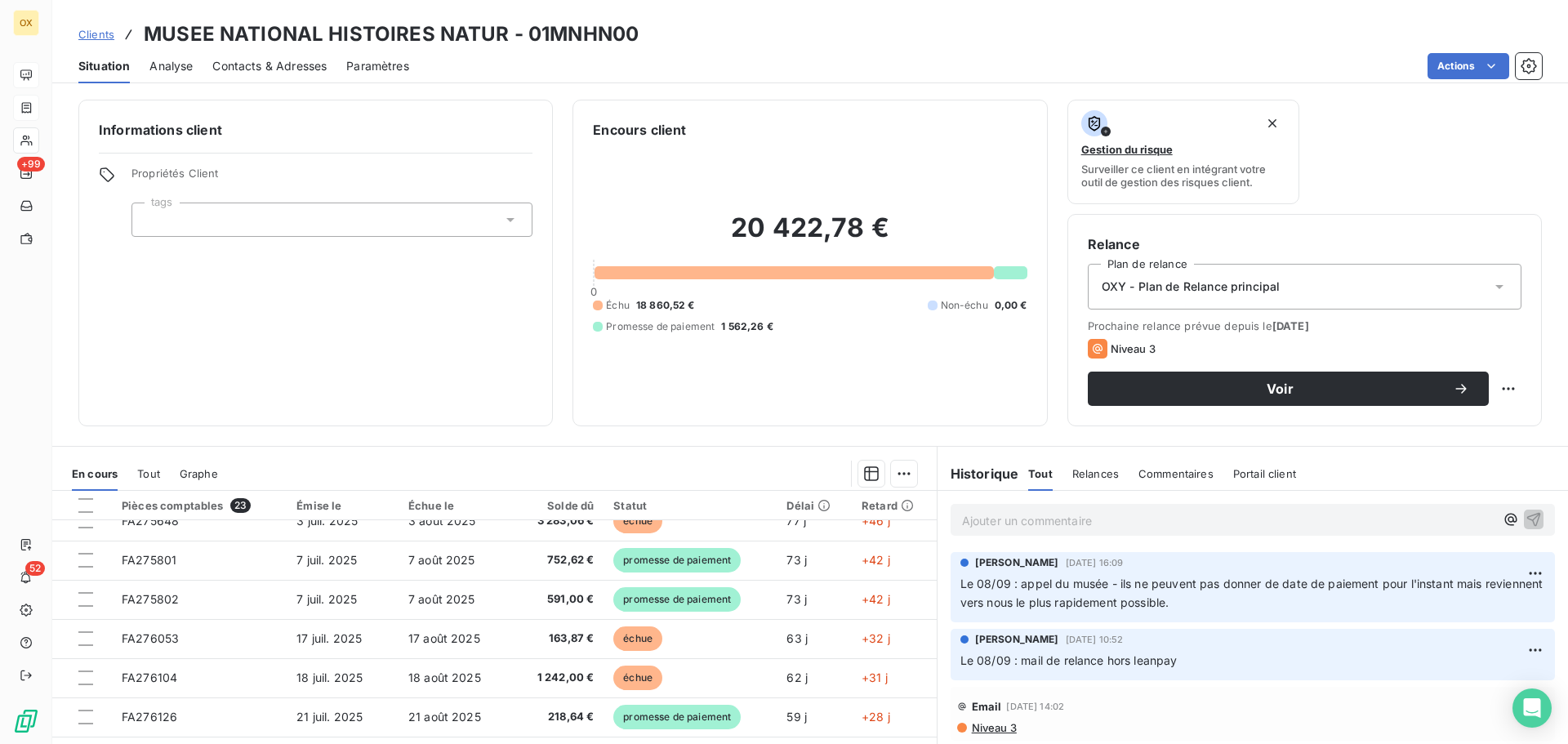
scroll to position [490, 0]
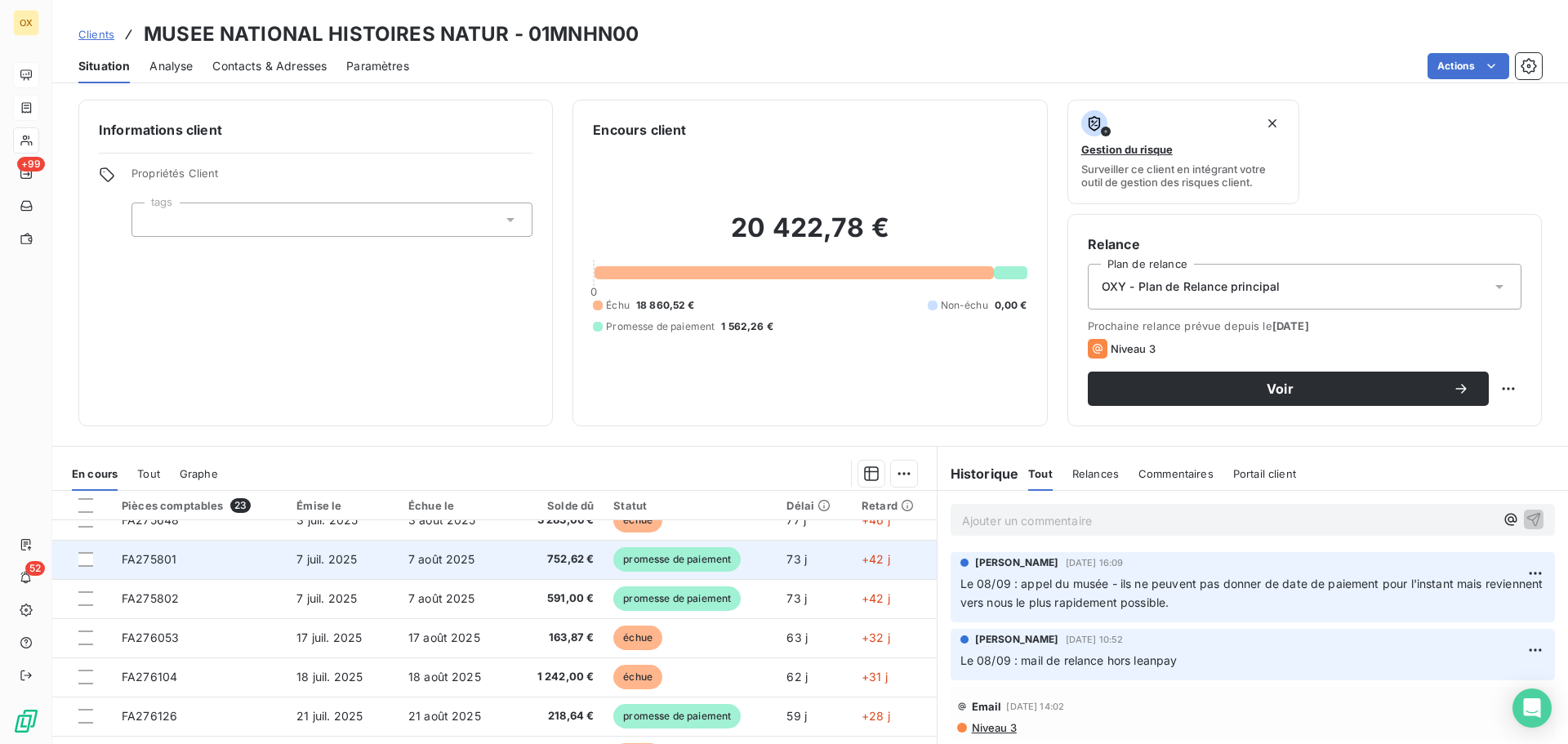
click at [372, 566] on td "7 juil. 2025" at bounding box center [342, 559] width 112 height 39
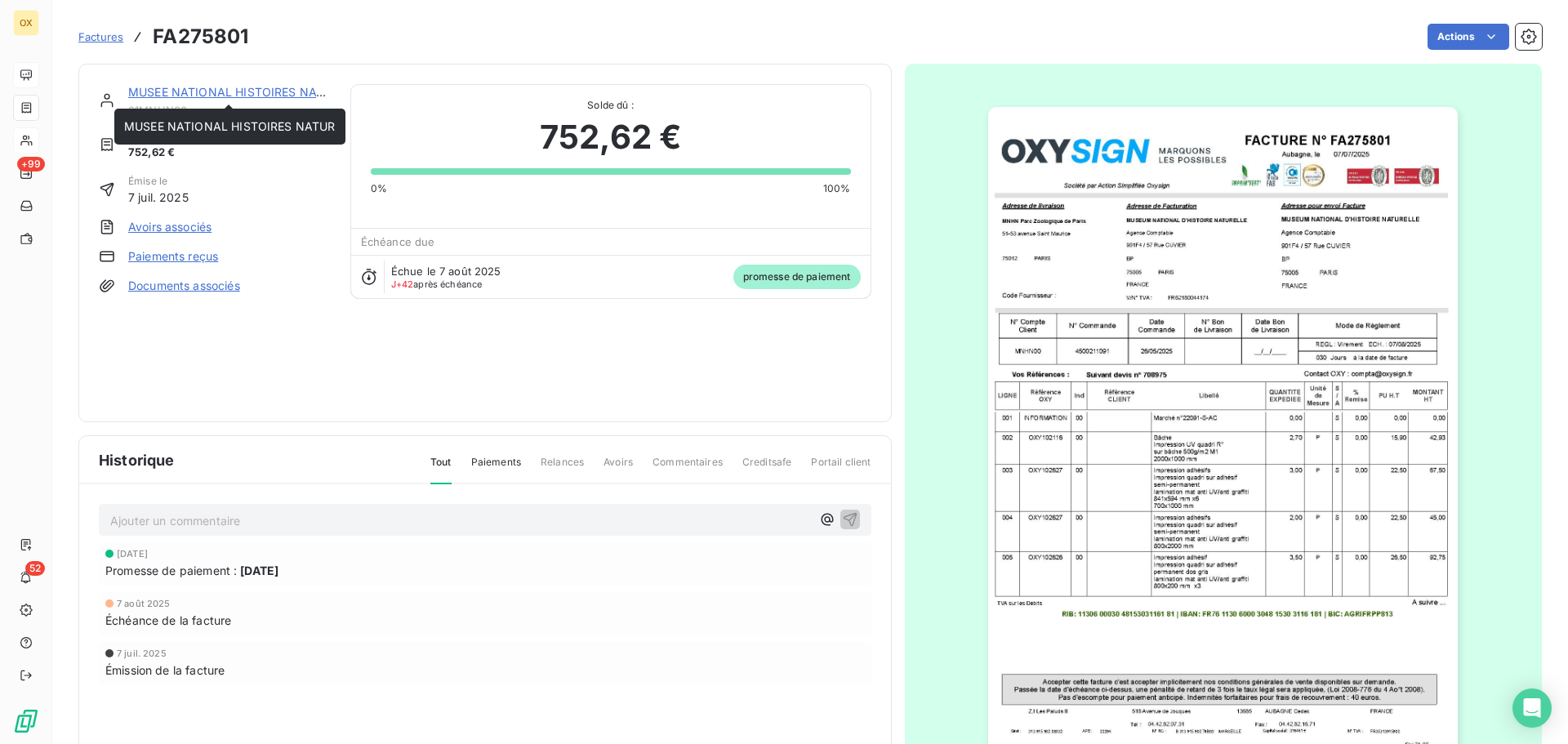
click at [165, 90] on link "MUSEE NATIONAL HISTOIRES NATUR" at bounding box center [234, 92] width 212 height 14
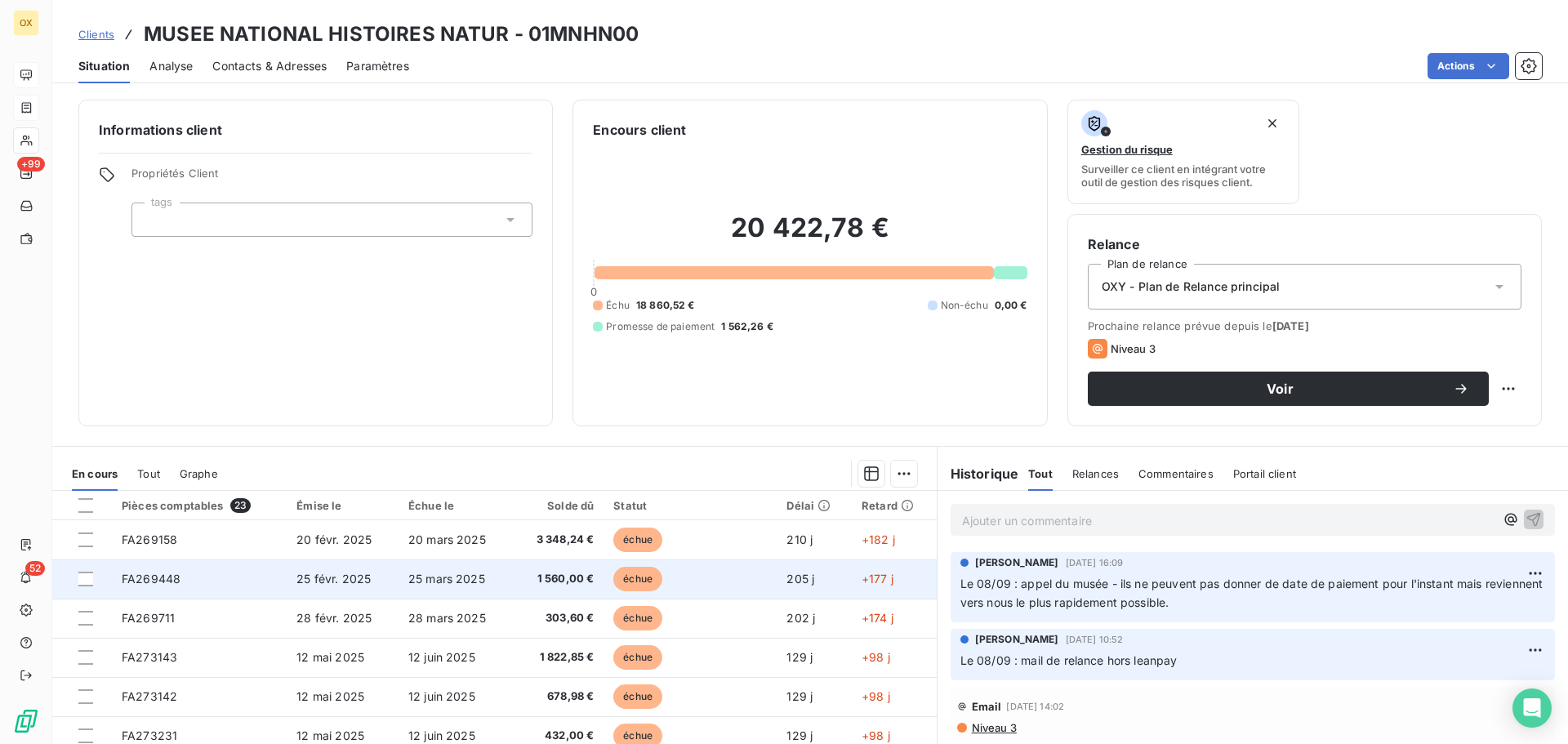
click at [496, 575] on td "25 mars 2025" at bounding box center [455, 579] width 114 height 39
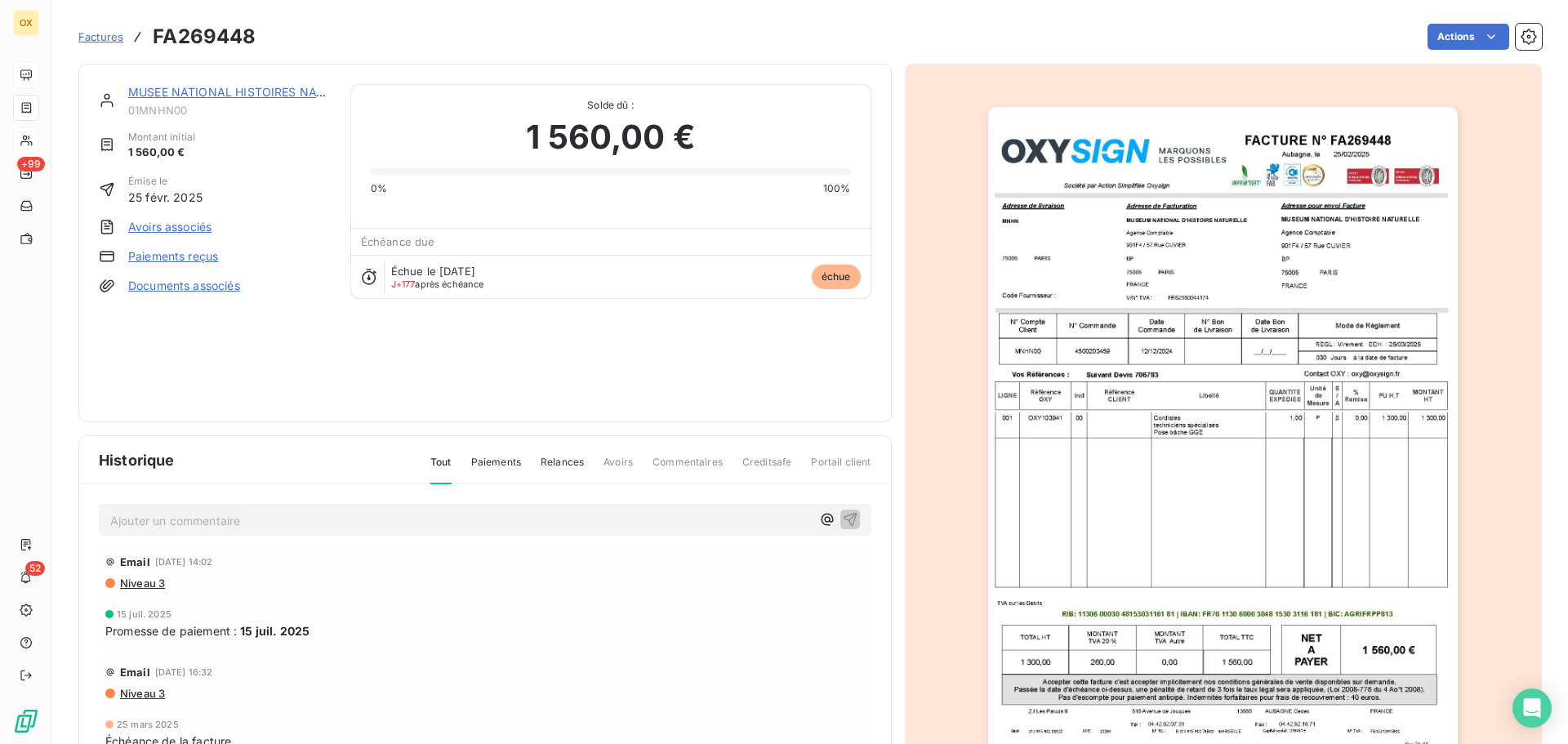
click at [187, 94] on link "MUSEE NATIONAL HISTOIRES NATUR" at bounding box center [234, 92] width 212 height 14
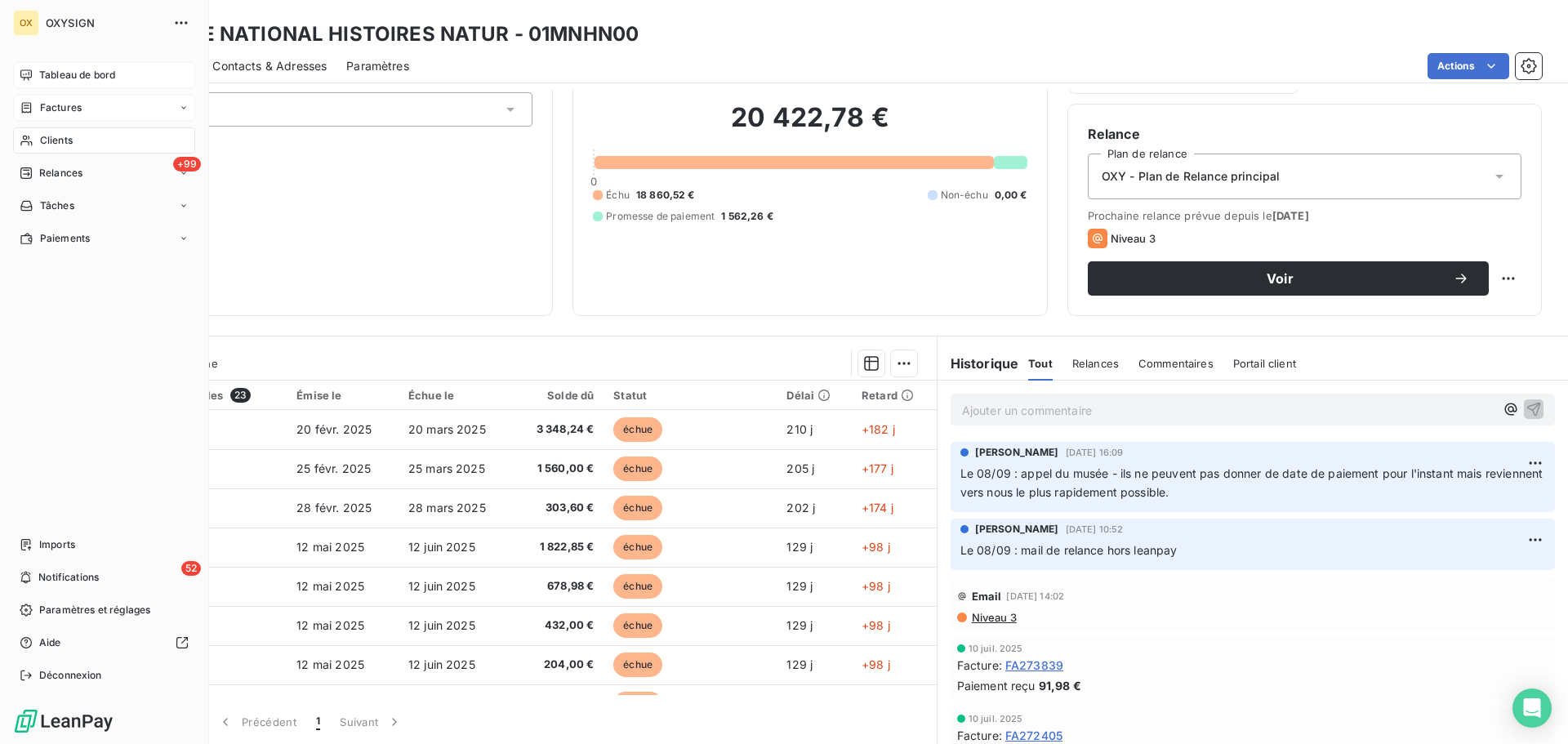
click at [69, 140] on span "Clients" at bounding box center [56, 140] width 33 height 14
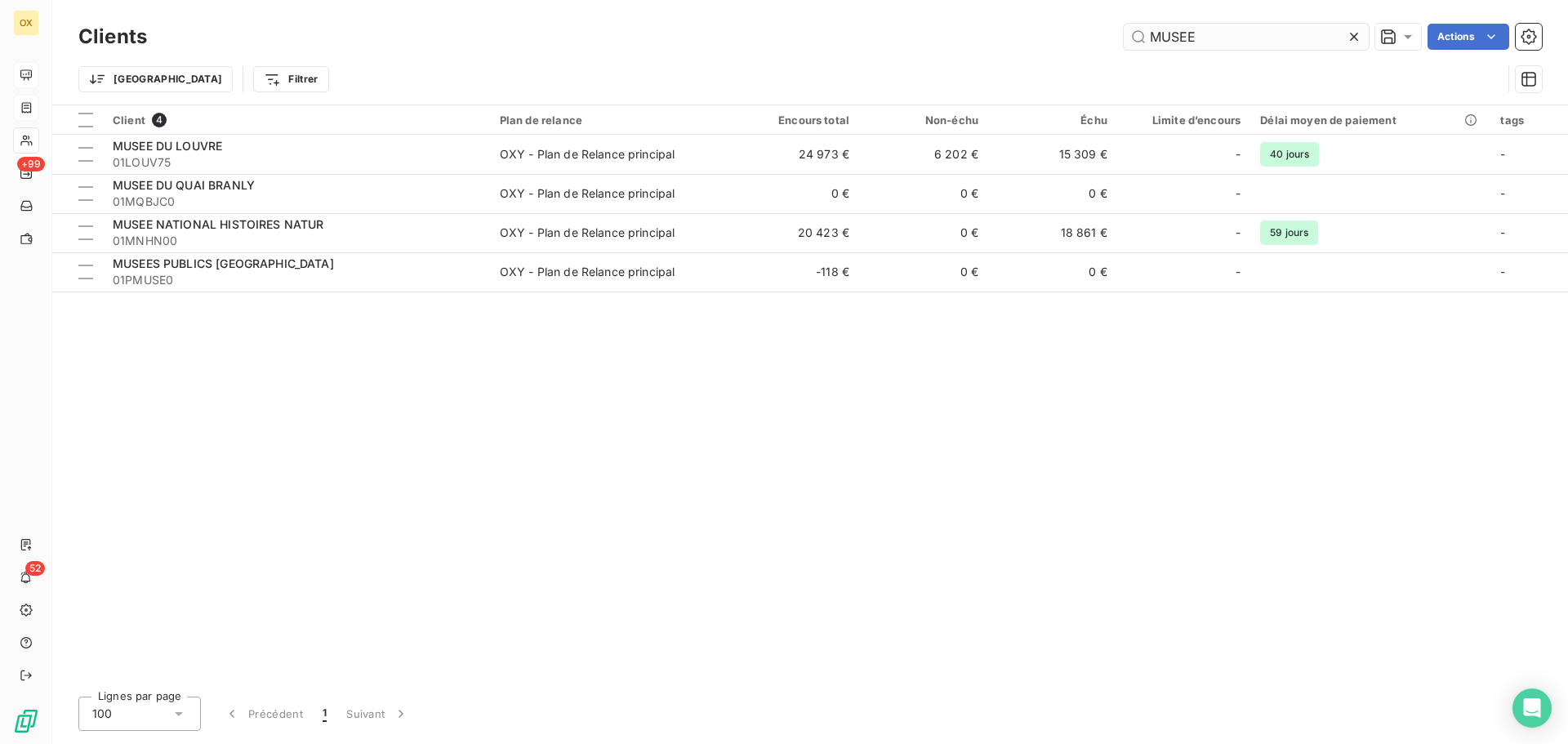
click at [1350, 35] on icon at bounding box center [1354, 36] width 16 height 16
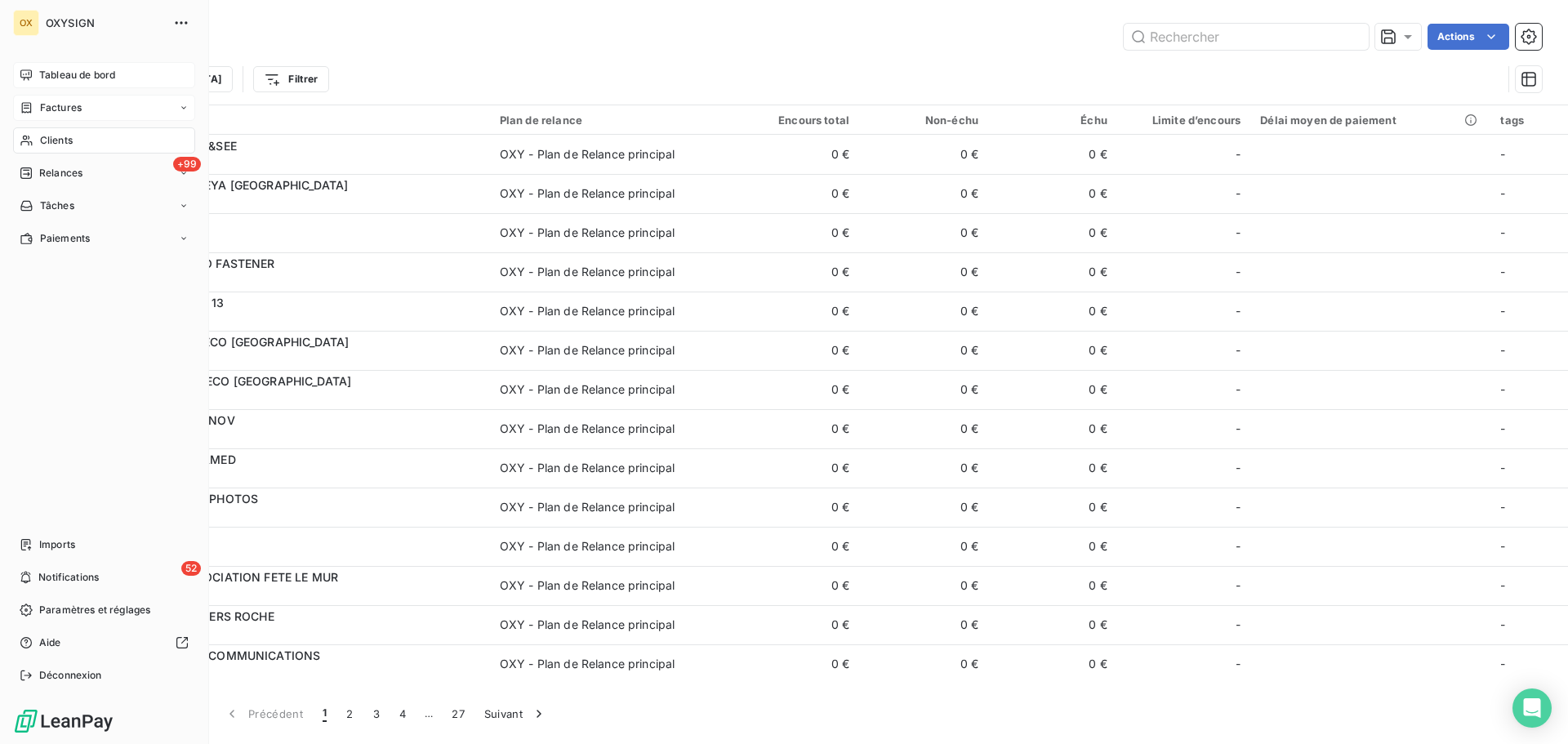
click at [43, 137] on span "Clients" at bounding box center [56, 140] width 33 height 14
click at [38, 73] on div "Tableau de bord" at bounding box center [103, 75] width 182 height 26
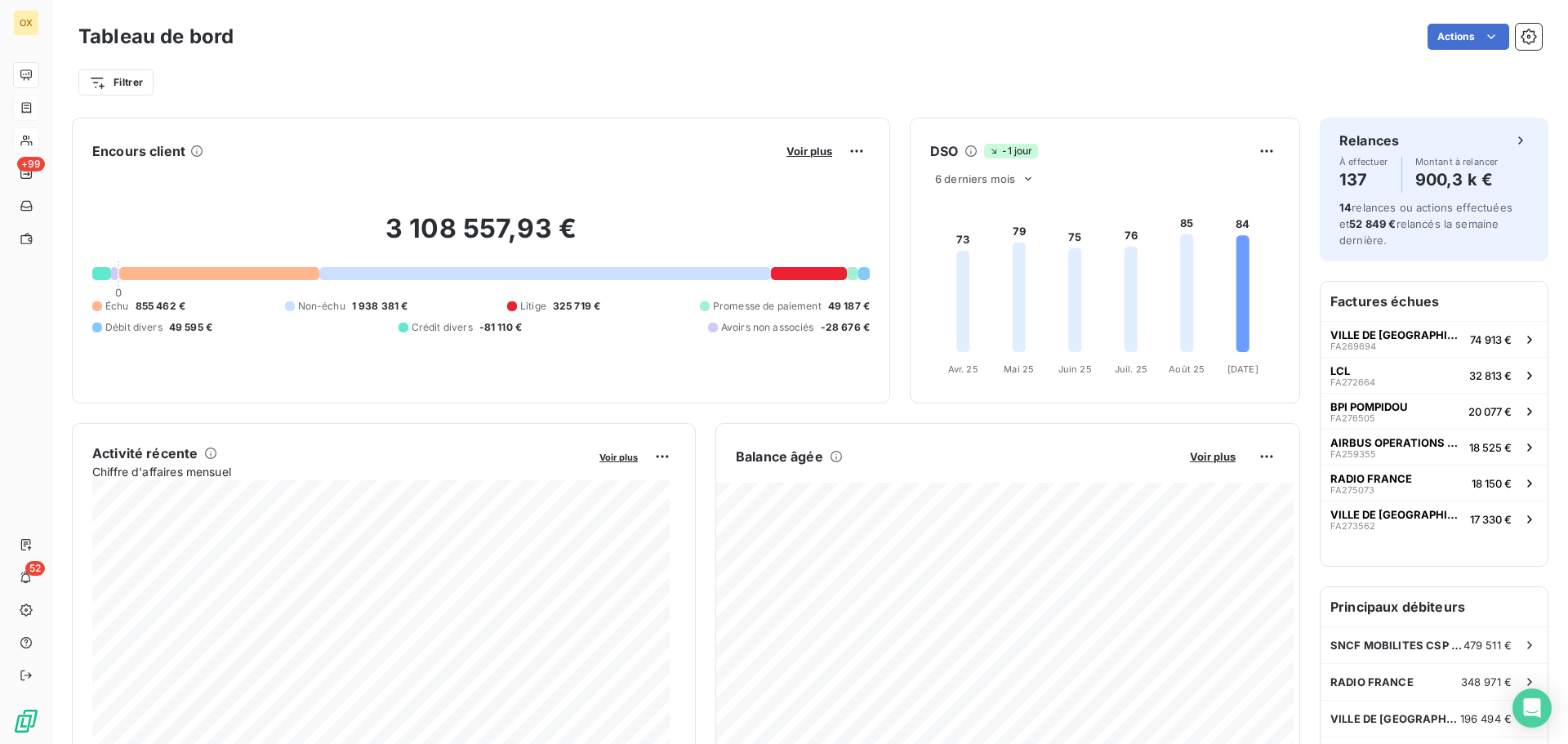
drag, startPoint x: 826, startPoint y: 56, endPoint x: 809, endPoint y: 46, distance: 19.7
click at [826, 55] on div "Filtrer" at bounding box center [810, 76] width 1464 height 44
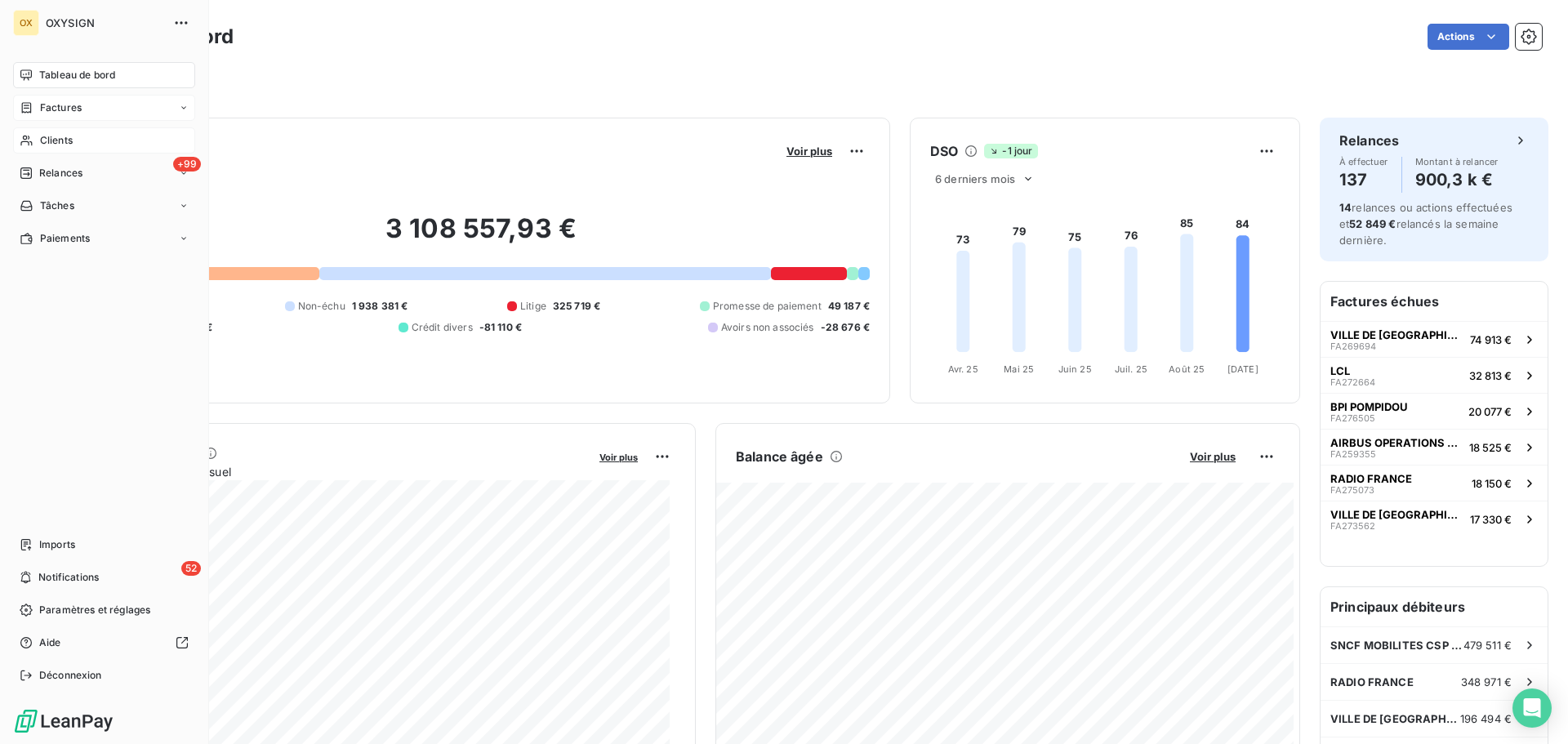
click at [50, 137] on span "Clients" at bounding box center [56, 140] width 33 height 14
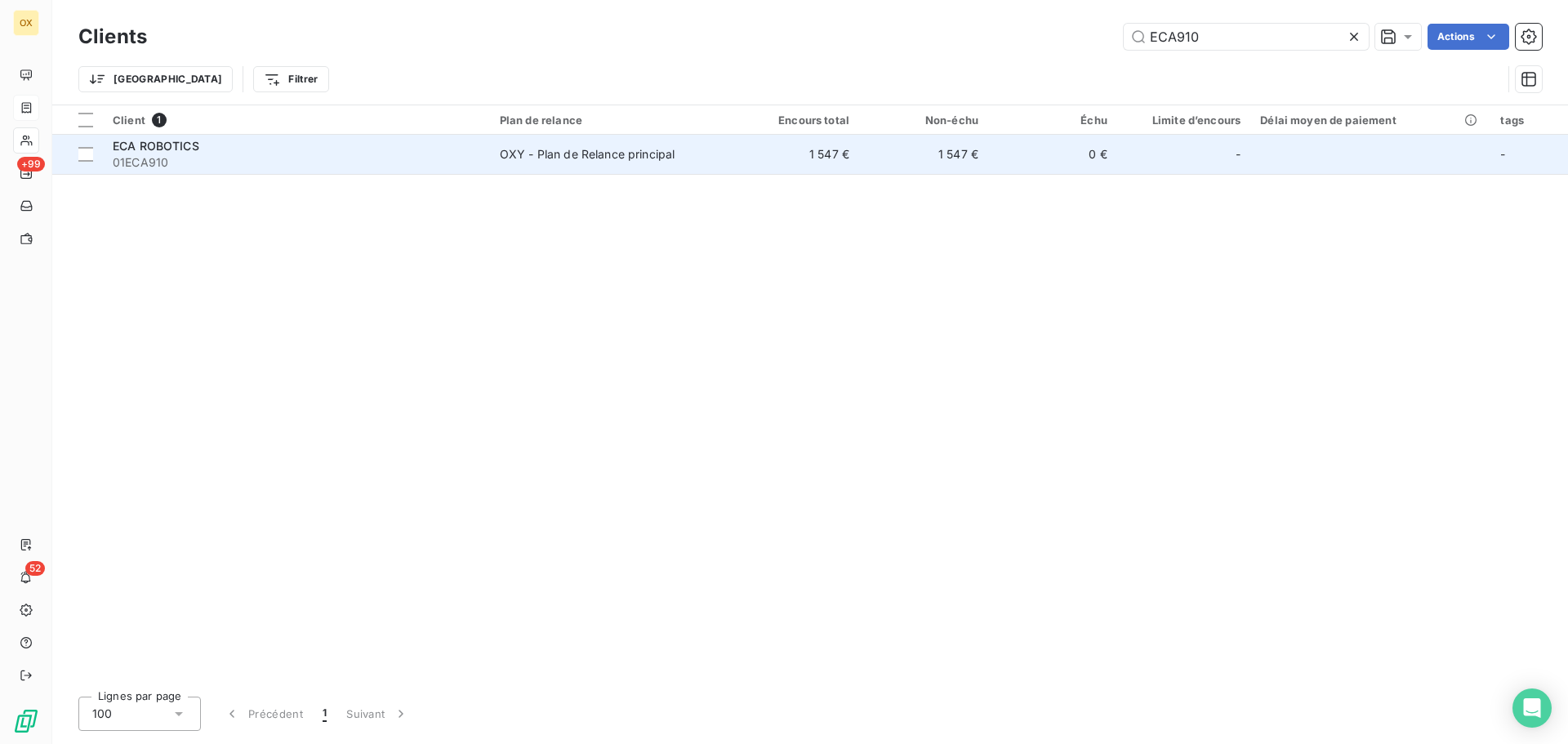
type input "ECA910"
click at [223, 156] on span "01ECA910" at bounding box center [297, 162] width 368 height 16
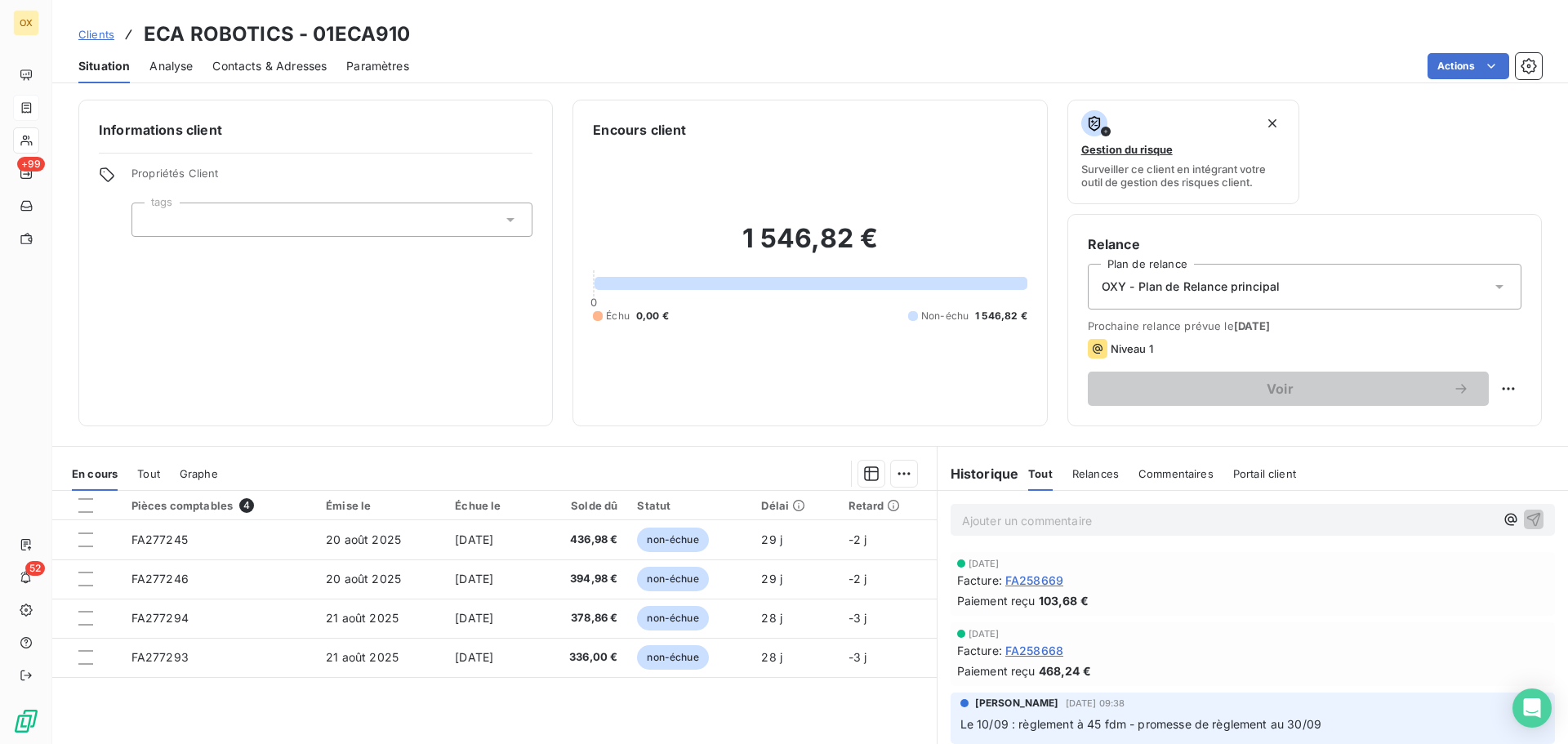
click at [1037, 647] on span "FA258668" at bounding box center [1034, 651] width 58 height 17
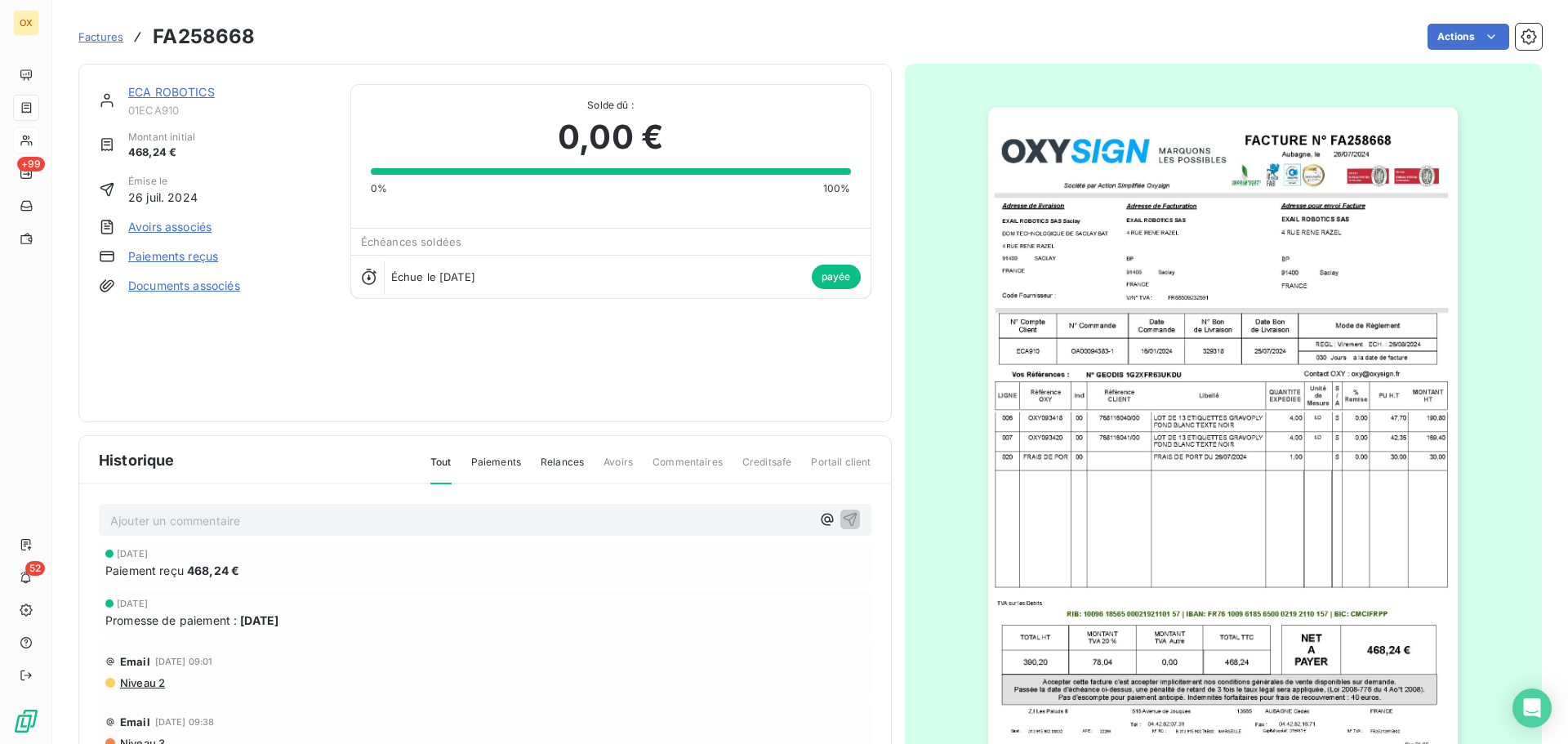
click at [169, 94] on link "ECA ROBOTICS" at bounding box center [171, 92] width 86 height 14
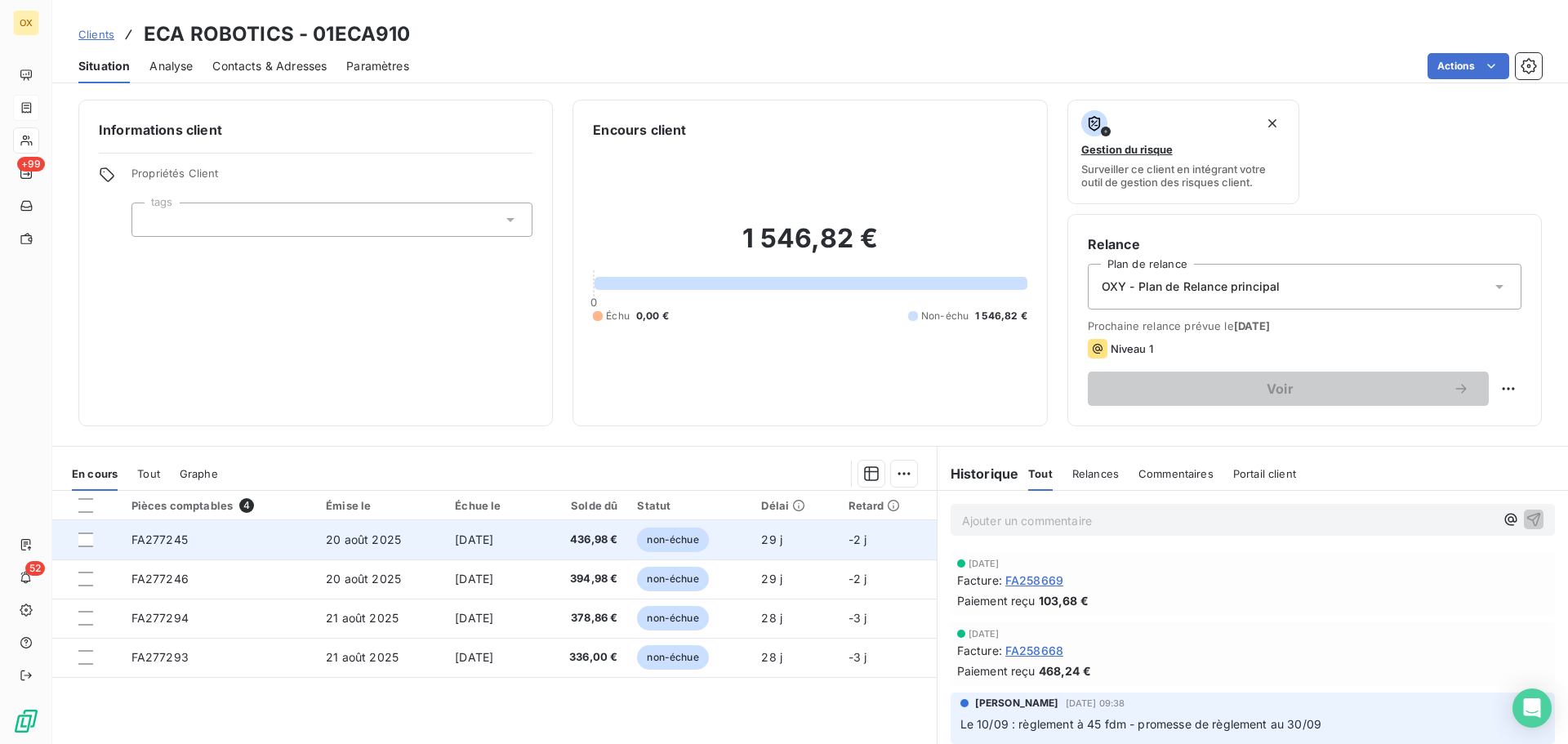
click at [628, 535] on td "436,98 €" at bounding box center [581, 540] width 93 height 39
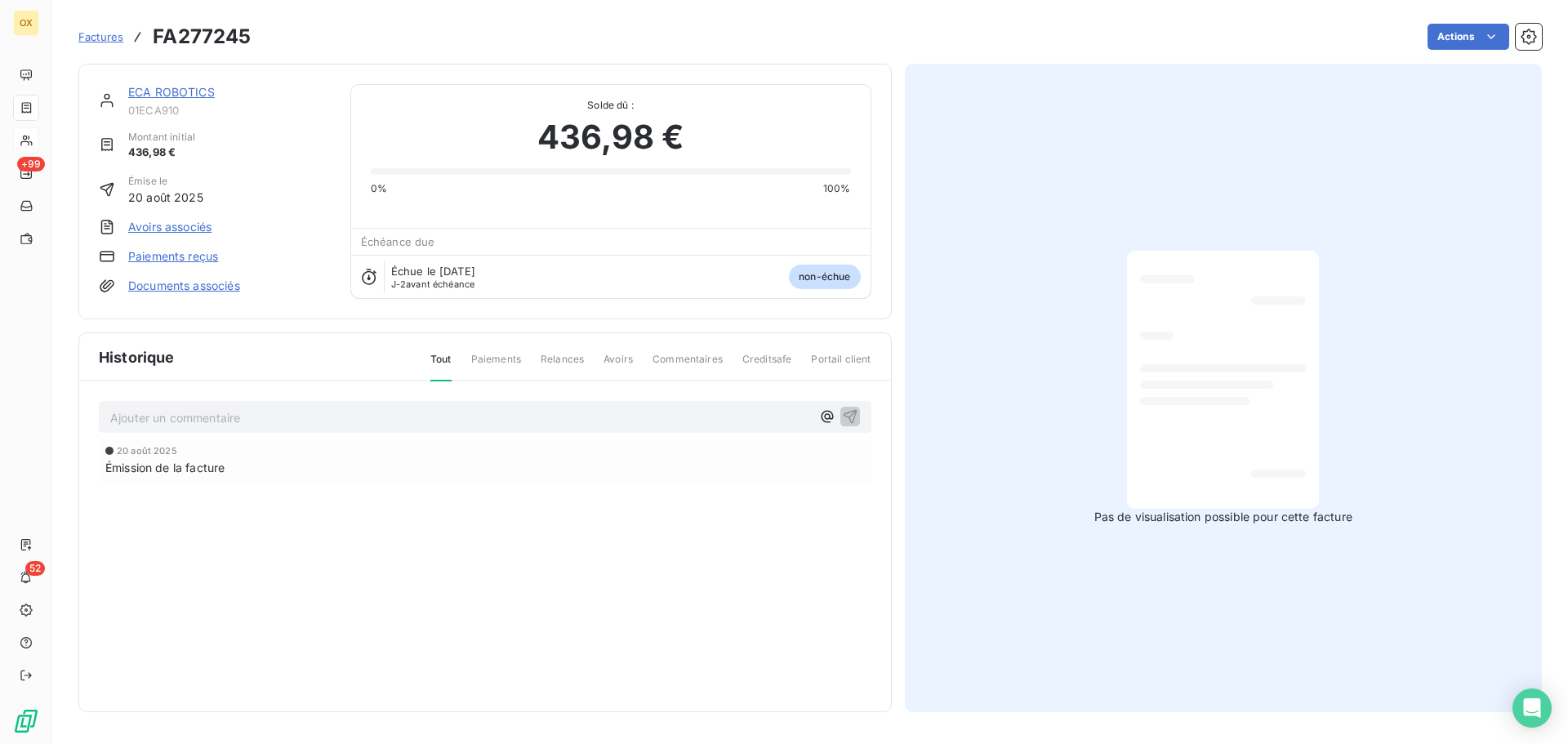
click at [182, 91] on link "ECA ROBOTICS" at bounding box center [171, 92] width 86 height 14
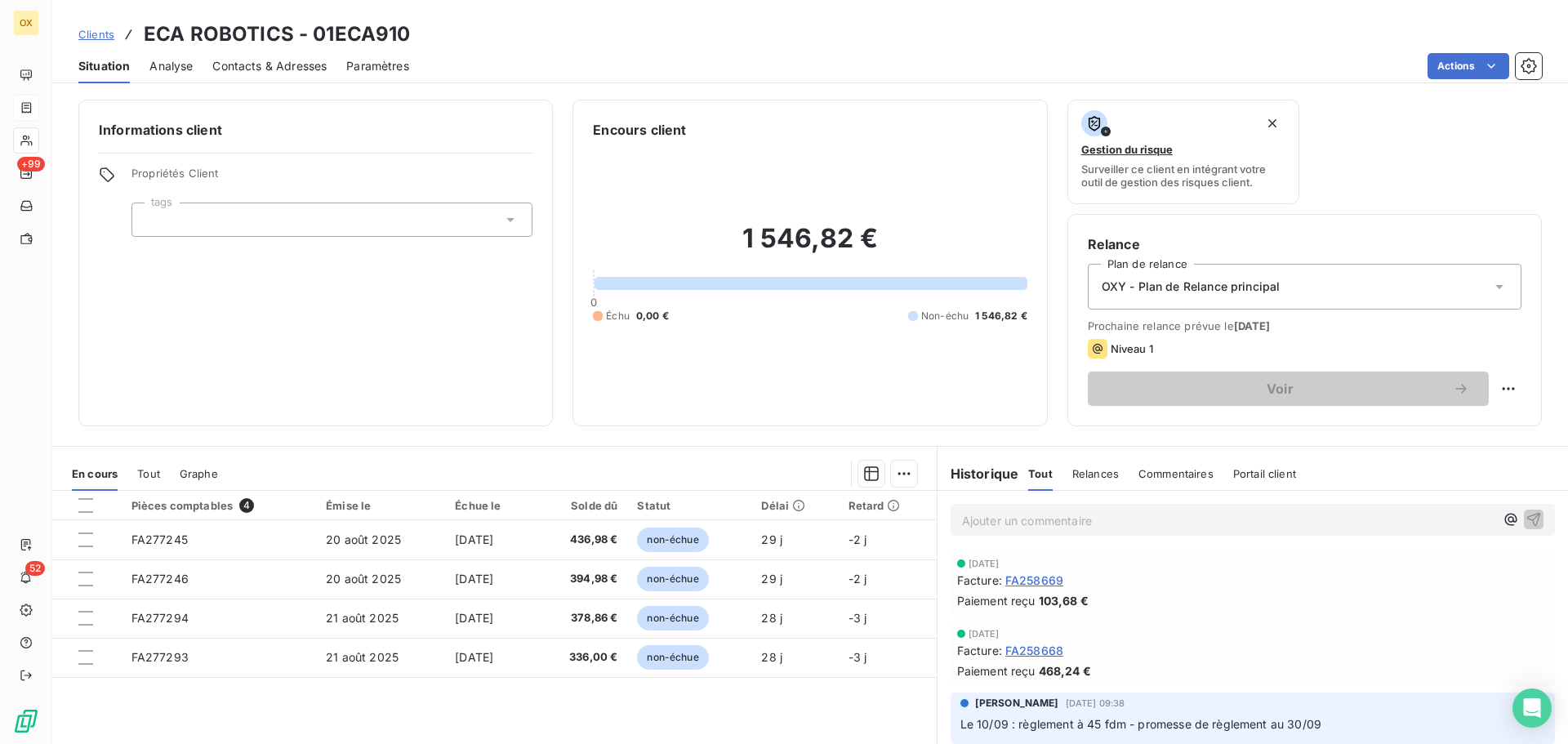
click at [1020, 648] on span "FA258668" at bounding box center [1034, 651] width 58 height 17
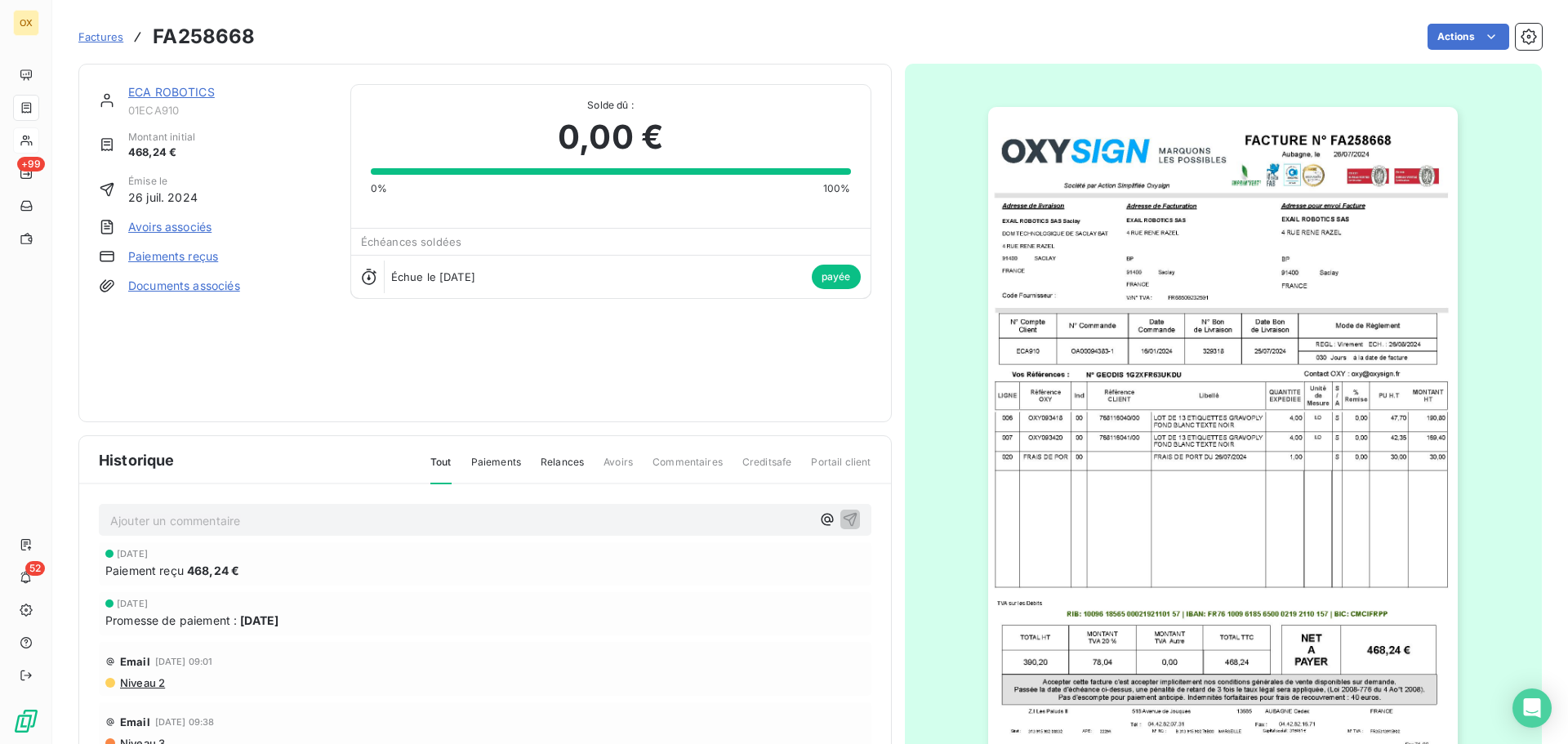
click at [186, 94] on link "ECA ROBOTICS" at bounding box center [171, 92] width 86 height 14
